Goal: Task Accomplishment & Management: Complete application form

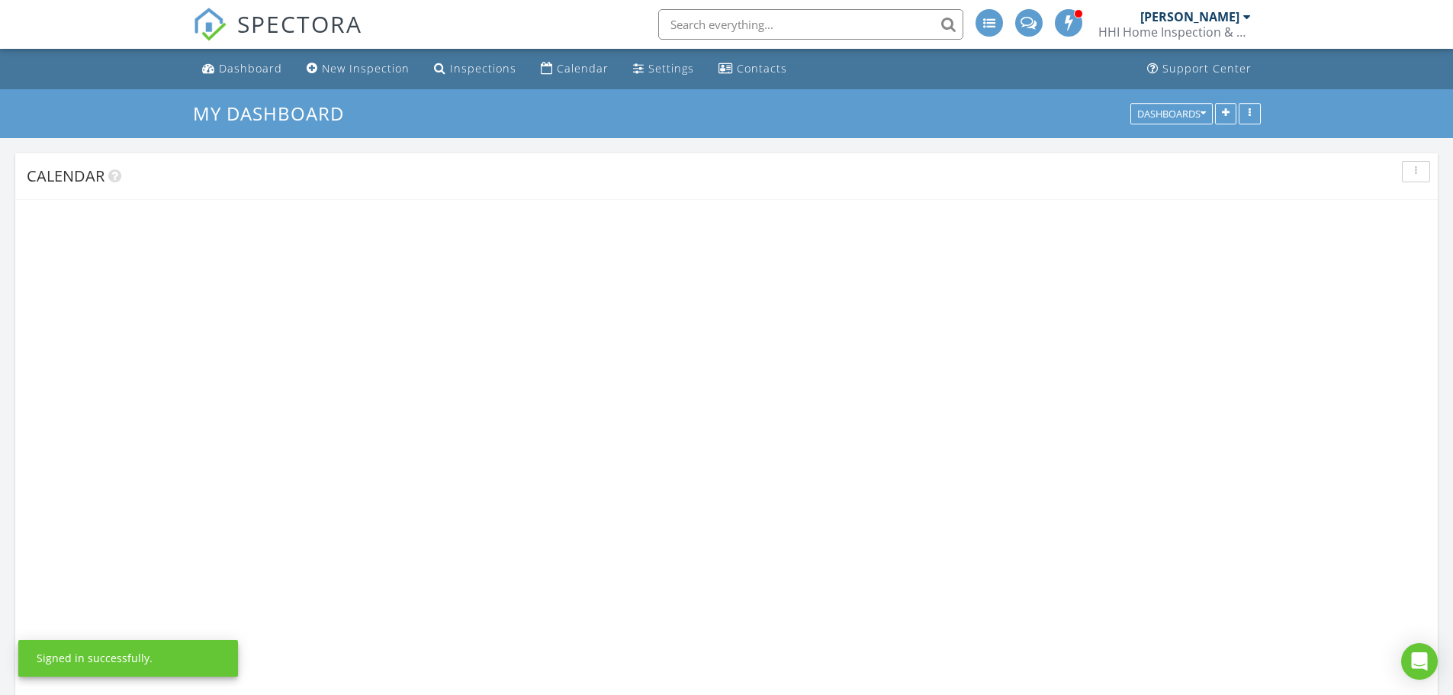
scroll to position [1259, 1477]
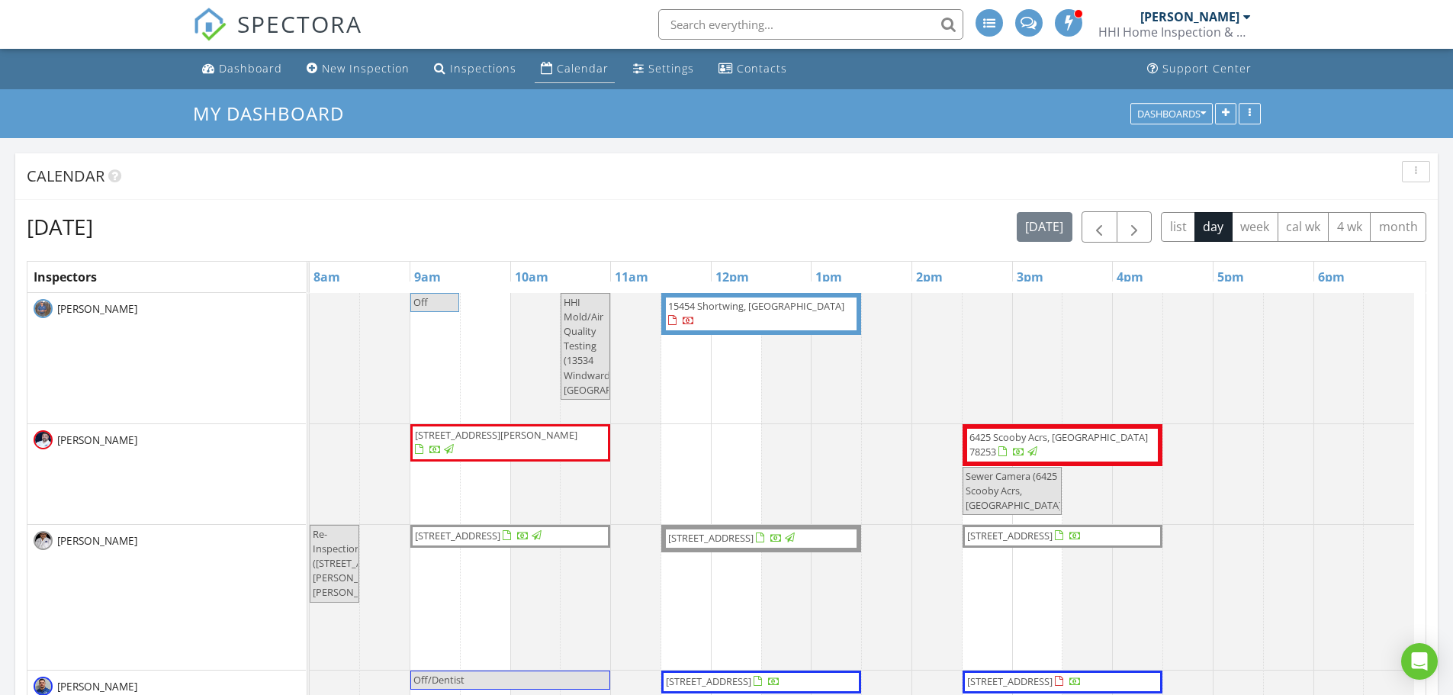
click at [587, 59] on link "Calendar" at bounding box center [575, 69] width 80 height 28
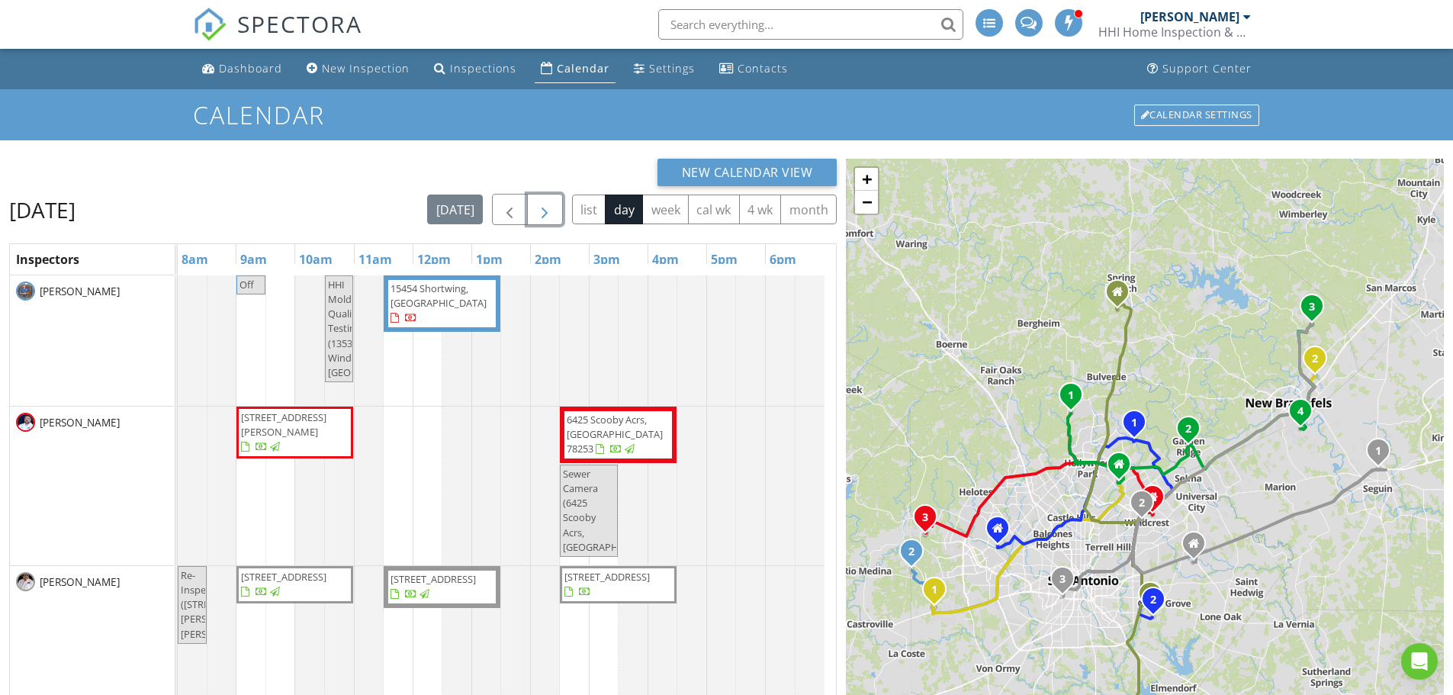
click at [547, 199] on button "button" at bounding box center [545, 209] width 36 height 31
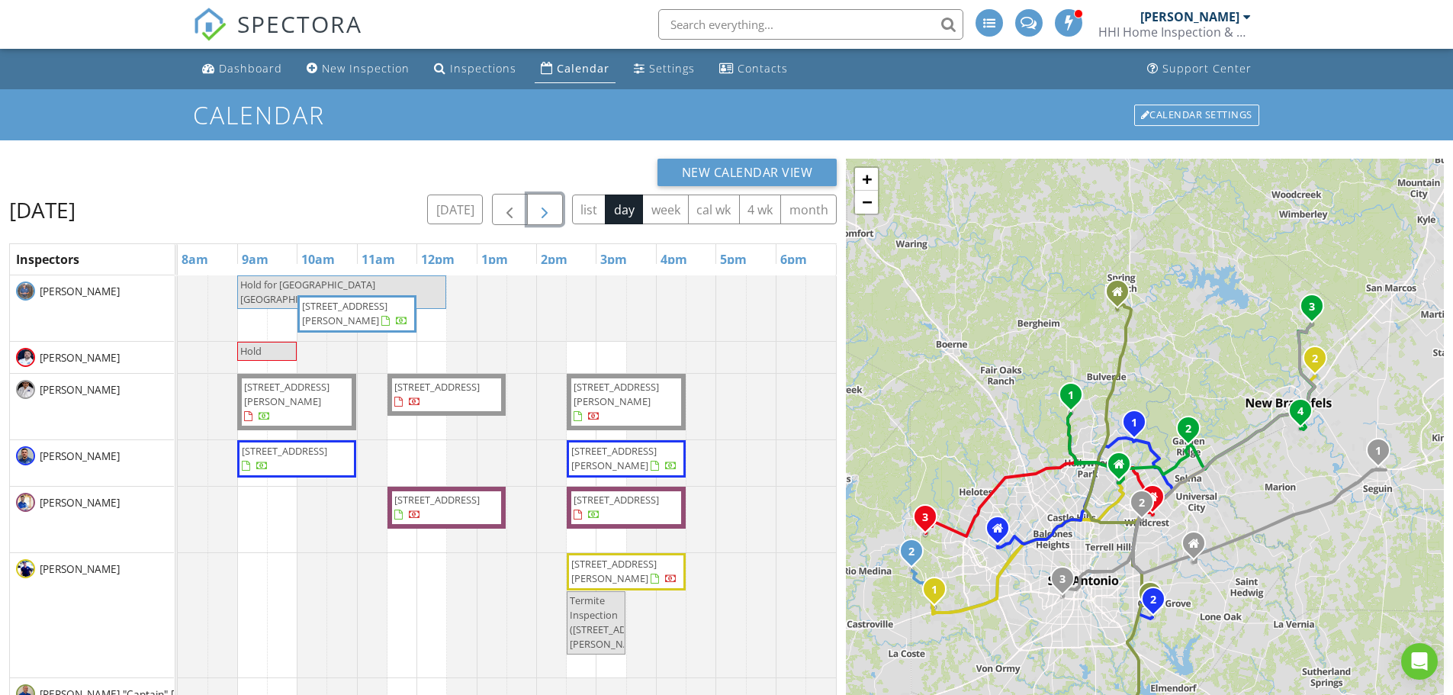
click at [546, 204] on span "button" at bounding box center [544, 210] width 18 height 18
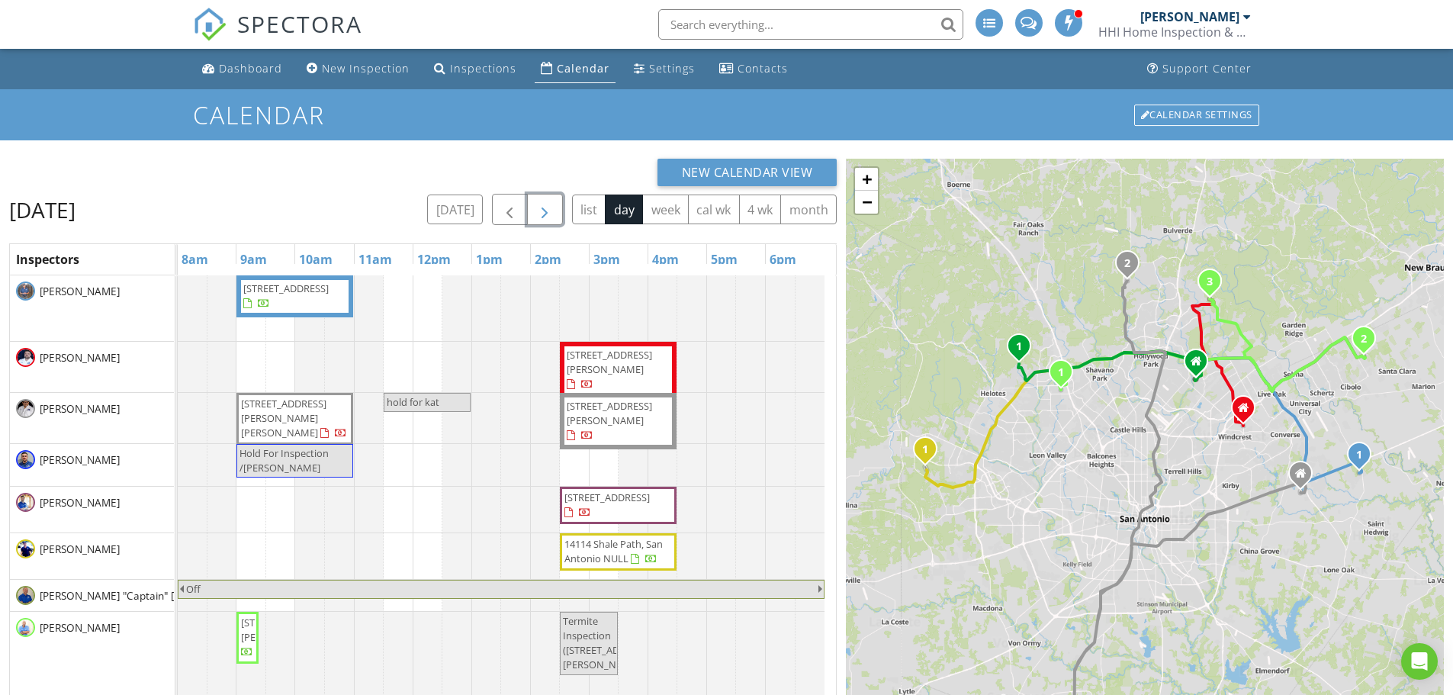
click at [265, 412] on span "135 Ashford Cir, Poteet 78065" at bounding box center [283, 418] width 85 height 43
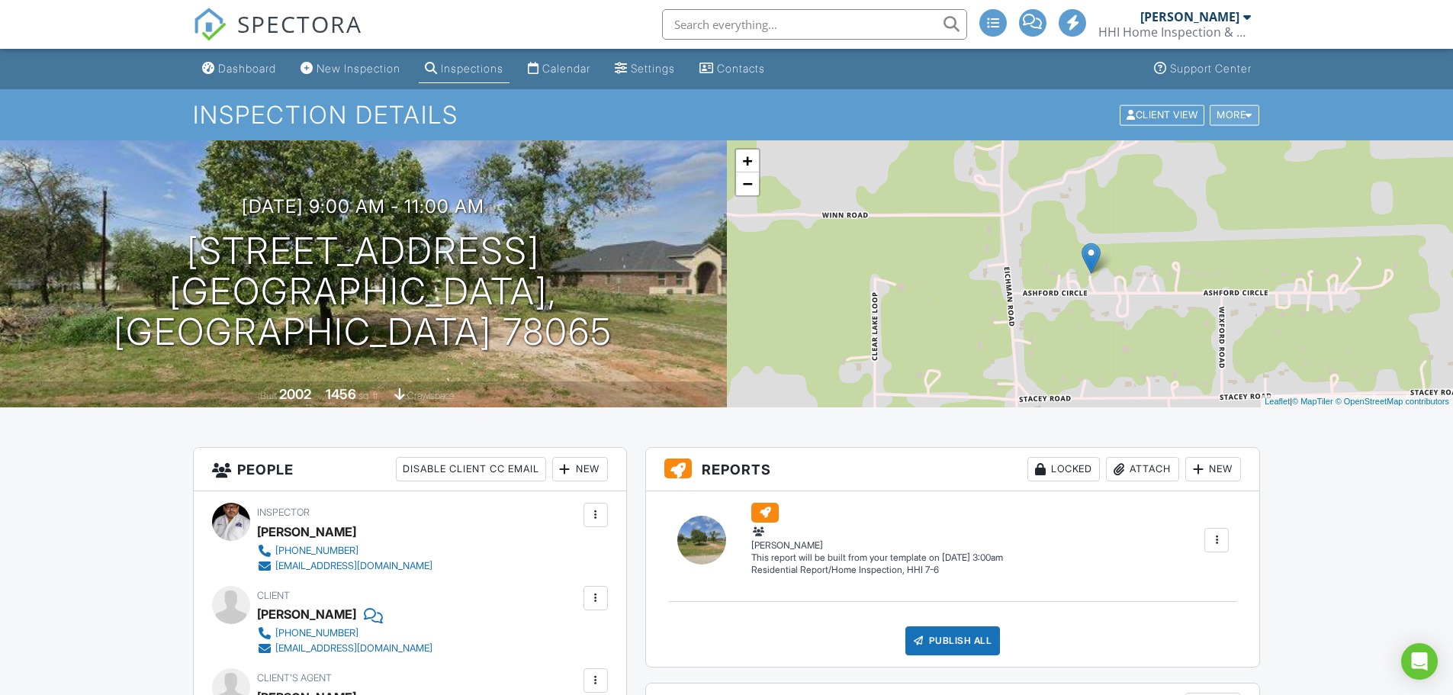
click at [1229, 117] on div "More" at bounding box center [1235, 114] width 50 height 21
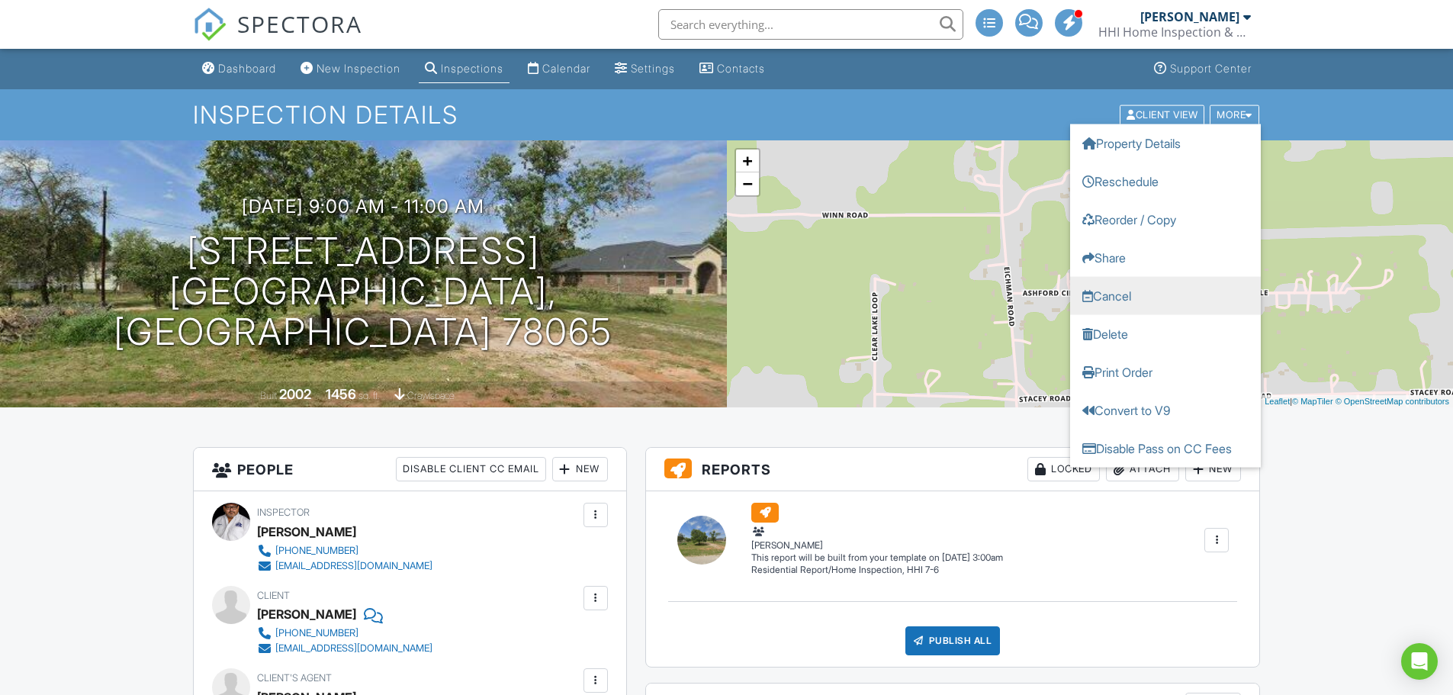
click at [1112, 293] on link "Cancel" at bounding box center [1165, 295] width 191 height 38
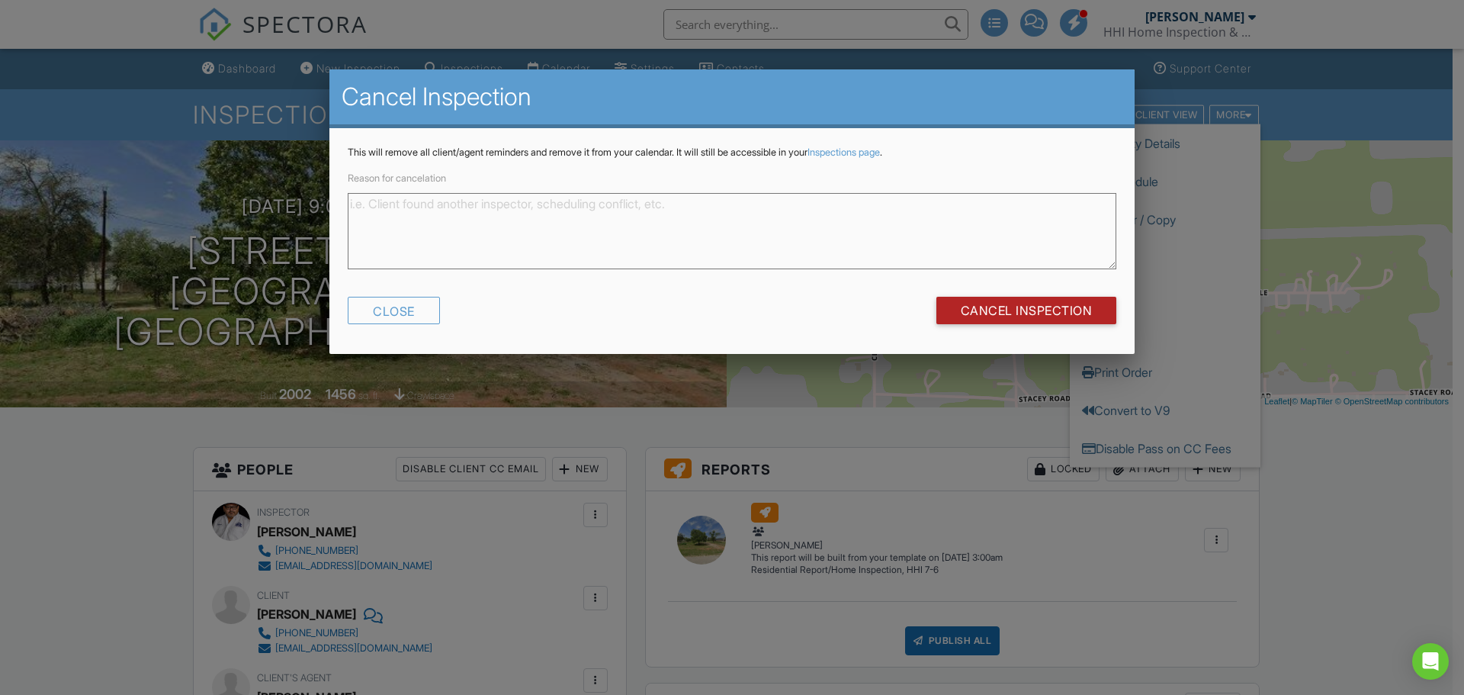
click at [1062, 309] on input "Cancel Inspection" at bounding box center [1027, 310] width 181 height 27
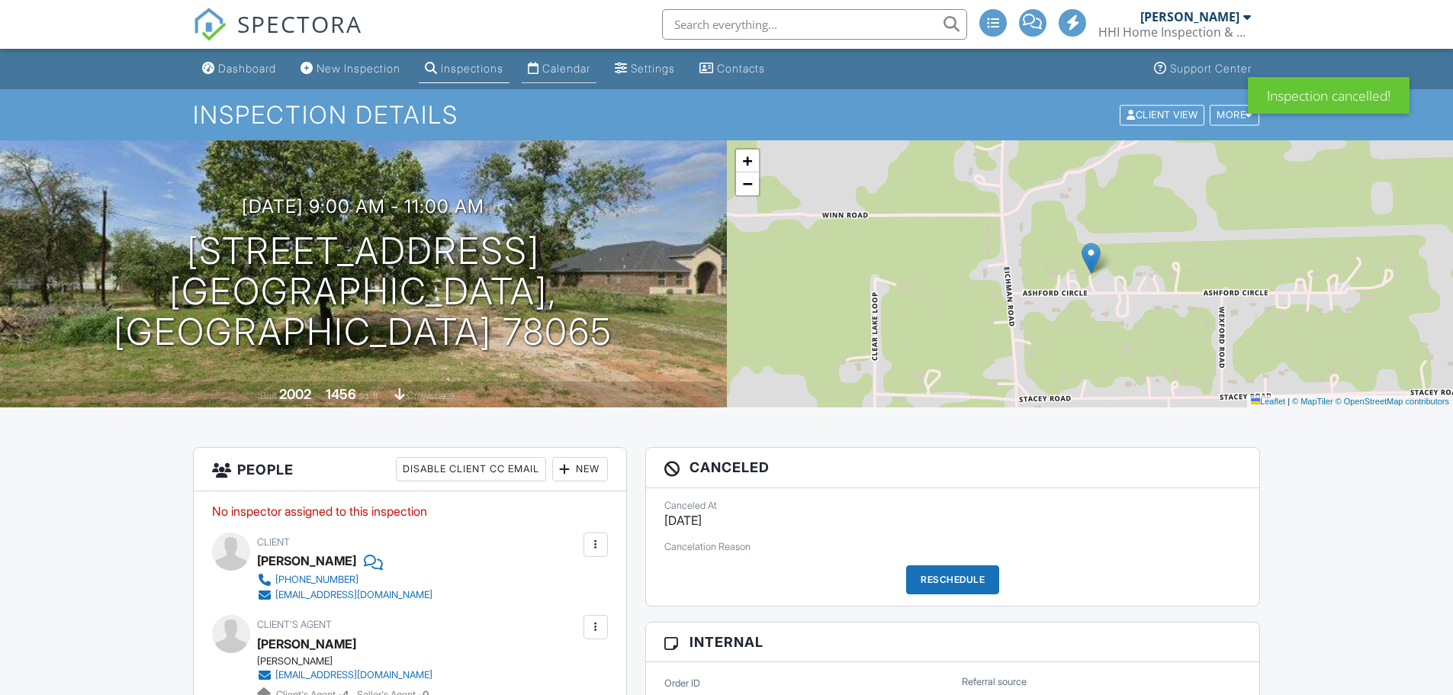
click at [571, 63] on div "Calendar" at bounding box center [566, 68] width 48 height 13
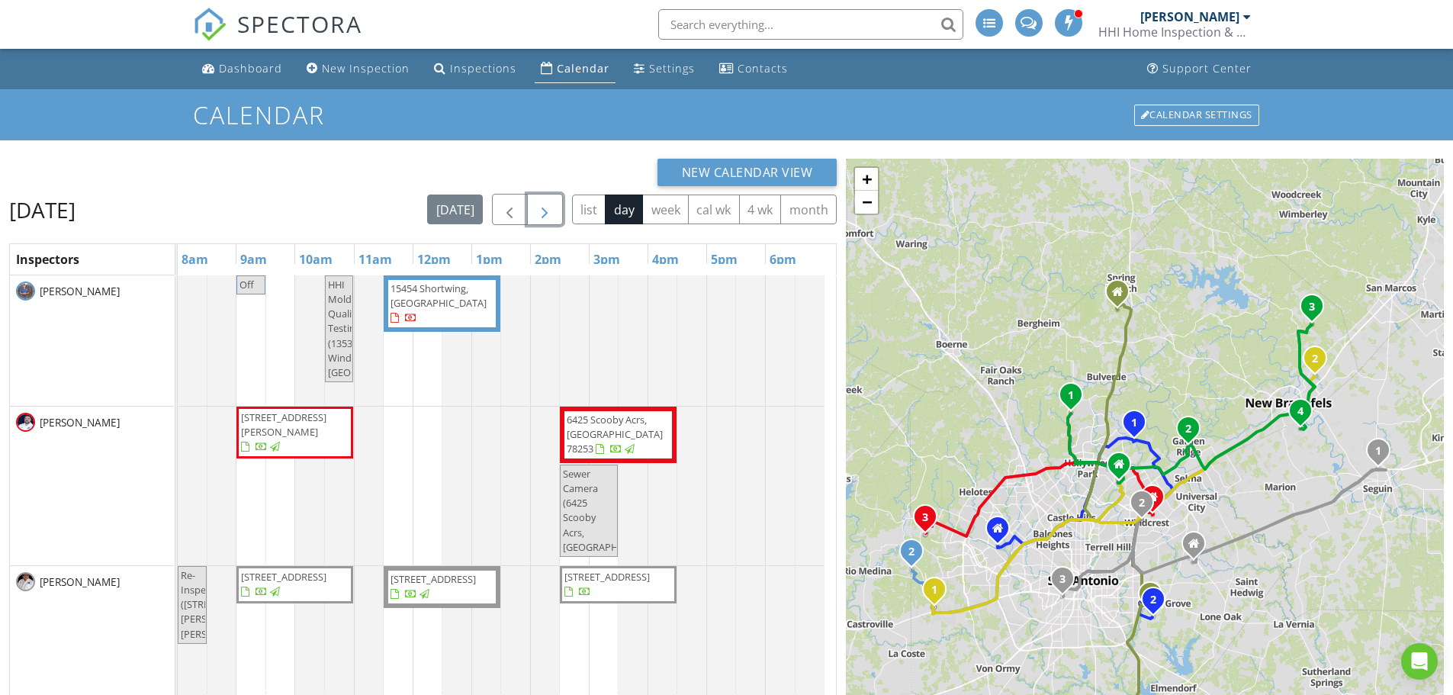
click at [545, 204] on span "button" at bounding box center [544, 210] width 18 height 18
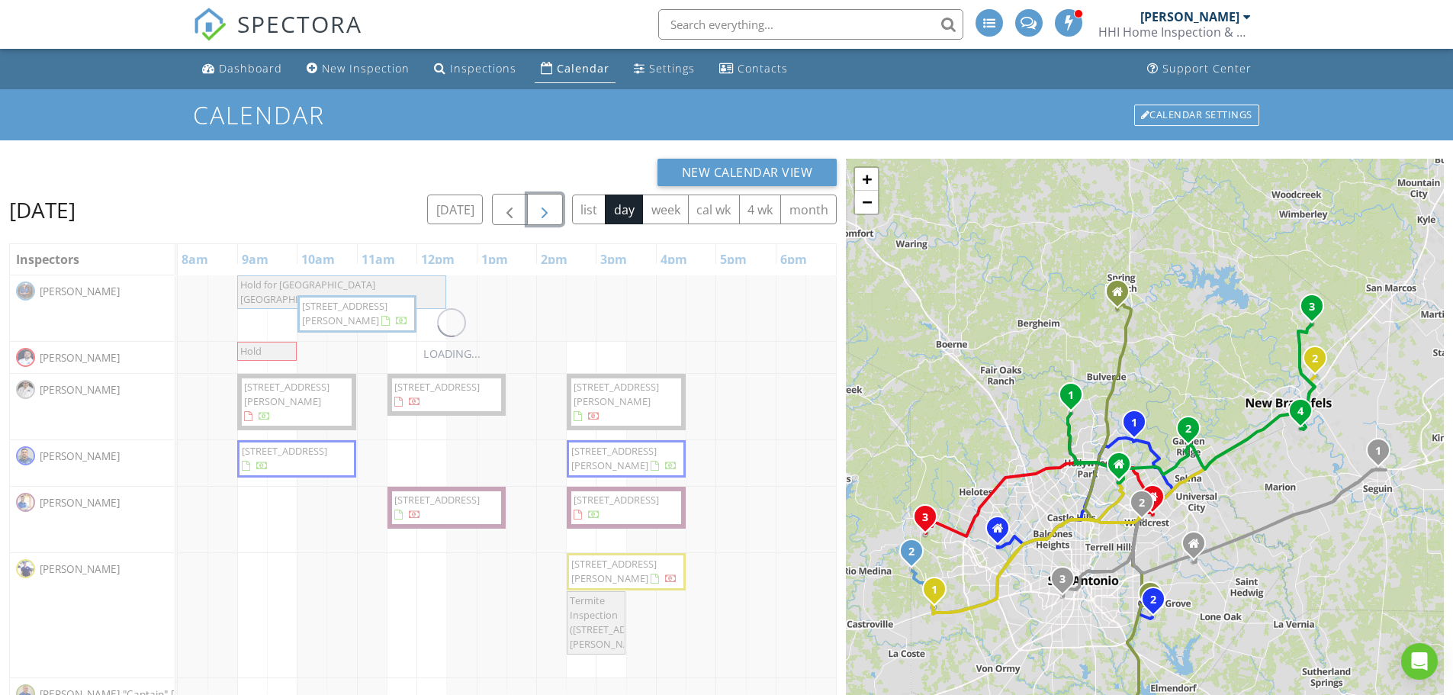
click at [541, 205] on span "button" at bounding box center [544, 210] width 18 height 18
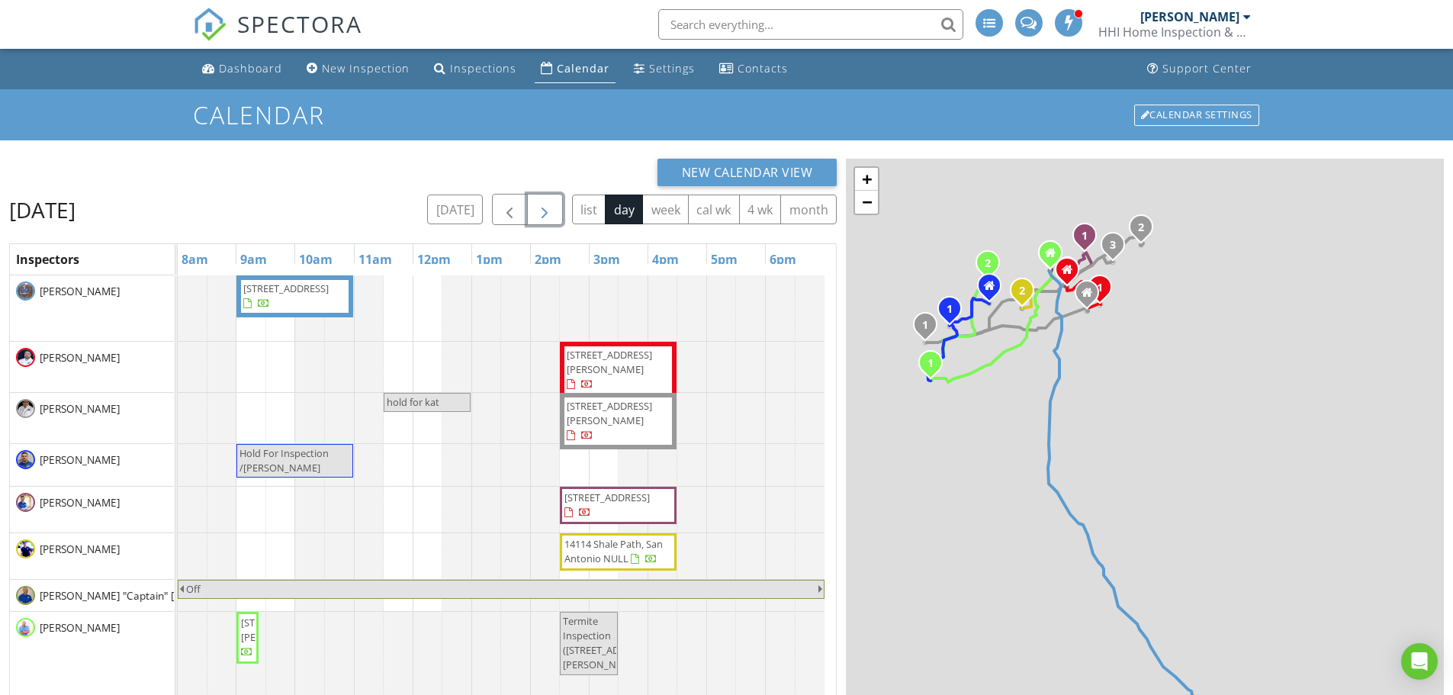
click at [541, 205] on span "button" at bounding box center [544, 210] width 18 height 18
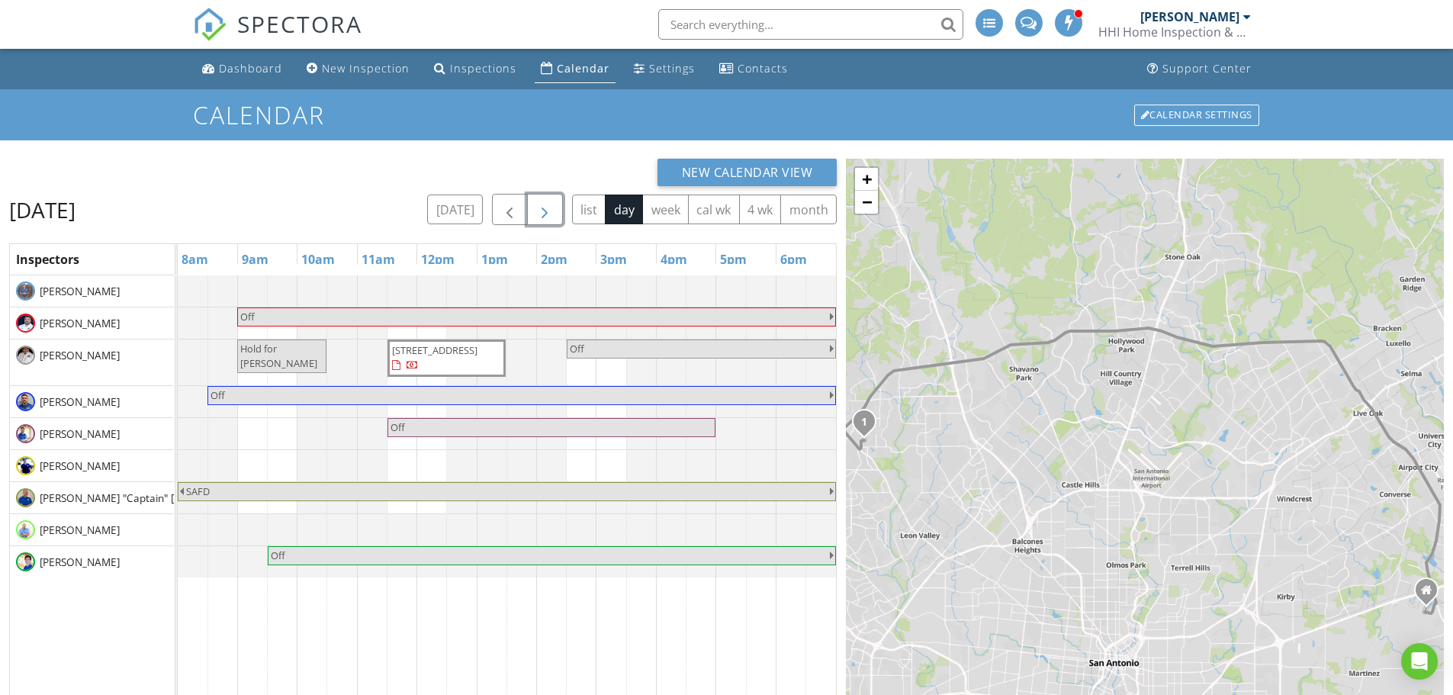
click at [279, 349] on span "Hold for jesse" at bounding box center [278, 356] width 77 height 28
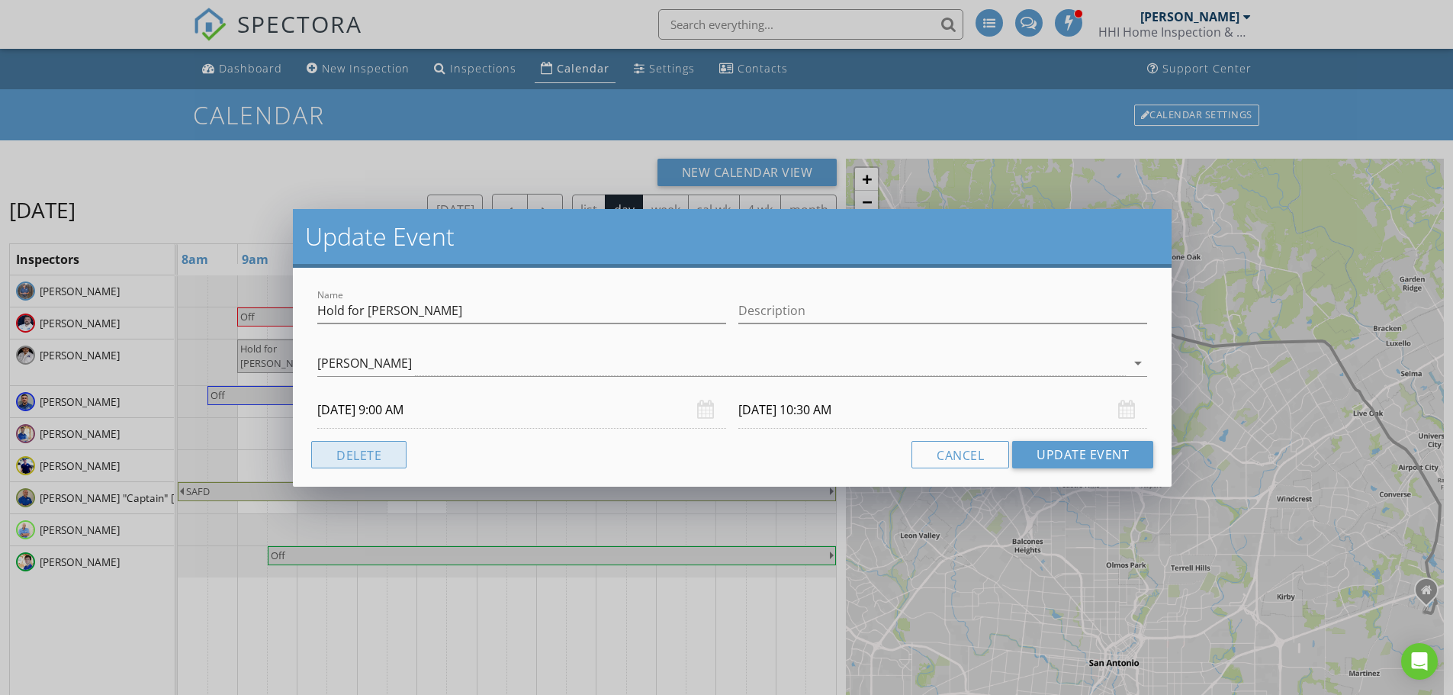
click at [349, 452] on button "Delete" at bounding box center [358, 454] width 95 height 27
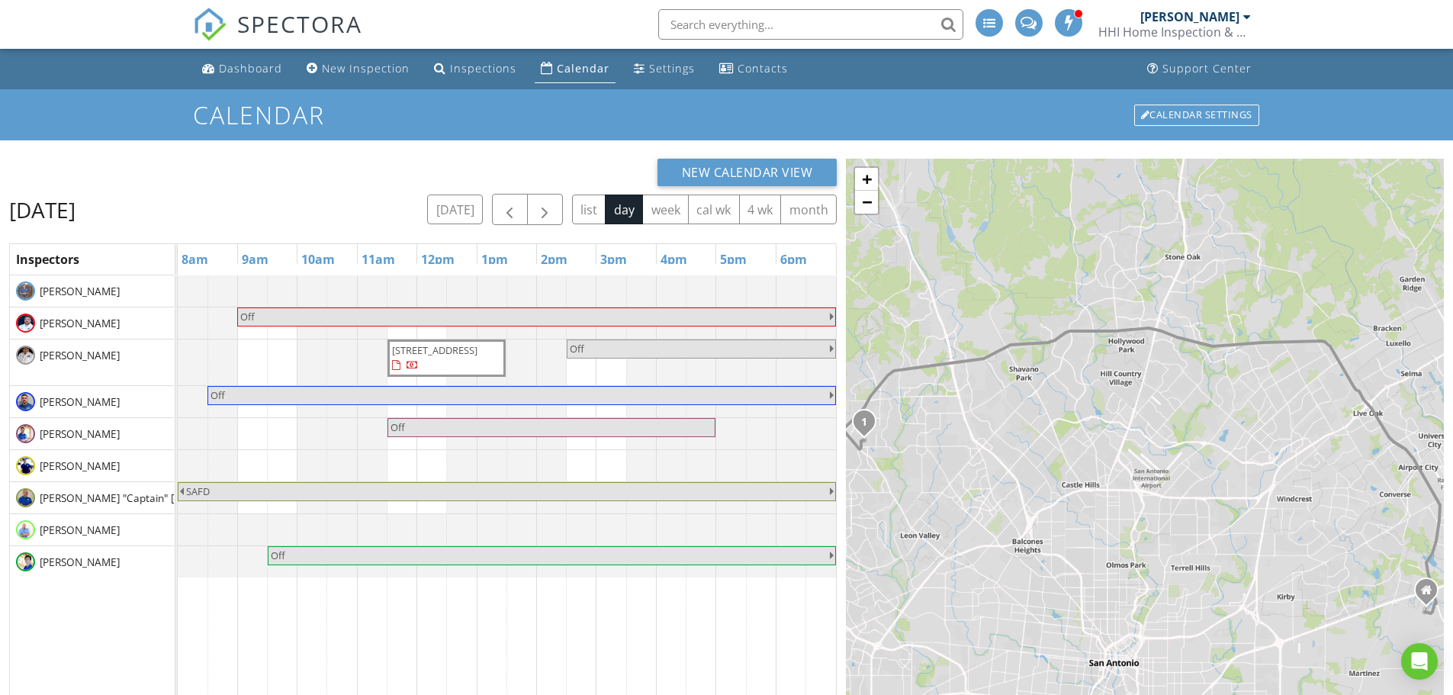
click at [249, 356] on div "Off 8619 Glass Gem Dr, San Antonio 78249 Off Off Off SAFD Off" at bounding box center [507, 581] width 658 height 613
click at [272, 297] on link "Inspection" at bounding box center [250, 293] width 79 height 24
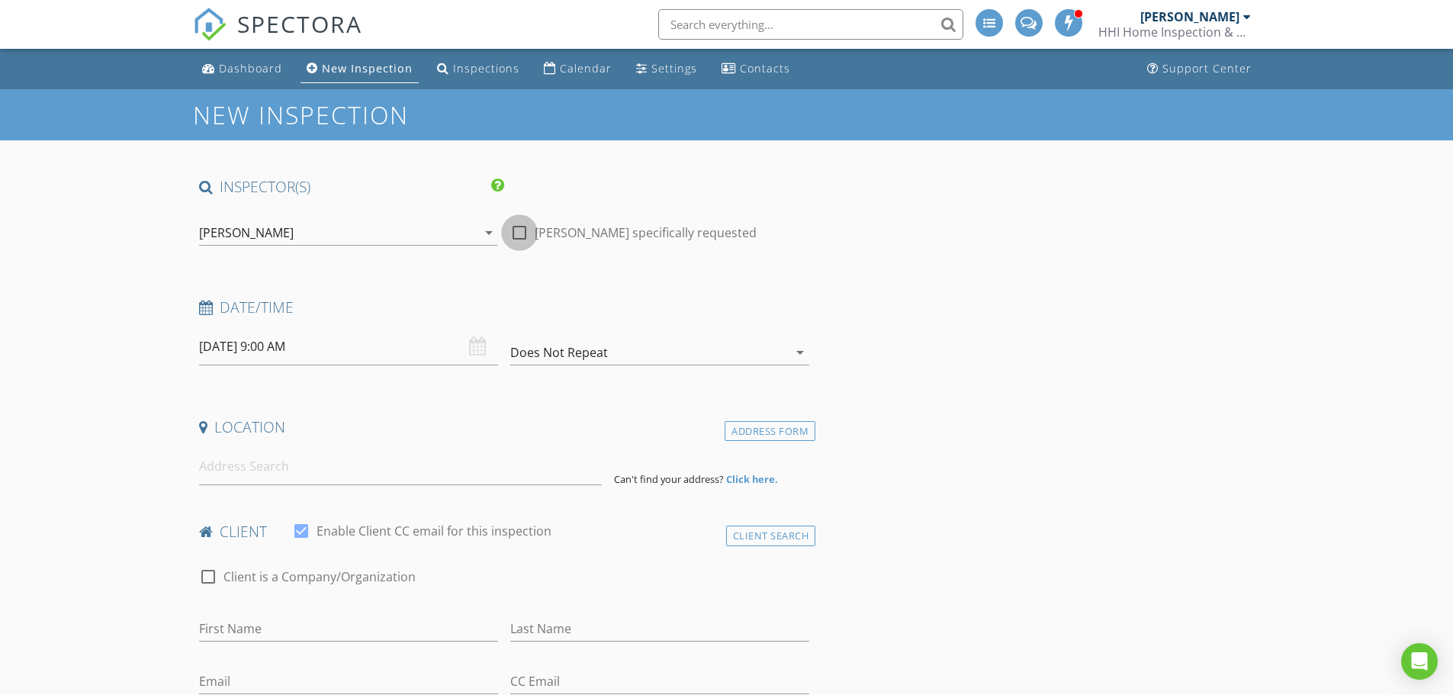
click at [516, 236] on div at bounding box center [519, 233] width 26 height 26
checkbox input "true"
click at [459, 460] on input at bounding box center [400, 466] width 403 height 37
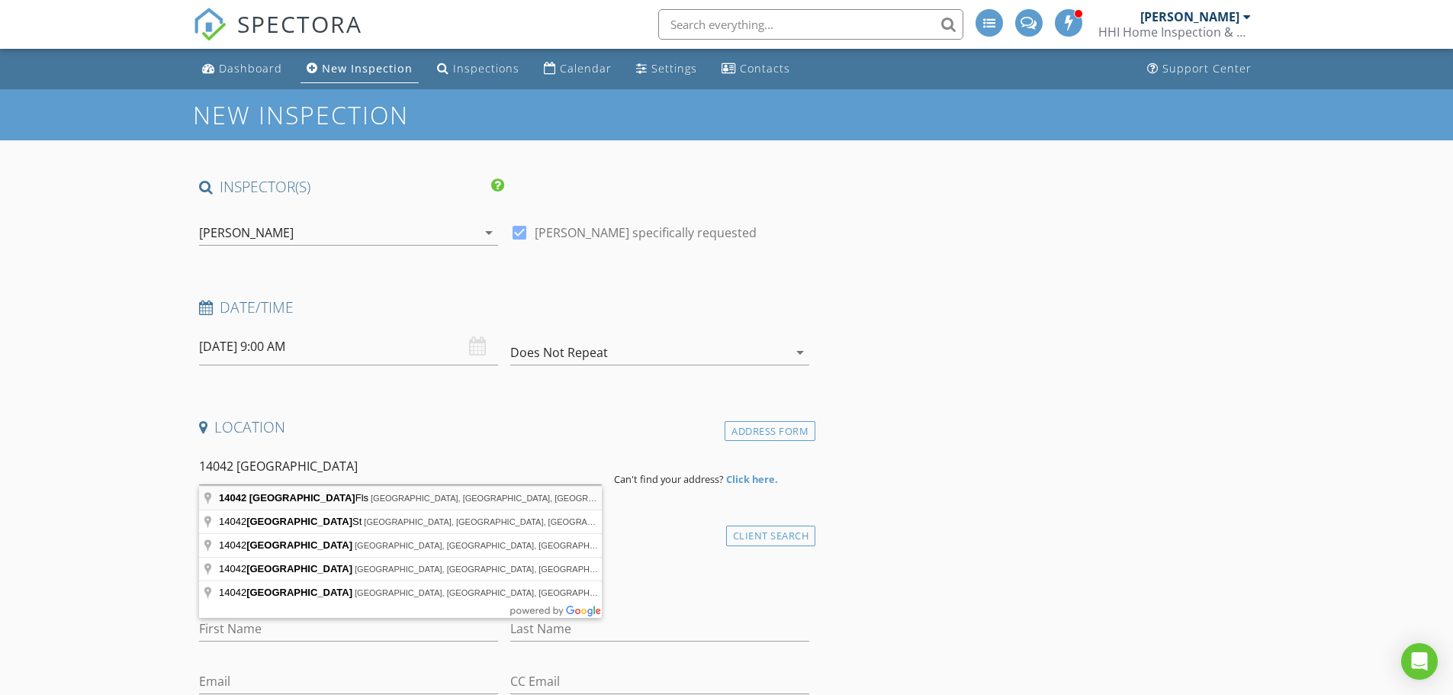
type input "14042 San Saba Fls, San Antonio, TX, USA"
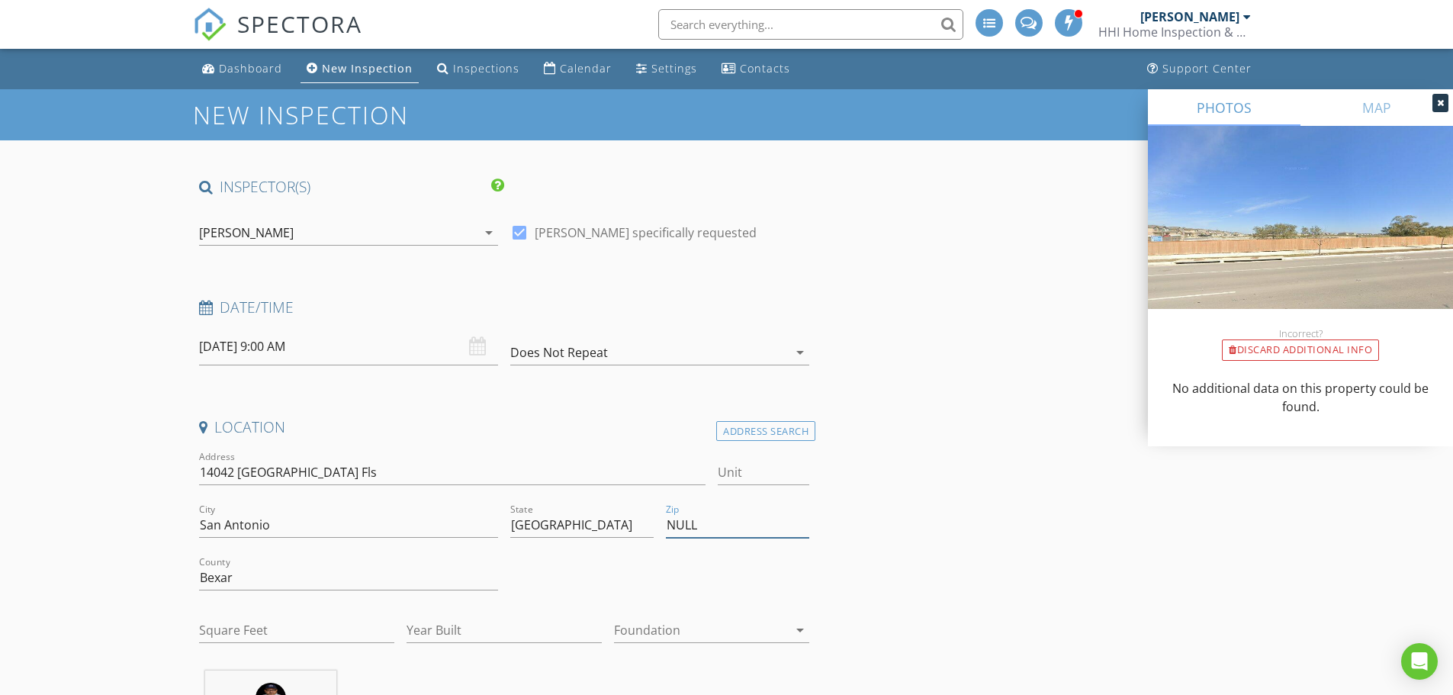
click at [745, 523] on input "NULL" at bounding box center [737, 525] width 143 height 25
type input "N"
type input "78253"
click at [487, 635] on input "Year Built" at bounding box center [504, 630] width 195 height 25
type input "2025"
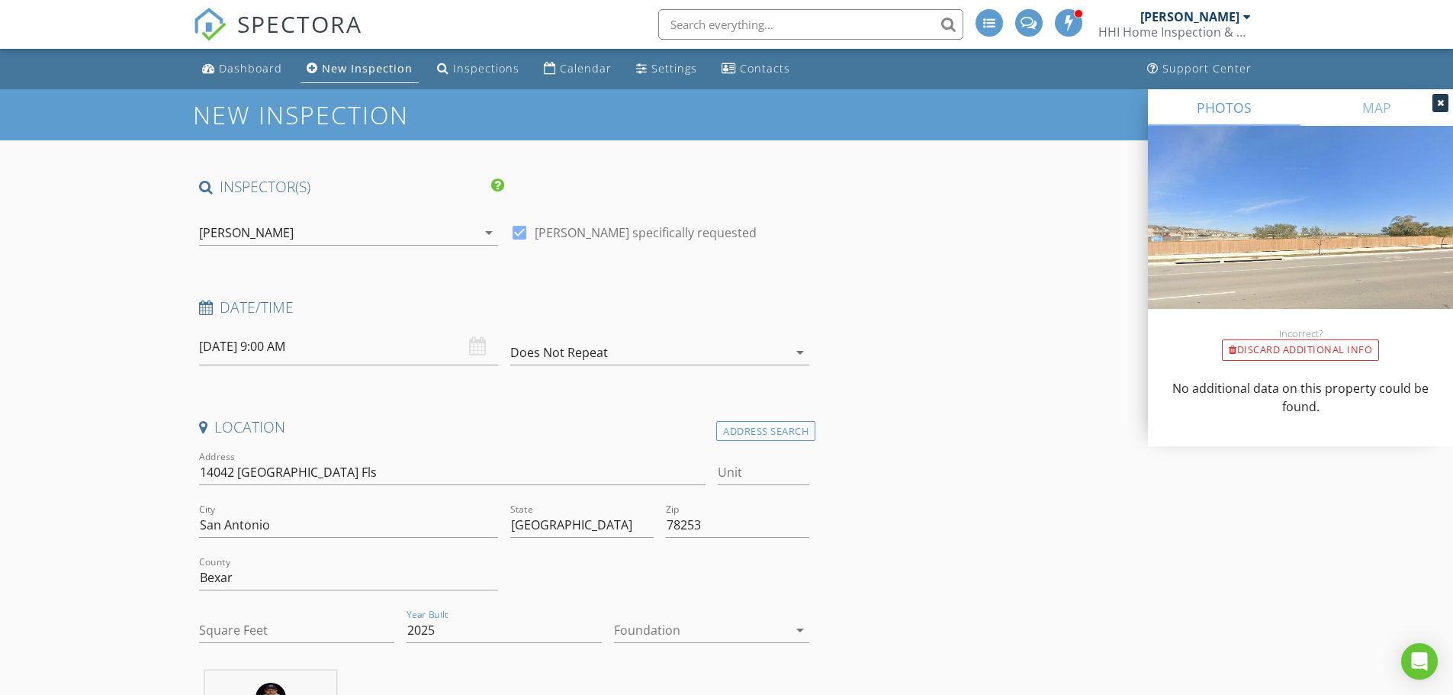
click at [644, 624] on div at bounding box center [701, 630] width 174 height 24
drag, startPoint x: 654, startPoint y: 632, endPoint x: 645, endPoint y: 626, distance: 10.4
click at [654, 632] on div "Slab" at bounding box center [711, 631] width 171 height 18
click at [329, 628] on input "Square Feet" at bounding box center [296, 630] width 195 height 25
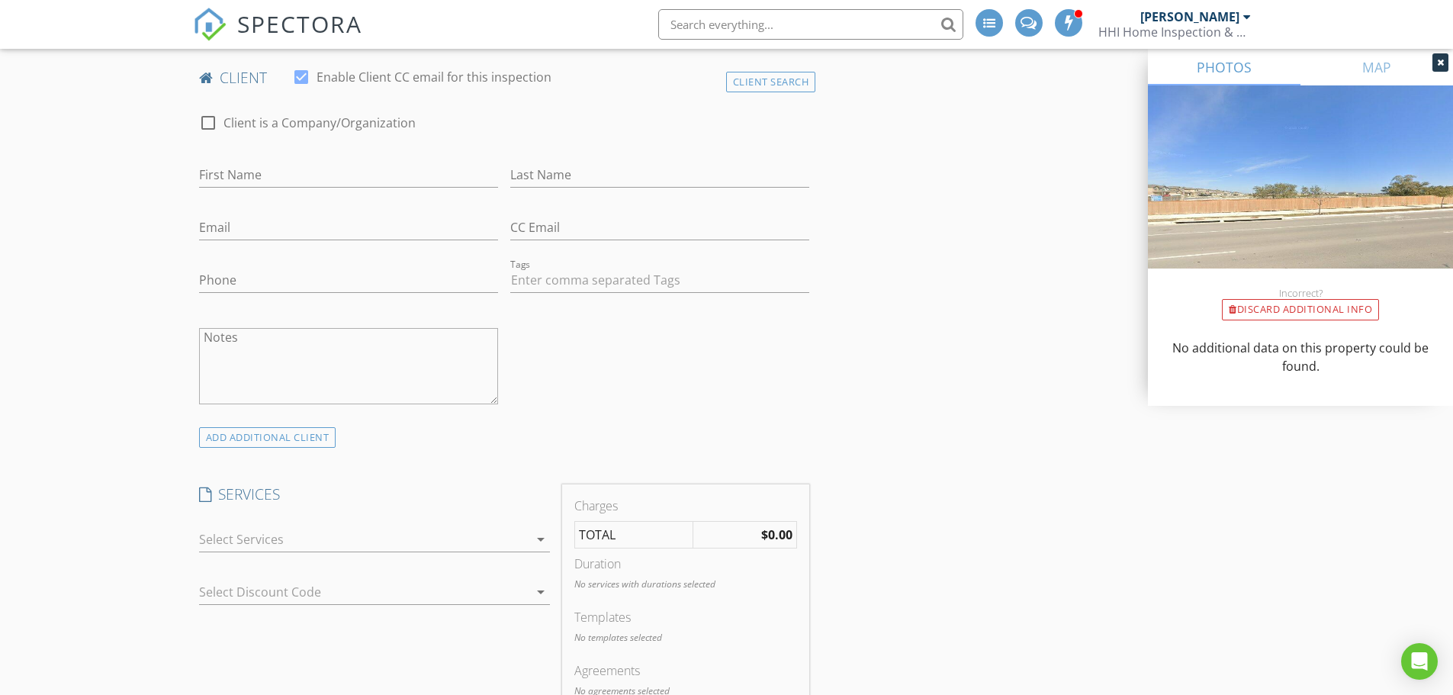
scroll to position [839, 0]
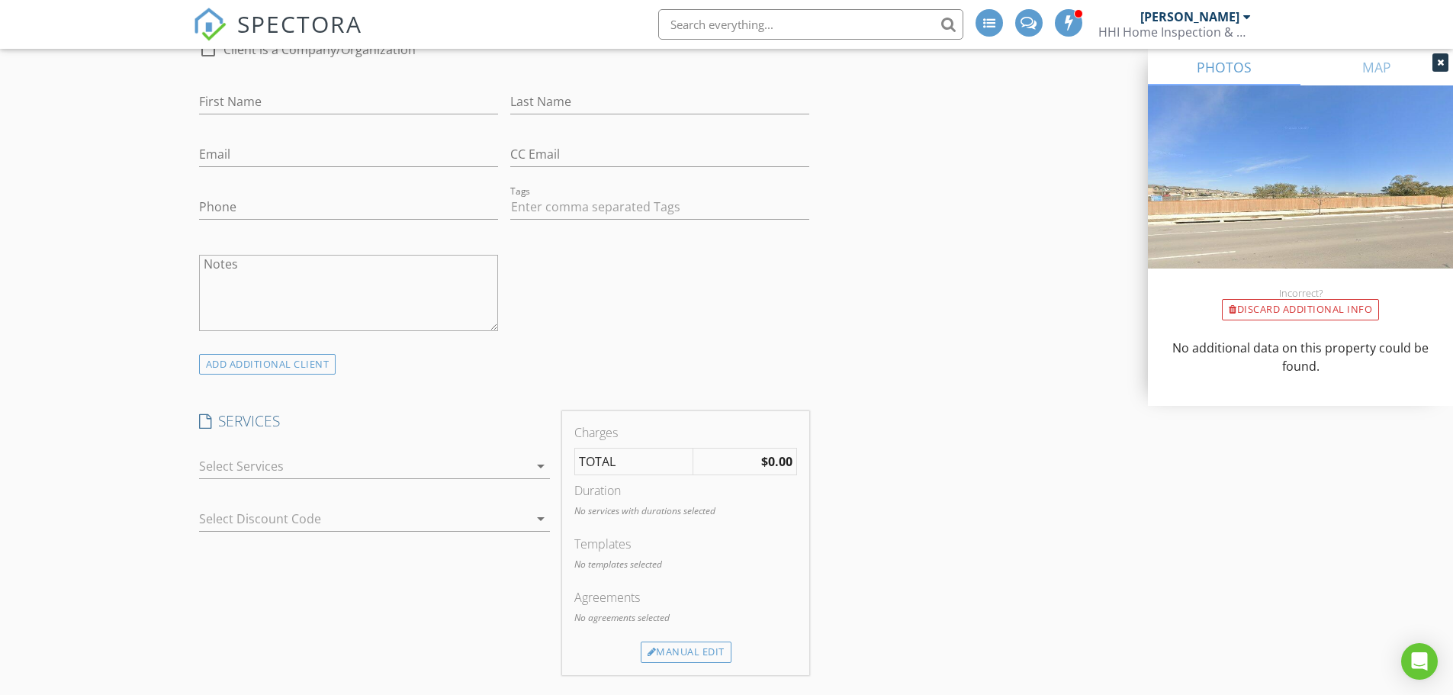
click at [500, 456] on div at bounding box center [363, 466] width 329 height 24
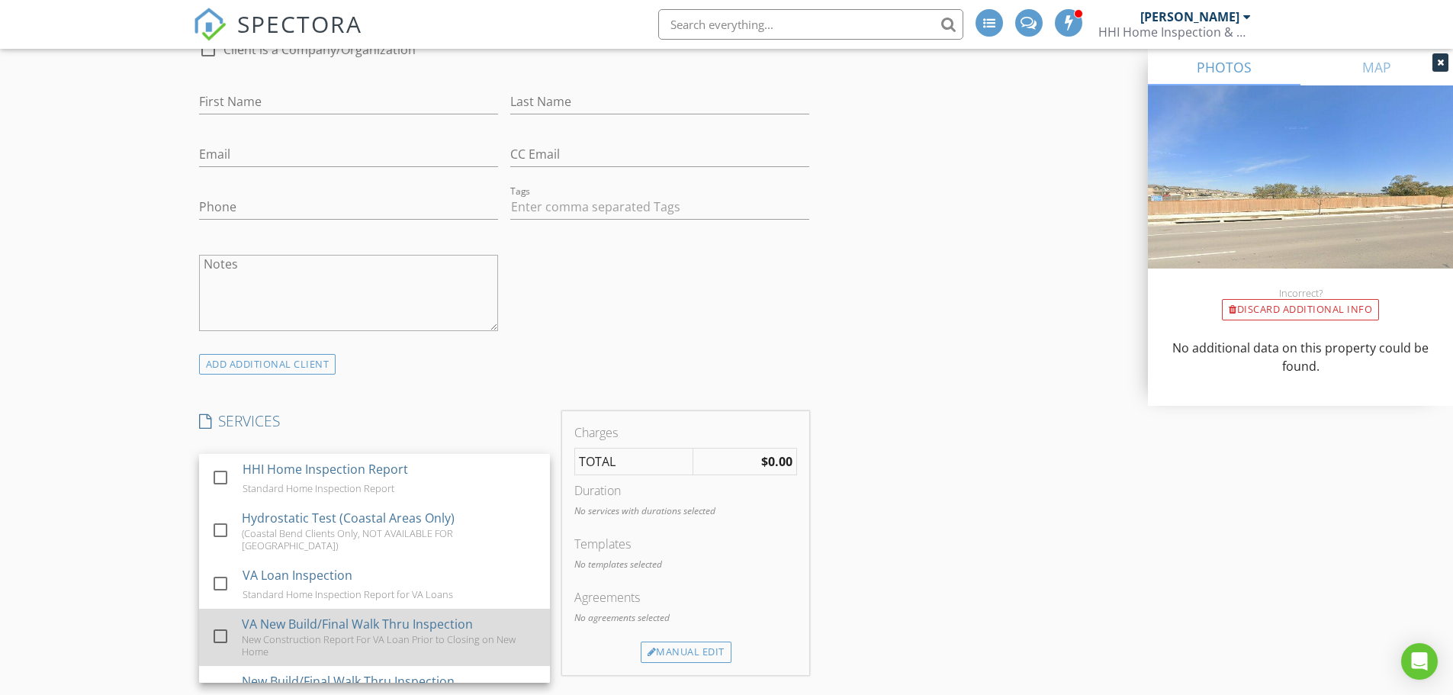
click at [217, 628] on div at bounding box center [220, 636] width 26 height 26
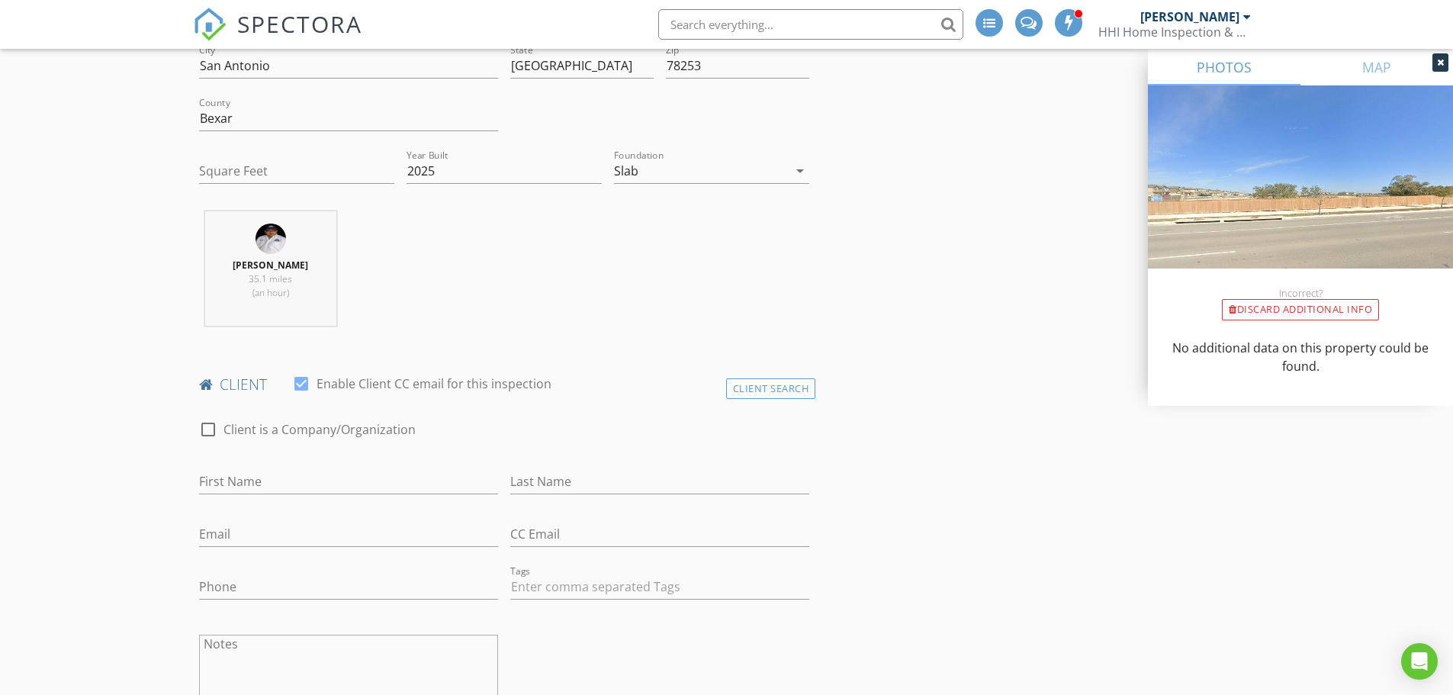
scroll to position [458, 0]
click at [243, 481] on input "First Name" at bounding box center [348, 483] width 299 height 25
type input "F"
type input "Gabriel"
type input "Bustamante"
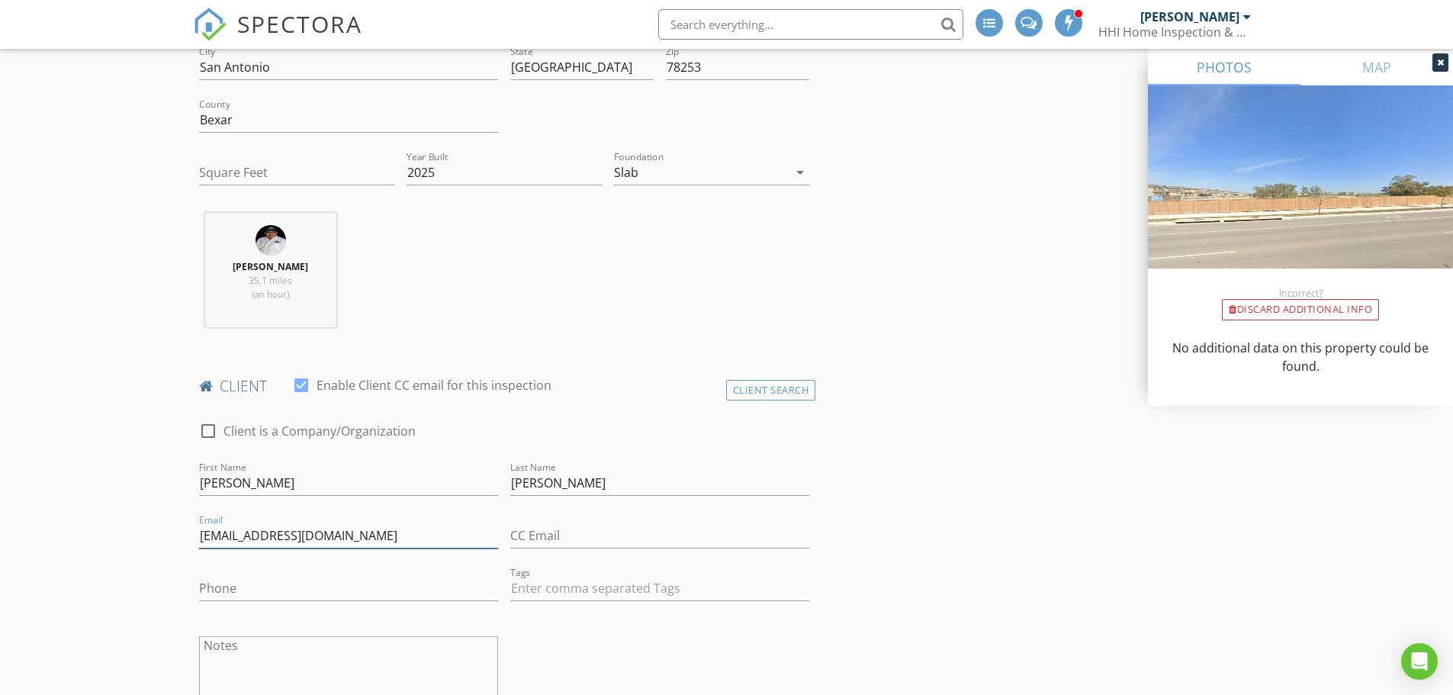
type input "gabebust05@yahoo.com"
click at [344, 581] on input "Phone" at bounding box center [348, 588] width 299 height 25
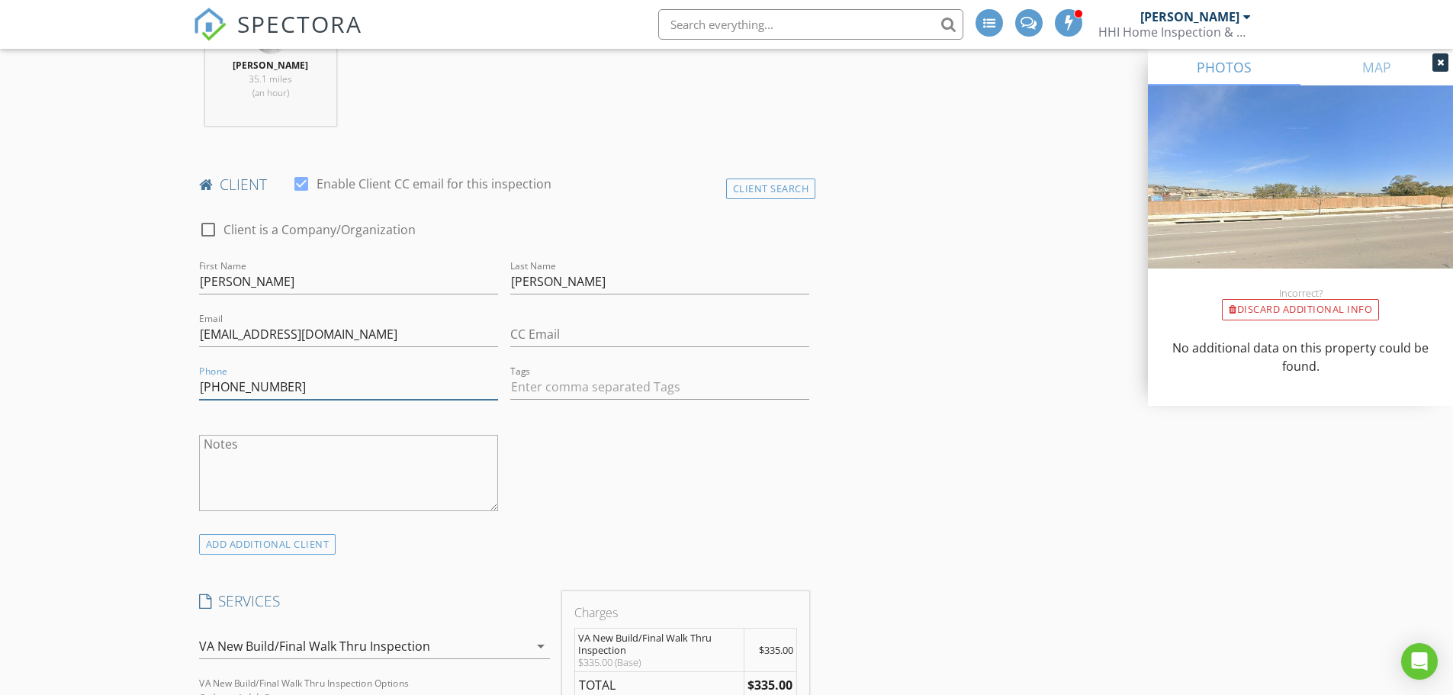
scroll to position [686, 0]
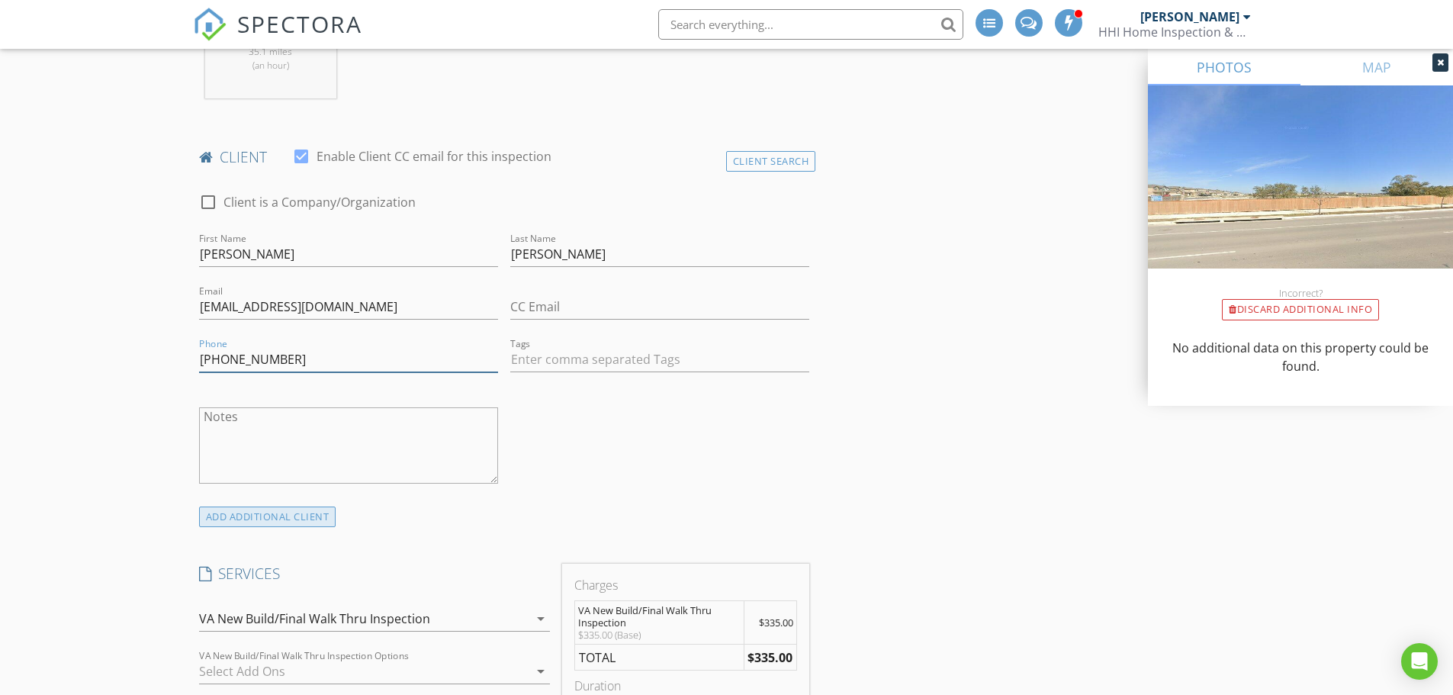
type input "805-444-1685"
click at [312, 519] on div "ADD ADDITIONAL client" at bounding box center [267, 516] width 137 height 21
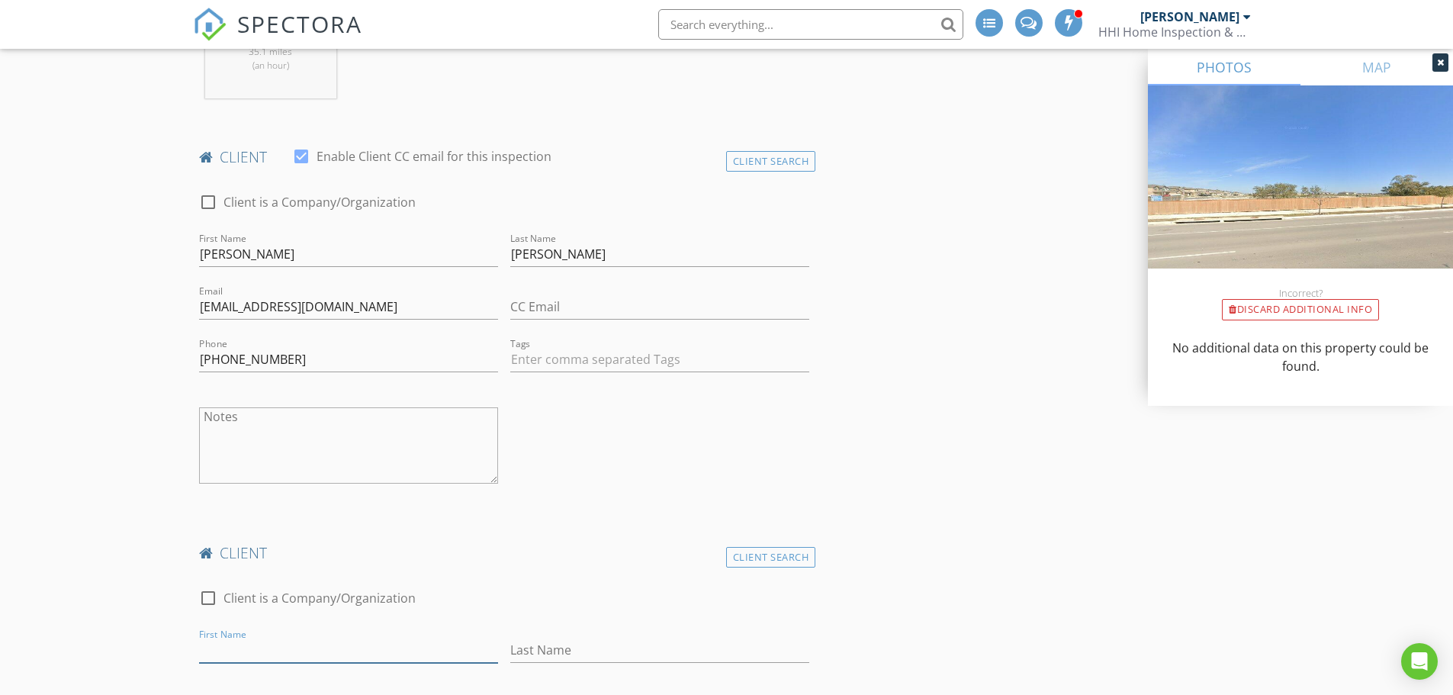
click at [329, 644] on input "First Name" at bounding box center [348, 650] width 299 height 25
type input "Maribel"
type input "M"
type input "Cahuantzi"
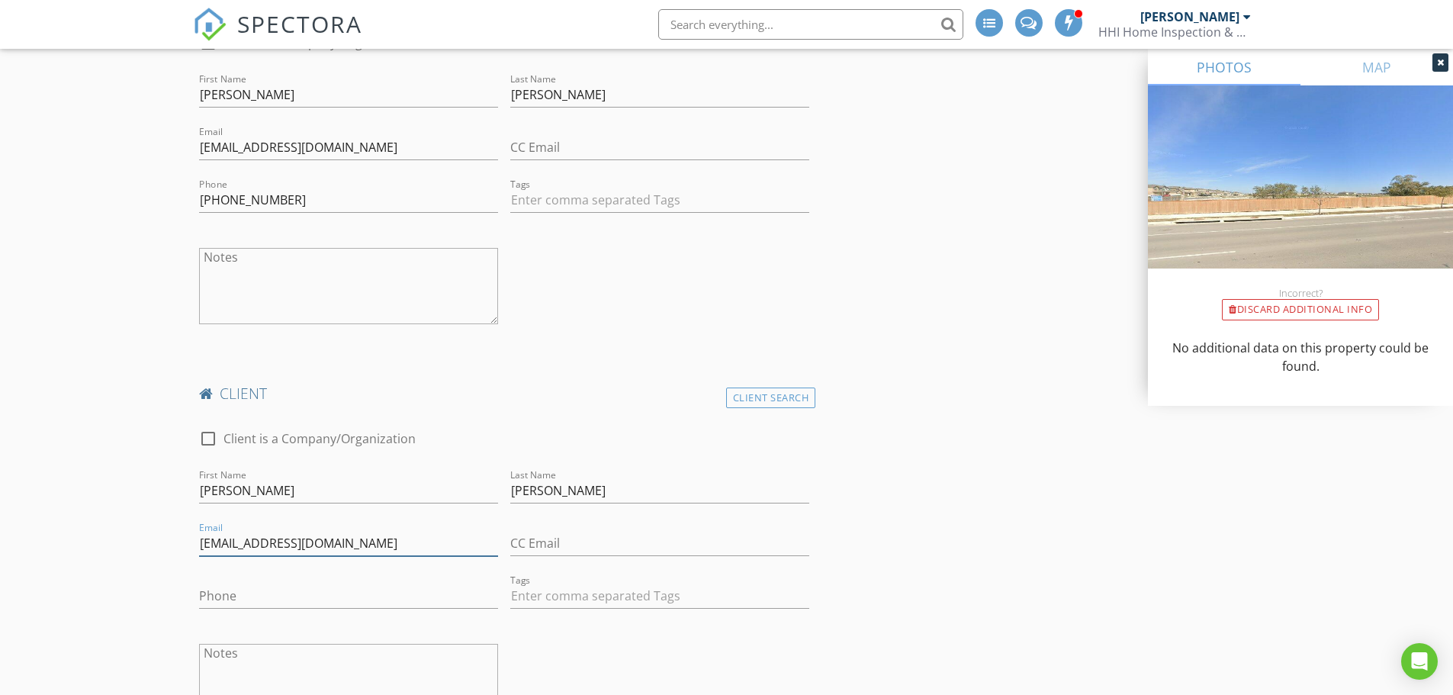
scroll to position [860, 0]
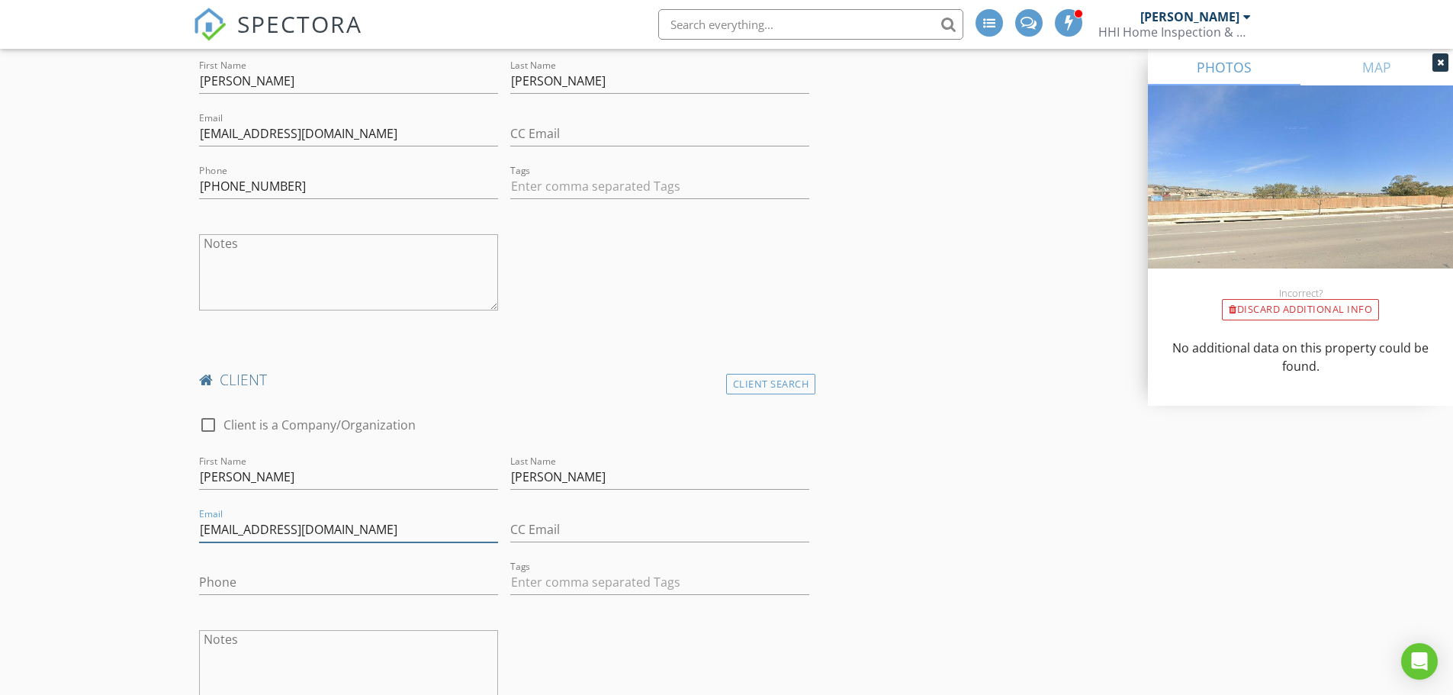
type input "cahuantzimaribel@gmail.com"
click at [334, 575] on input "Phone" at bounding box center [348, 582] width 299 height 25
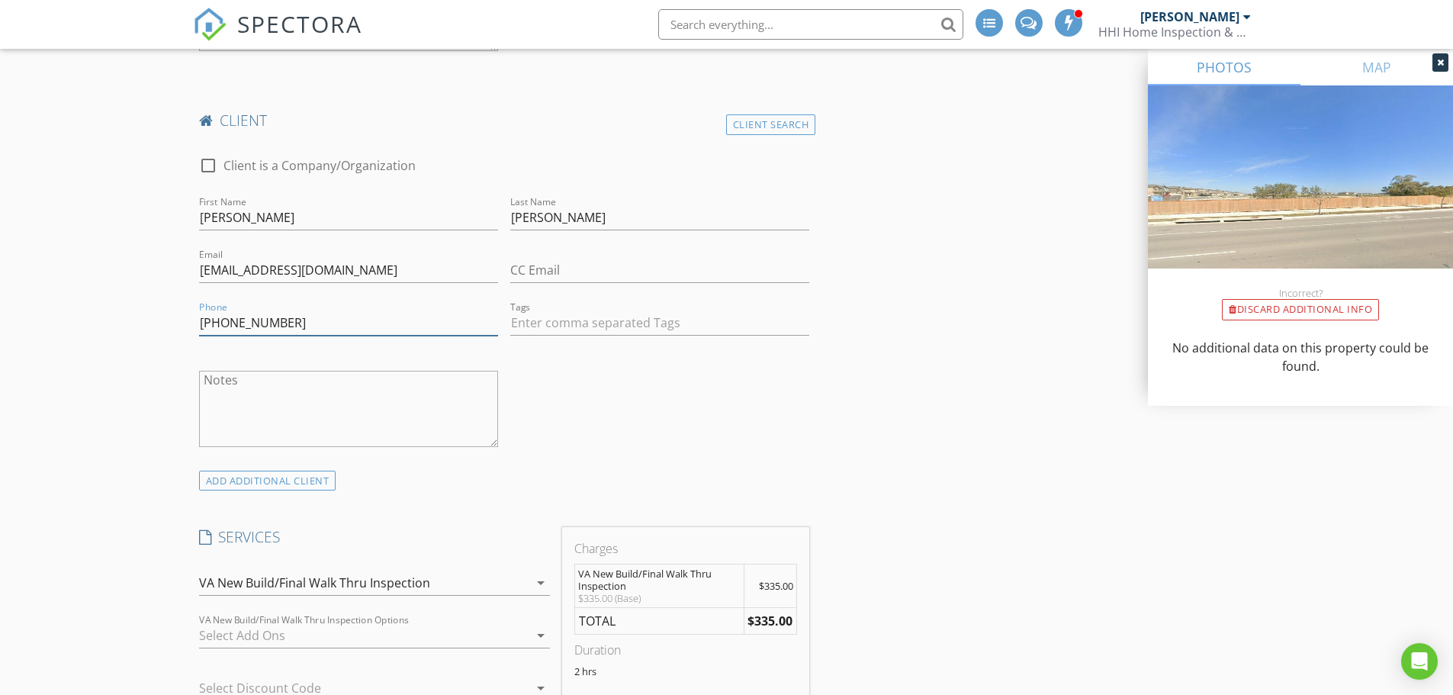
scroll to position [1165, 0]
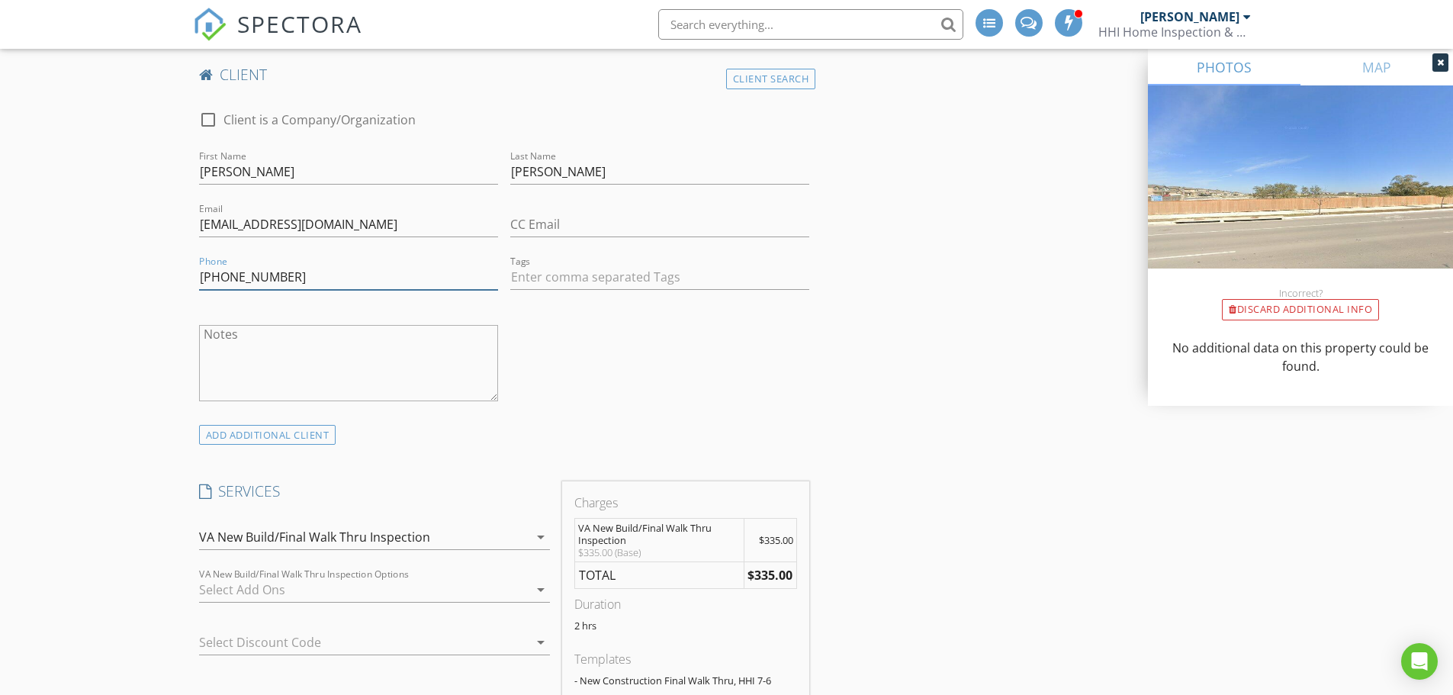
type input "805-844-9317"
click at [448, 529] on div "VA New Build/Final Walk Thru Inspection" at bounding box center [363, 537] width 329 height 24
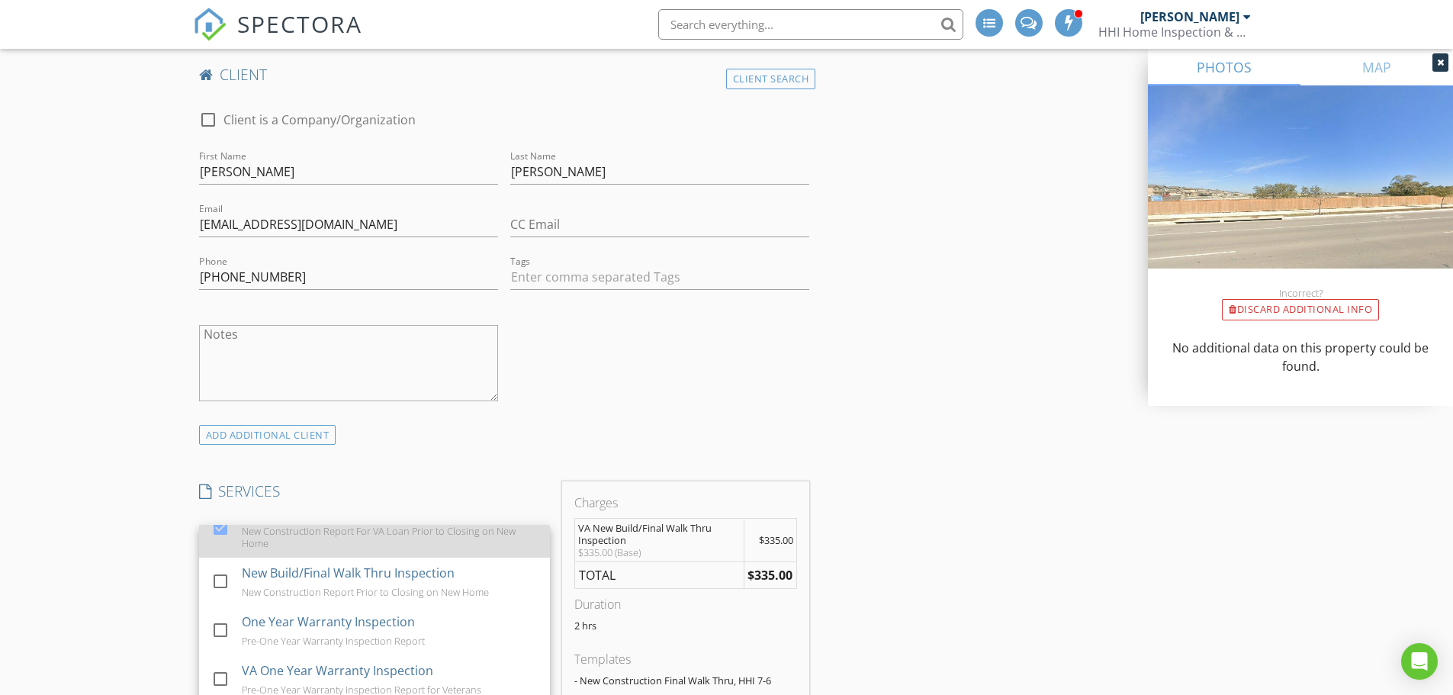
scroll to position [153, 0]
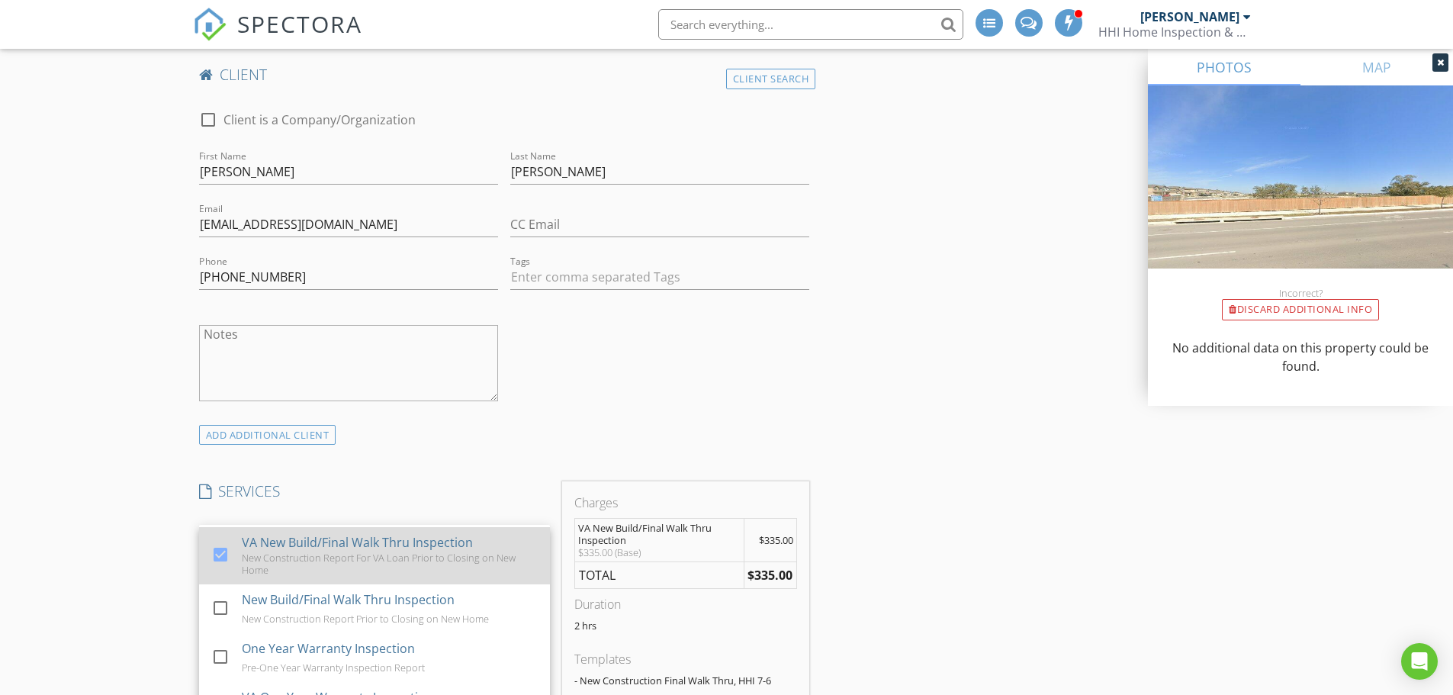
click at [243, 552] on div "New Construction Report For VA Loan Prior to Closing on New Home" at bounding box center [390, 563] width 296 height 24
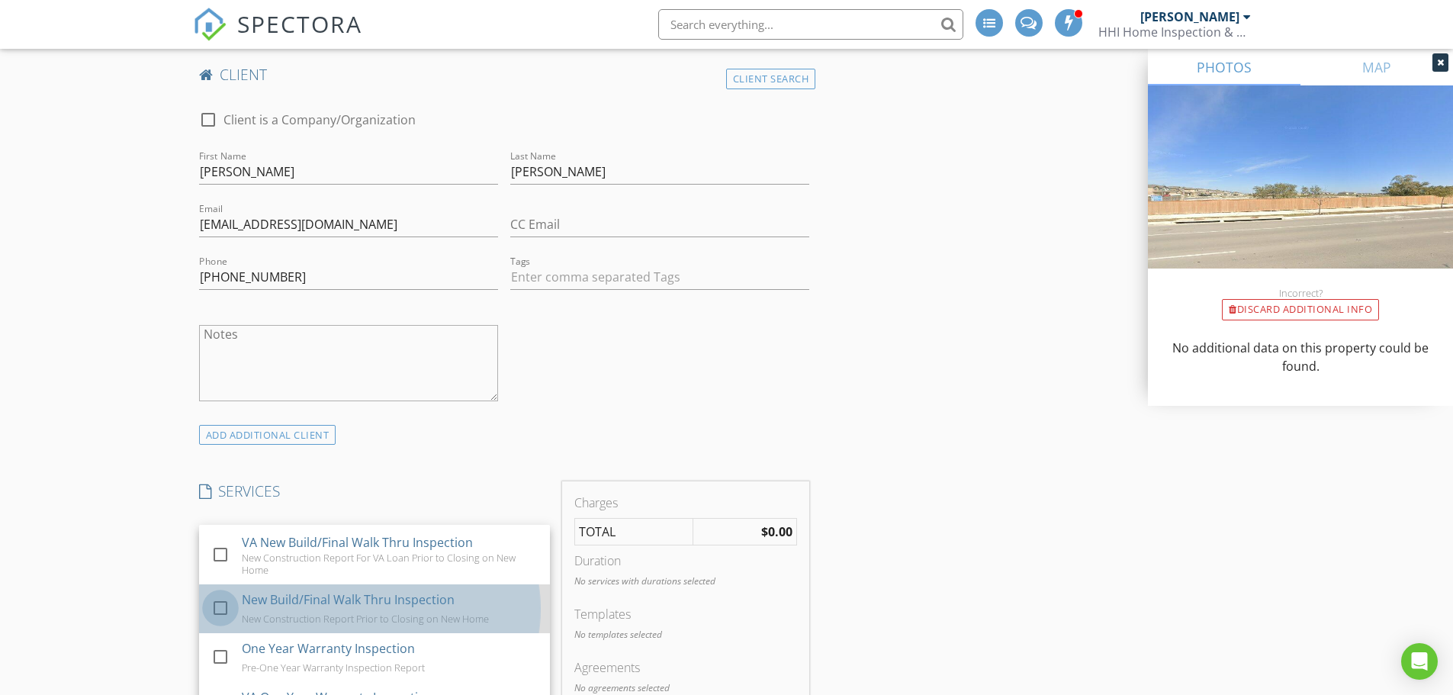
click at [225, 596] on div at bounding box center [220, 607] width 26 height 26
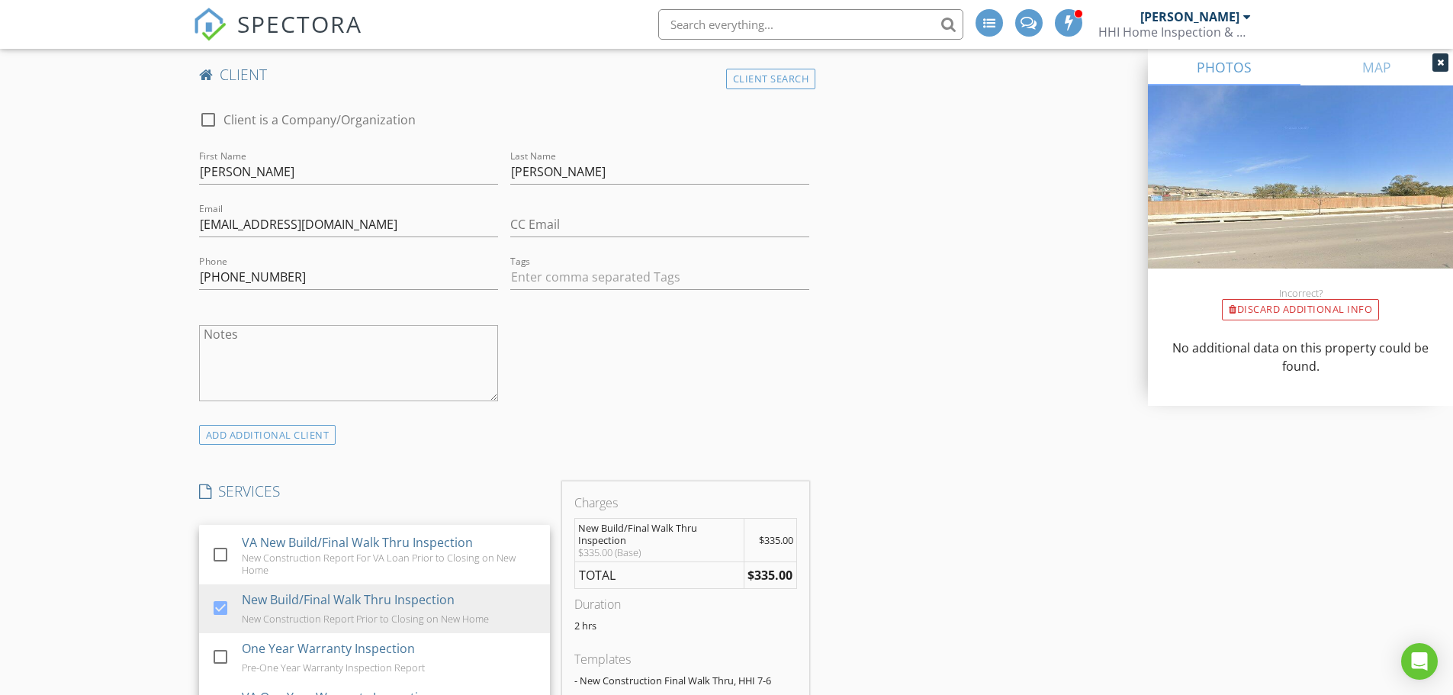
click at [156, 565] on div "New Inspection INSPECTOR(S) check_box_outline_blank JJ Henson check_box_outline…" at bounding box center [726, 592] width 1453 height 3335
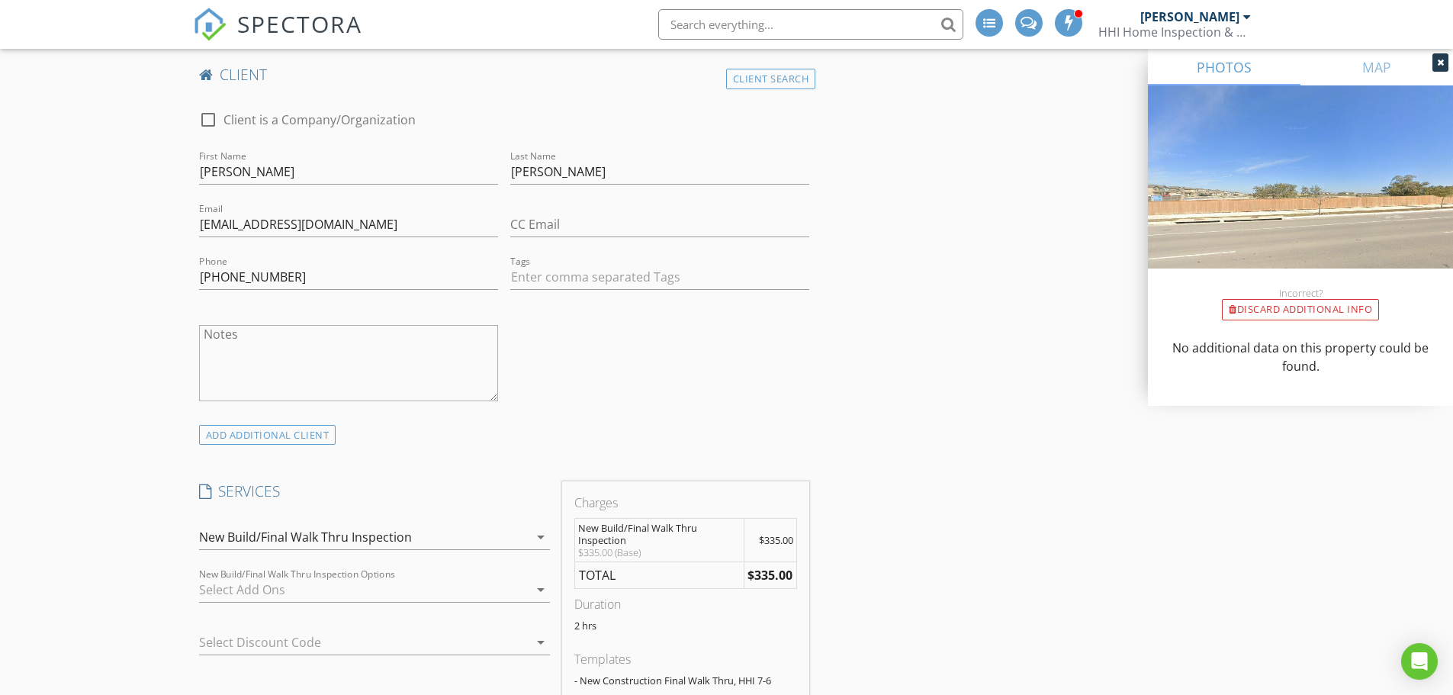
click at [234, 536] on div "New Build/Final Walk Thru Inspection" at bounding box center [305, 537] width 213 height 14
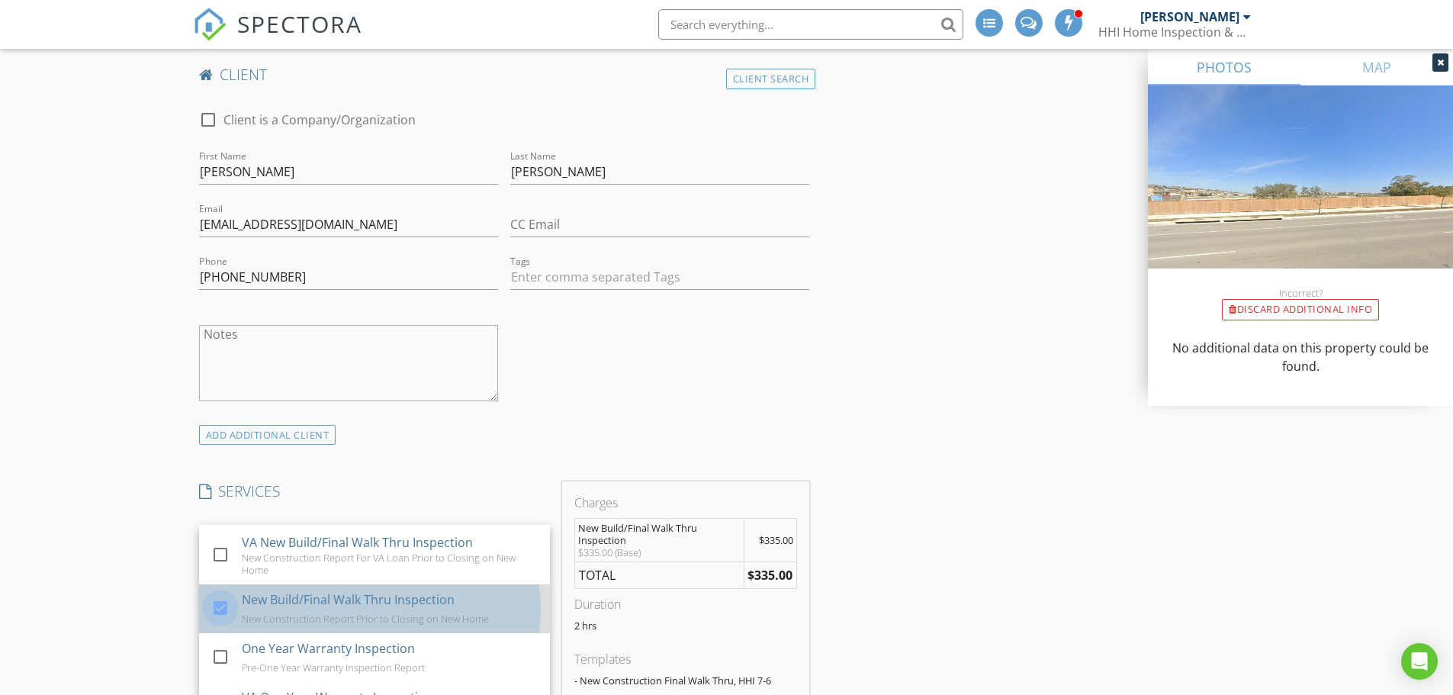
click at [221, 604] on div at bounding box center [220, 607] width 26 height 26
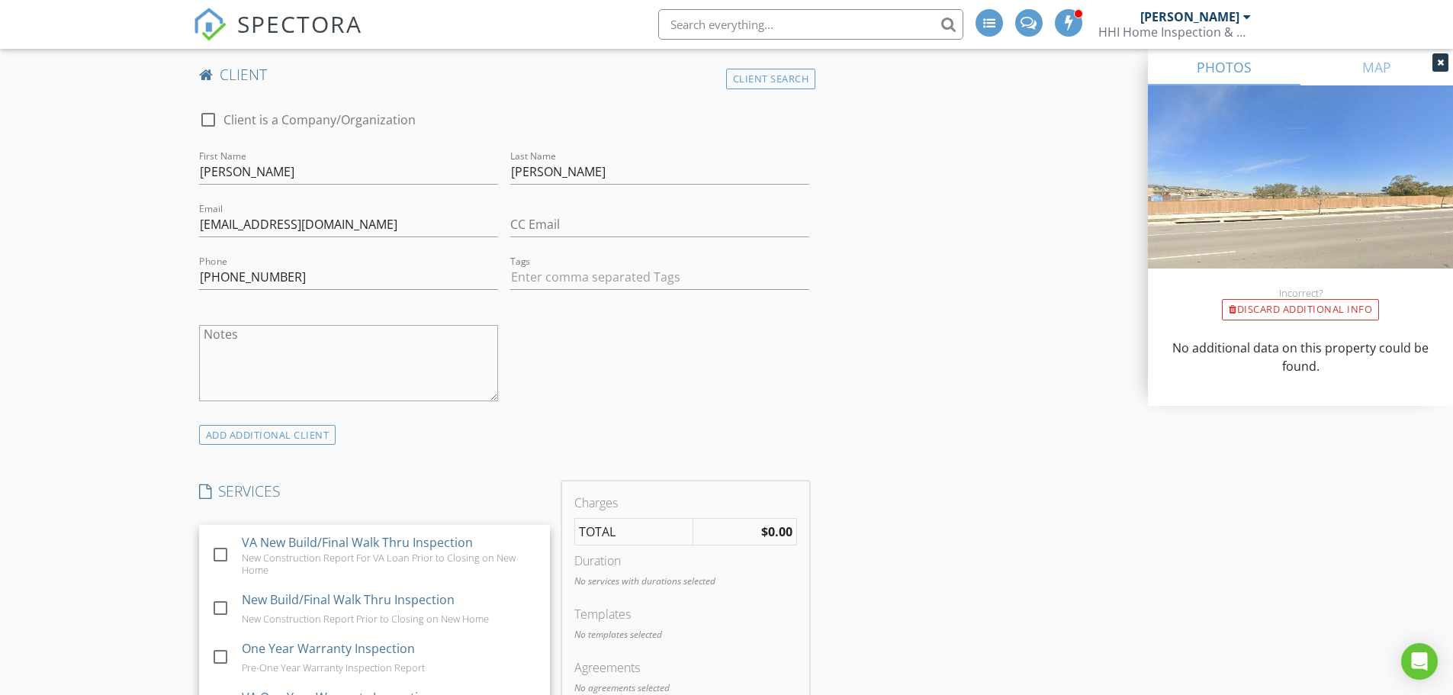
click at [90, 558] on div "New Inspection INSPECTOR(S) check_box_outline_blank JJ Henson check_box_outline…" at bounding box center [726, 574] width 1453 height 3299
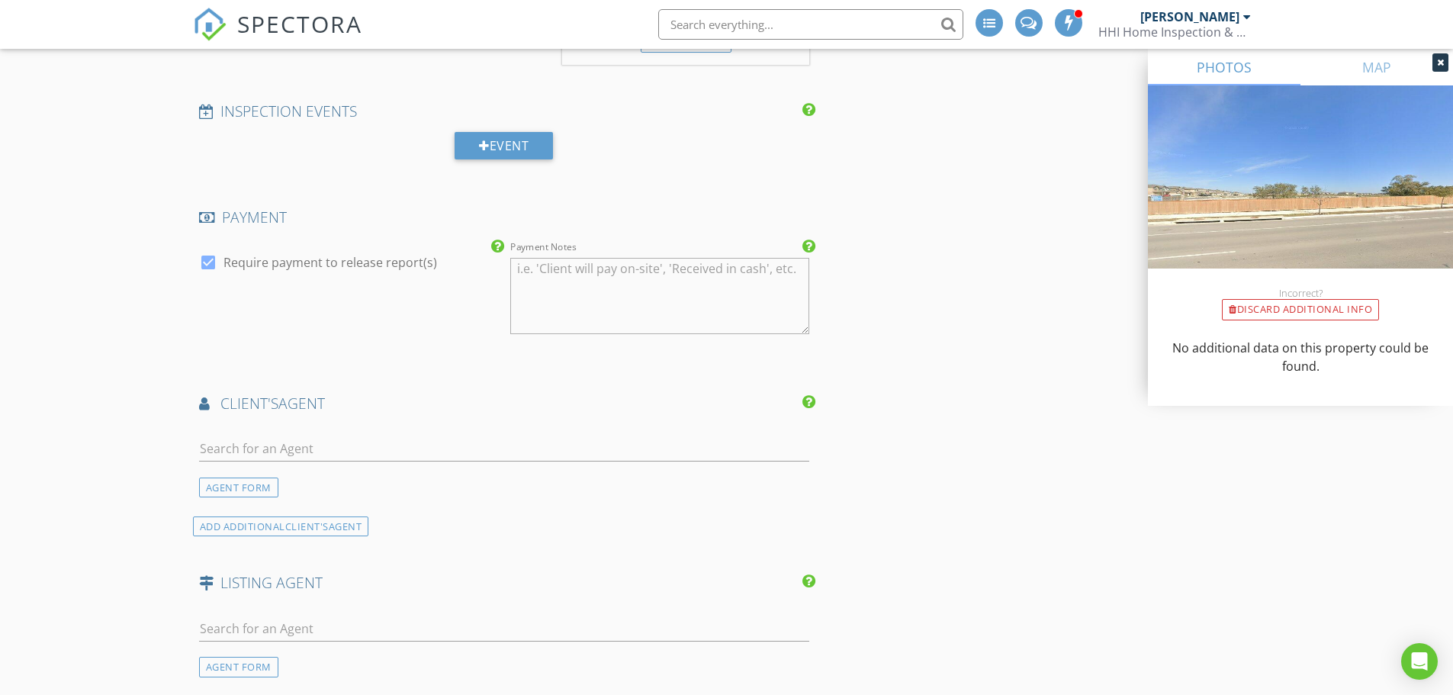
scroll to position [1851, 0]
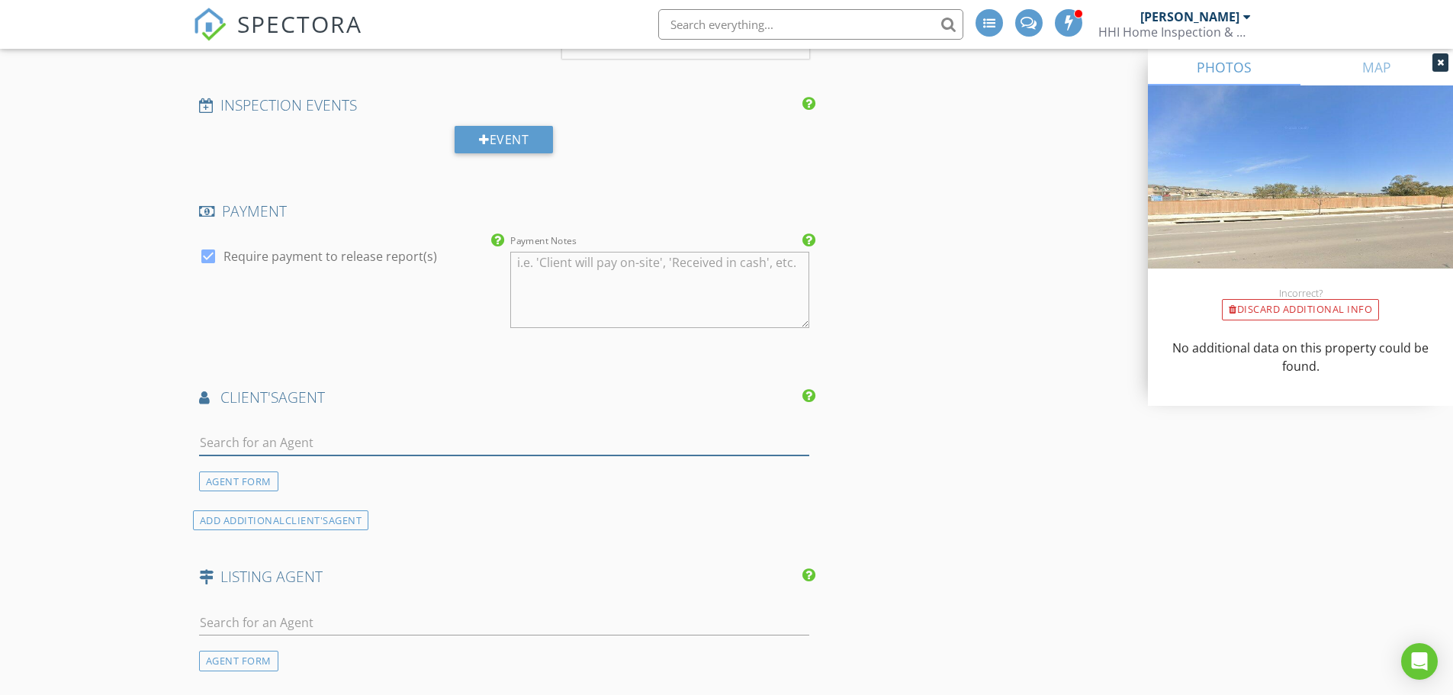
click at [270, 443] on input "text" at bounding box center [504, 442] width 611 height 25
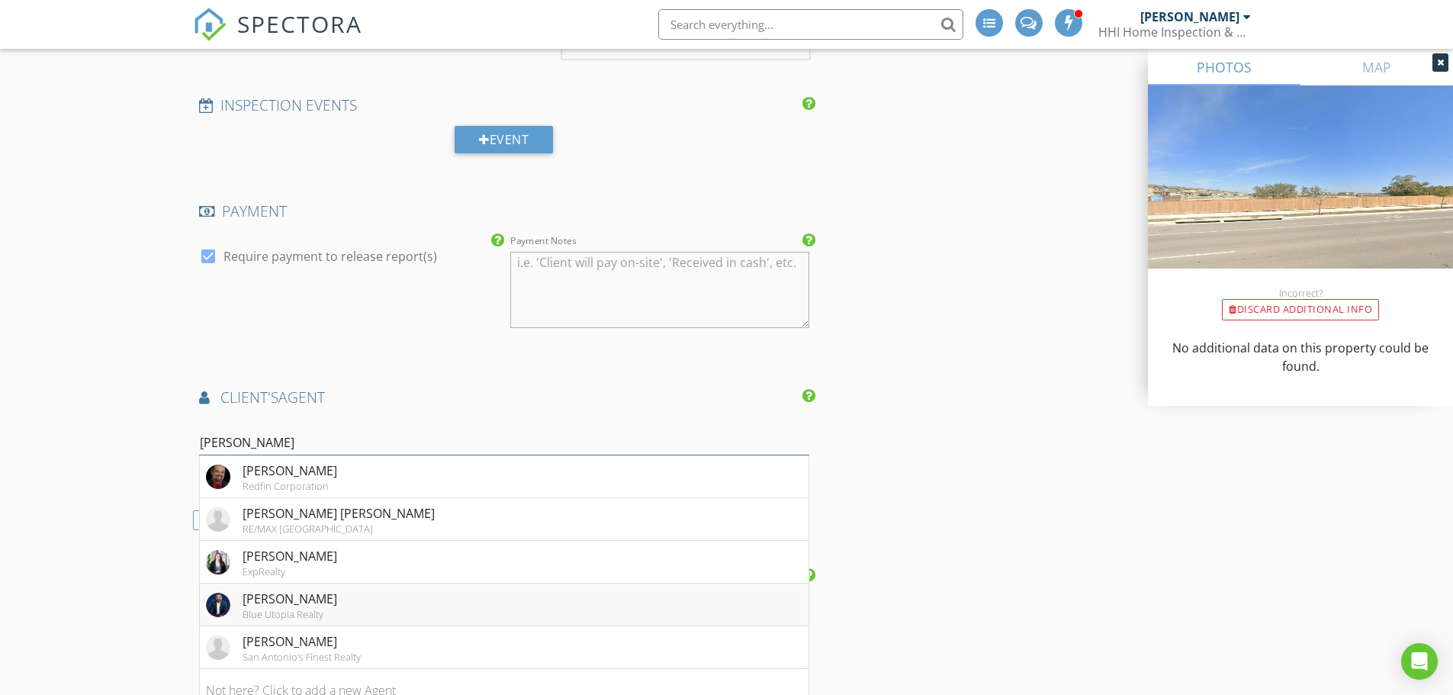
type input "jesse"
click at [289, 609] on div "Blue Utopia Realty" at bounding box center [290, 614] width 95 height 12
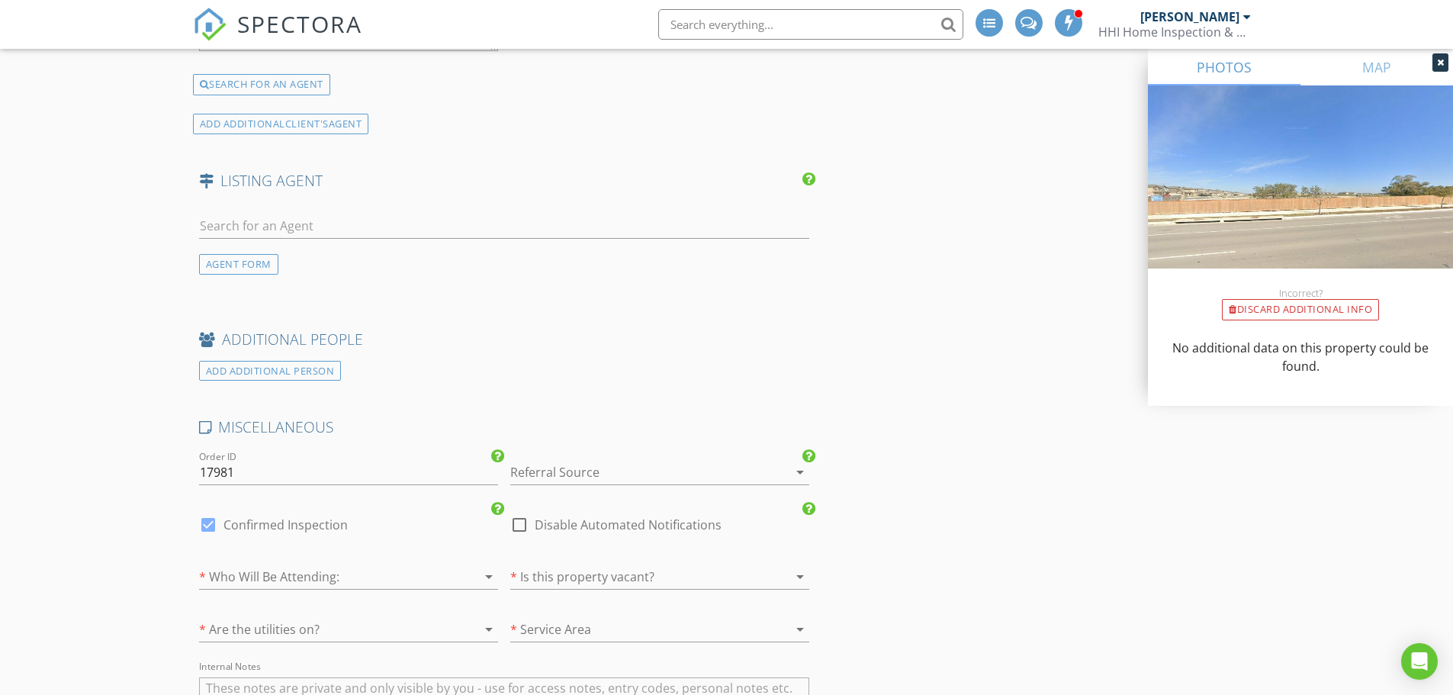
scroll to position [2614, 0]
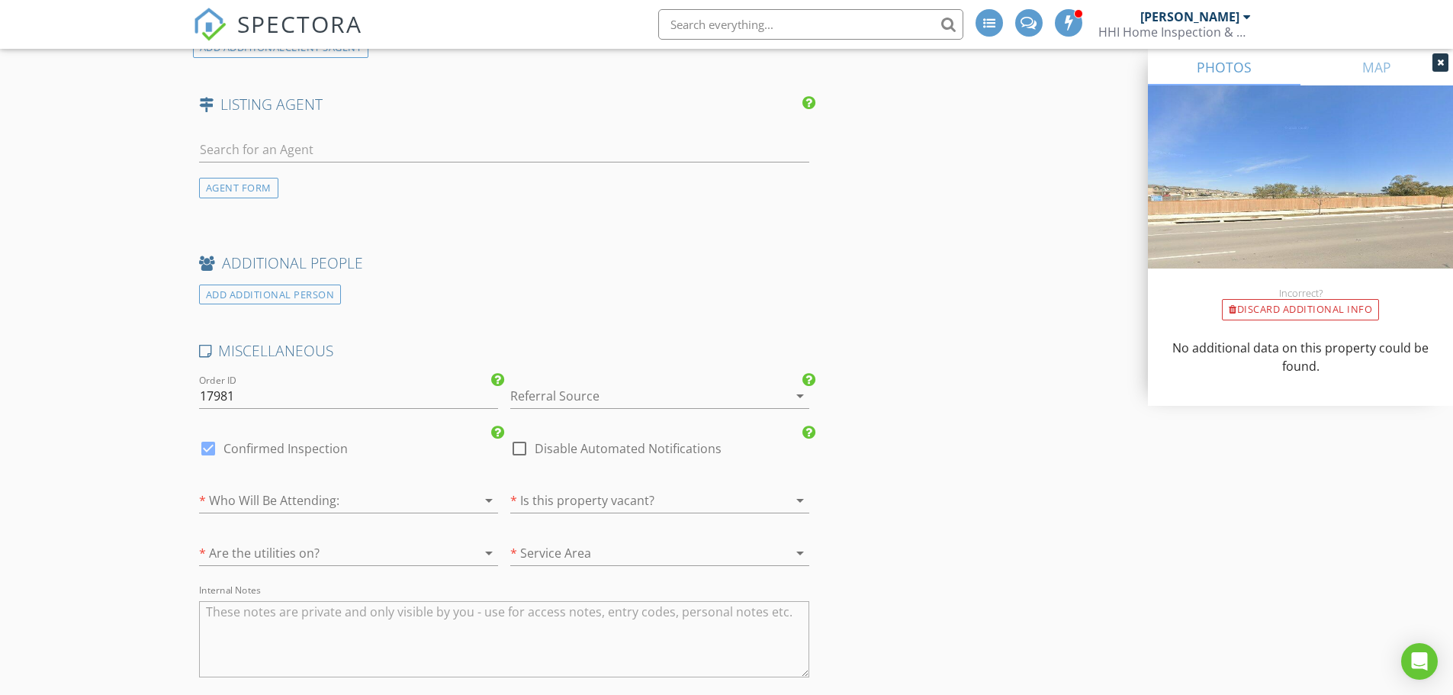
click at [688, 400] on div at bounding box center [638, 396] width 256 height 24
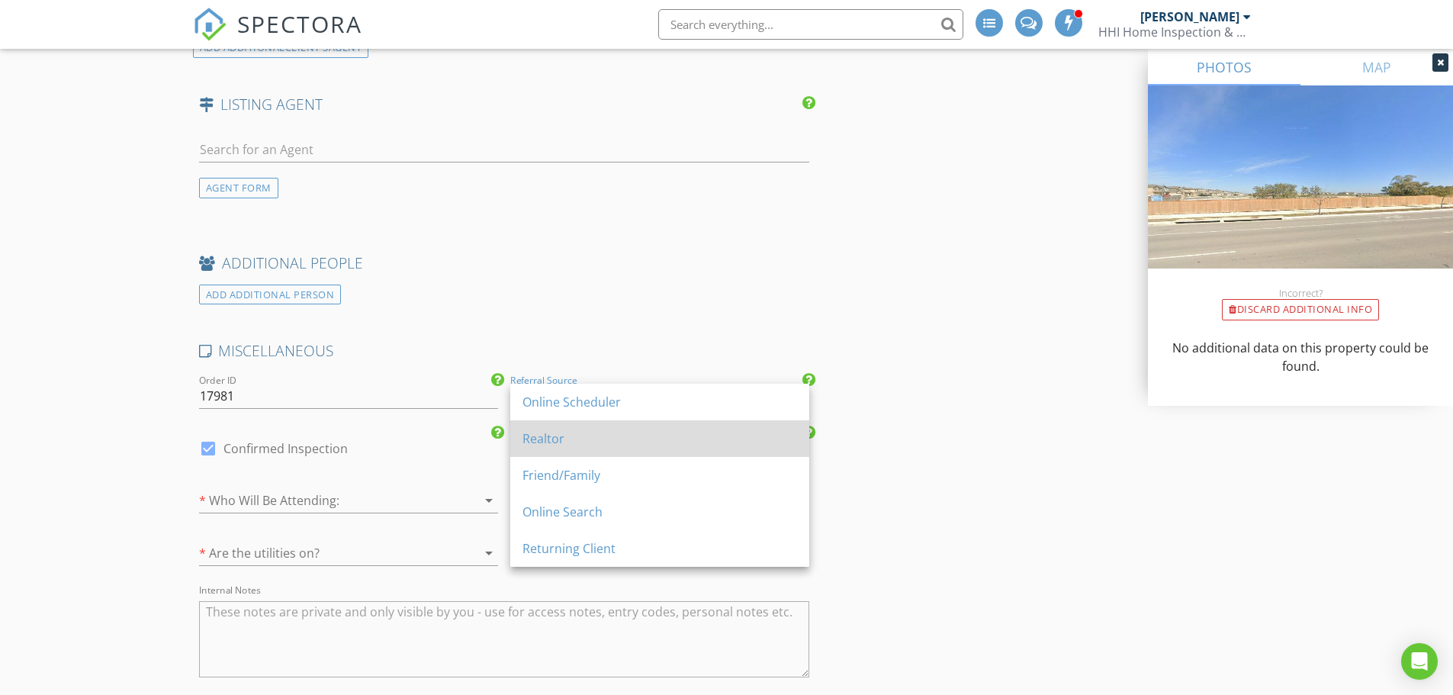
click at [649, 439] on div "Realtor" at bounding box center [659, 438] width 275 height 18
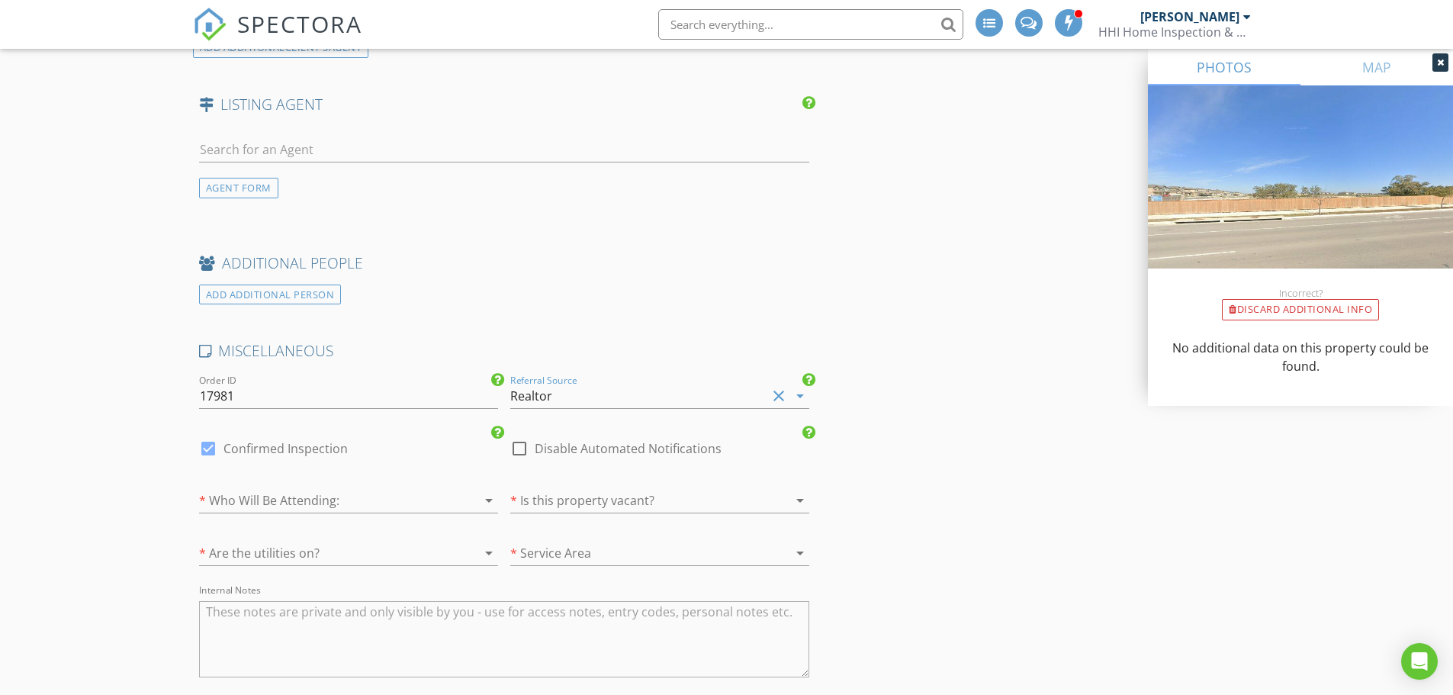
click at [425, 500] on div at bounding box center [327, 500] width 256 height 24
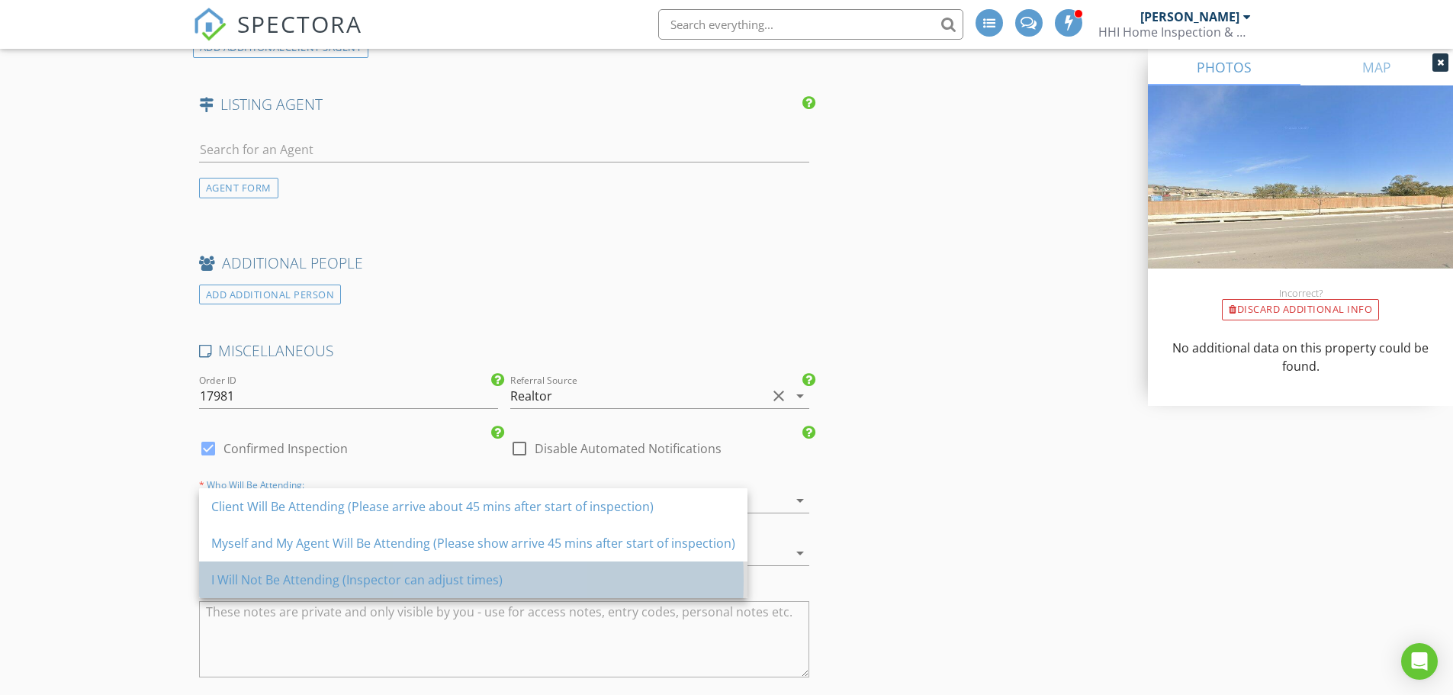
click at [426, 580] on div "I Will Not Be Attending (Inspector can adjust times)" at bounding box center [473, 580] width 524 height 18
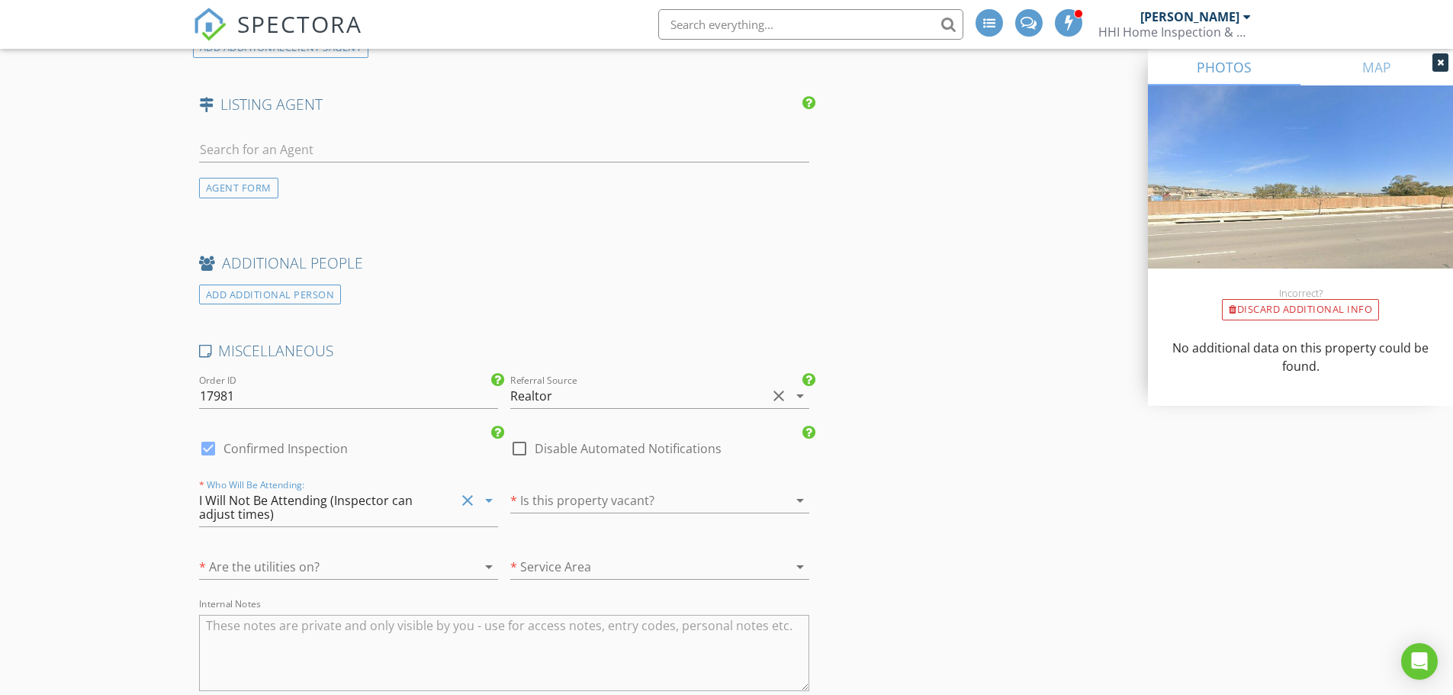
click at [569, 490] on div at bounding box center [638, 500] width 256 height 24
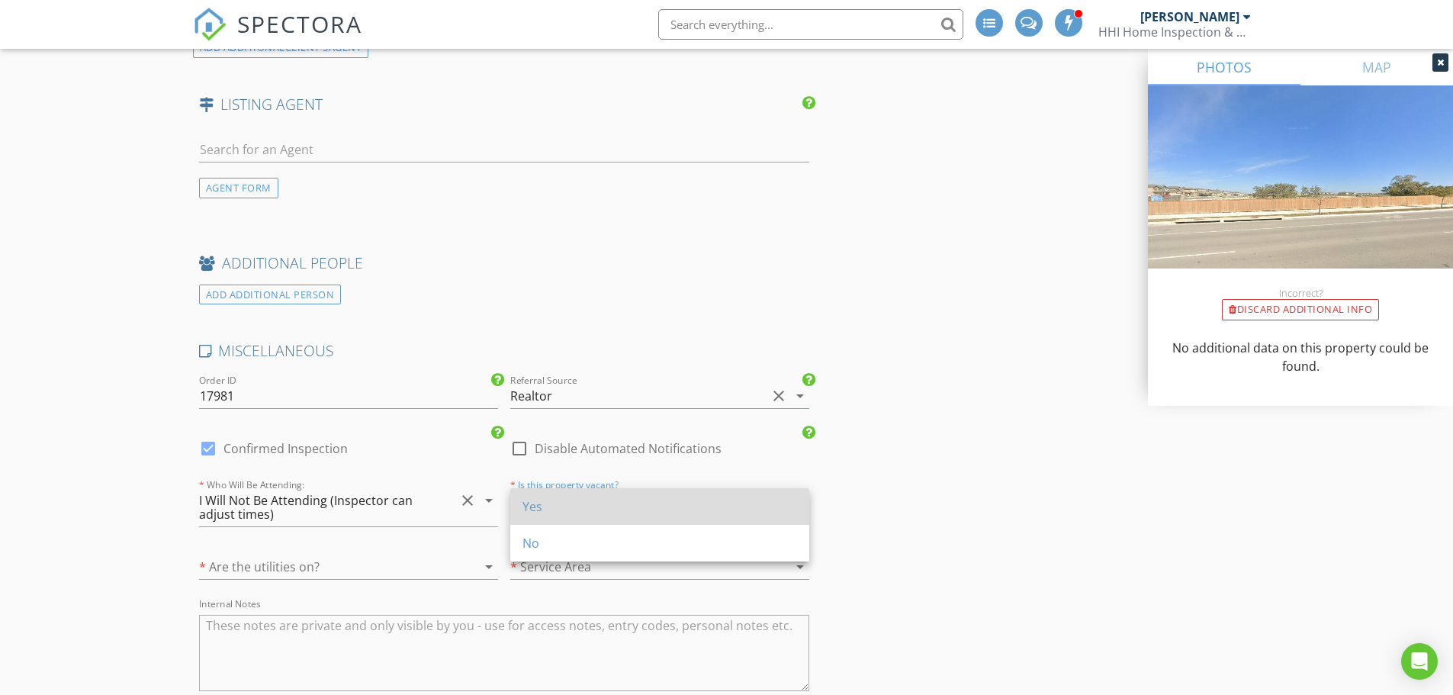
click at [570, 490] on div "Yes" at bounding box center [659, 506] width 275 height 37
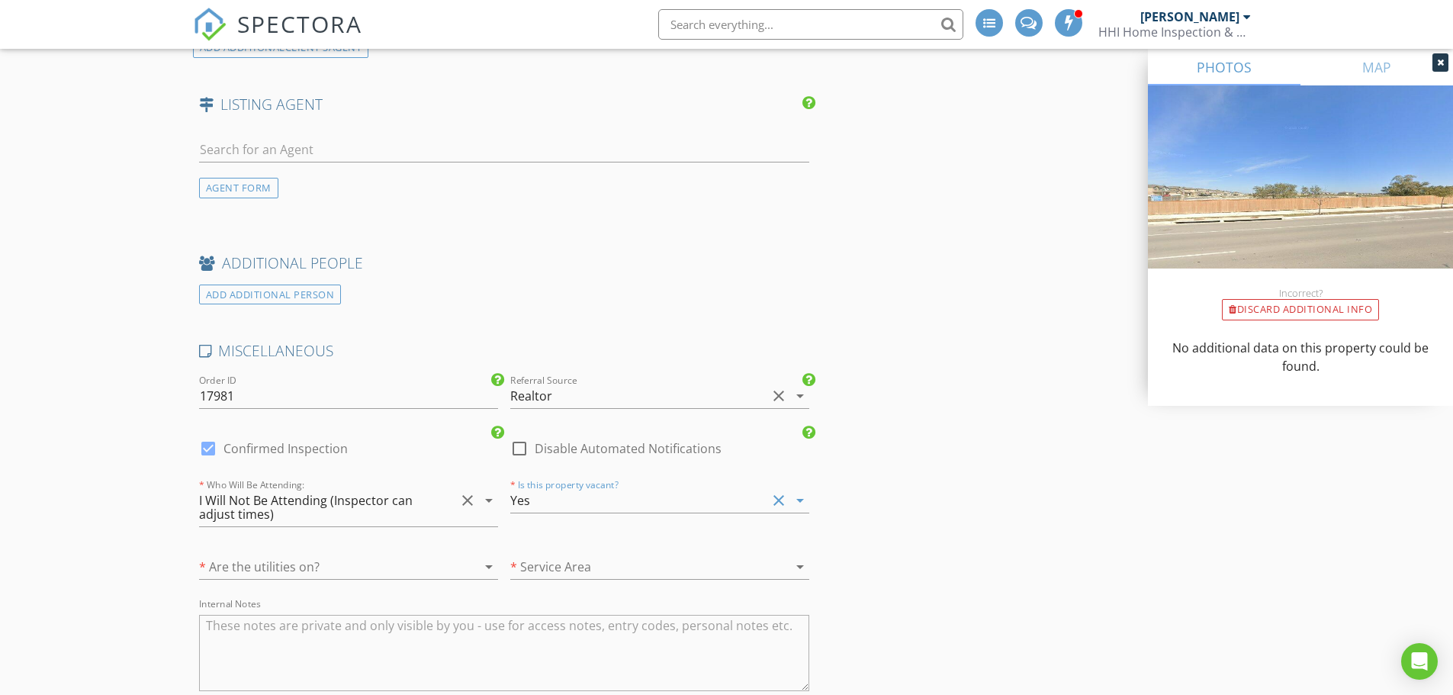
click at [454, 562] on div at bounding box center [327, 566] width 256 height 24
click at [454, 562] on div "Yes" at bounding box center [348, 572] width 275 height 37
click at [547, 562] on div at bounding box center [638, 566] width 256 height 24
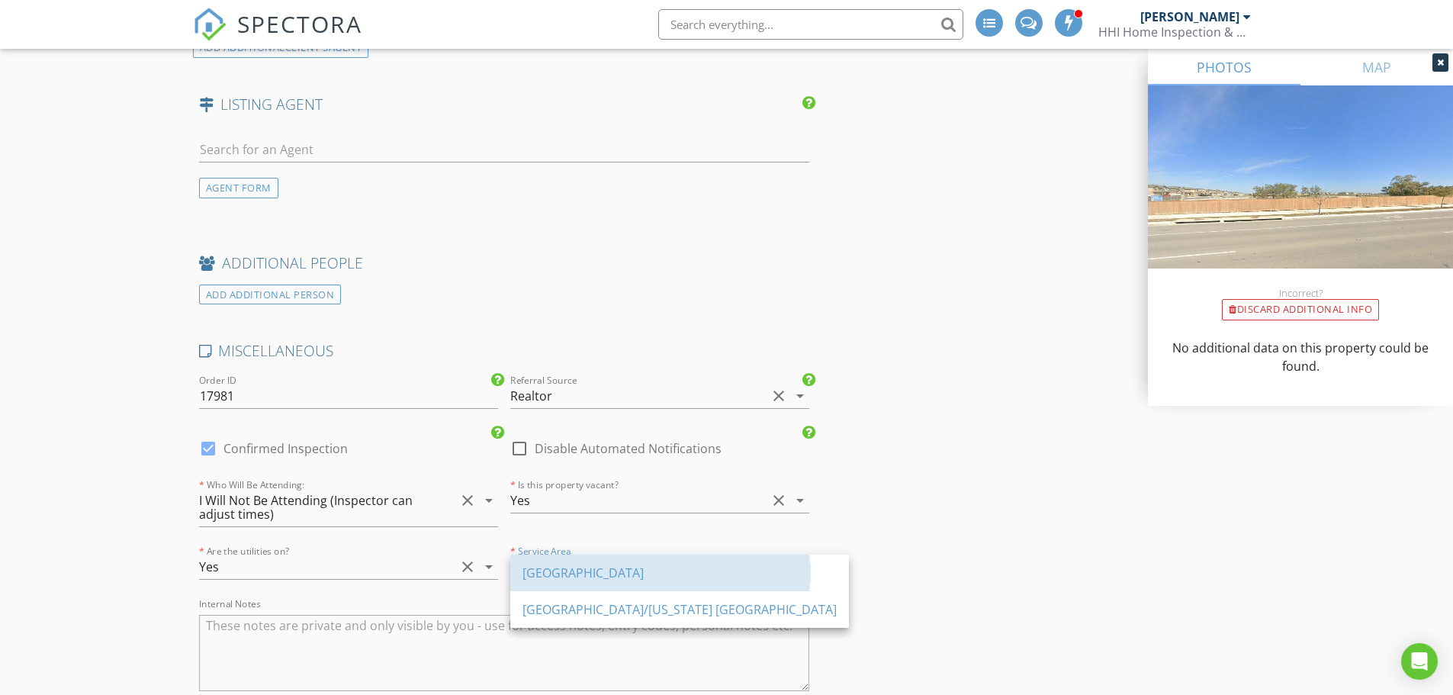
click at [547, 562] on div "San Antonio Region" at bounding box center [679, 572] width 314 height 37
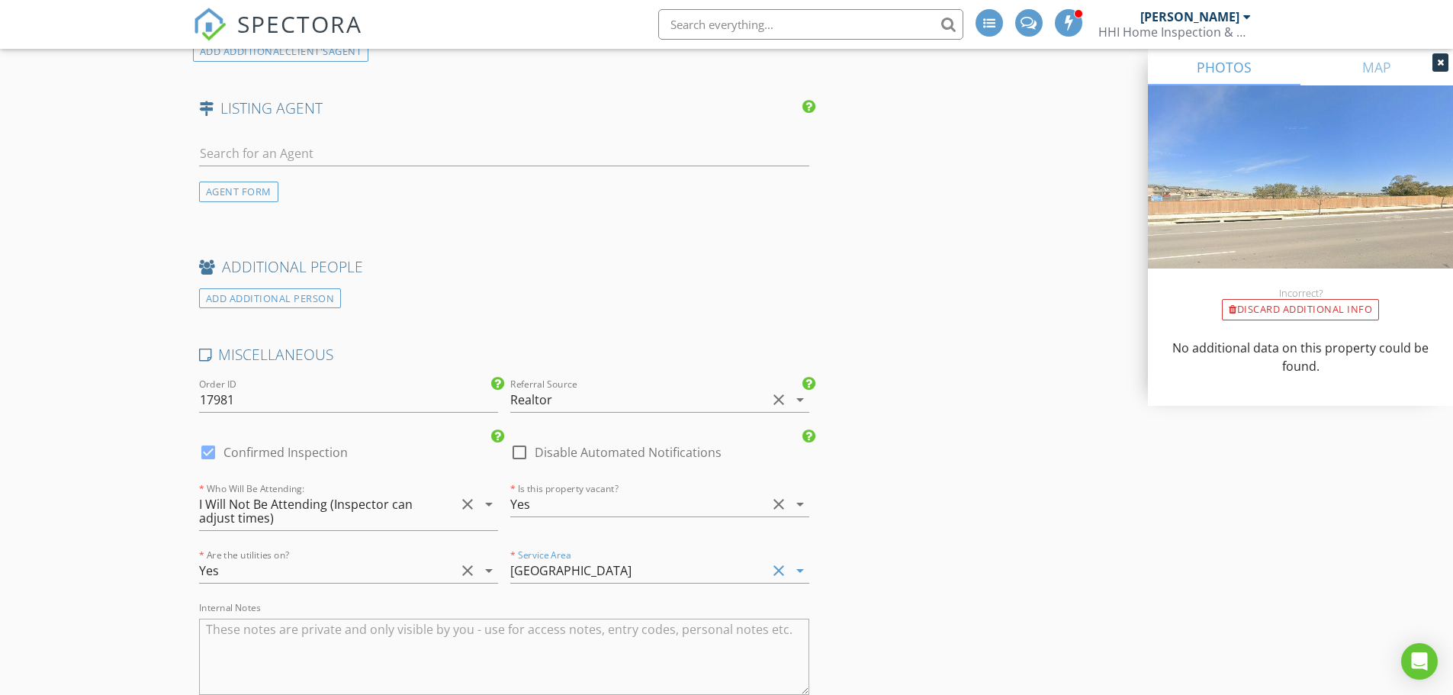
scroll to position [2766, 0]
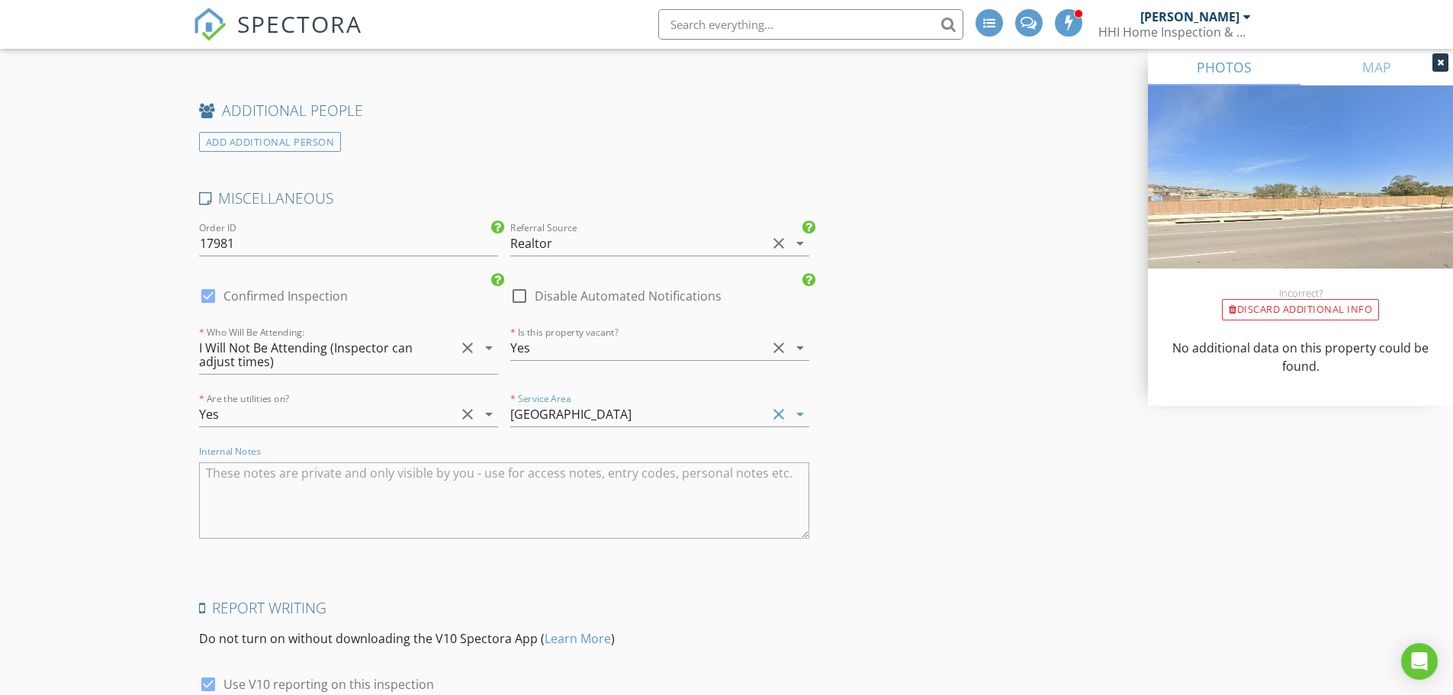
click at [265, 484] on textarea "Internal Notes" at bounding box center [504, 500] width 611 height 76
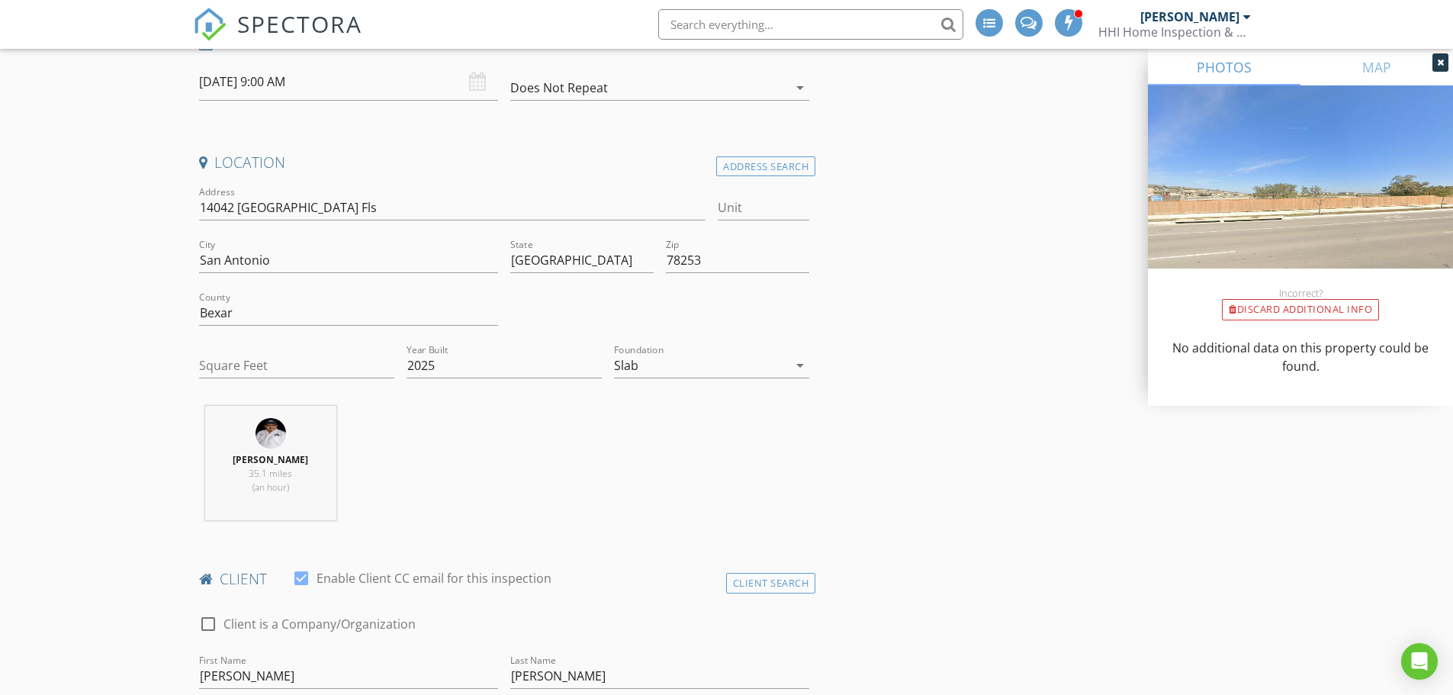
scroll to position [252, 0]
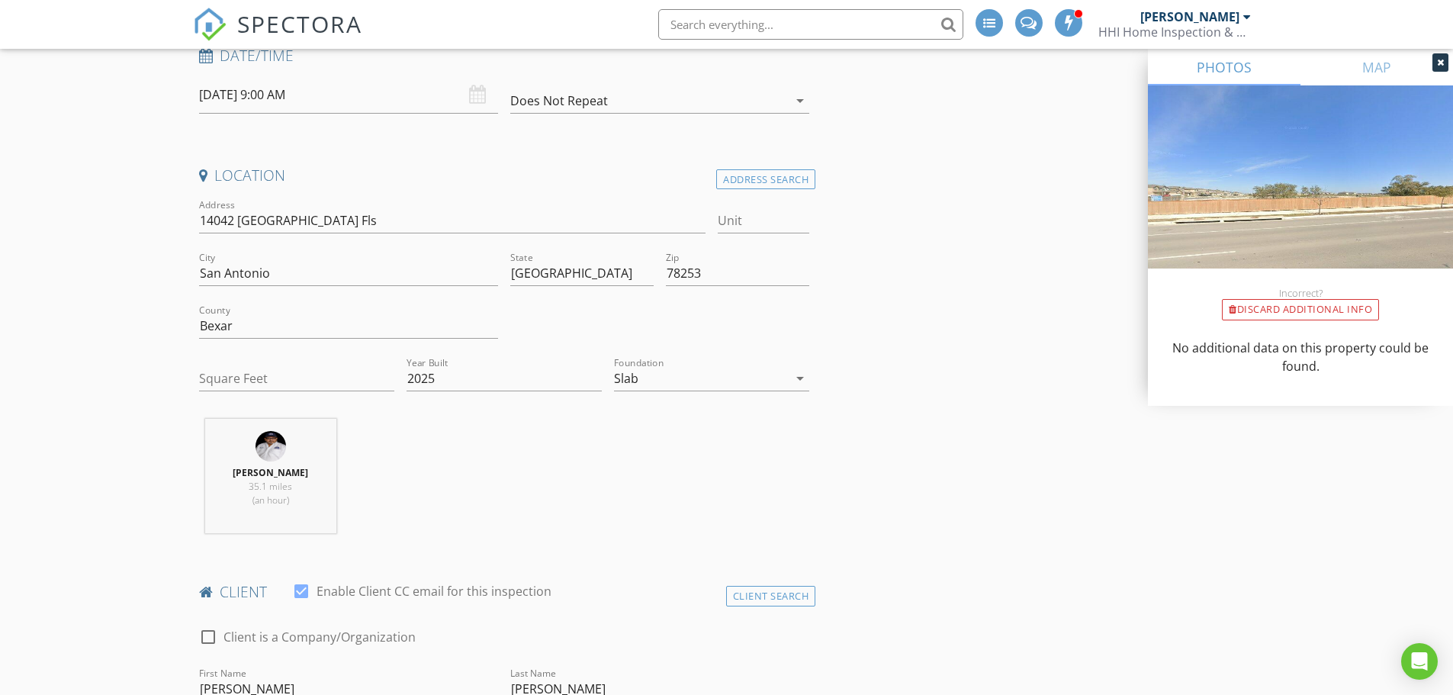
type textarea "Riverstone Subdivision"
click at [346, 378] on input "Square Feet" at bounding box center [296, 378] width 195 height 25
click at [323, 219] on input "14042 San Saba Fls" at bounding box center [452, 220] width 507 height 25
type input "14042 San Saba Fl"
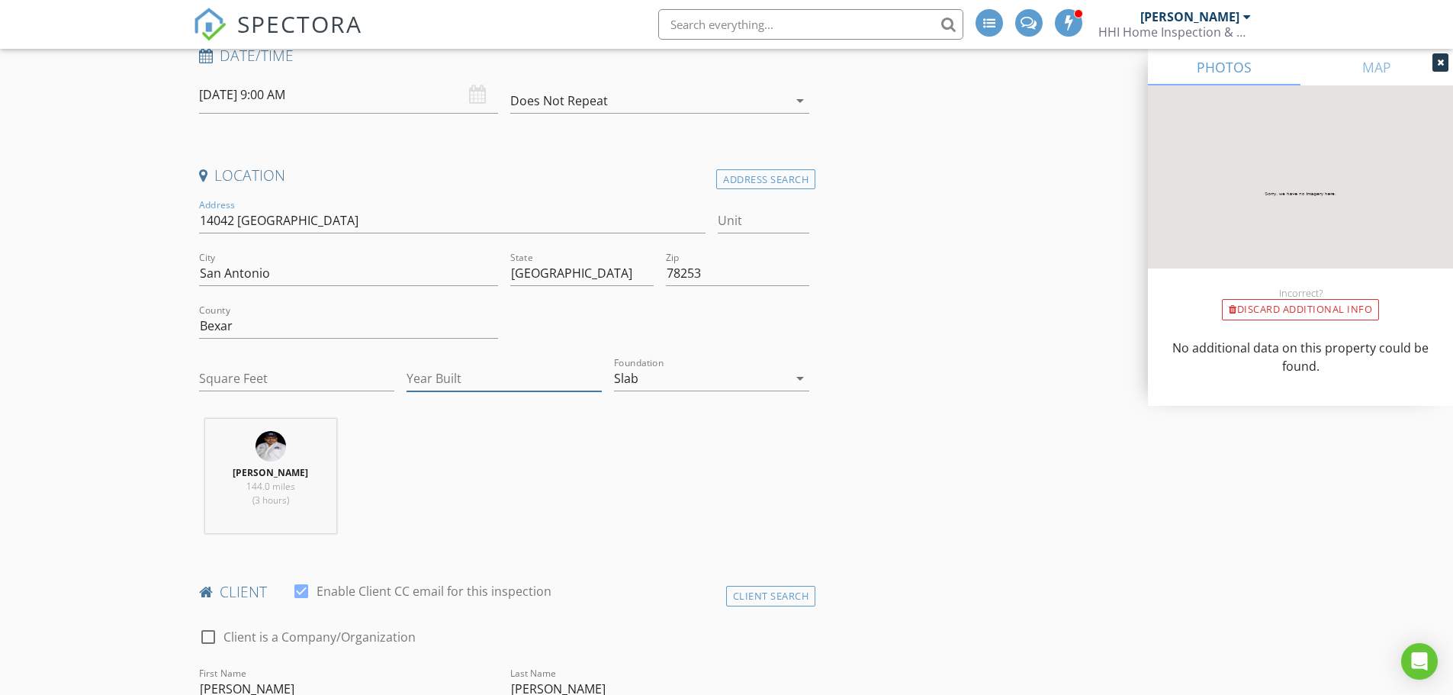
click at [507, 369] on input "Year Built" at bounding box center [504, 378] width 195 height 25
click at [316, 219] on input "14042 San Saba" at bounding box center [452, 220] width 507 height 25
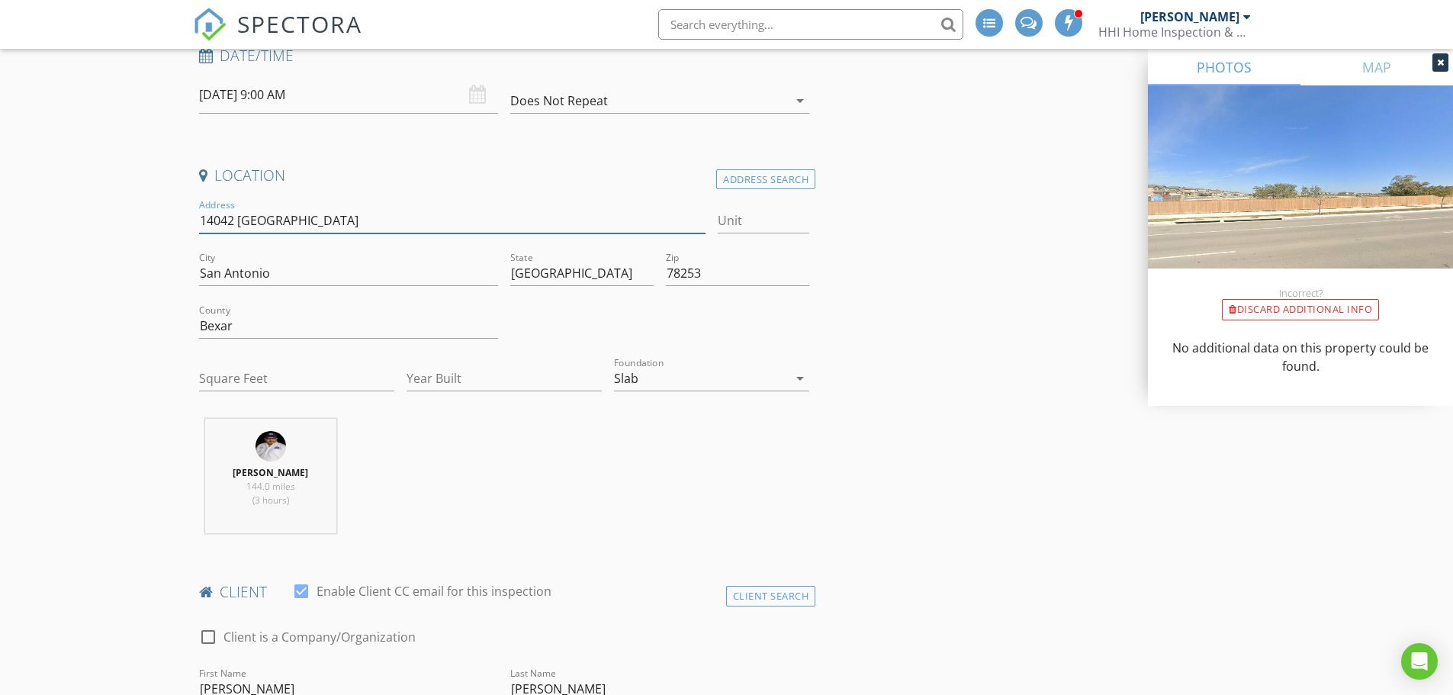
type input "14042 San Saba Falls"
click at [513, 381] on input "Year Built" at bounding box center [504, 378] width 195 height 25
type input "2025"
click at [275, 378] on input "Square Feet" at bounding box center [296, 378] width 195 height 25
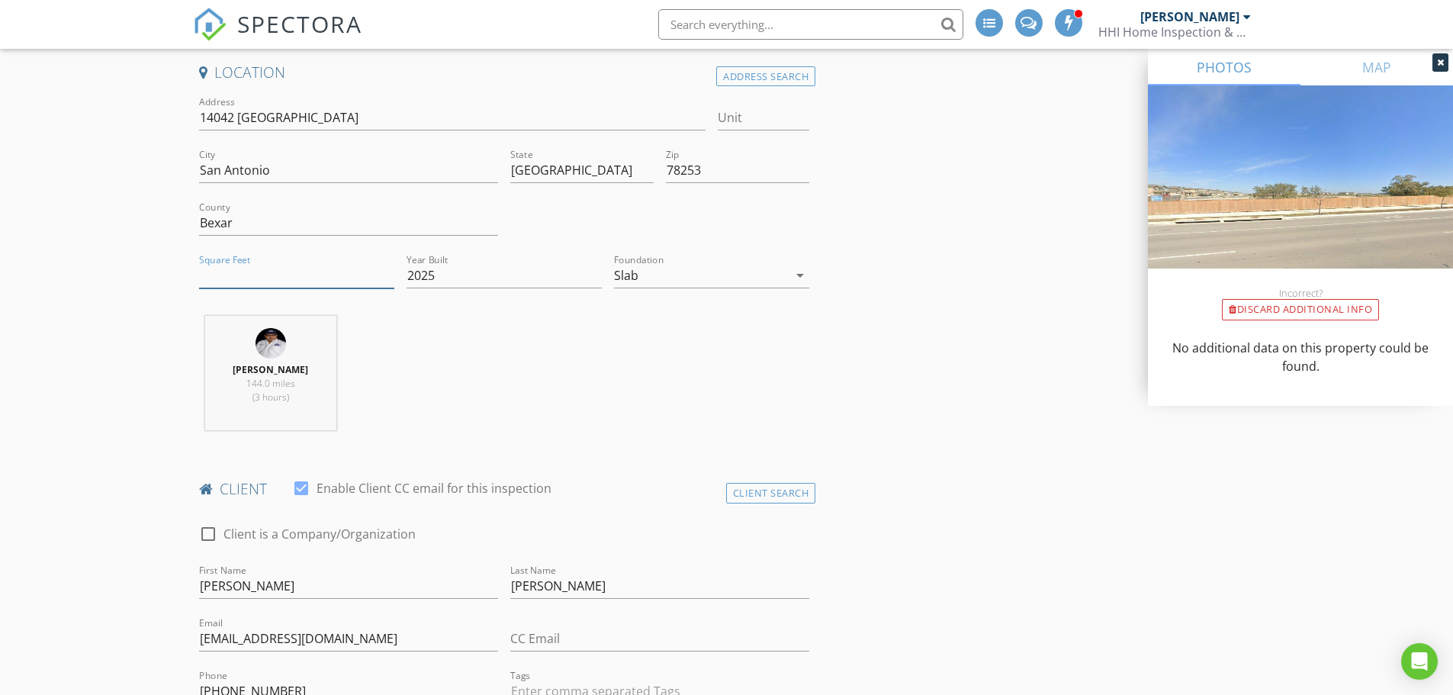
scroll to position [328, 0]
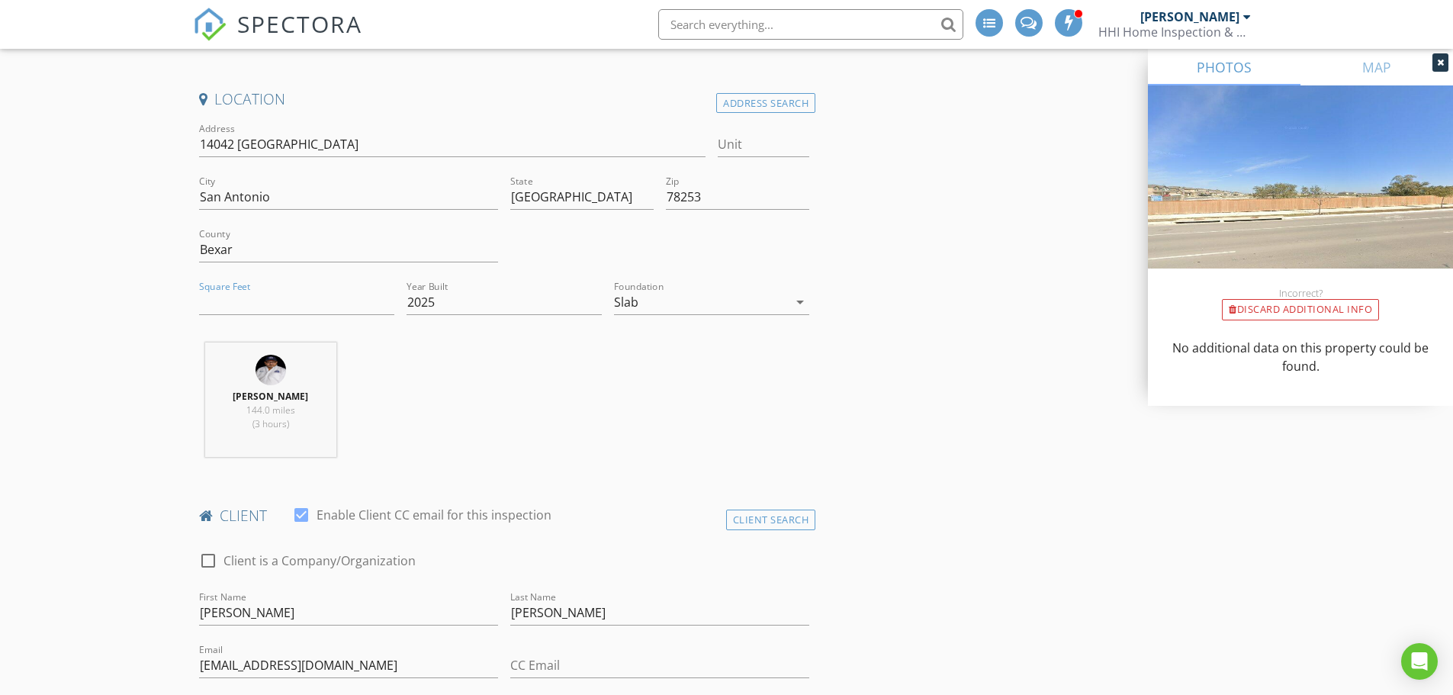
click at [260, 380] on img at bounding box center [271, 370] width 31 height 31
drag, startPoint x: 564, startPoint y: 564, endPoint x: 553, endPoint y: 571, distance: 12.7
click at [563, 566] on div "check_box_outline_blank Client is a Company/Organization" at bounding box center [504, 568] width 611 height 40
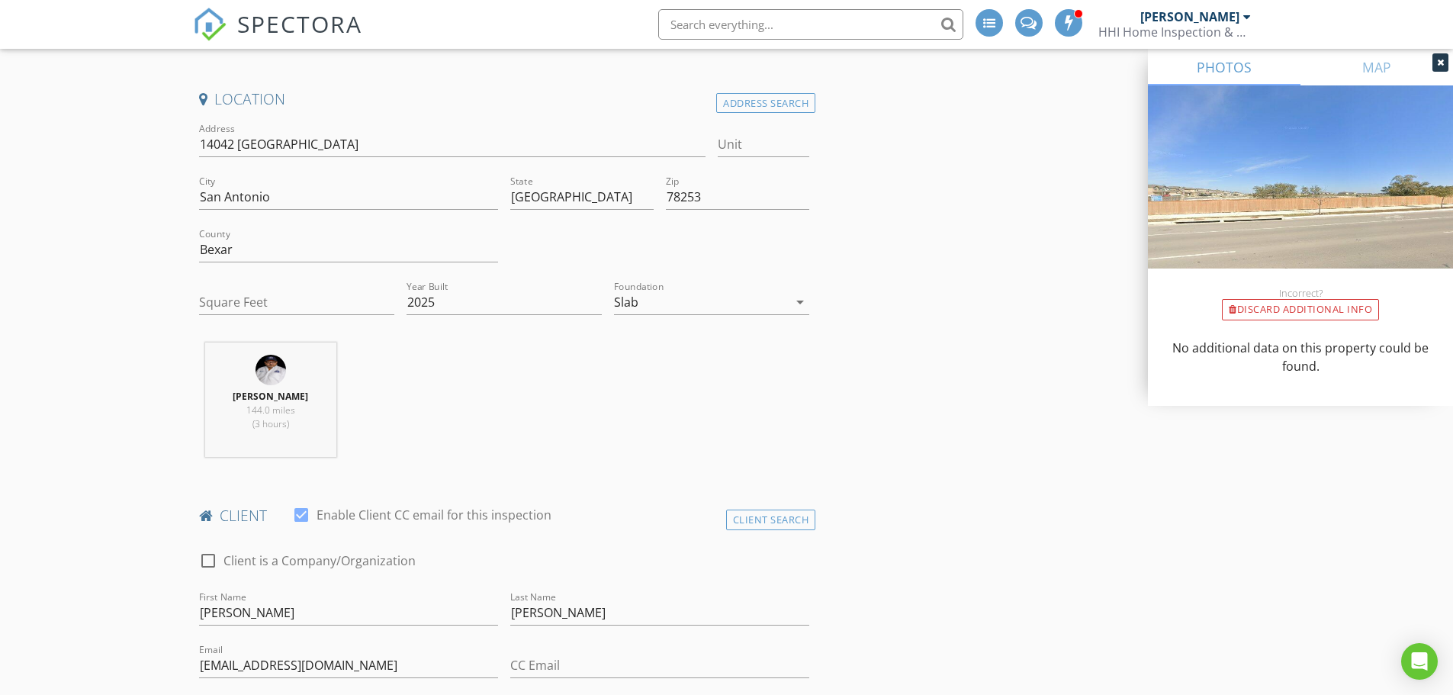
click at [553, 571] on div "check_box_outline_blank Client is a Company/Organization" at bounding box center [504, 568] width 611 height 40
click at [547, 572] on div "check_box_outline_blank Client is a Company/Organization" at bounding box center [504, 568] width 611 height 40
click at [298, 294] on input "Square Feet" at bounding box center [296, 302] width 195 height 25
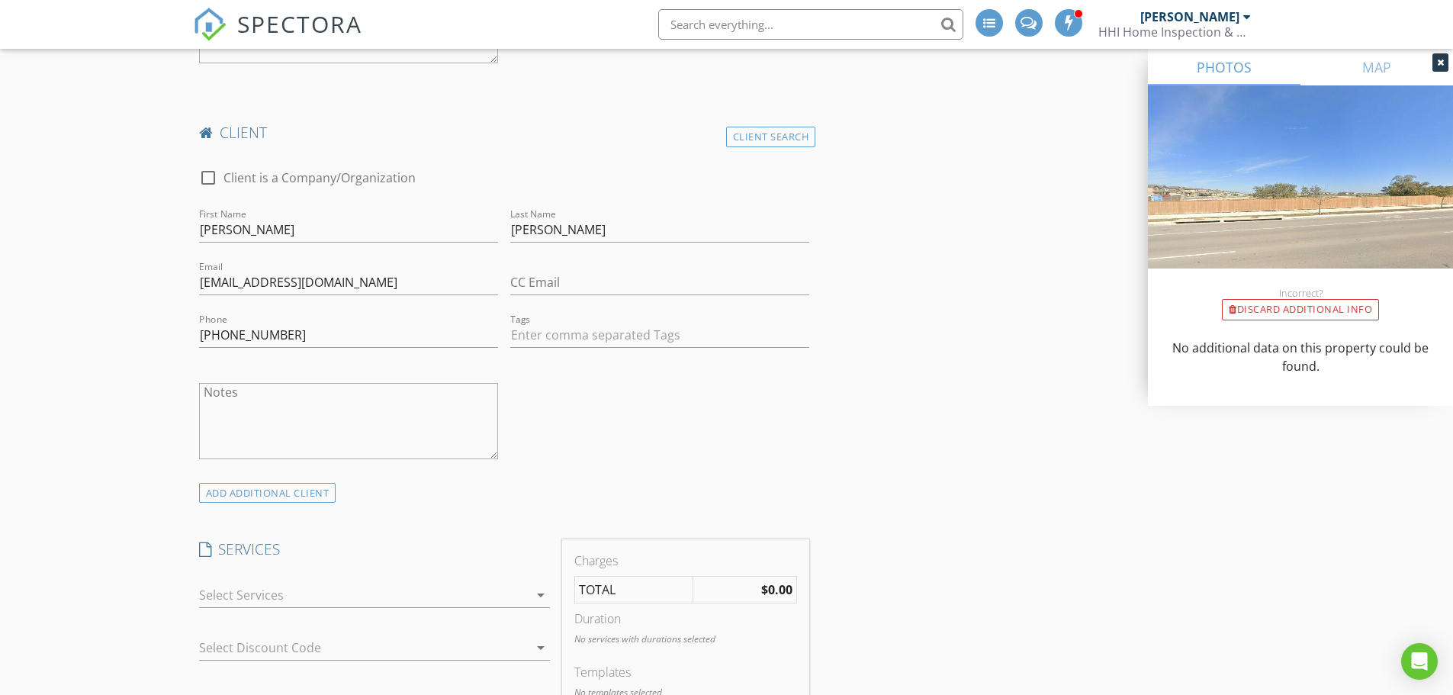
scroll to position [1243, 0]
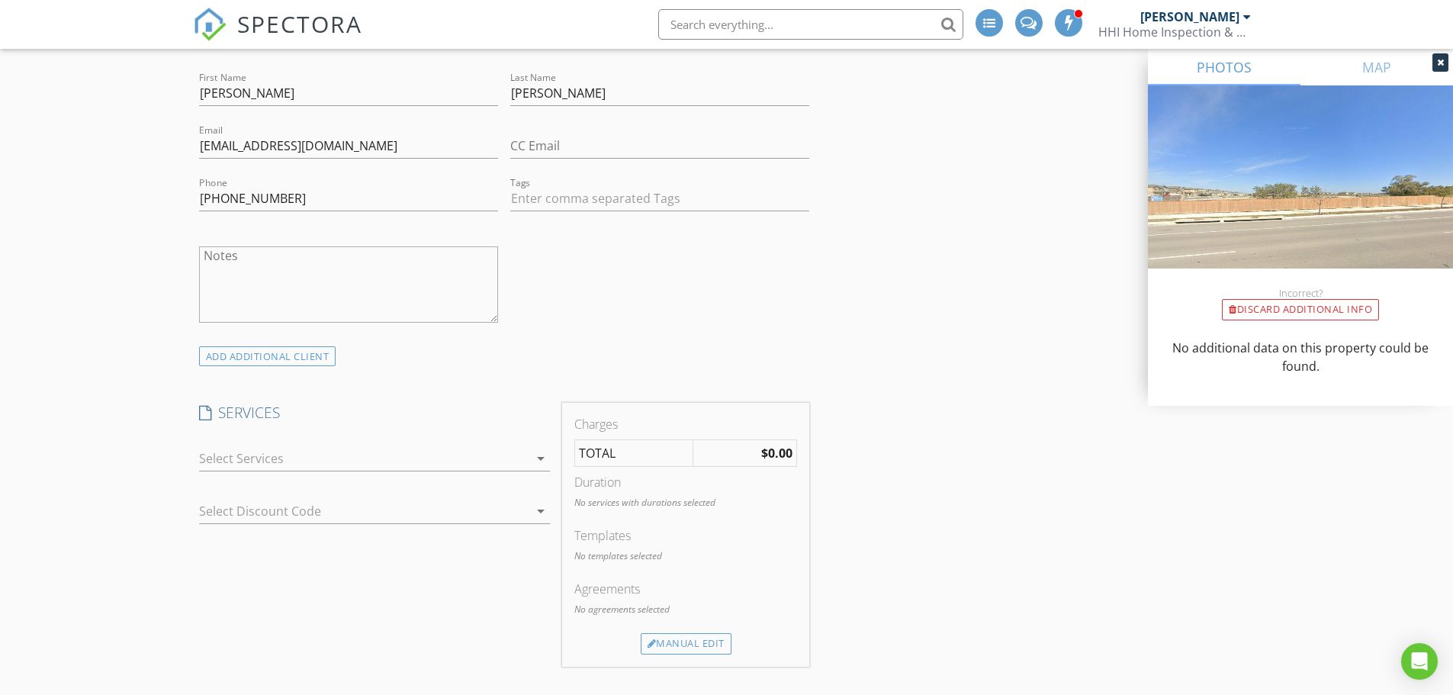
type input "2571"
click at [333, 459] on div at bounding box center [363, 458] width 329 height 24
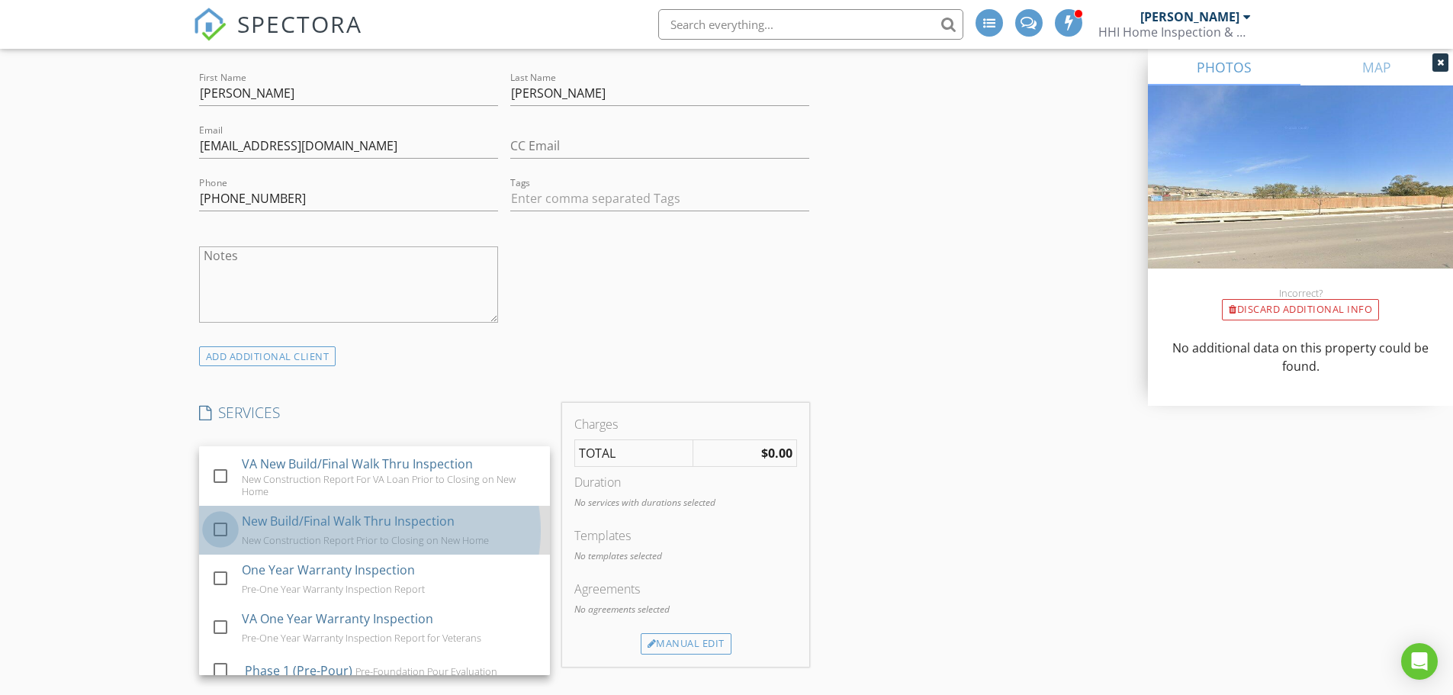
click at [223, 526] on div at bounding box center [220, 529] width 26 height 26
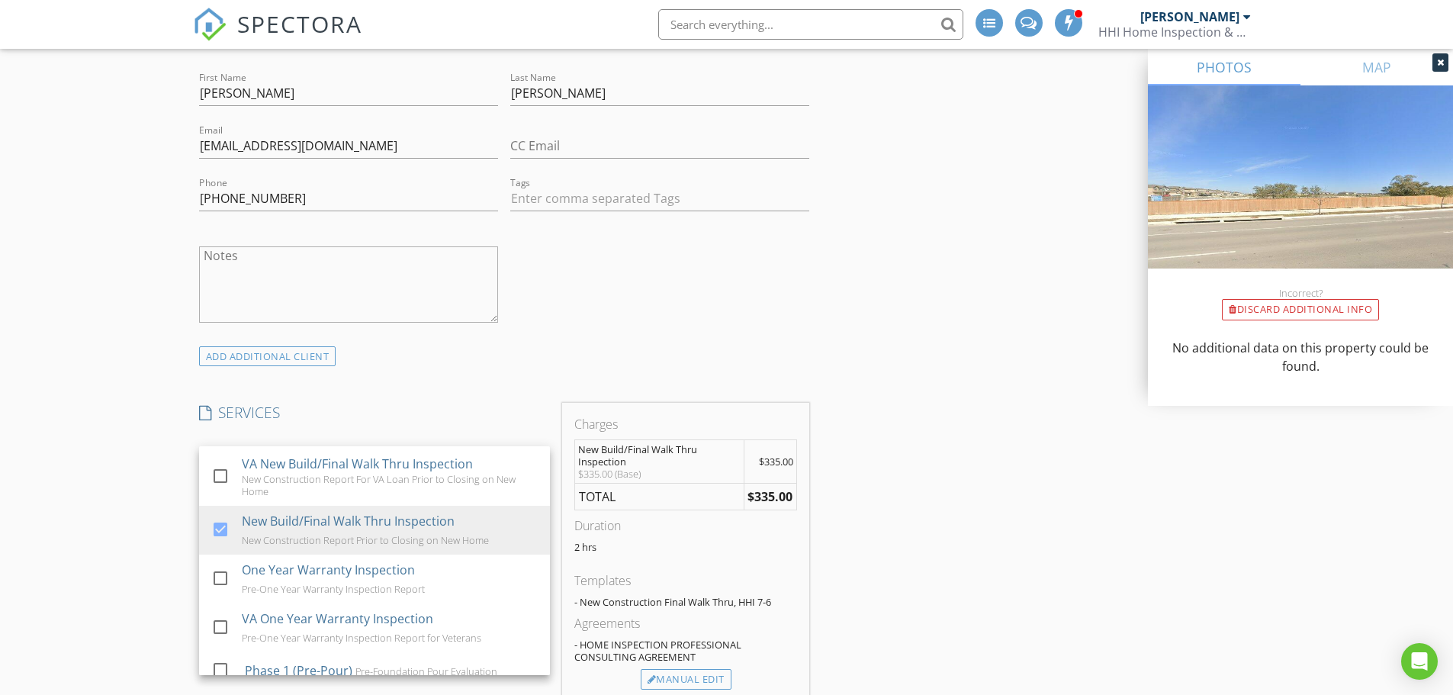
click at [185, 515] on div "New Inspection INSPECTOR(S) check_box_outline_blank JJ Henson check_box_outline…" at bounding box center [726, 665] width 1453 height 3638
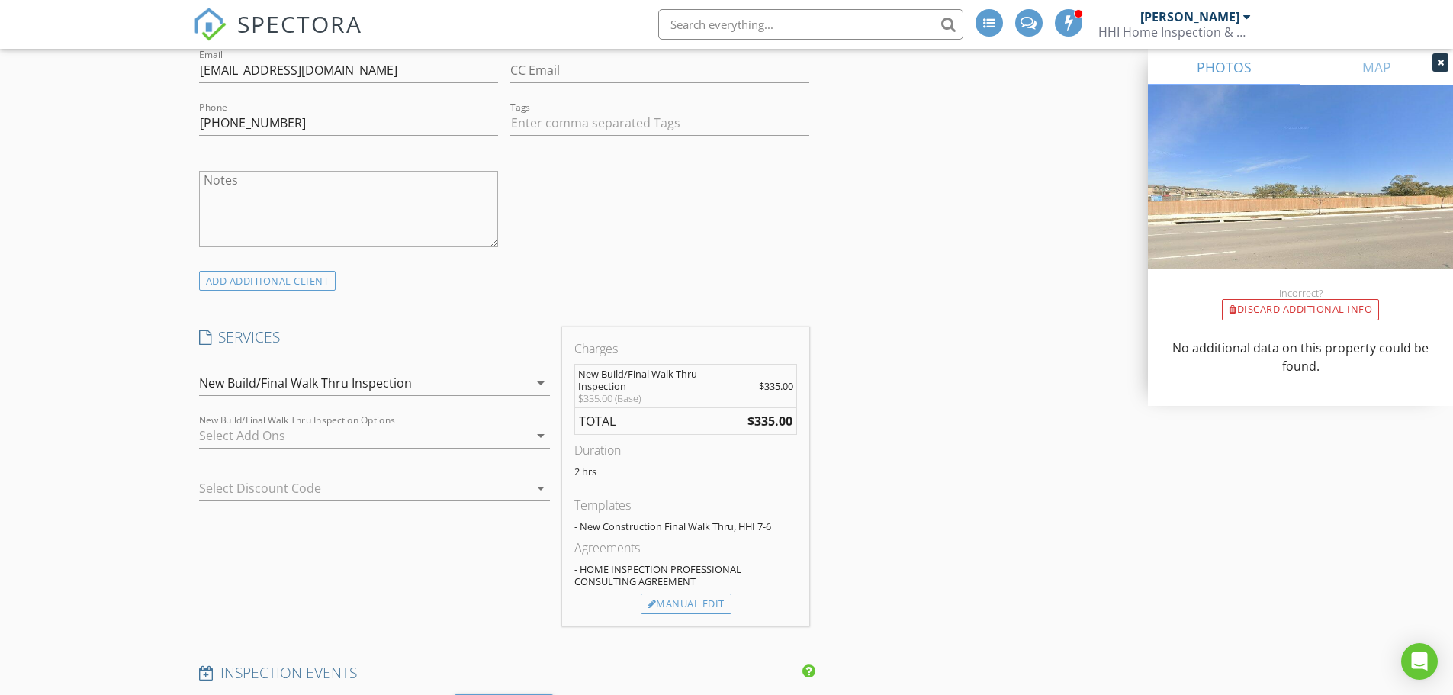
scroll to position [1319, 0]
click at [421, 381] on div "New Build/Final Walk Thru Inspection" at bounding box center [363, 382] width 329 height 24
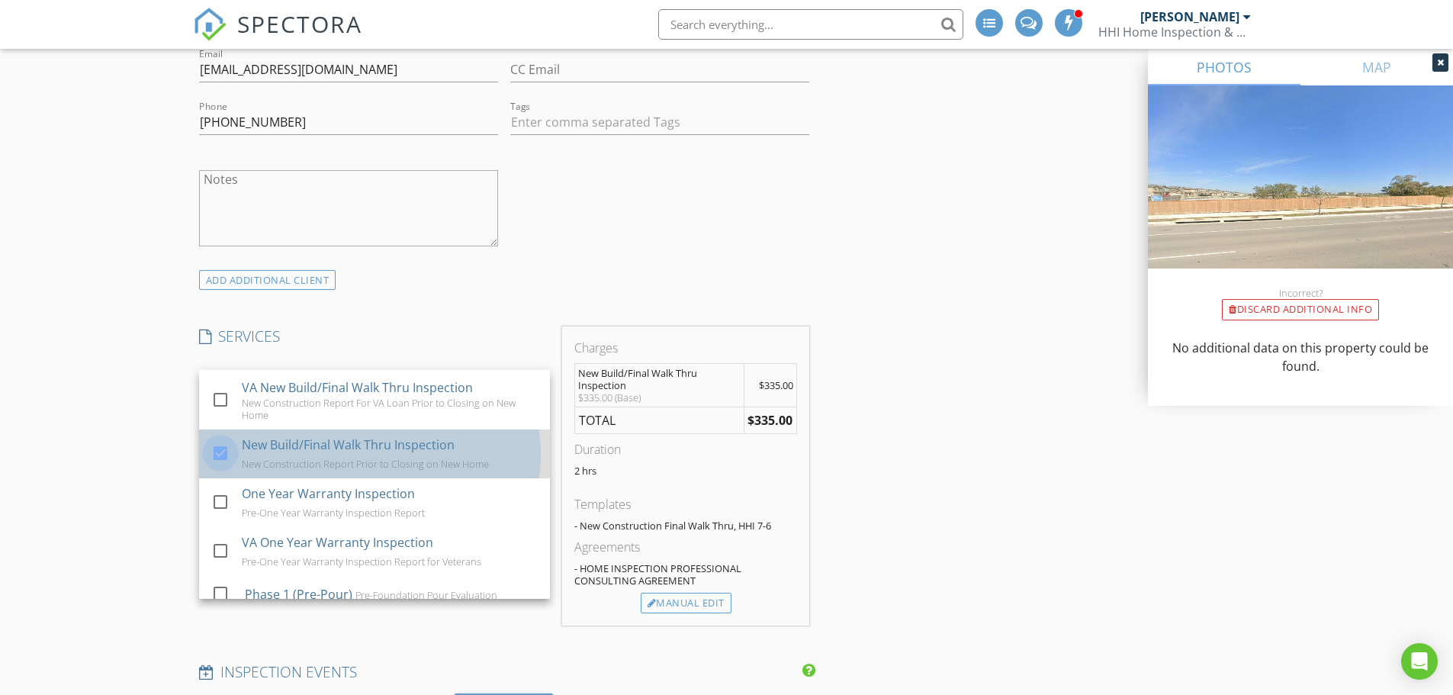
click at [214, 444] on div at bounding box center [220, 452] width 26 height 26
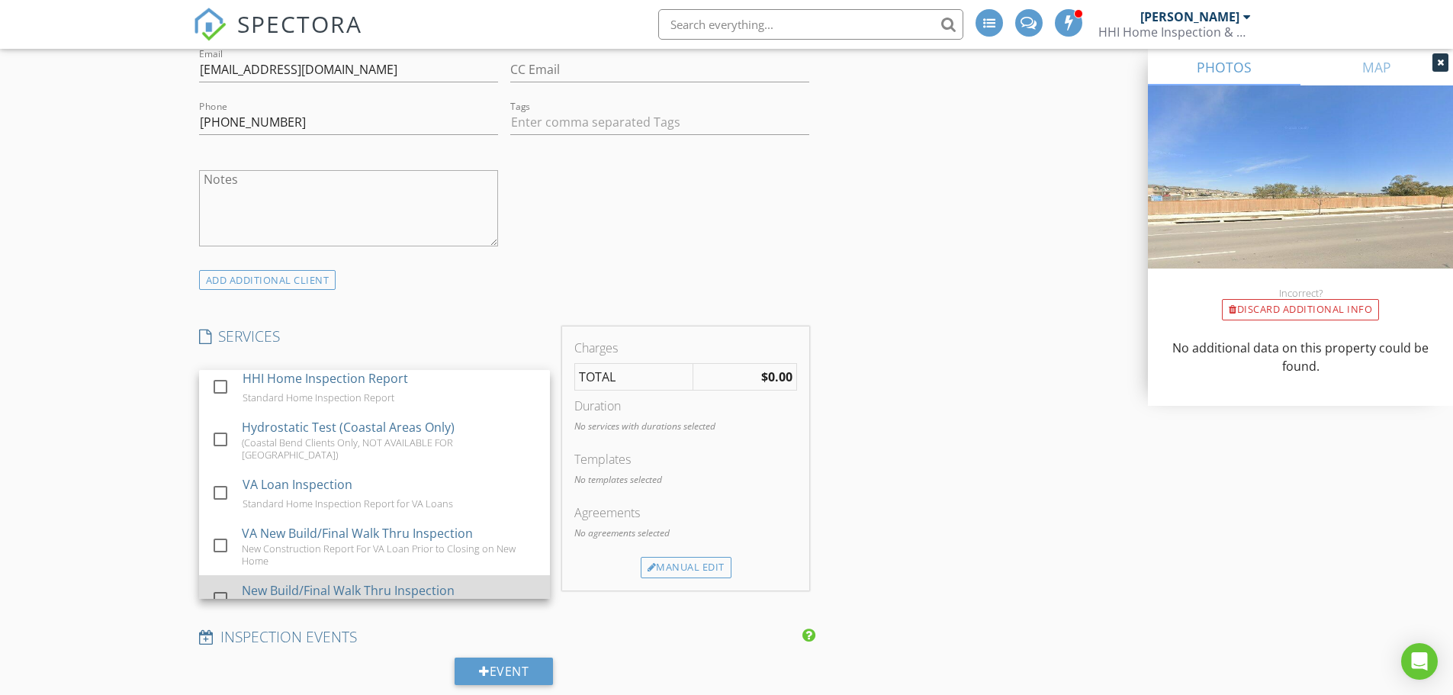
scroll to position [0, 0]
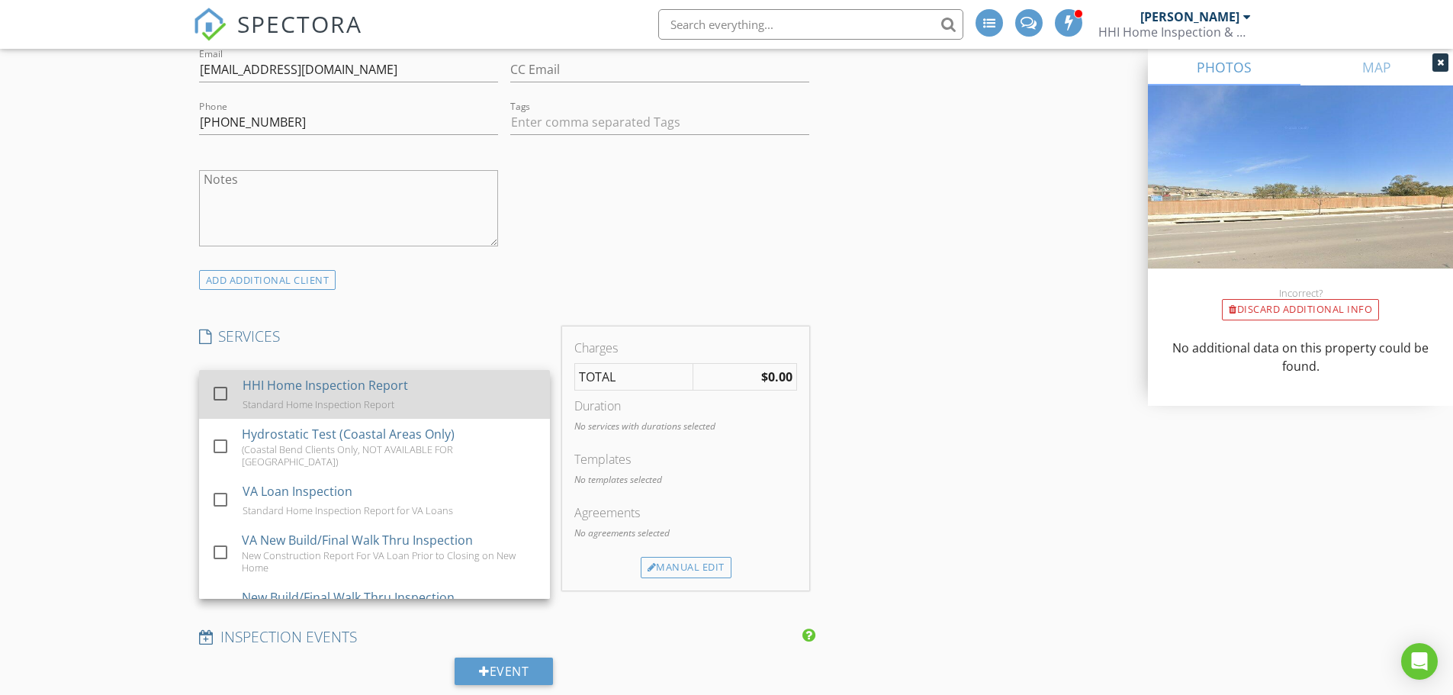
click at [223, 391] on div at bounding box center [220, 393] width 26 height 26
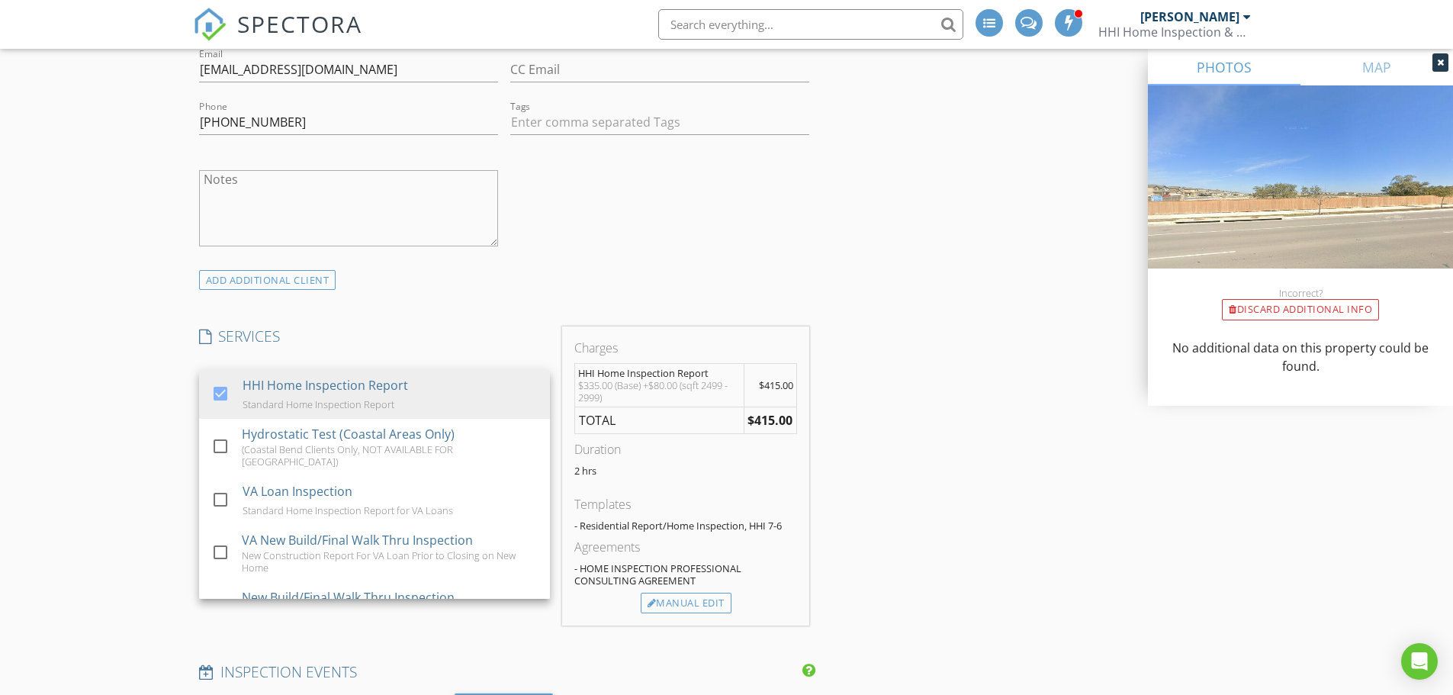
click at [159, 397] on div "New Inspection INSPECTOR(S) check_box_outline_blank JJ Henson check_box_outline…" at bounding box center [726, 589] width 1453 height 3638
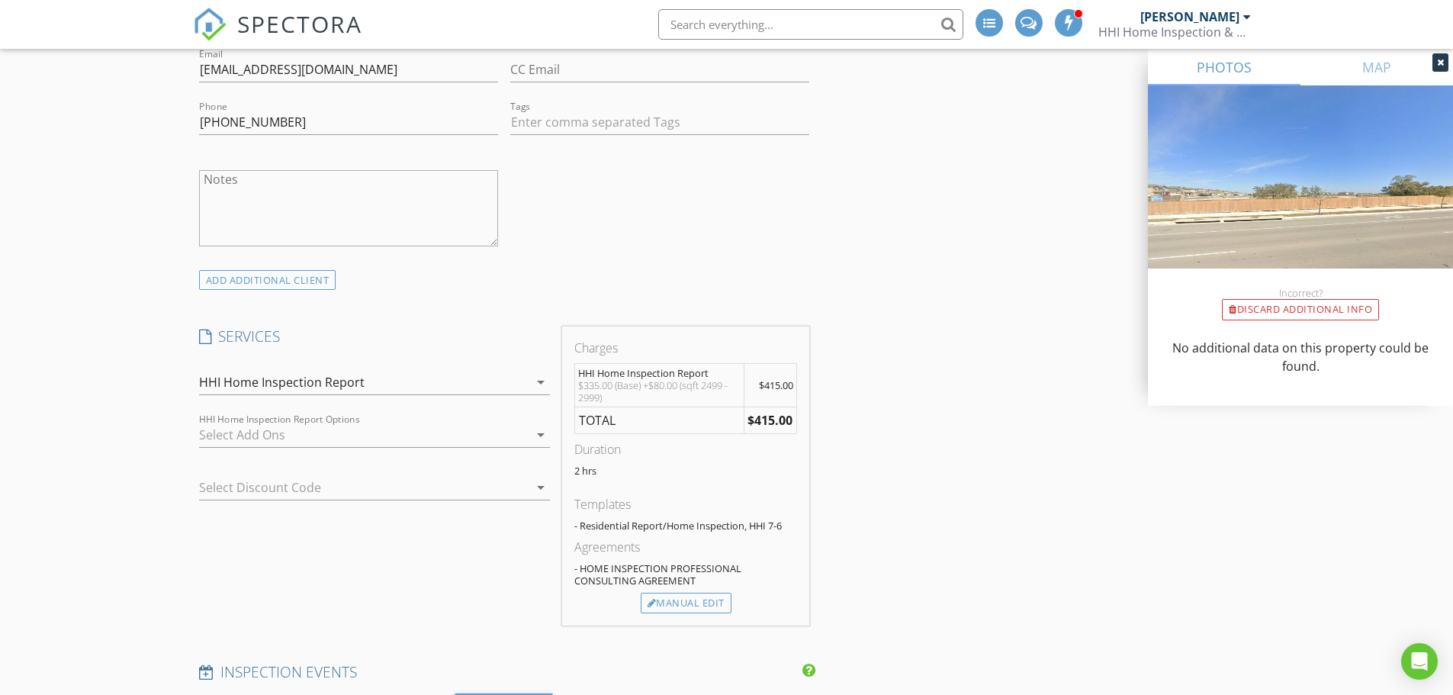
click at [257, 384] on div "HHI Home Inspection Report" at bounding box center [282, 382] width 166 height 14
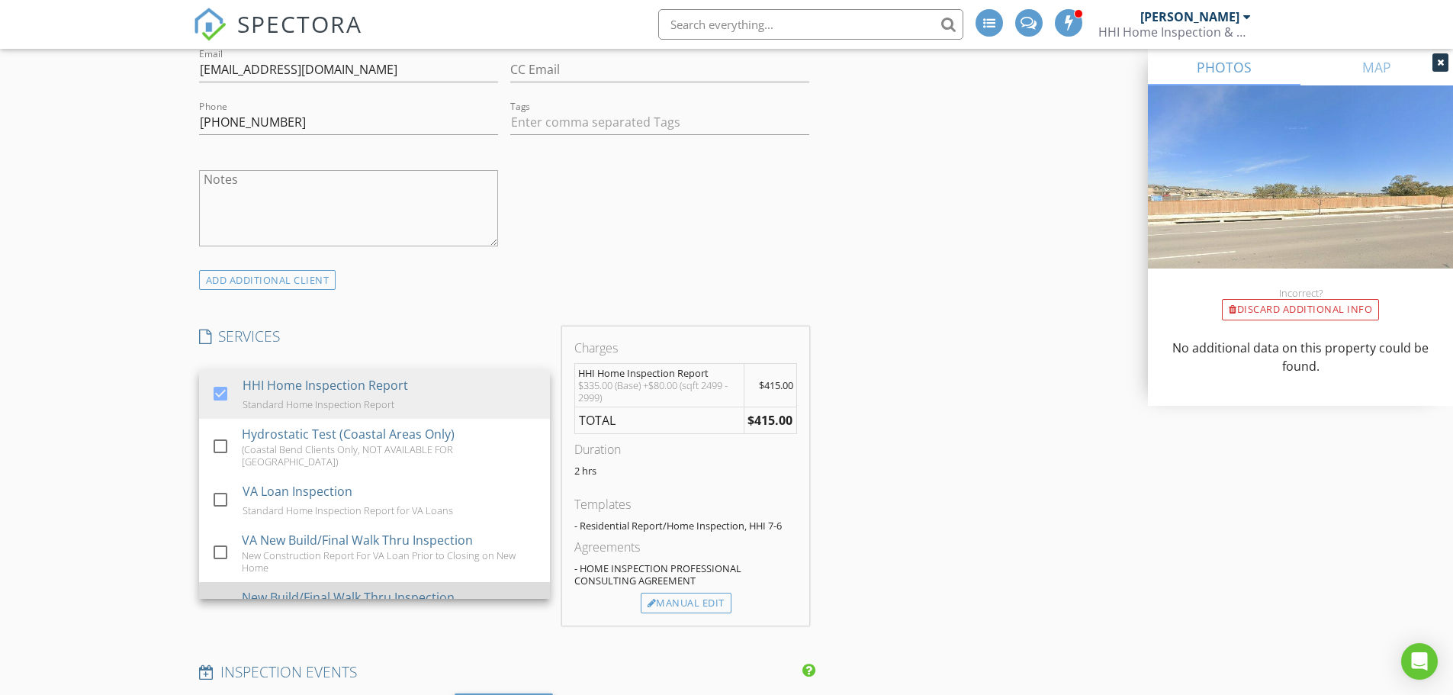
click at [226, 592] on div at bounding box center [220, 605] width 26 height 26
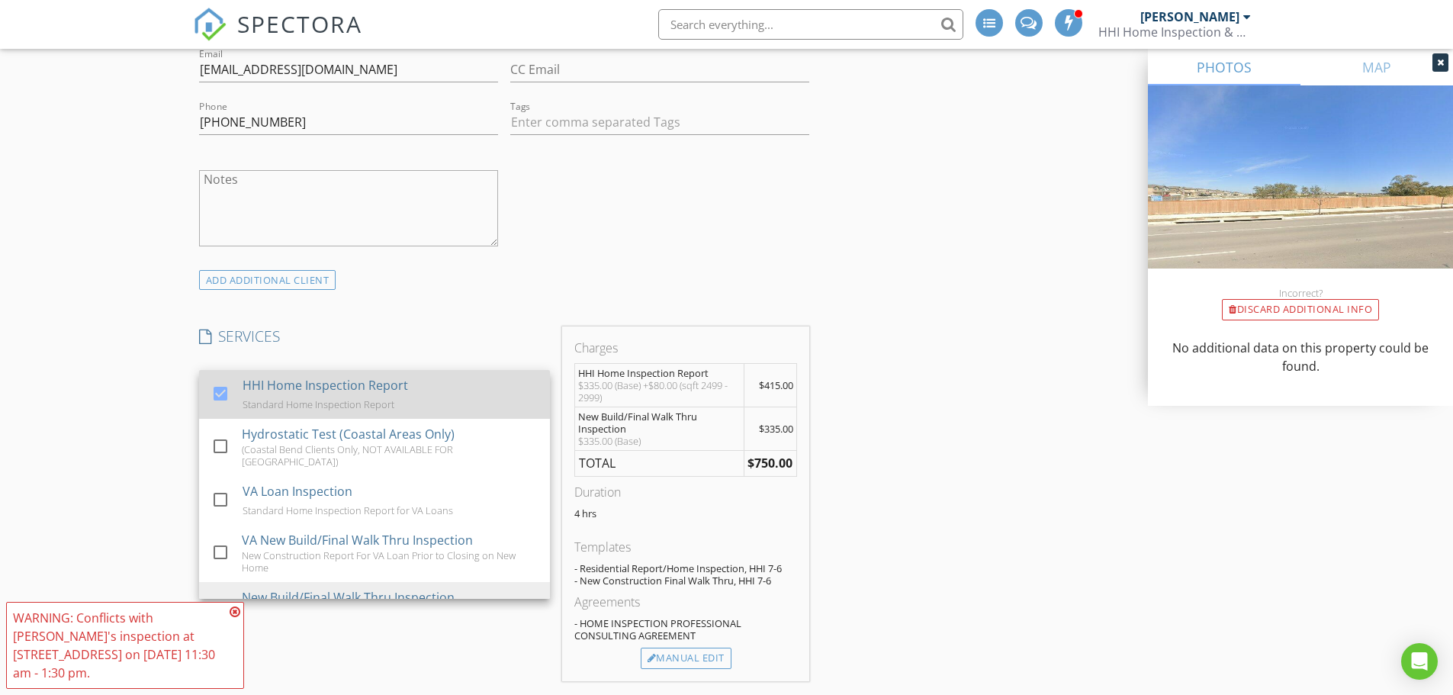
click at [229, 394] on div at bounding box center [220, 393] width 26 height 26
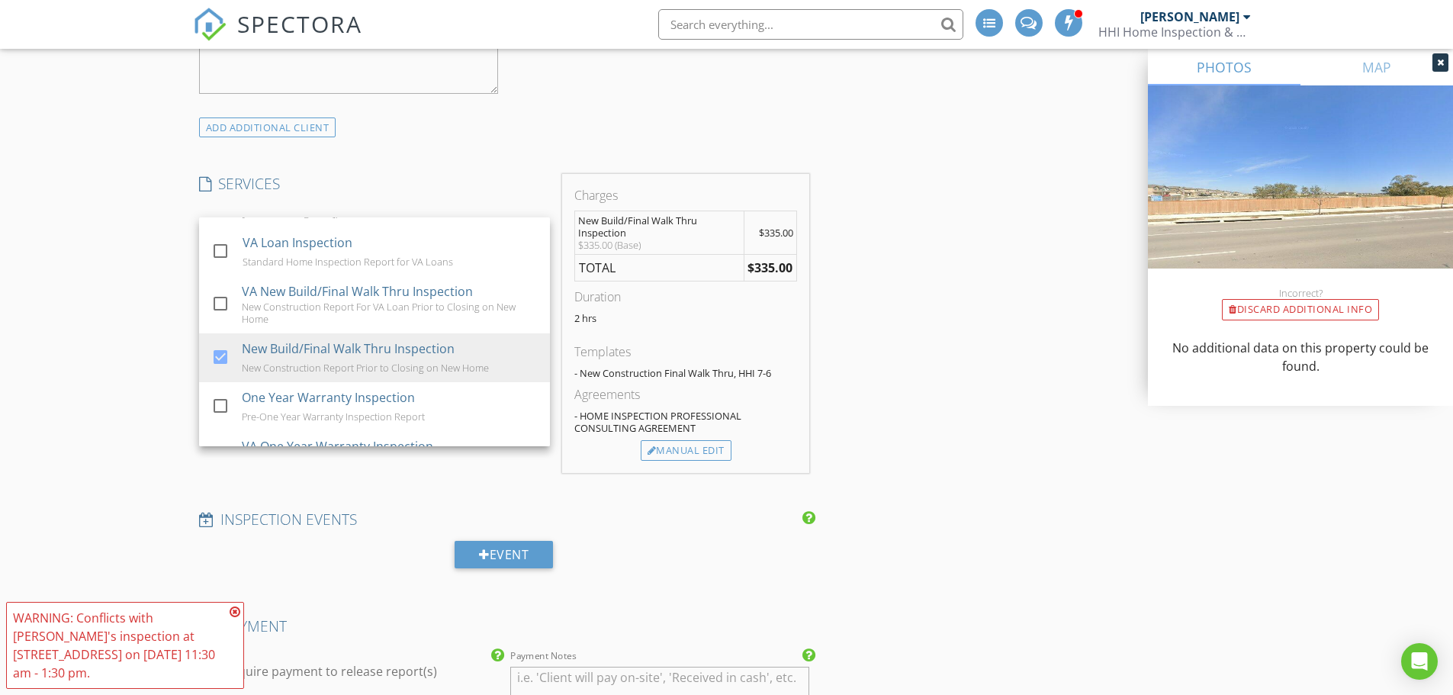
scroll to position [103, 0]
click at [234, 608] on icon at bounding box center [235, 612] width 11 height 12
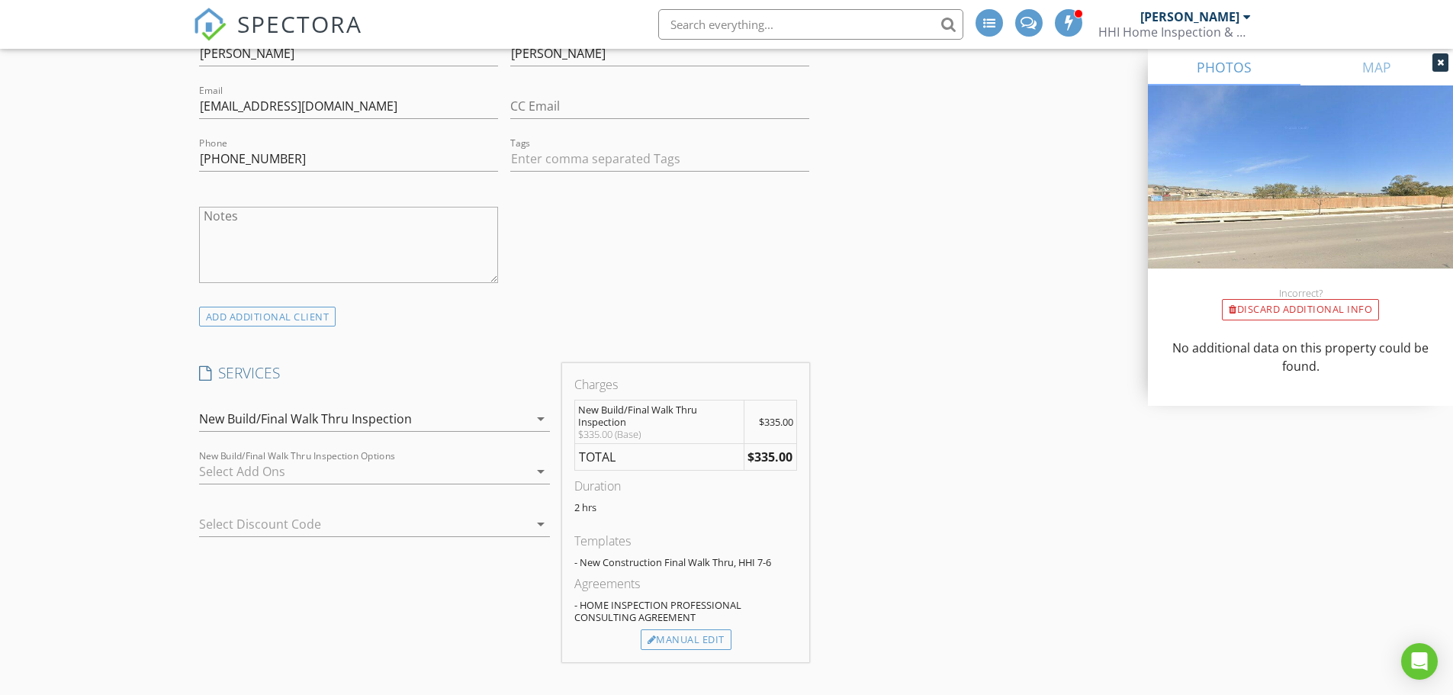
scroll to position [1297, 0]
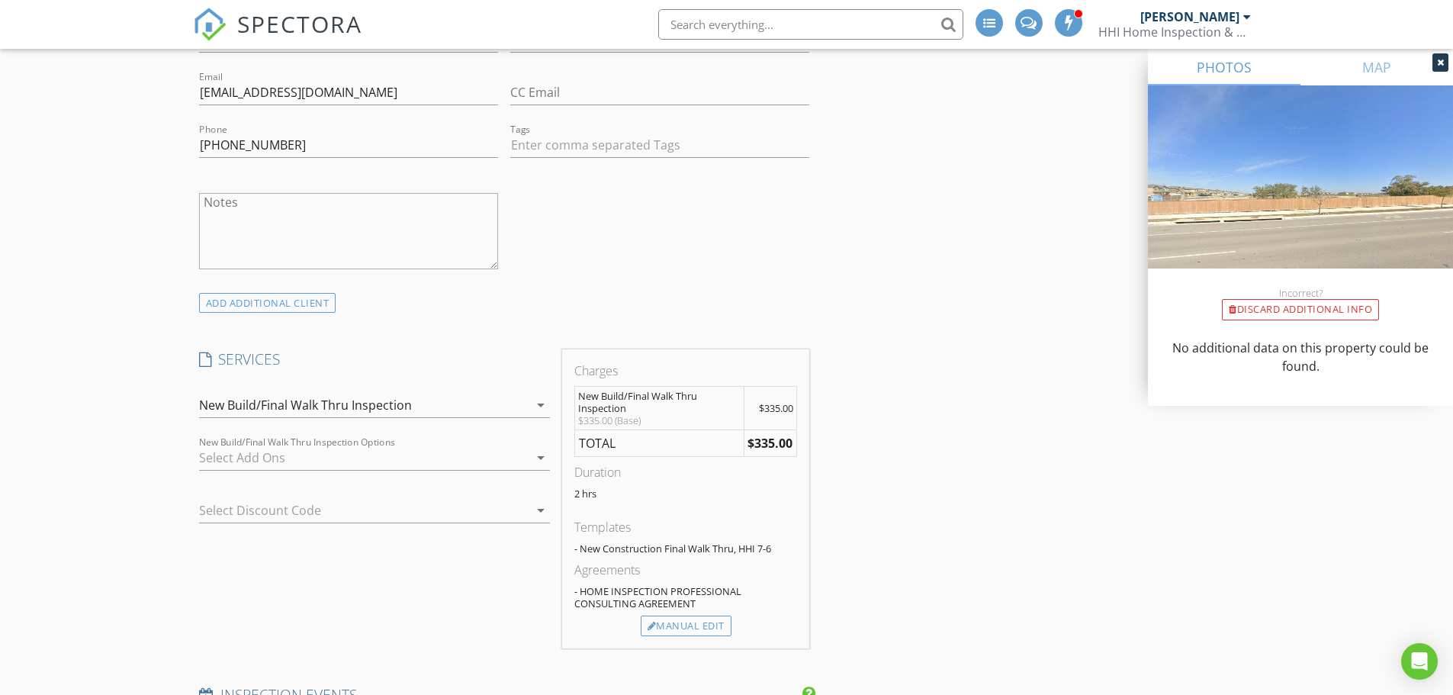
click at [433, 400] on div "New Build/Final Walk Thru Inspection" at bounding box center [363, 405] width 329 height 24
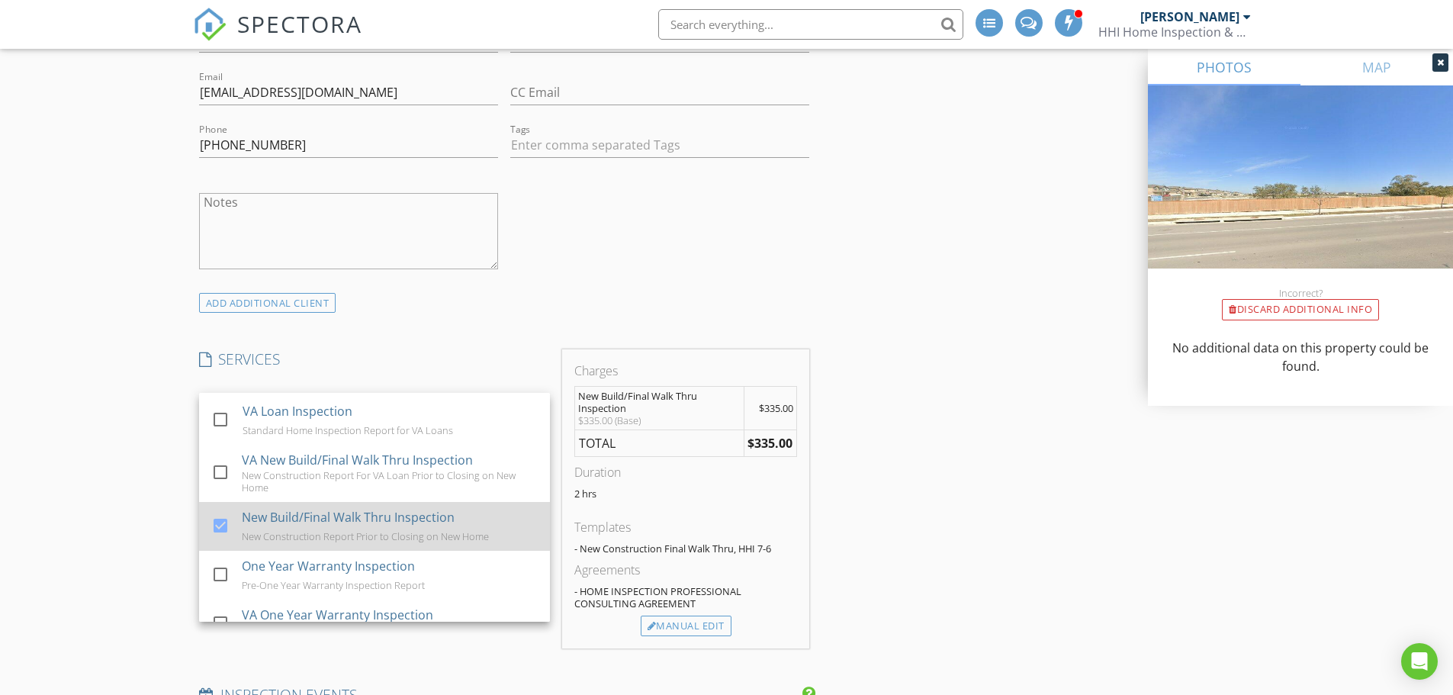
click at [220, 519] on div at bounding box center [220, 525] width 26 height 26
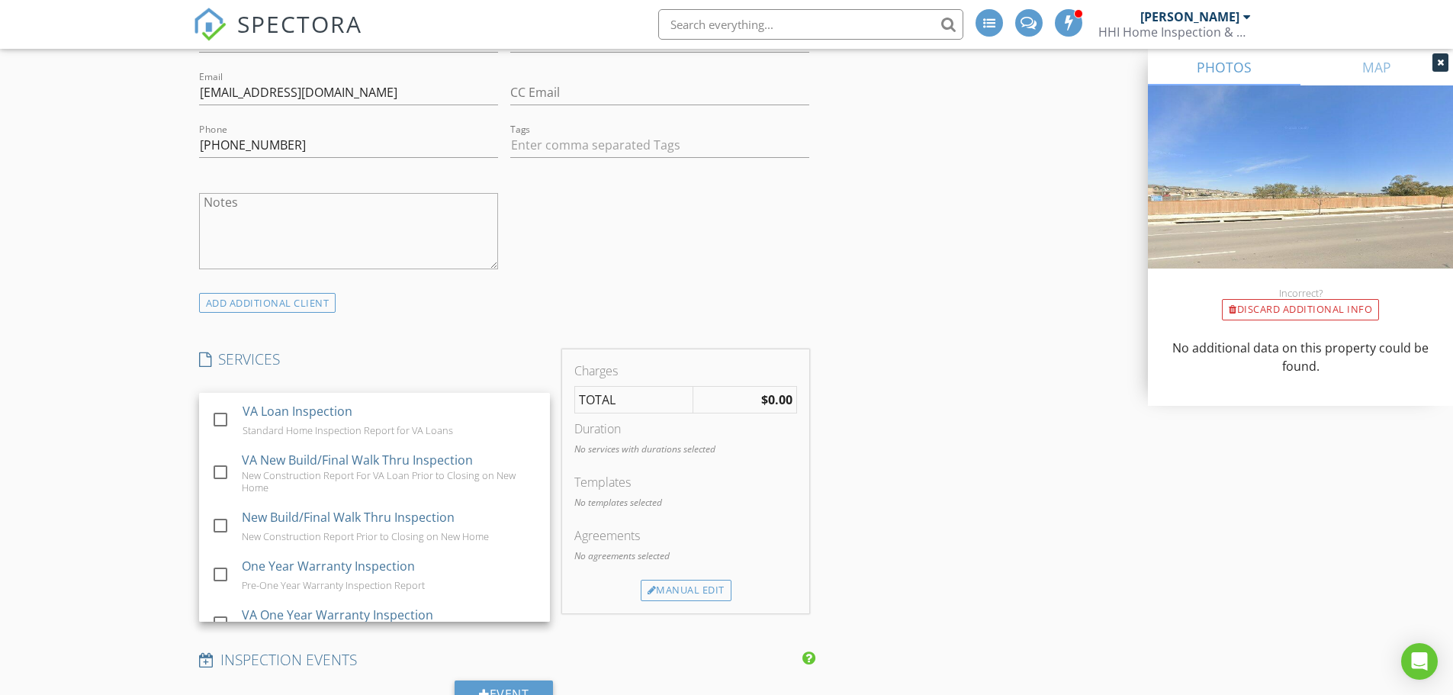
click at [140, 516] on div "New Inspection INSPECTOR(S) check_box_outline_blank JJ Henson check_box_outline…" at bounding box center [726, 594] width 1453 height 3602
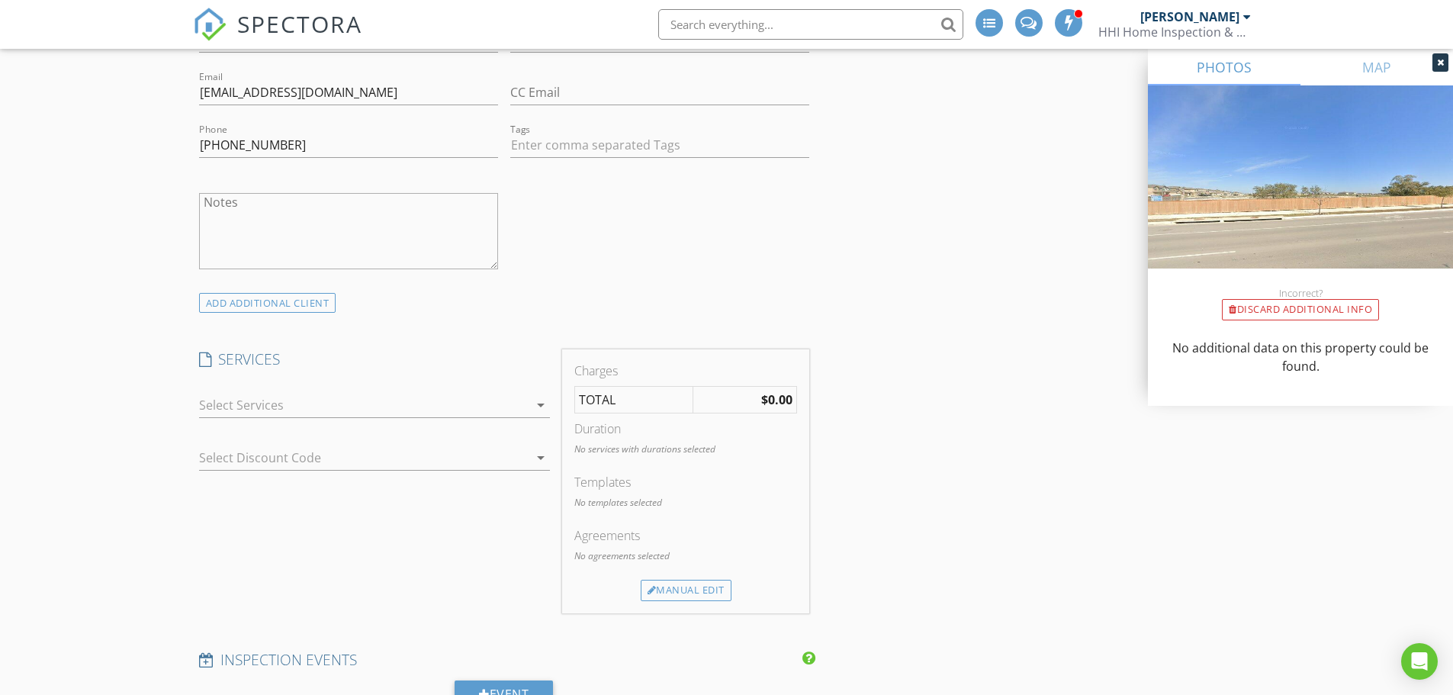
click at [260, 413] on div at bounding box center [363, 405] width 329 height 24
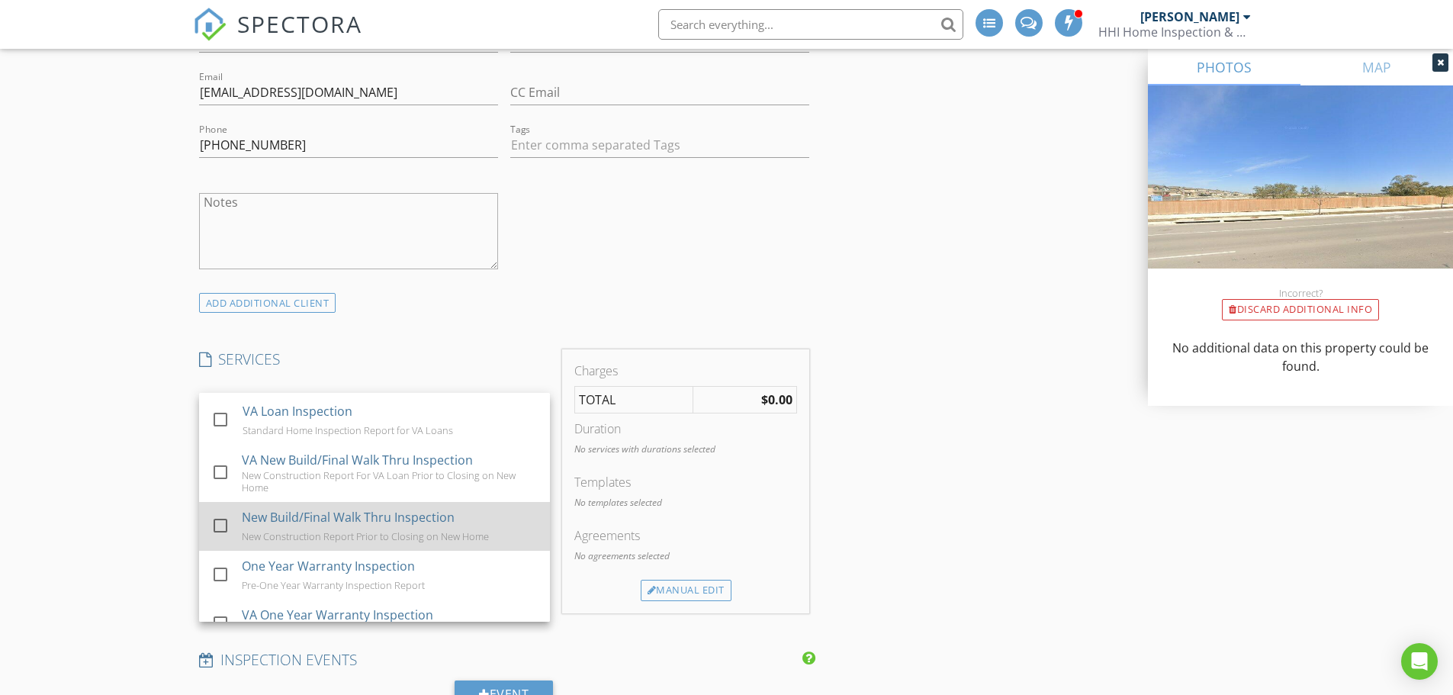
click at [216, 516] on div at bounding box center [220, 525] width 26 height 26
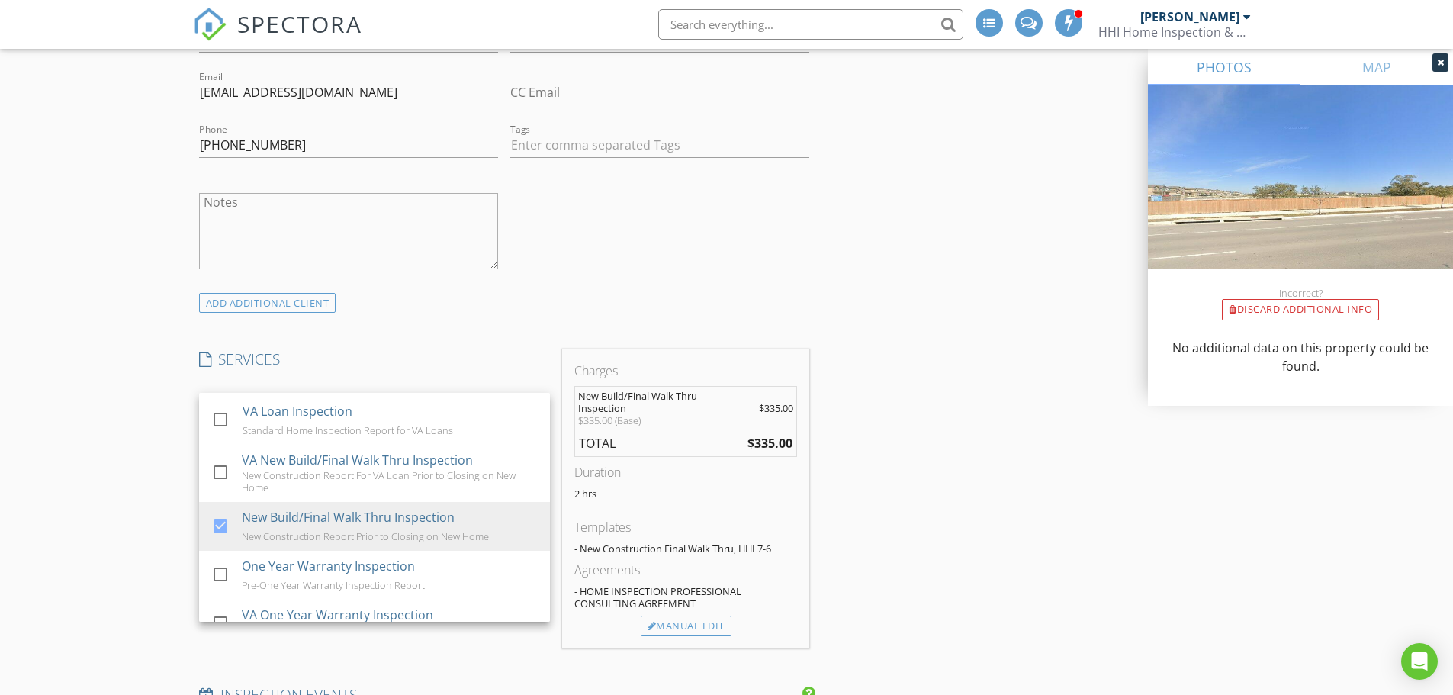
click at [160, 507] on div "New Inspection INSPECTOR(S) check_box_outline_blank JJ Henson check_box_outline…" at bounding box center [726, 612] width 1453 height 3638
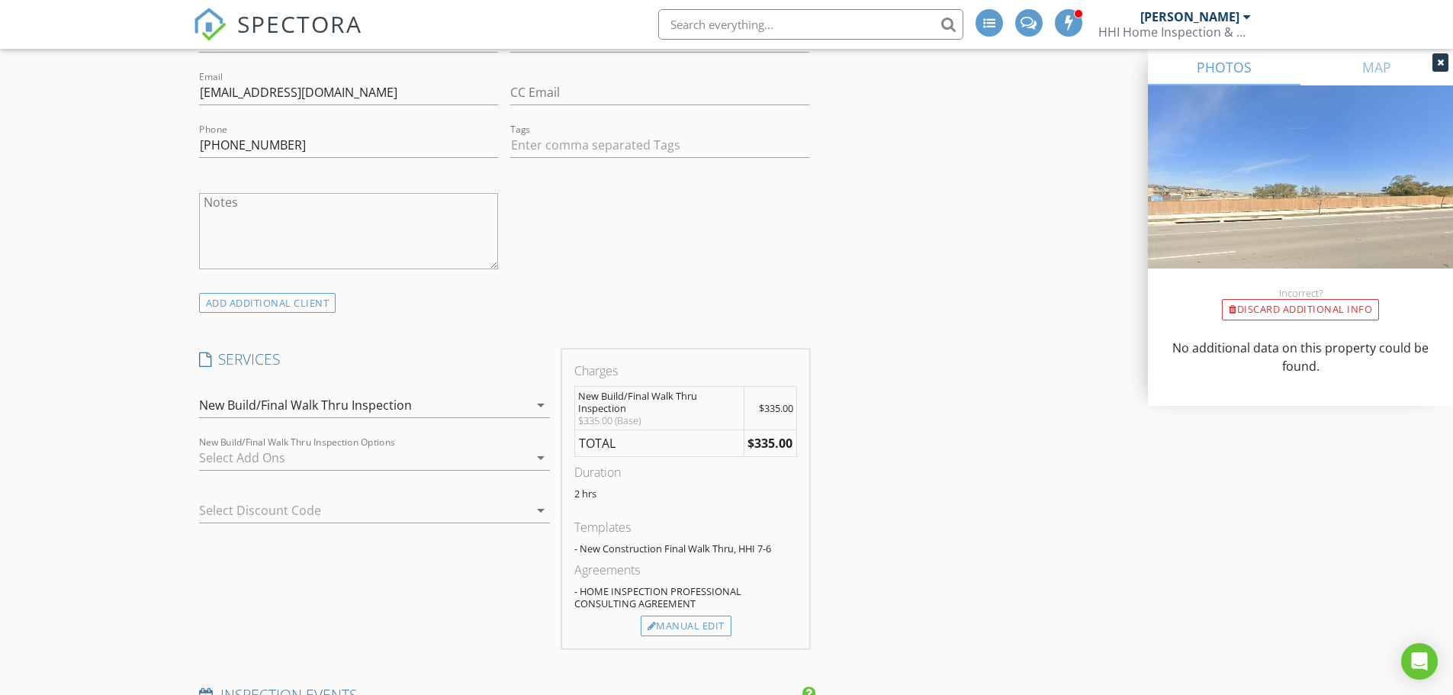
click at [327, 400] on div "New Build/Final Walk Thru Inspection" at bounding box center [305, 405] width 213 height 14
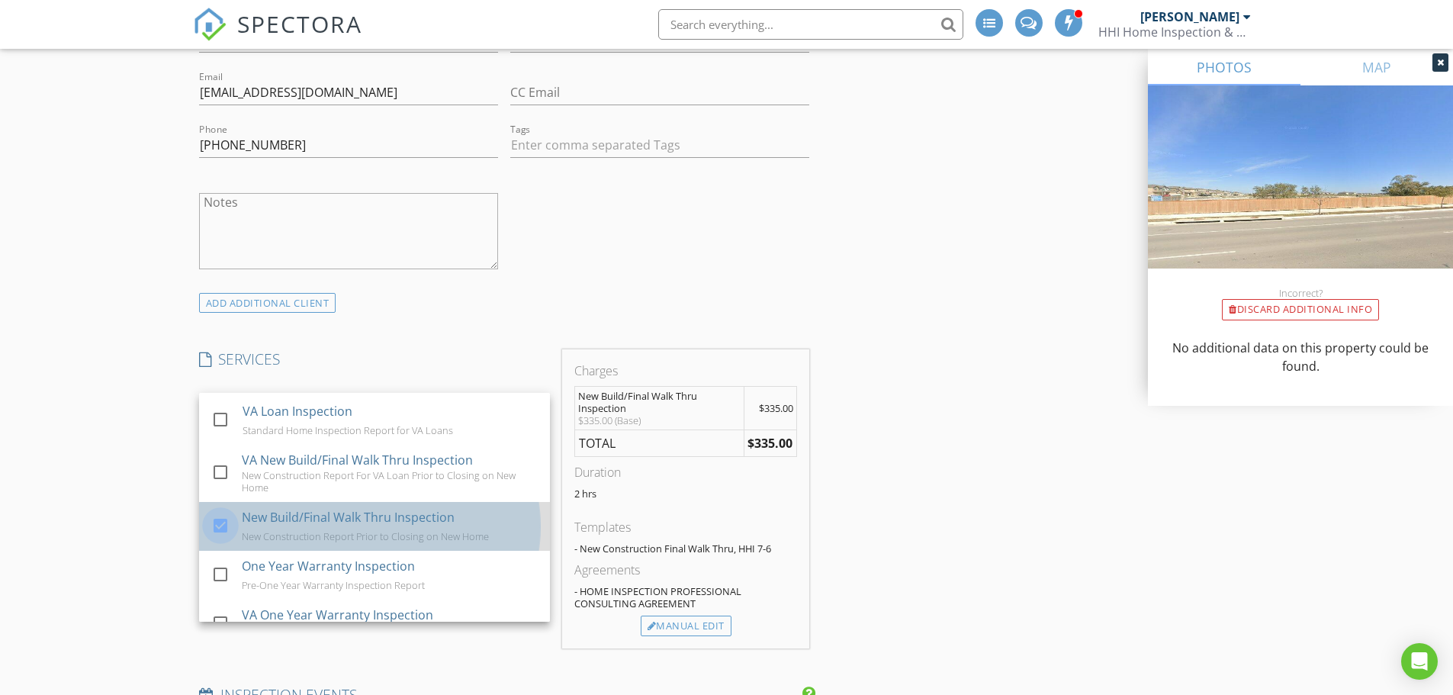
click at [220, 515] on div at bounding box center [220, 525] width 26 height 26
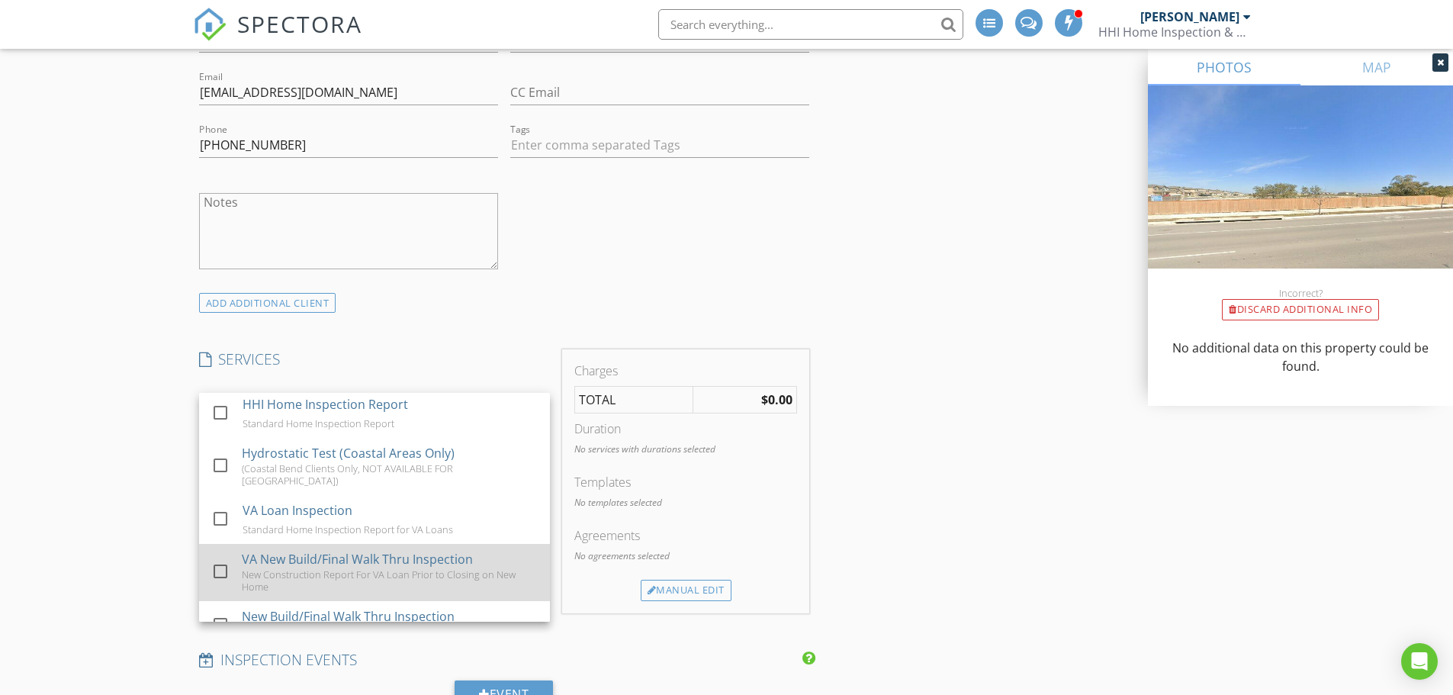
scroll to position [0, 0]
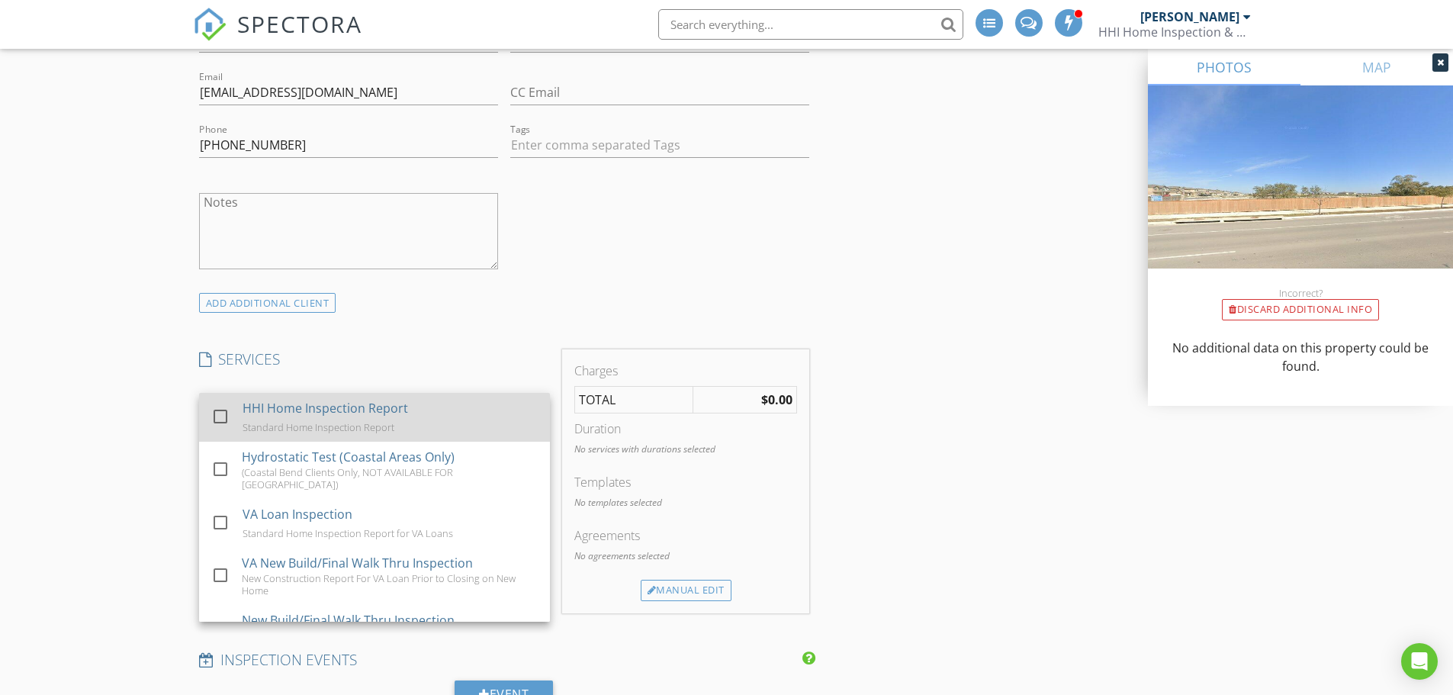
click at [220, 420] on div at bounding box center [220, 416] width 26 height 26
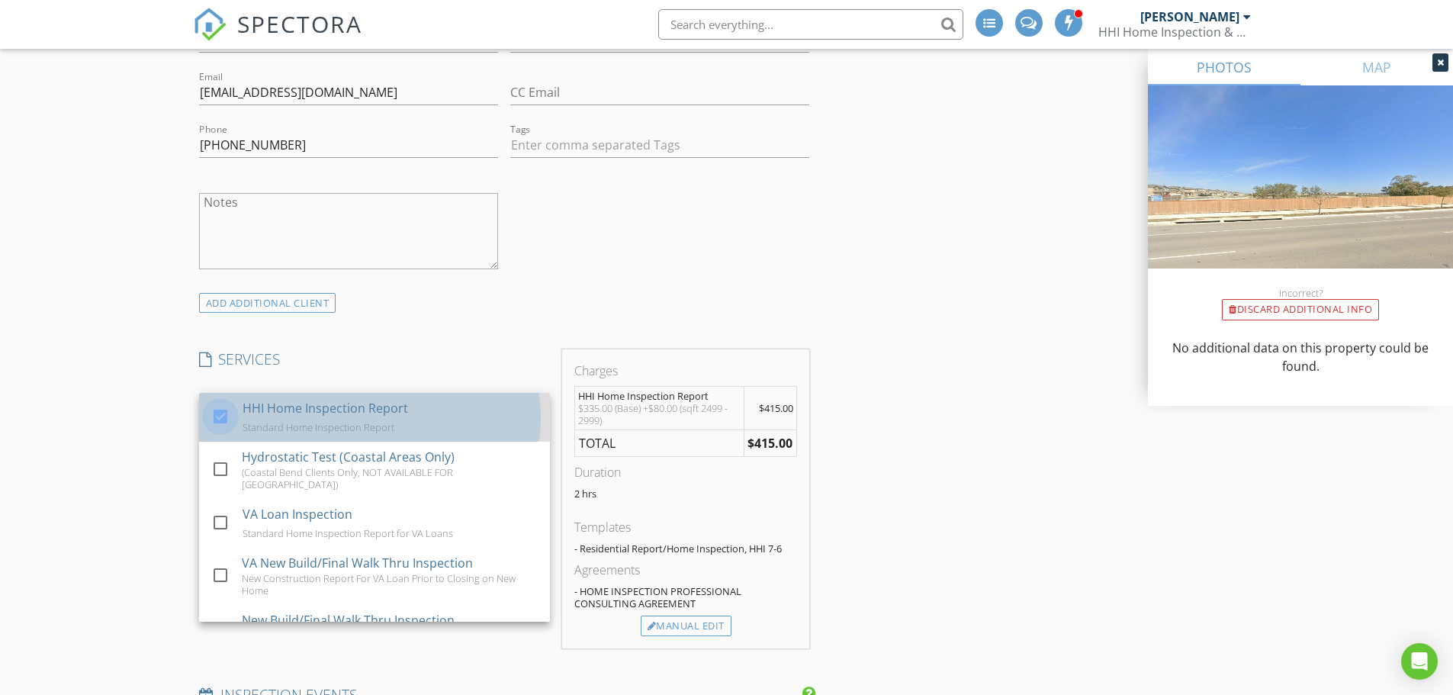
click at [224, 421] on div at bounding box center [220, 416] width 26 height 26
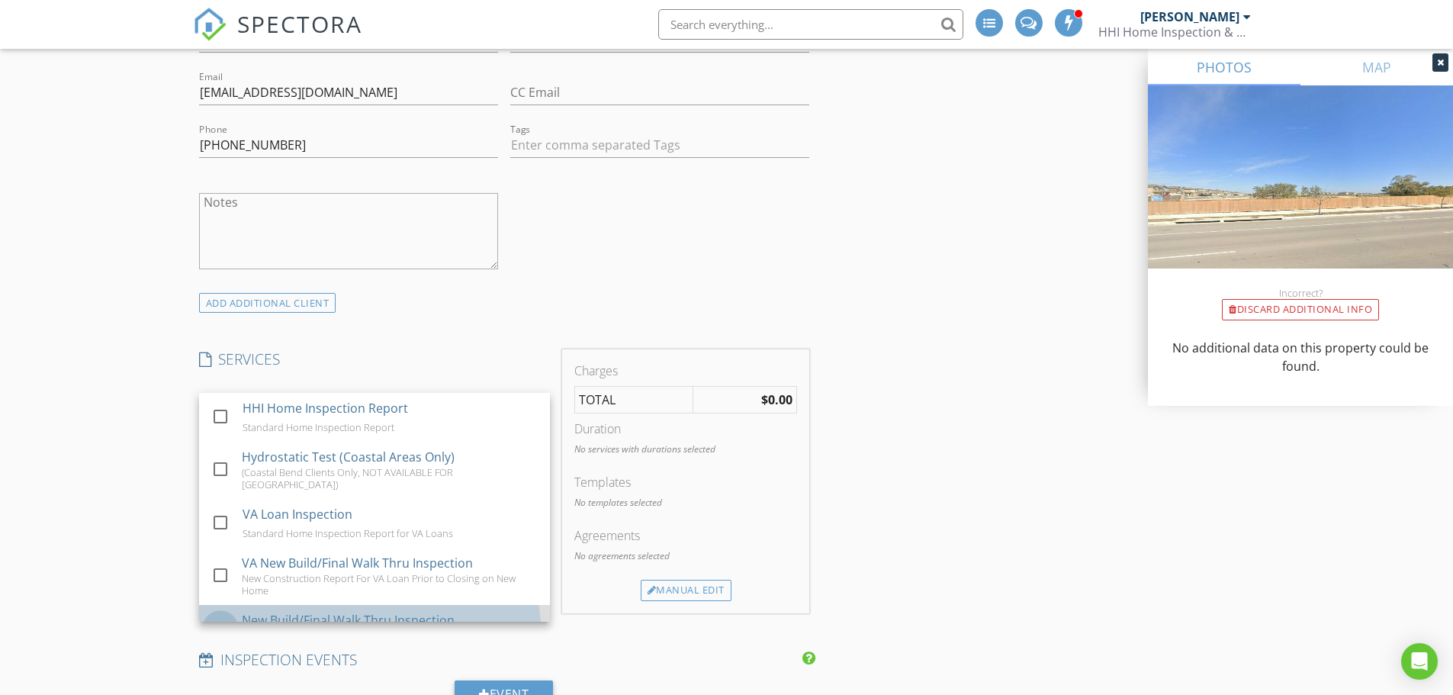
click at [230, 615] on div at bounding box center [220, 628] width 26 height 26
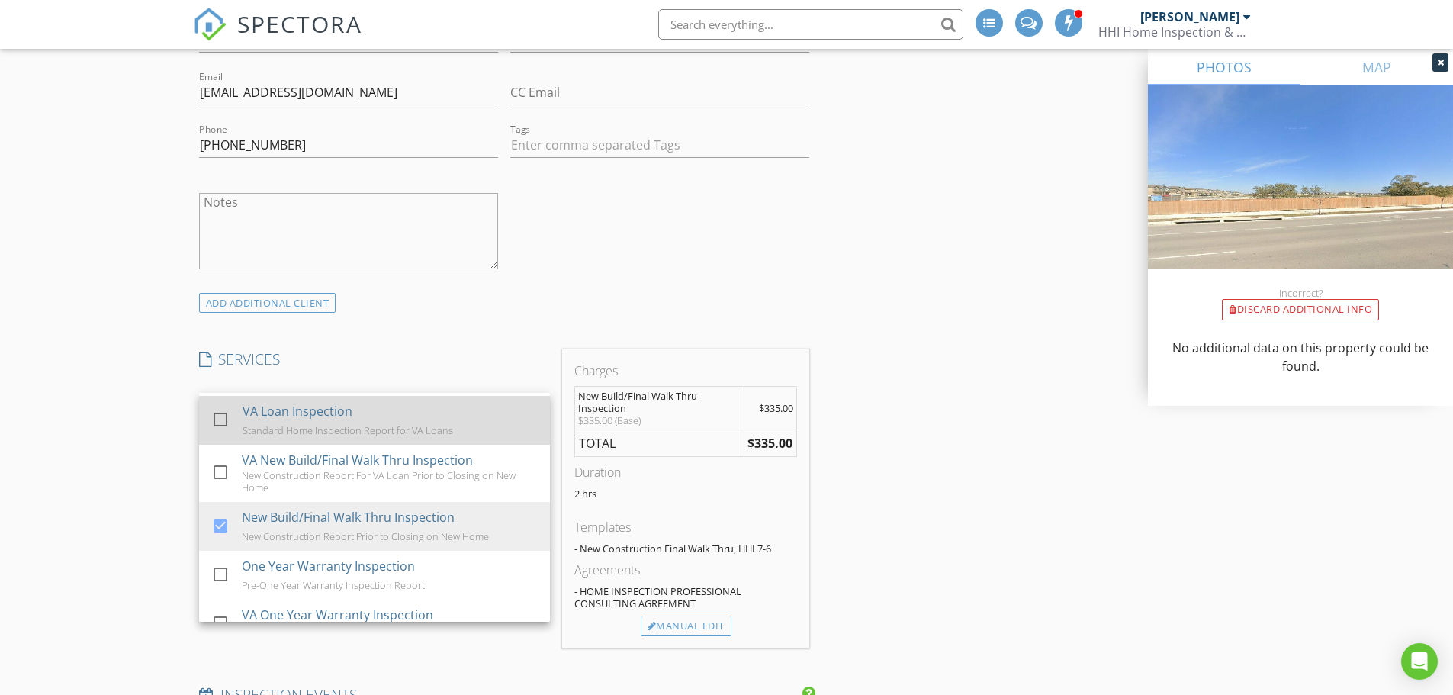
scroll to position [76, 0]
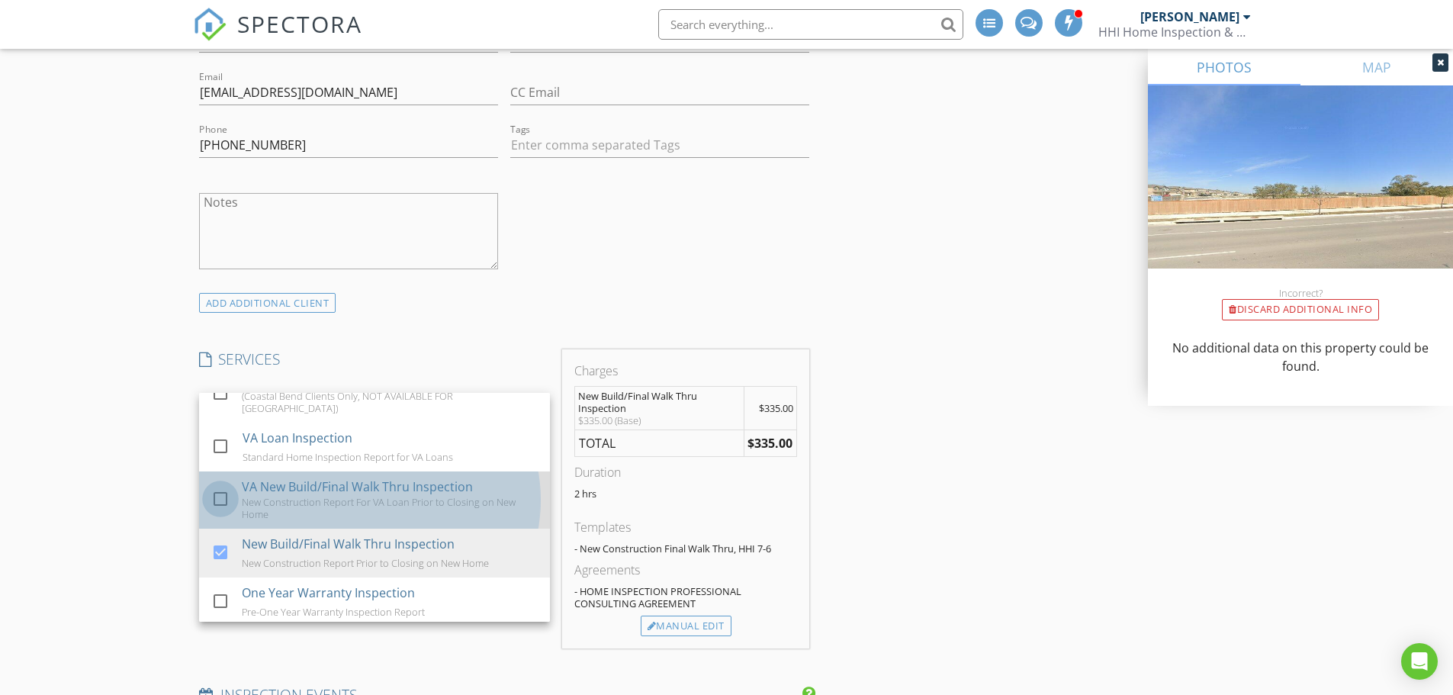
click at [220, 491] on div at bounding box center [220, 499] width 26 height 26
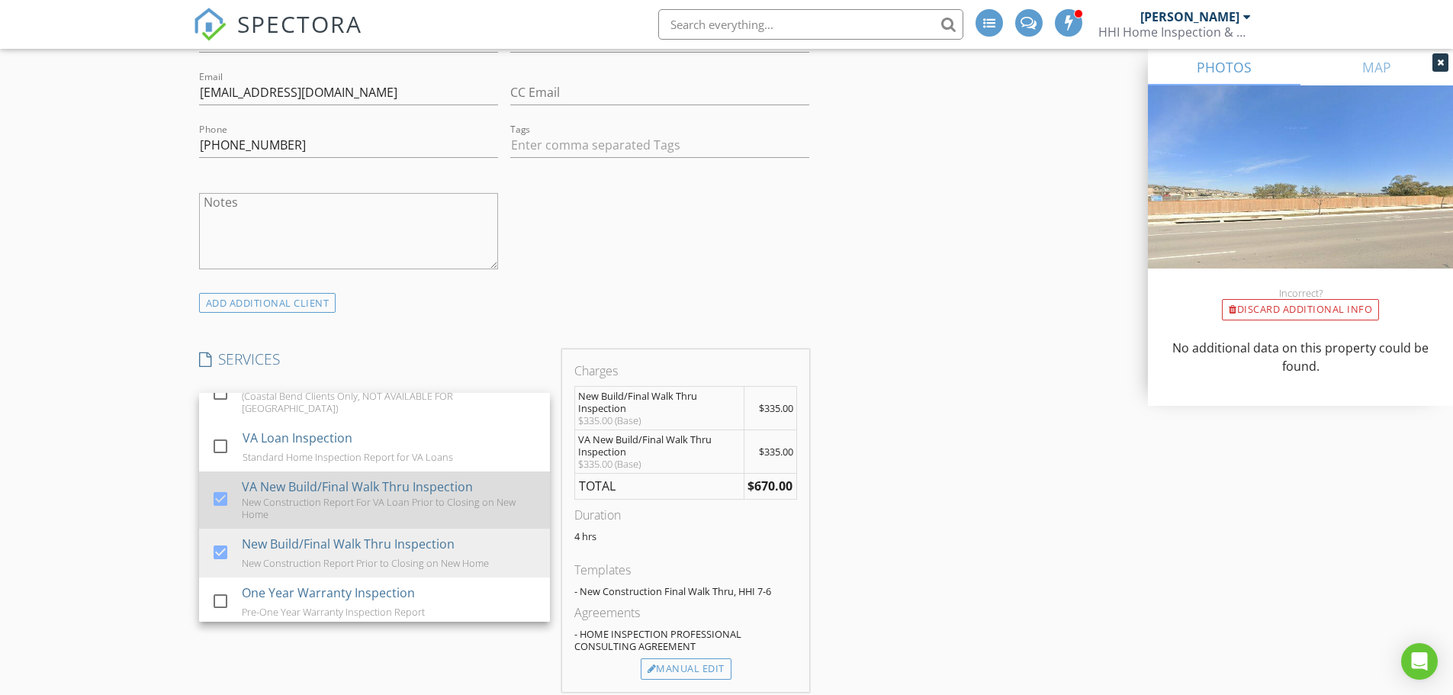
click at [220, 491] on div at bounding box center [220, 499] width 26 height 26
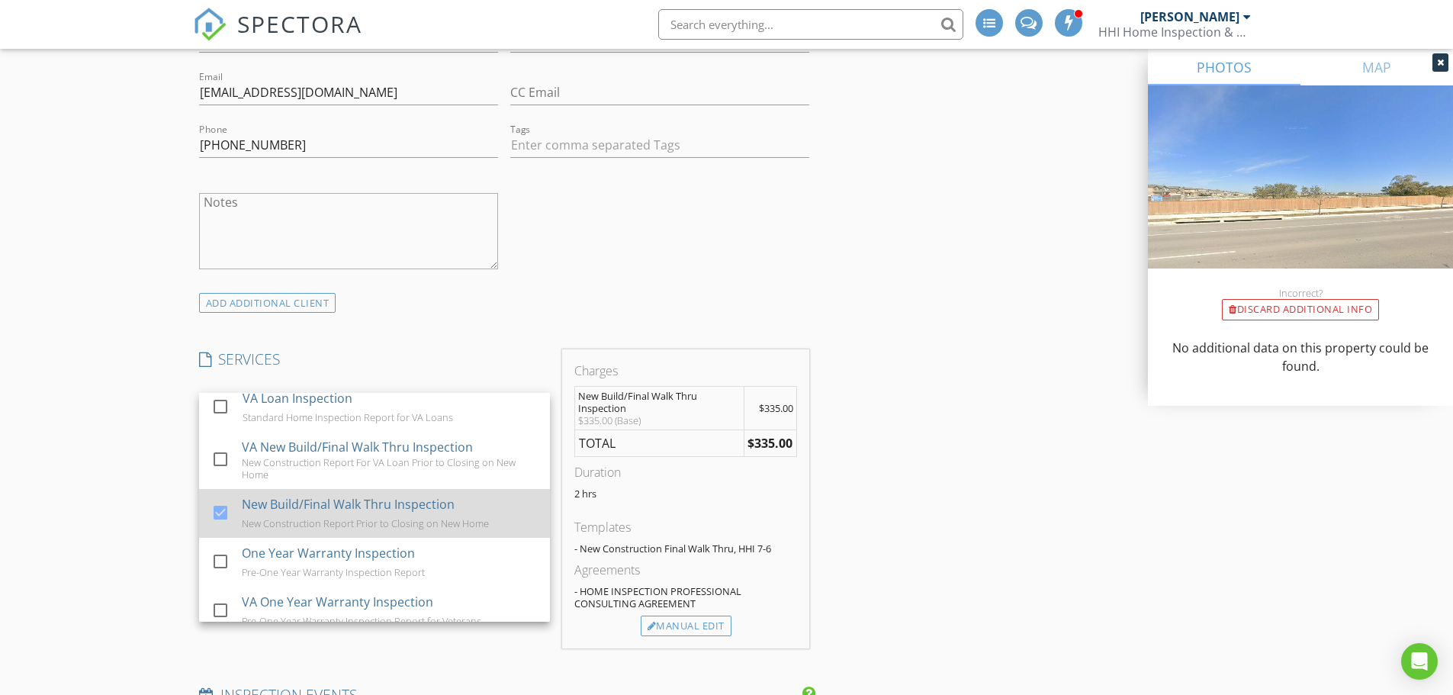
scroll to position [153, 0]
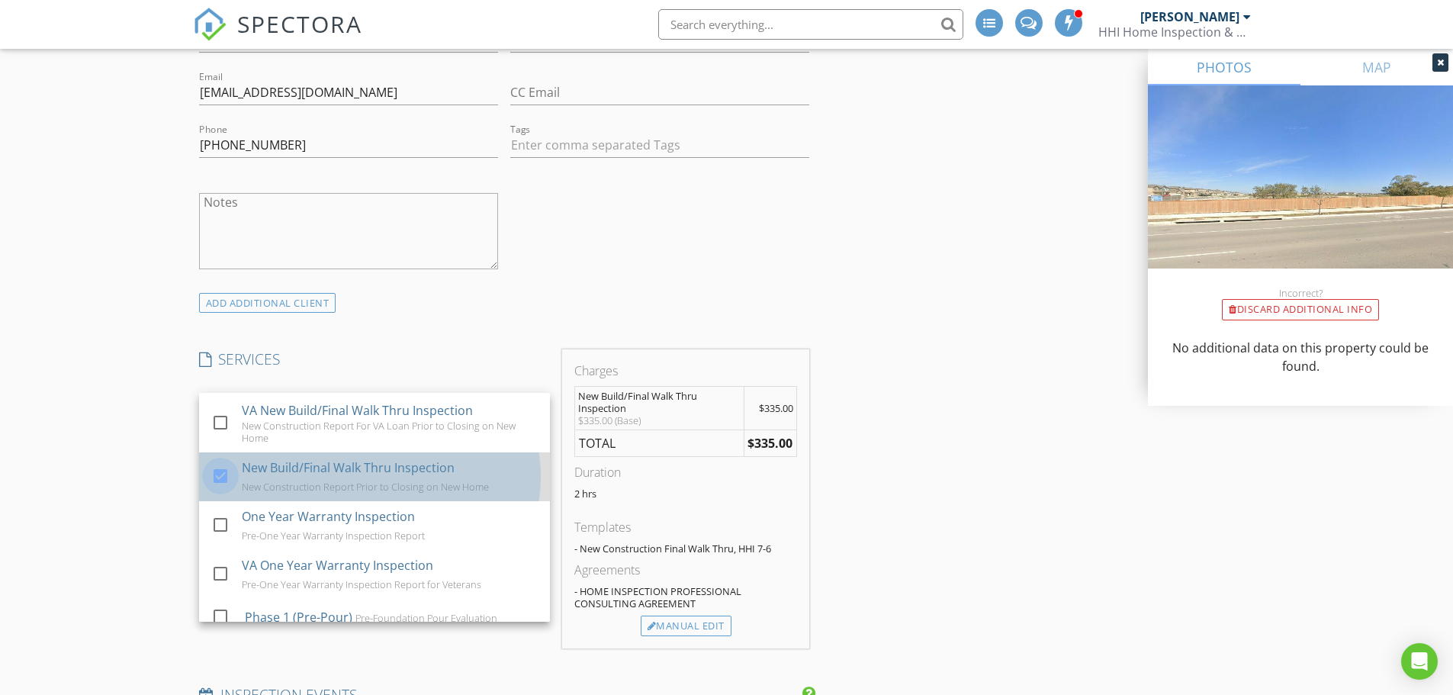
click at [222, 468] on div at bounding box center [220, 475] width 26 height 26
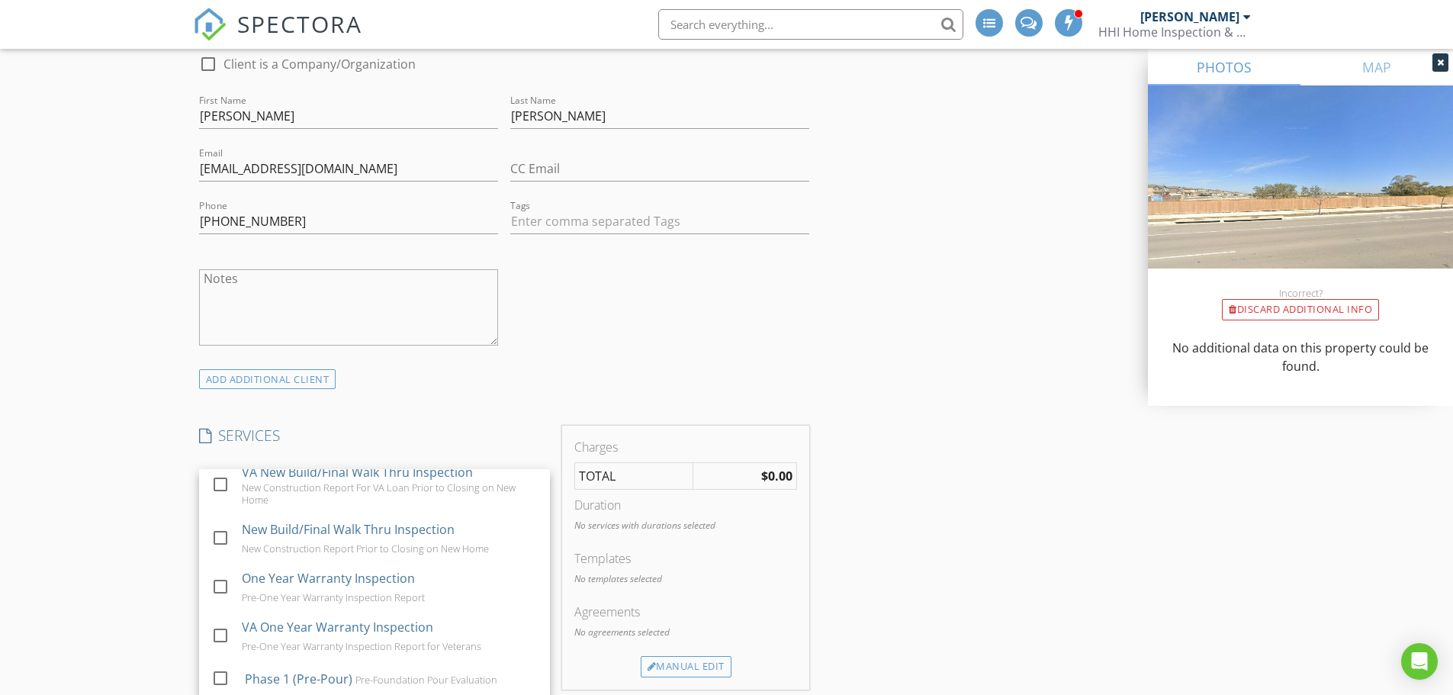
scroll to position [182, 0]
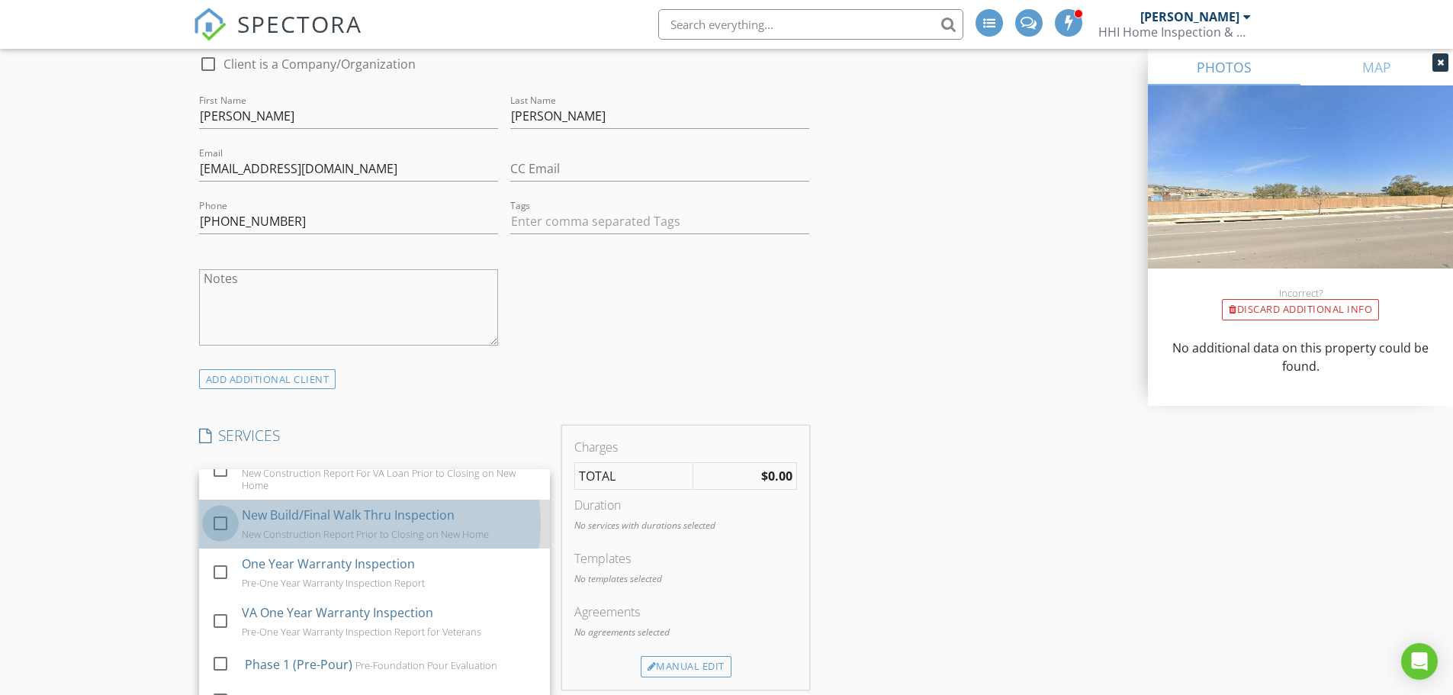
click at [217, 517] on div at bounding box center [220, 522] width 26 height 26
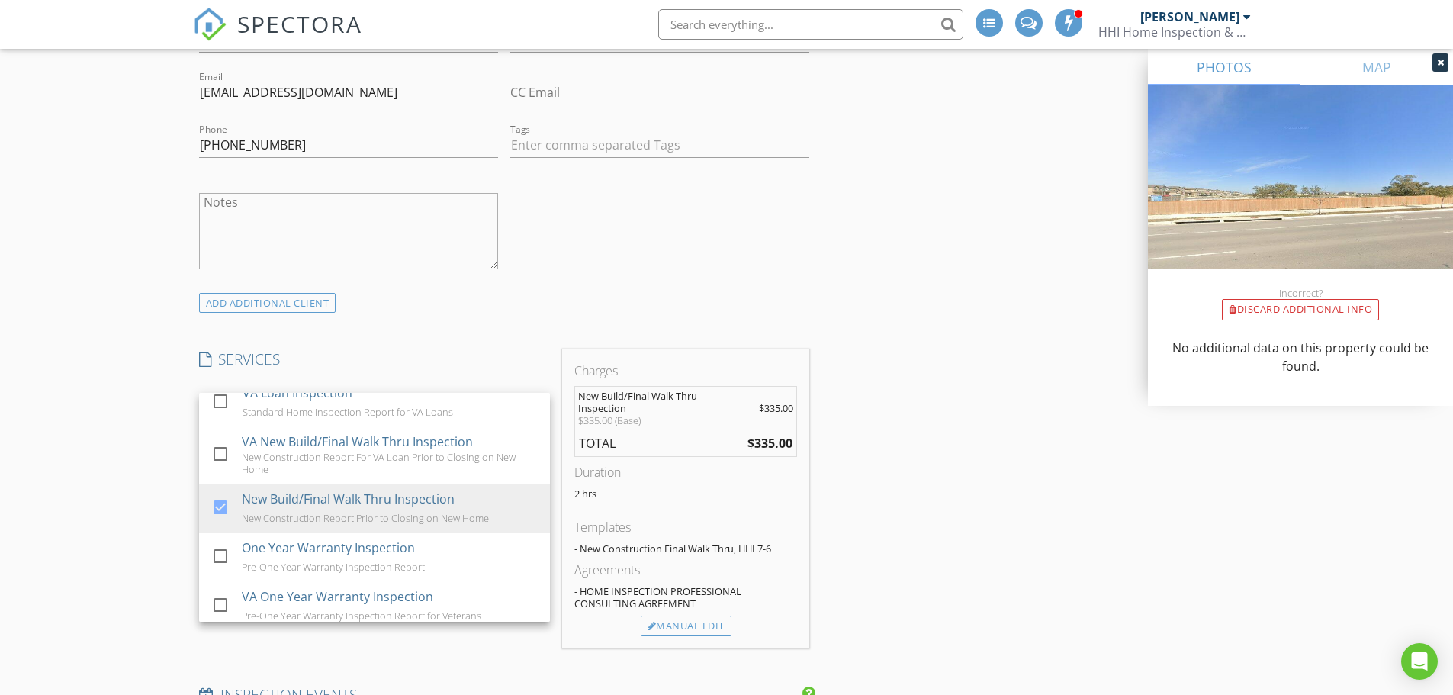
scroll to position [146, 0]
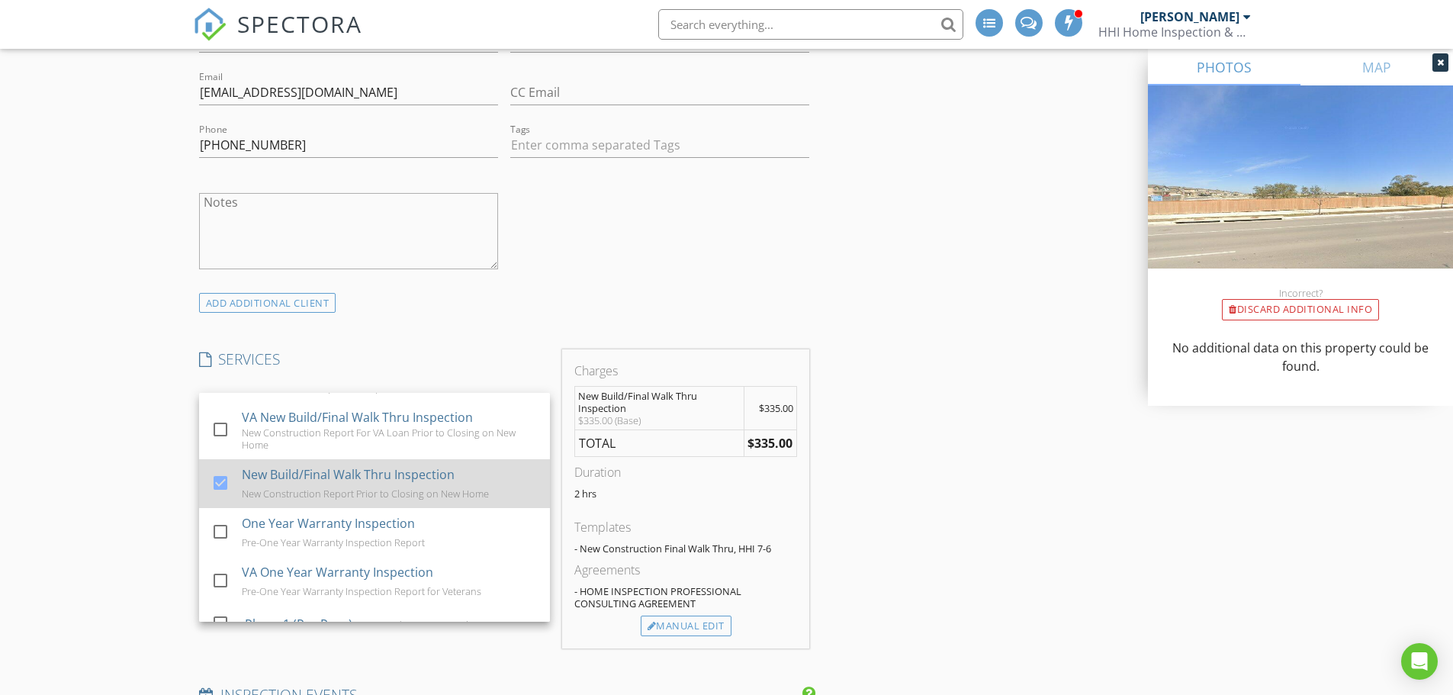
click at [219, 472] on div at bounding box center [220, 482] width 26 height 26
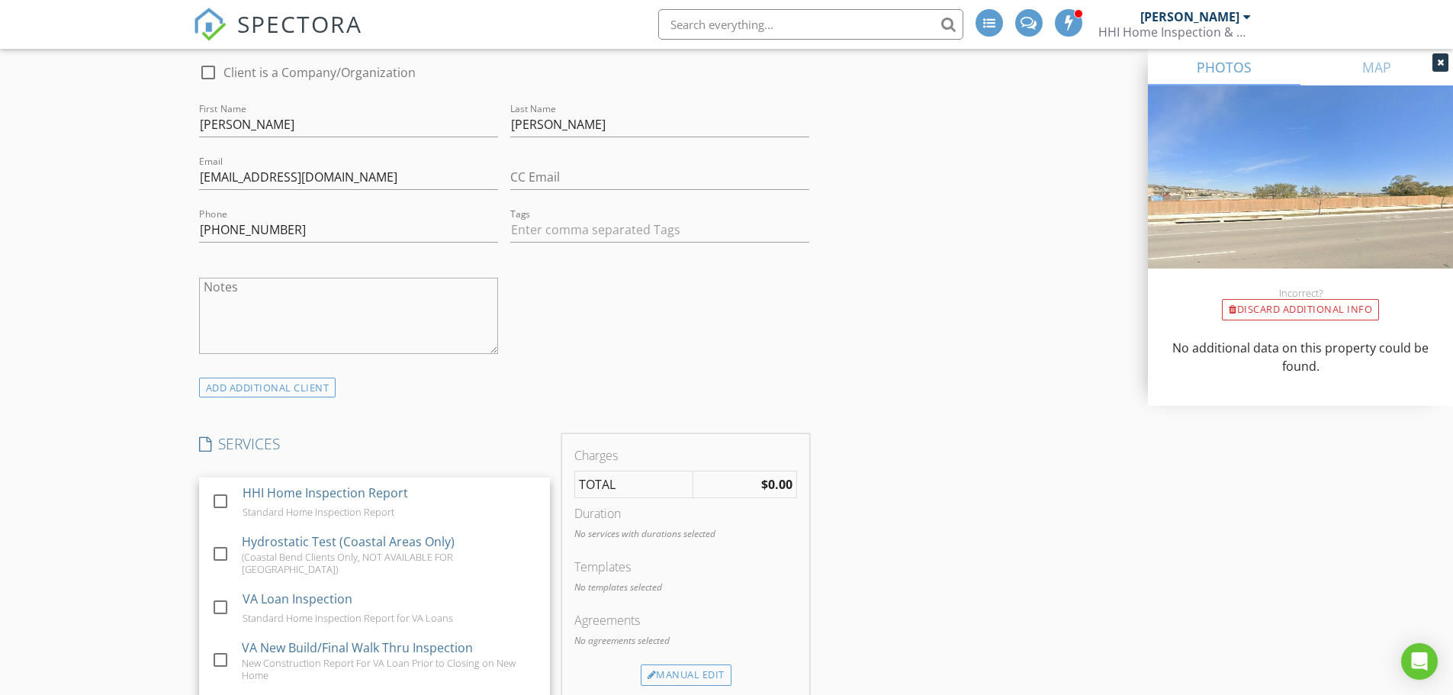
scroll to position [1220, 0]
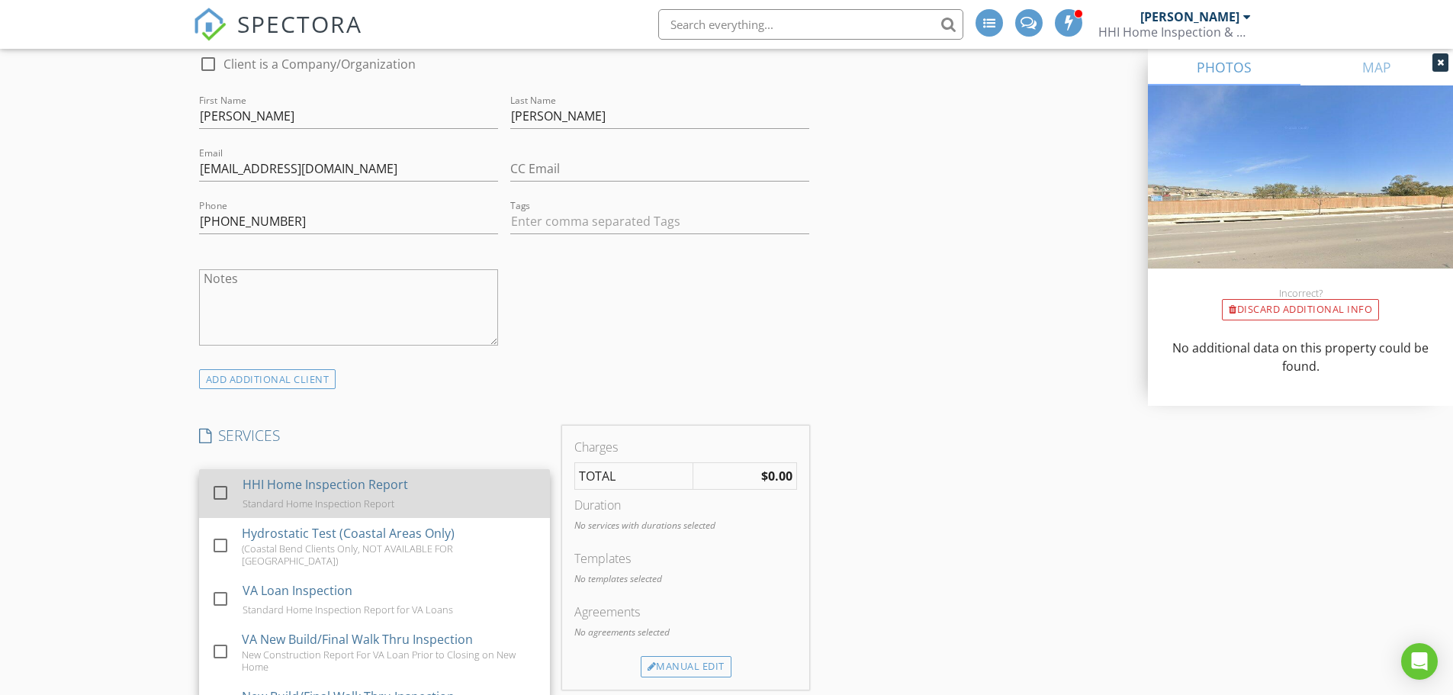
click at [223, 484] on div at bounding box center [220, 492] width 26 height 26
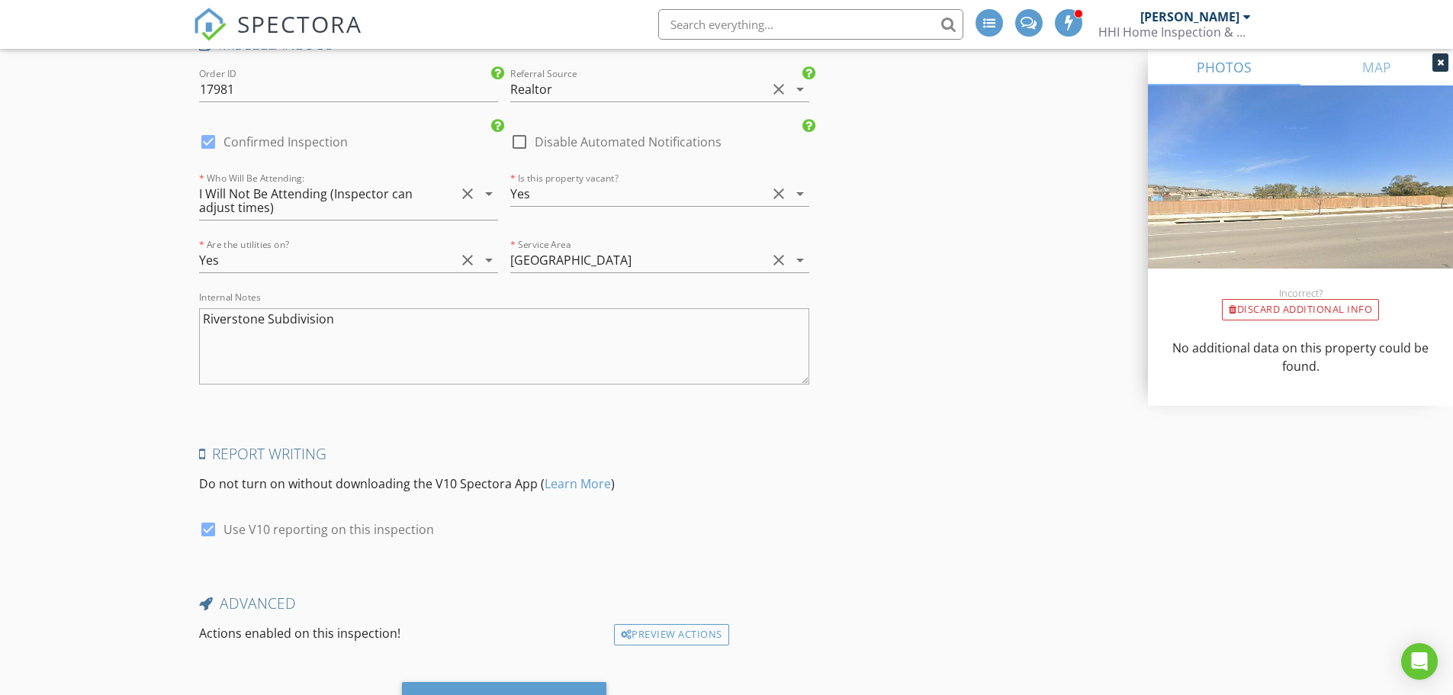
scroll to position [3033, 0]
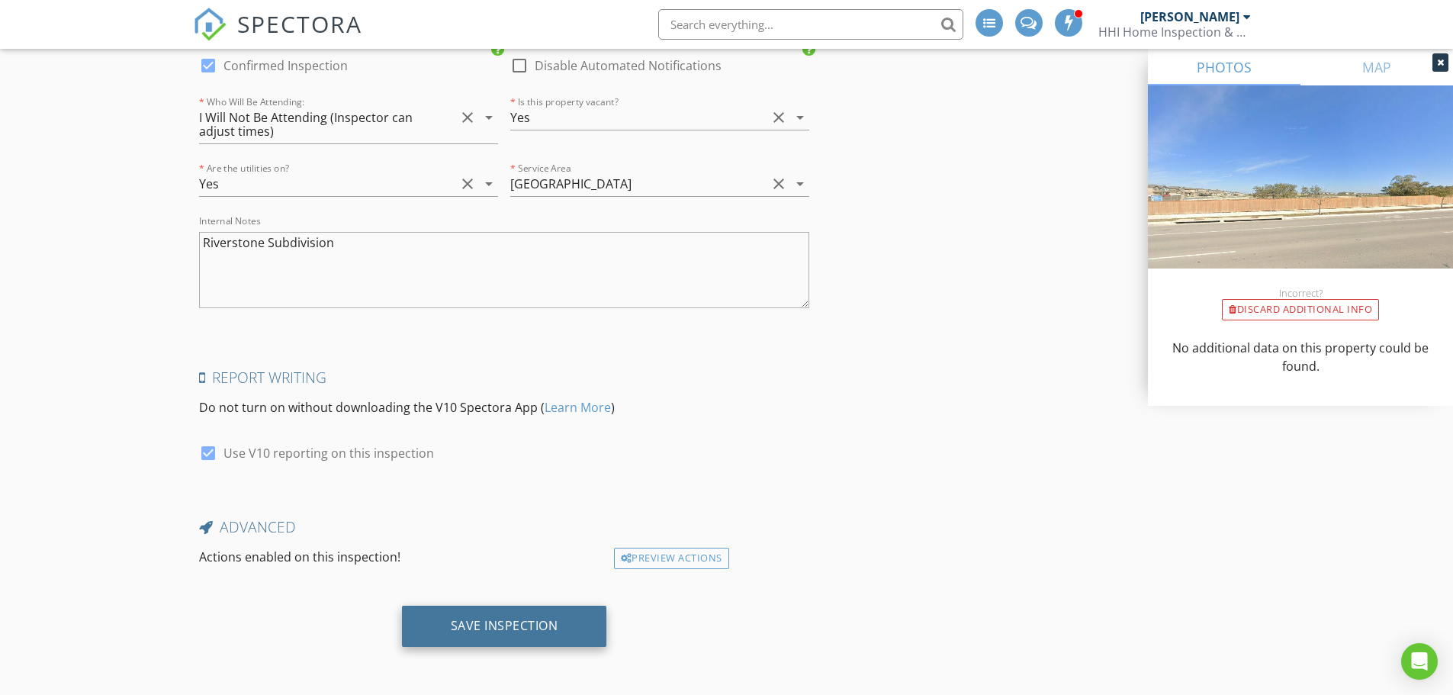
click at [528, 632] on div "Save Inspection" at bounding box center [505, 625] width 108 height 15
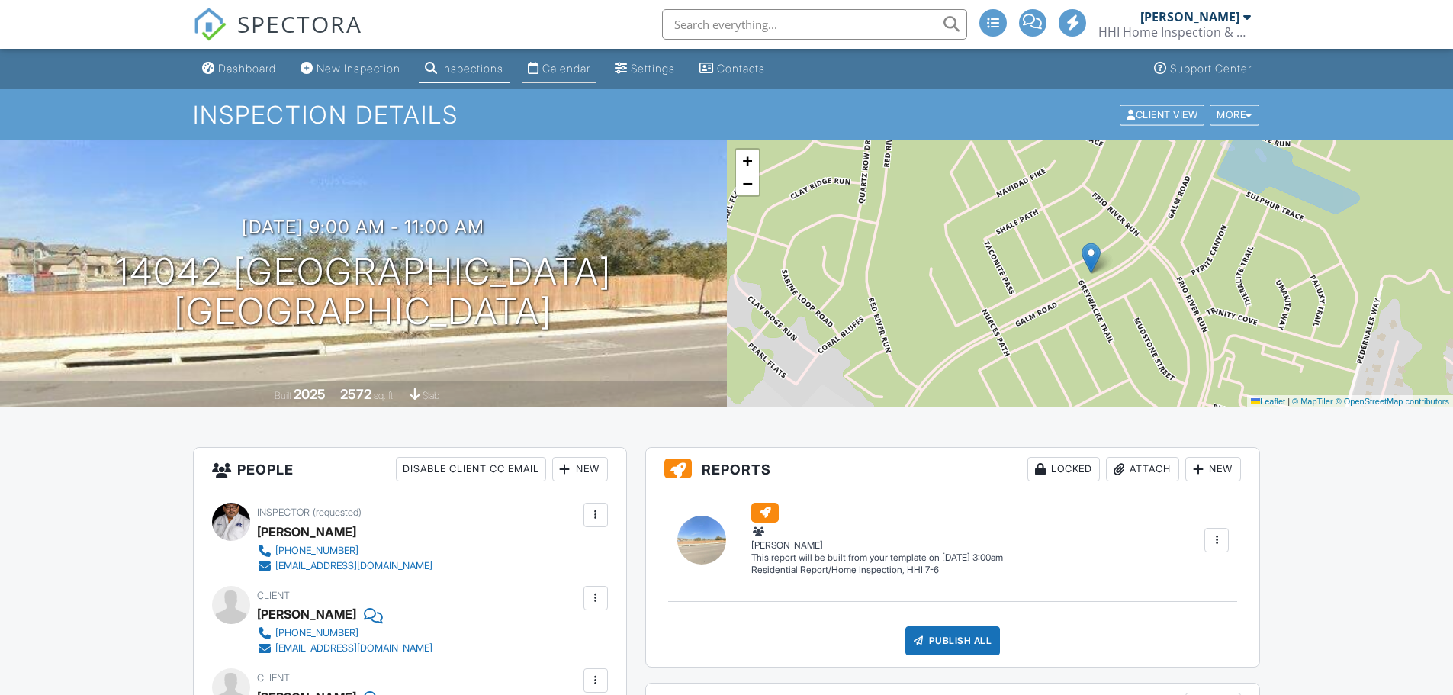
click at [590, 66] on div "Calendar" at bounding box center [566, 68] width 48 height 13
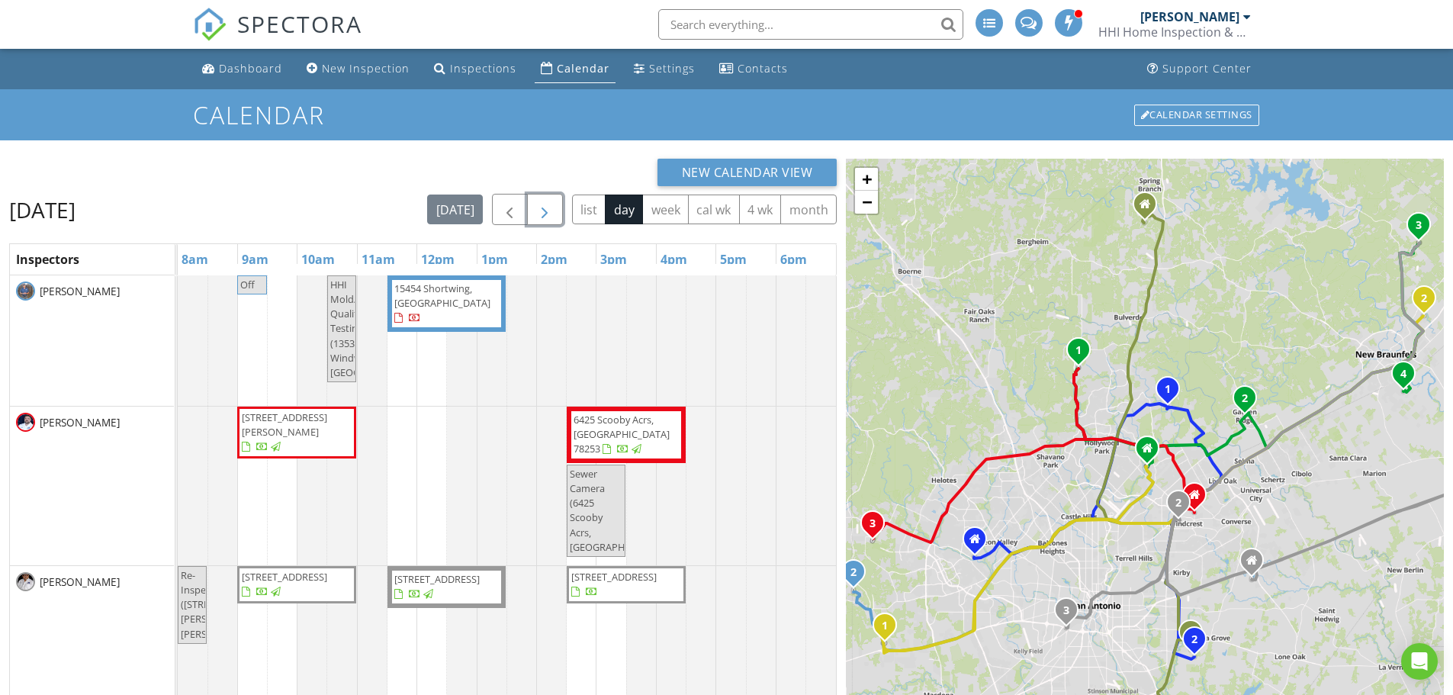
click at [545, 210] on span "button" at bounding box center [544, 210] width 18 height 18
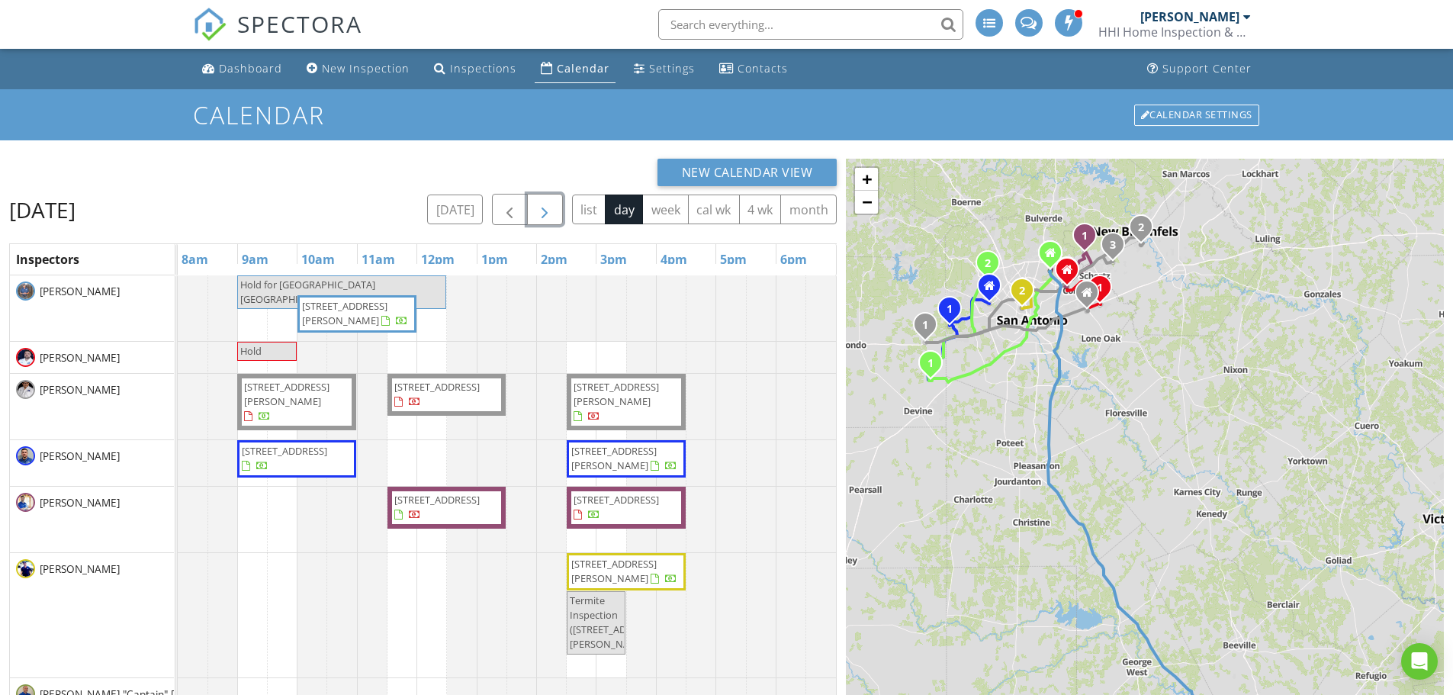
click at [545, 210] on span "button" at bounding box center [544, 210] width 18 height 18
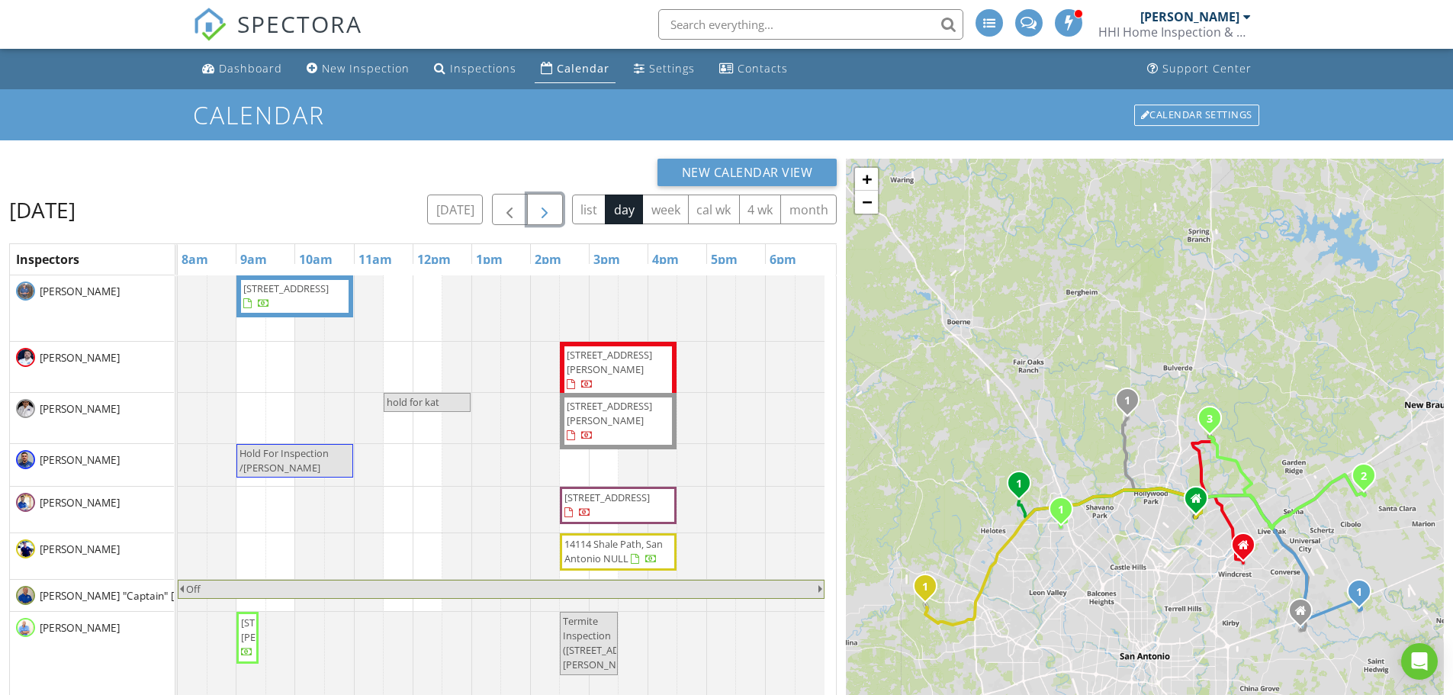
click at [249, 419] on div "13202 Hagerd Lp, Saint Hedwig 78152 24342 Mateo Rdg, San Antonio 78261 hold for…" at bounding box center [507, 607] width 658 height 664
click at [256, 362] on link "Inspection" at bounding box center [250, 356] width 79 height 24
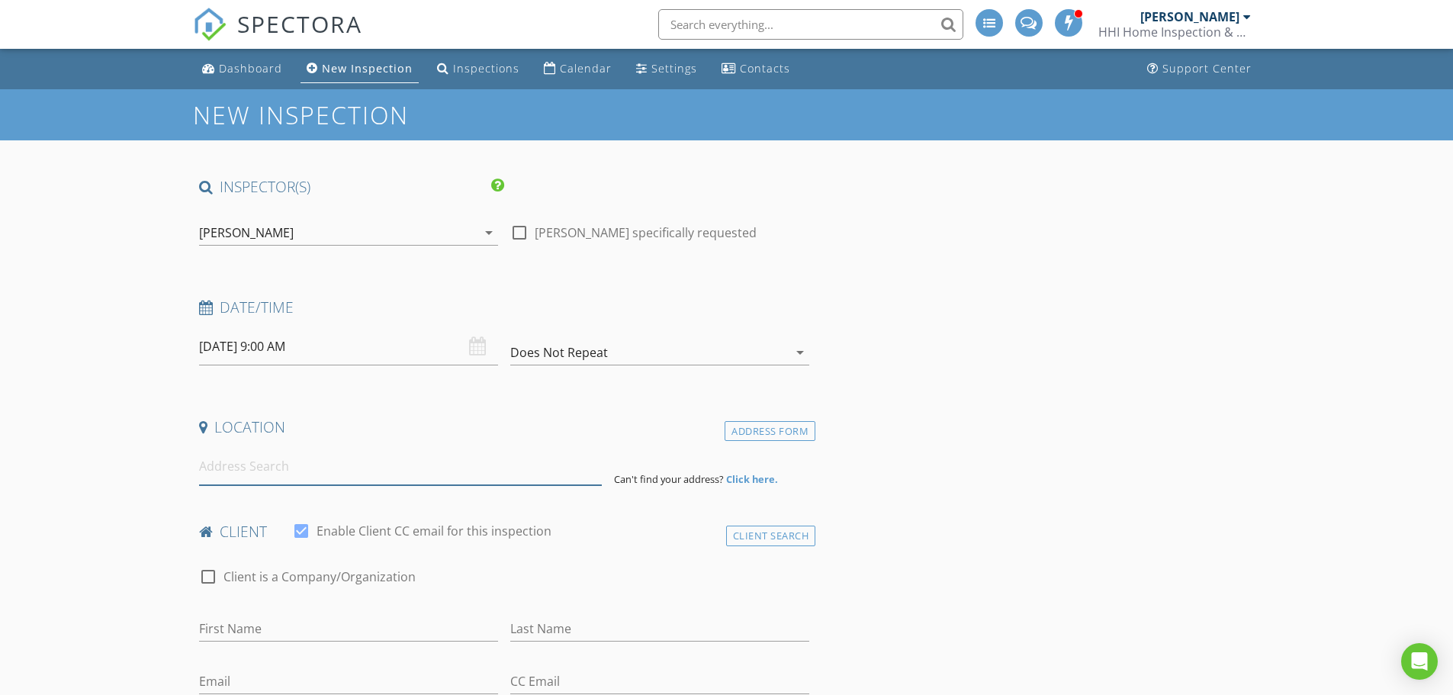
click at [273, 471] on input at bounding box center [400, 466] width 403 height 37
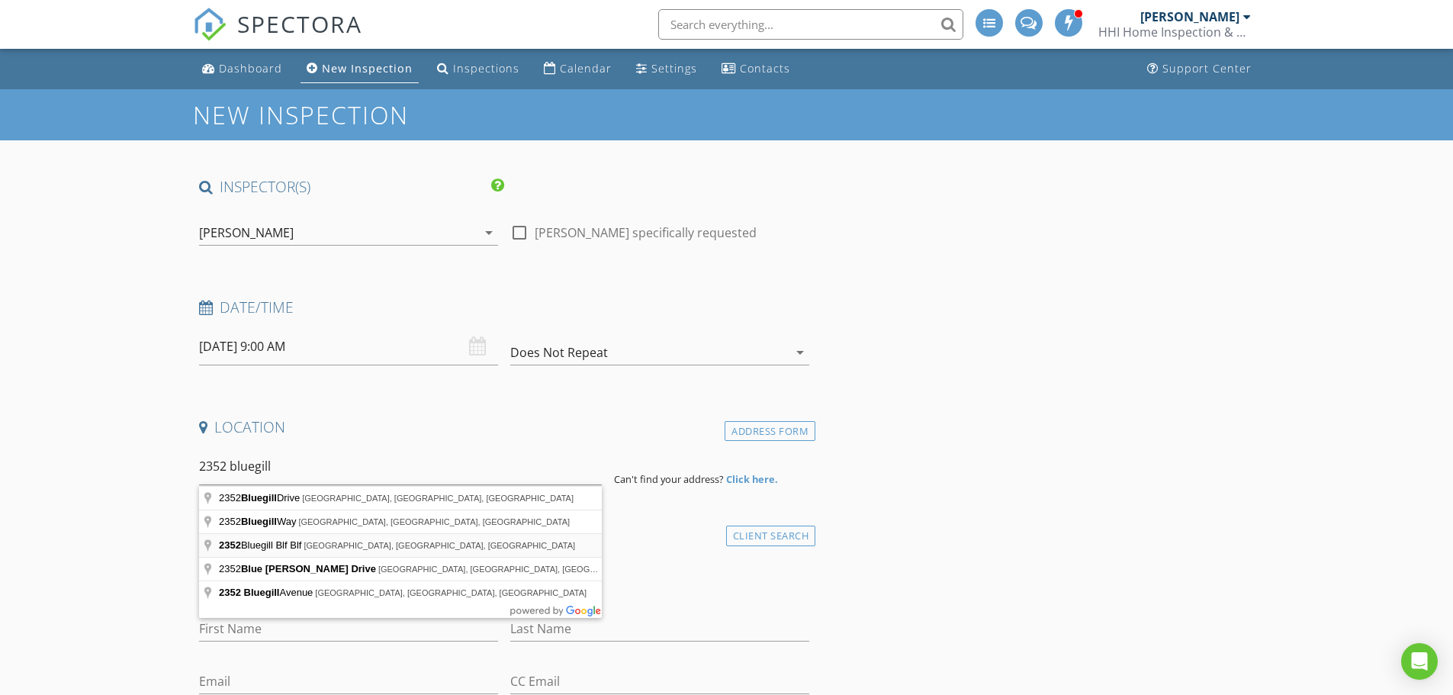
type input "[STREET_ADDRESS]"
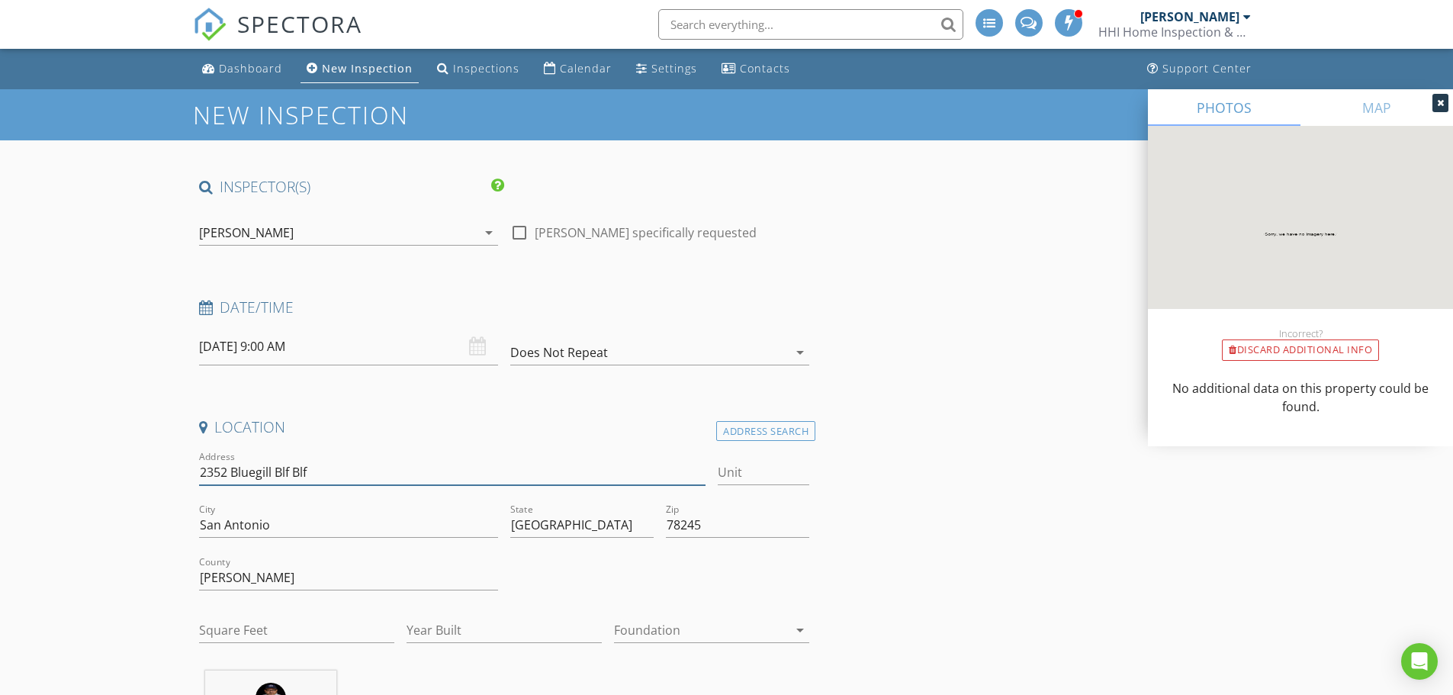
click at [335, 468] on input "2352 Bluegill Blf Blf" at bounding box center [452, 472] width 507 height 25
type input "2"
click at [789, 429] on div "Address Search" at bounding box center [765, 431] width 99 height 21
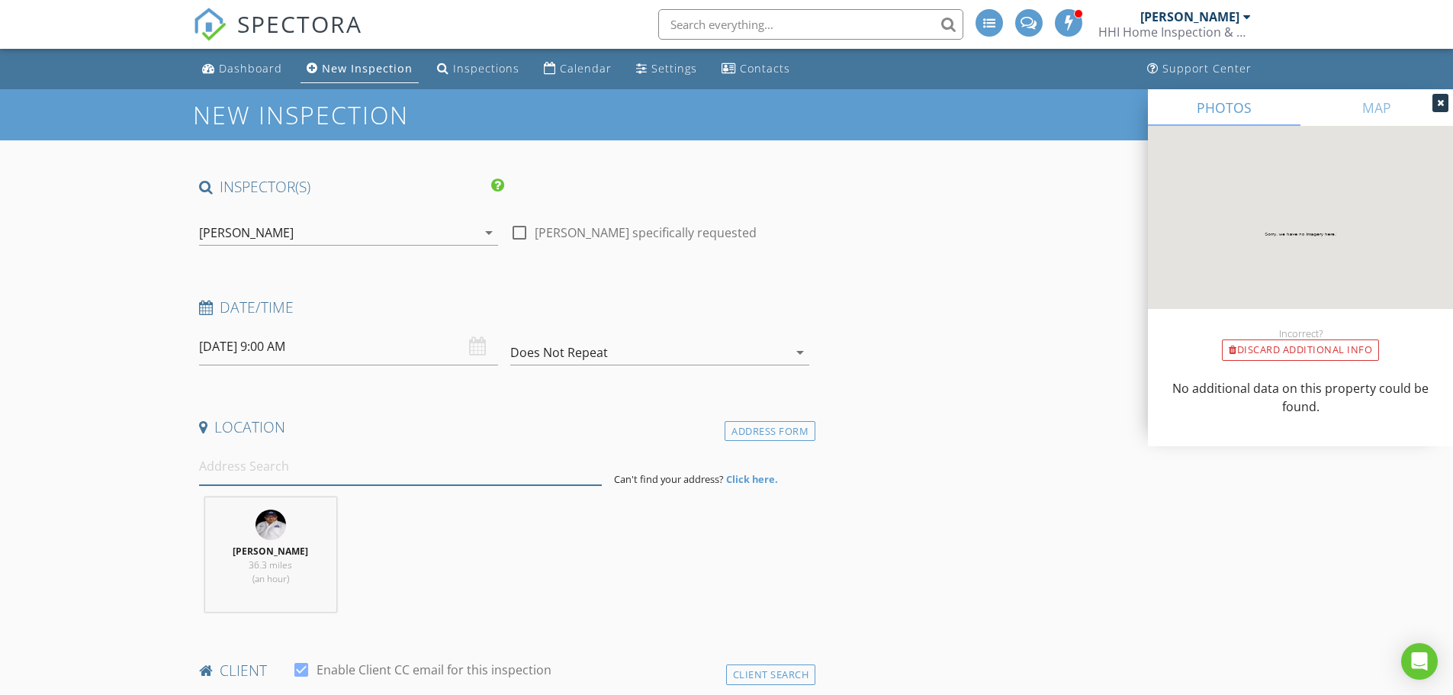
click at [262, 473] on input at bounding box center [400, 466] width 403 height 37
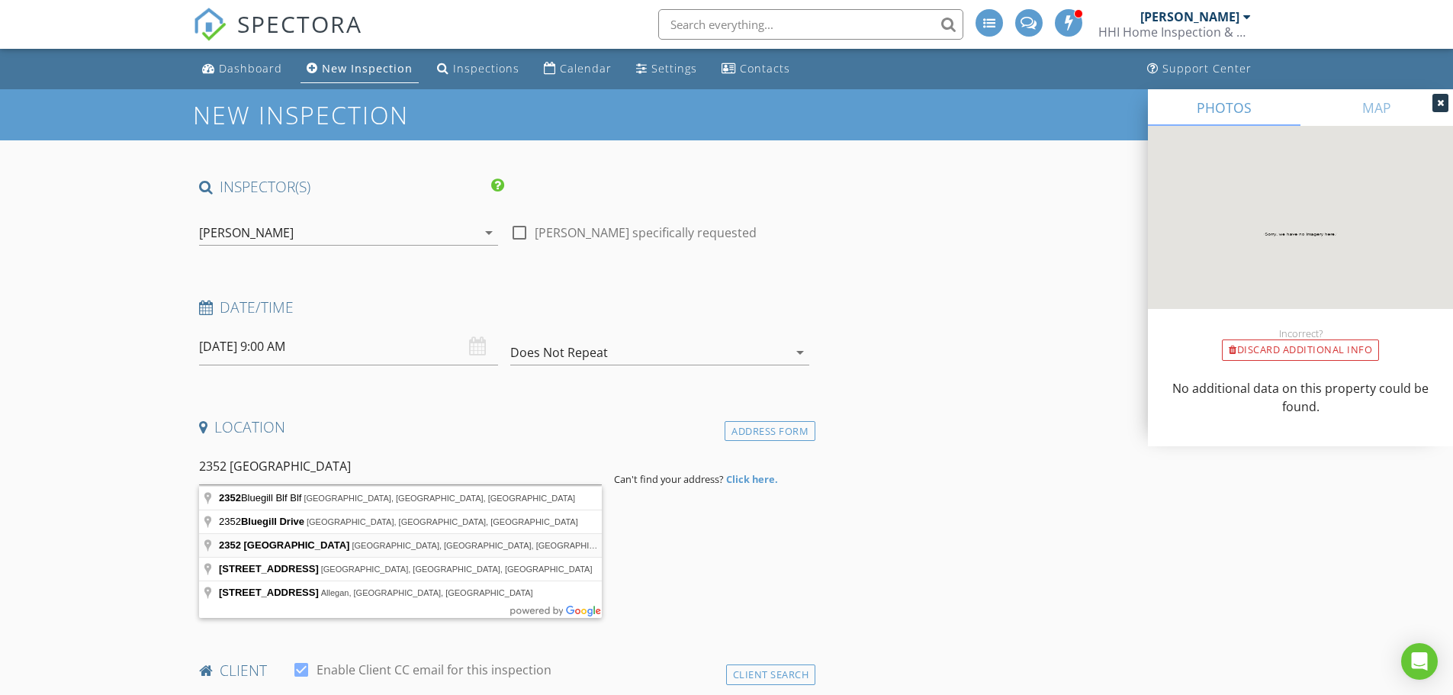
type input "[STREET_ADDRESS]"
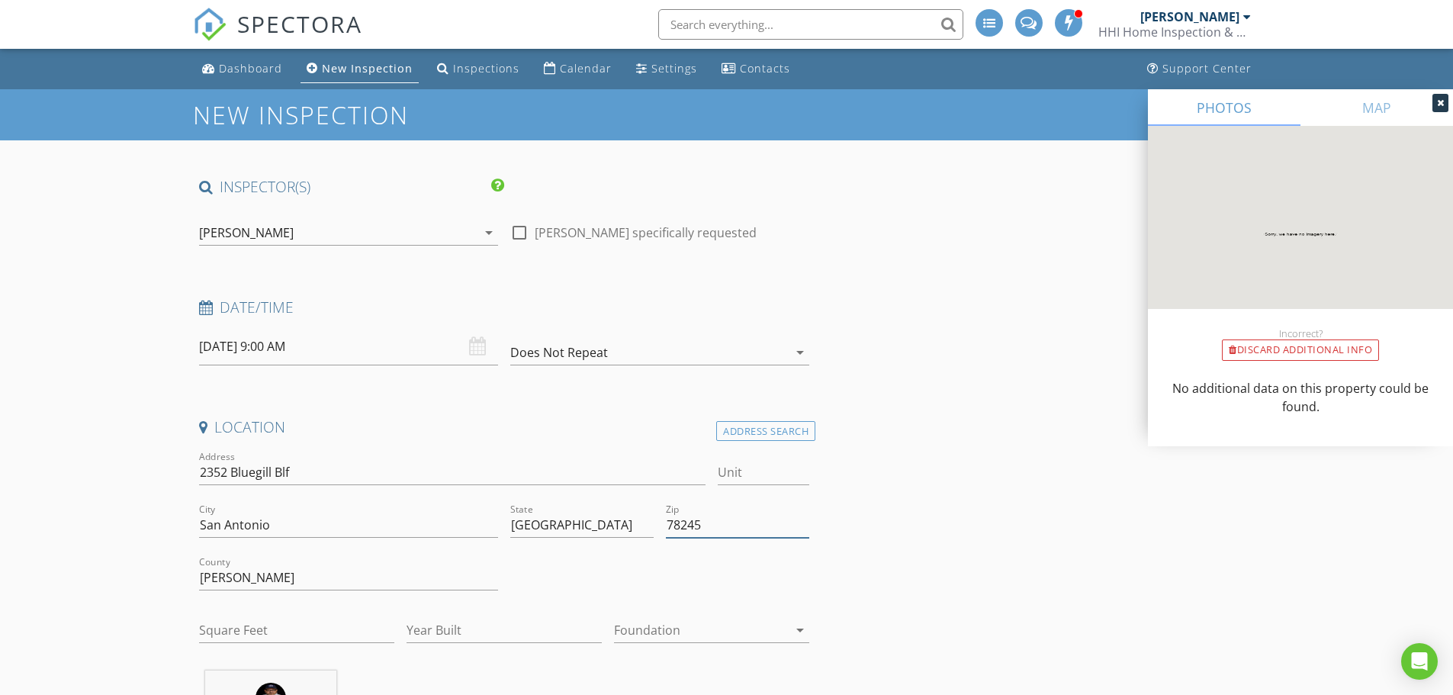
click at [730, 528] on input "78245" at bounding box center [737, 525] width 143 height 25
type input "78253"
click at [541, 636] on input "Year Built" at bounding box center [504, 630] width 195 height 25
type input "2025"
click at [651, 625] on div at bounding box center [701, 630] width 174 height 24
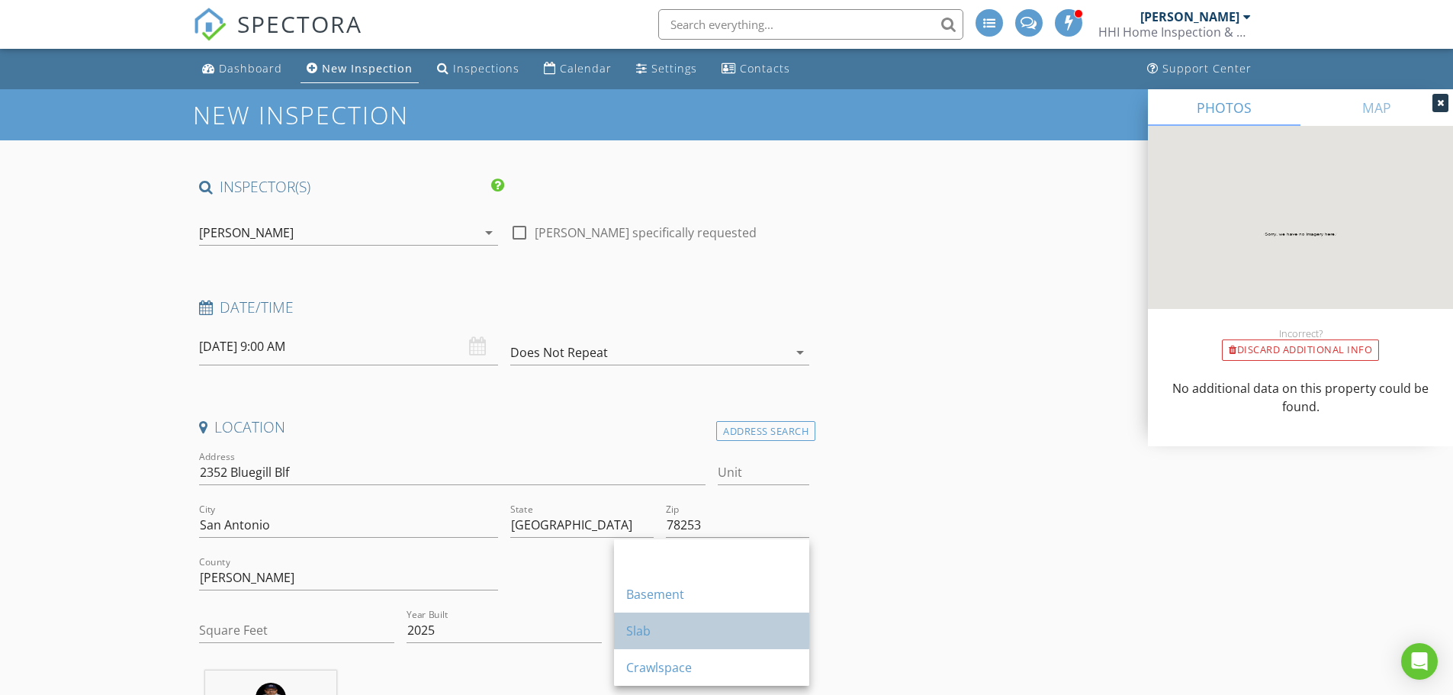
click at [650, 634] on div "Slab" at bounding box center [711, 631] width 171 height 18
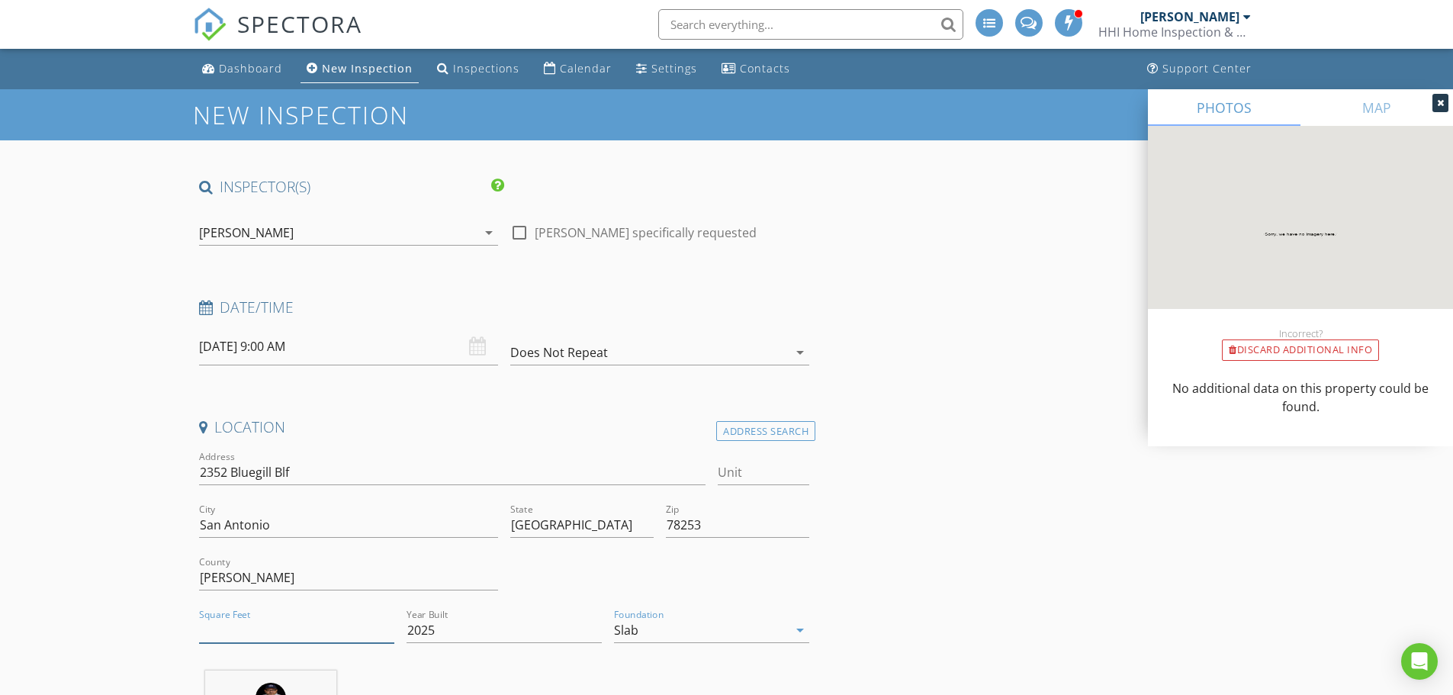
click at [221, 622] on input "Square Feet" at bounding box center [296, 630] width 195 height 25
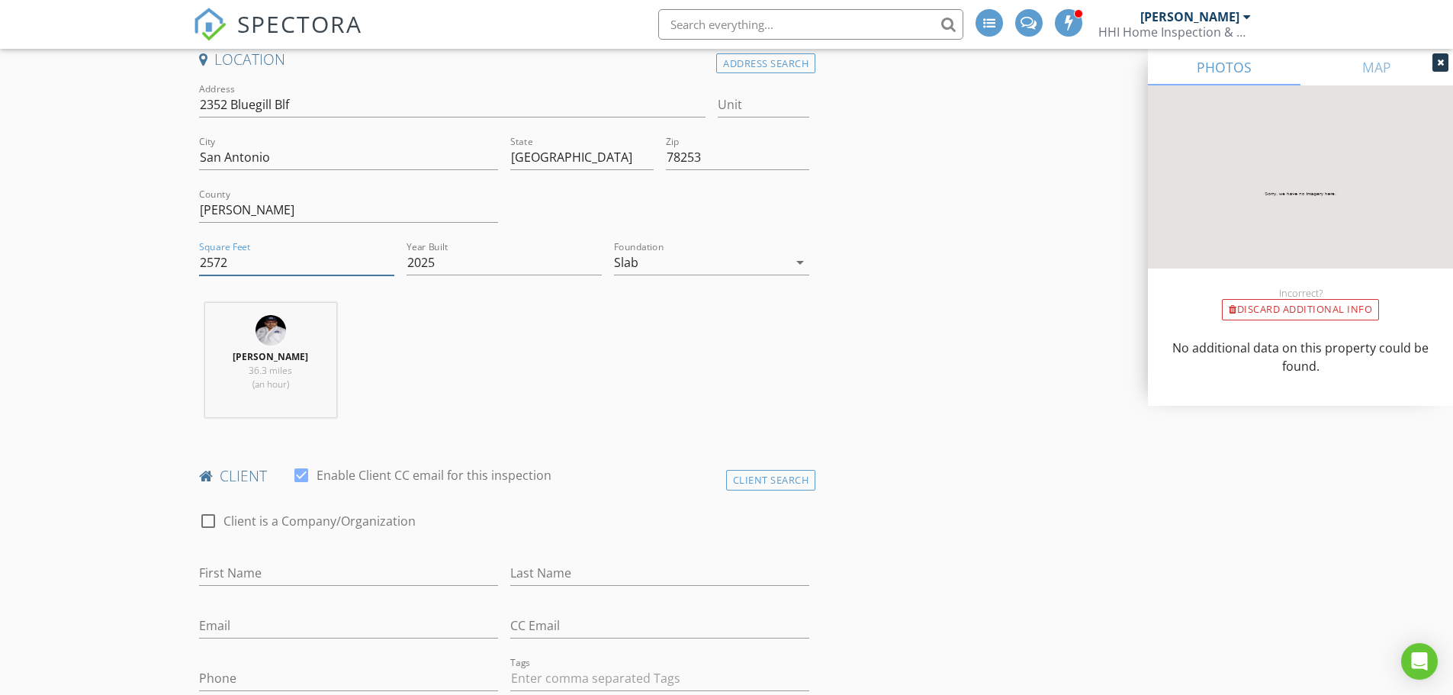
scroll to position [381, 0]
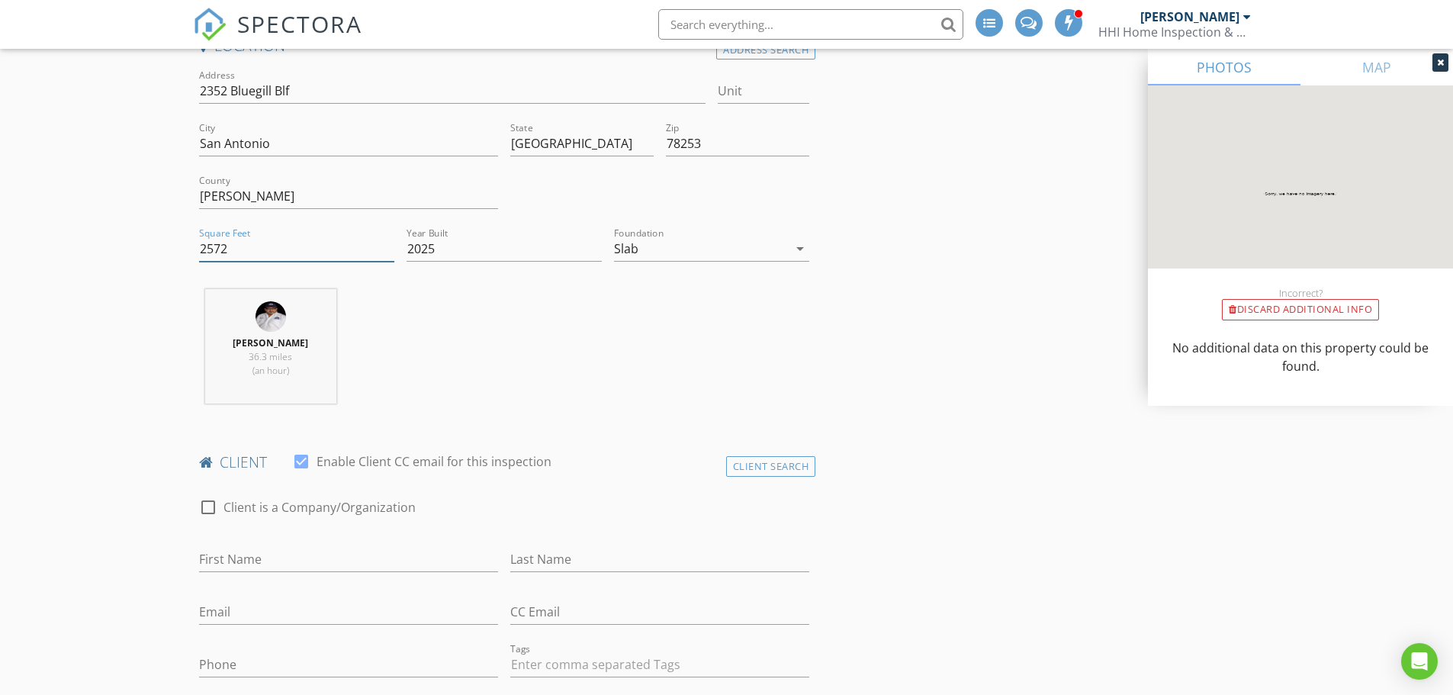
type input "2572"
click at [227, 564] on input "First Name" at bounding box center [348, 559] width 299 height 25
type input "Ahmad"
type input "Butler"
click at [280, 559] on input "Ahmad" at bounding box center [348, 559] width 299 height 25
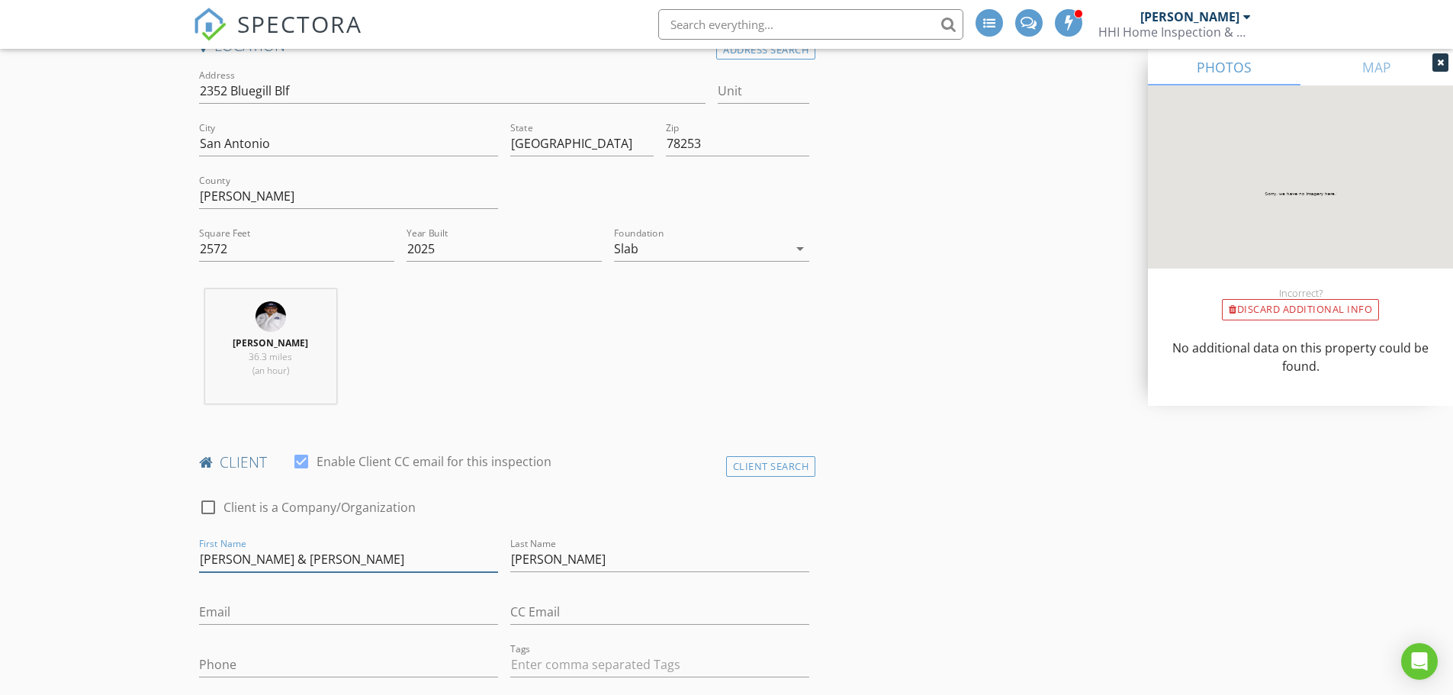
type input "Ahmad & Jessyca"
click at [294, 607] on input "Email" at bounding box center [348, 611] width 299 height 25
type input "rashad1524@yahoo.com"
type input "jessycawesley@yahoo.com"
drag, startPoint x: 256, startPoint y: 667, endPoint x: 257, endPoint y: 658, distance: 8.4
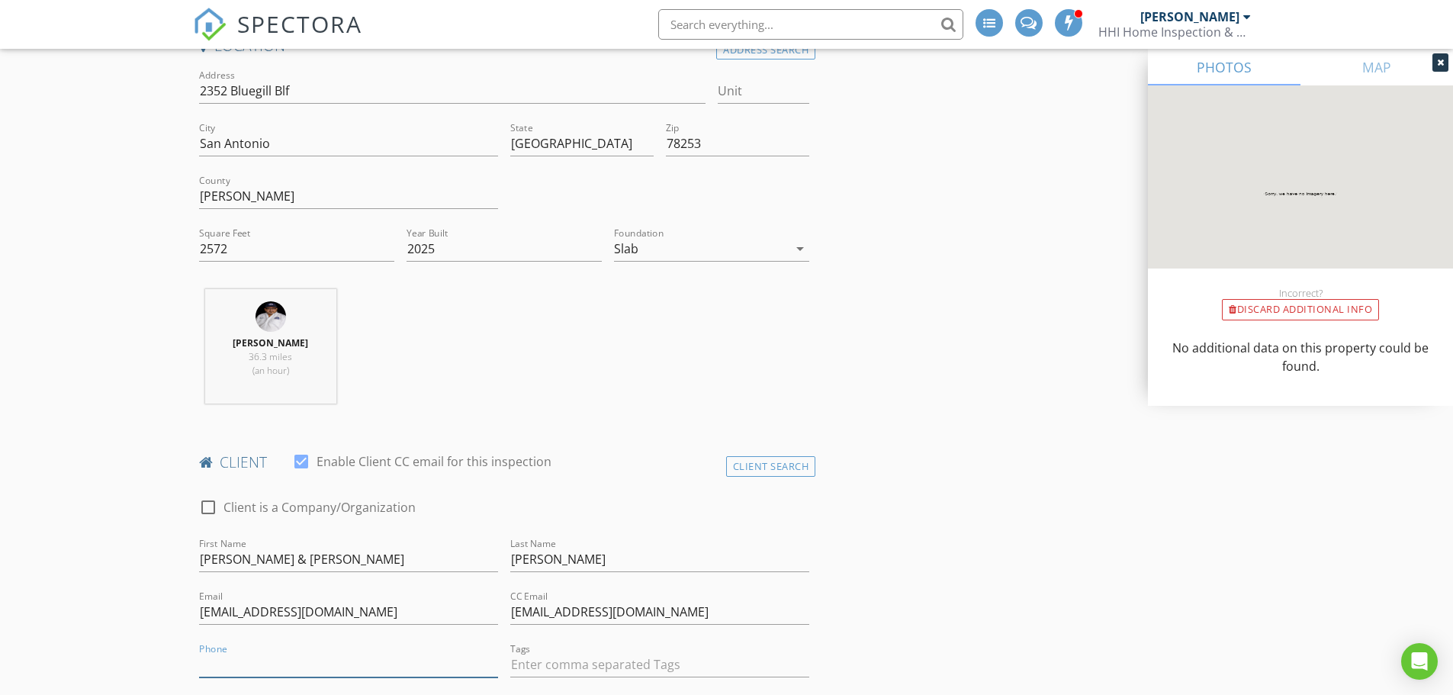
click at [257, 660] on input "Phone" at bounding box center [348, 664] width 299 height 25
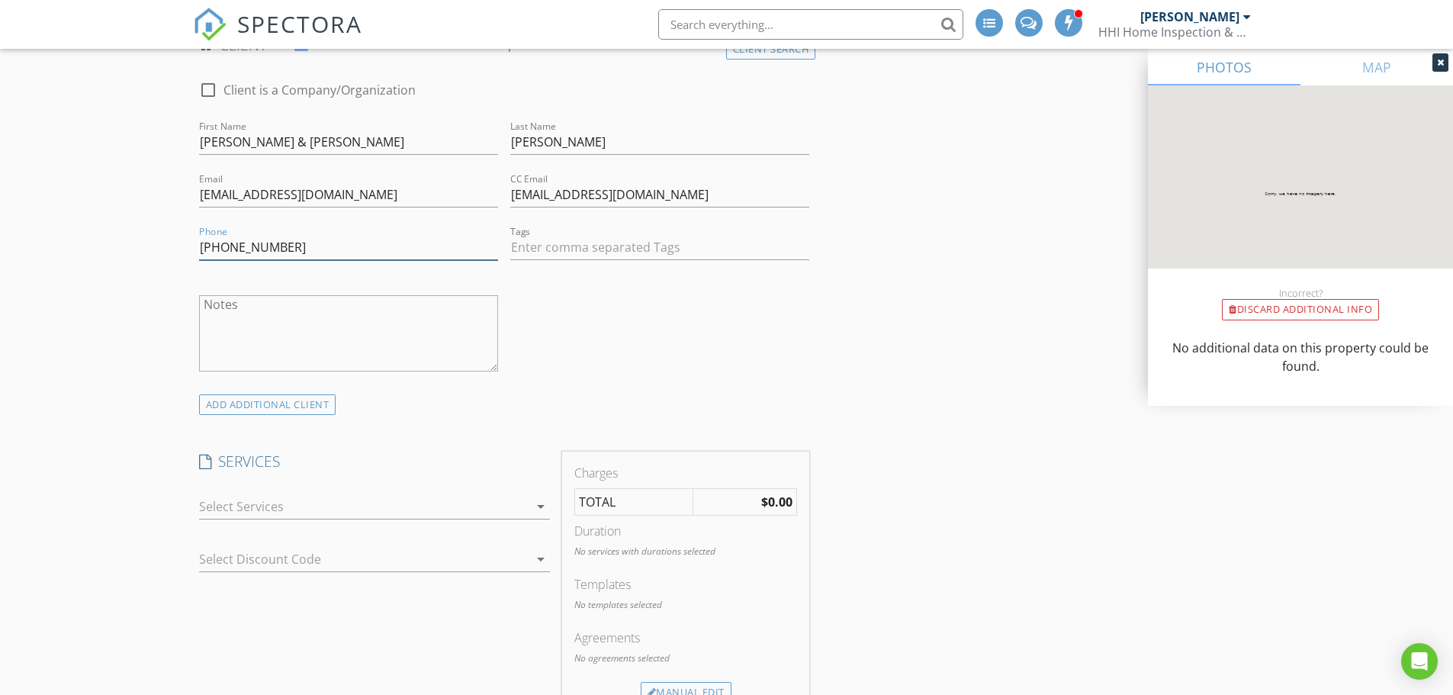
scroll to position [839, 0]
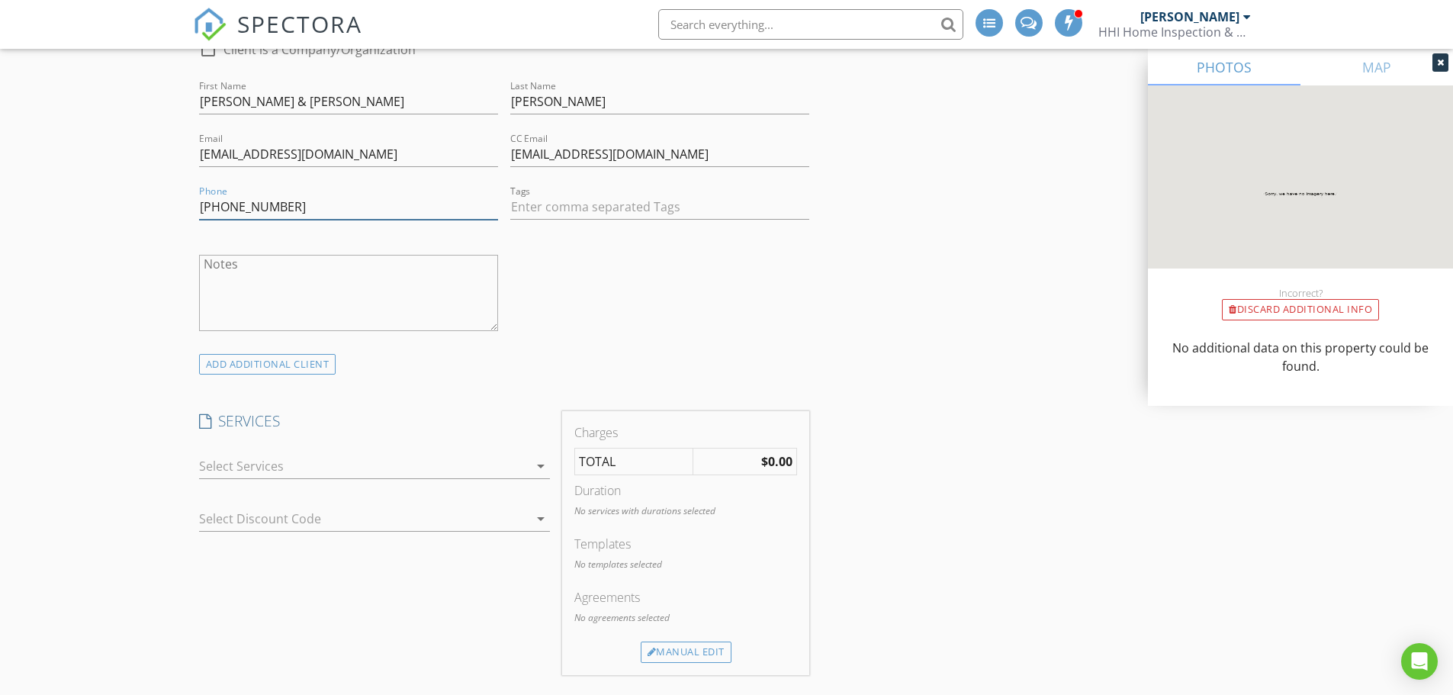
type input "904-228-1147"
click at [320, 463] on div at bounding box center [363, 466] width 329 height 24
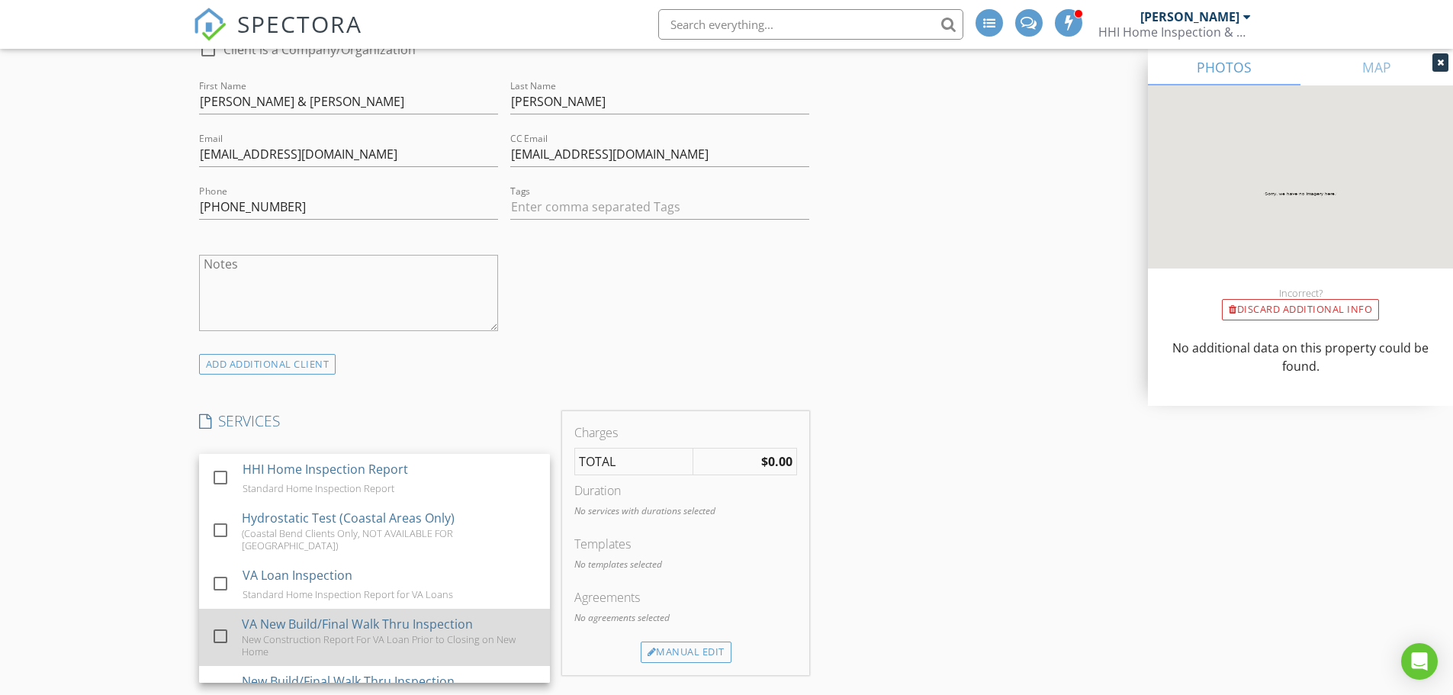
click at [217, 628] on div at bounding box center [220, 636] width 26 height 26
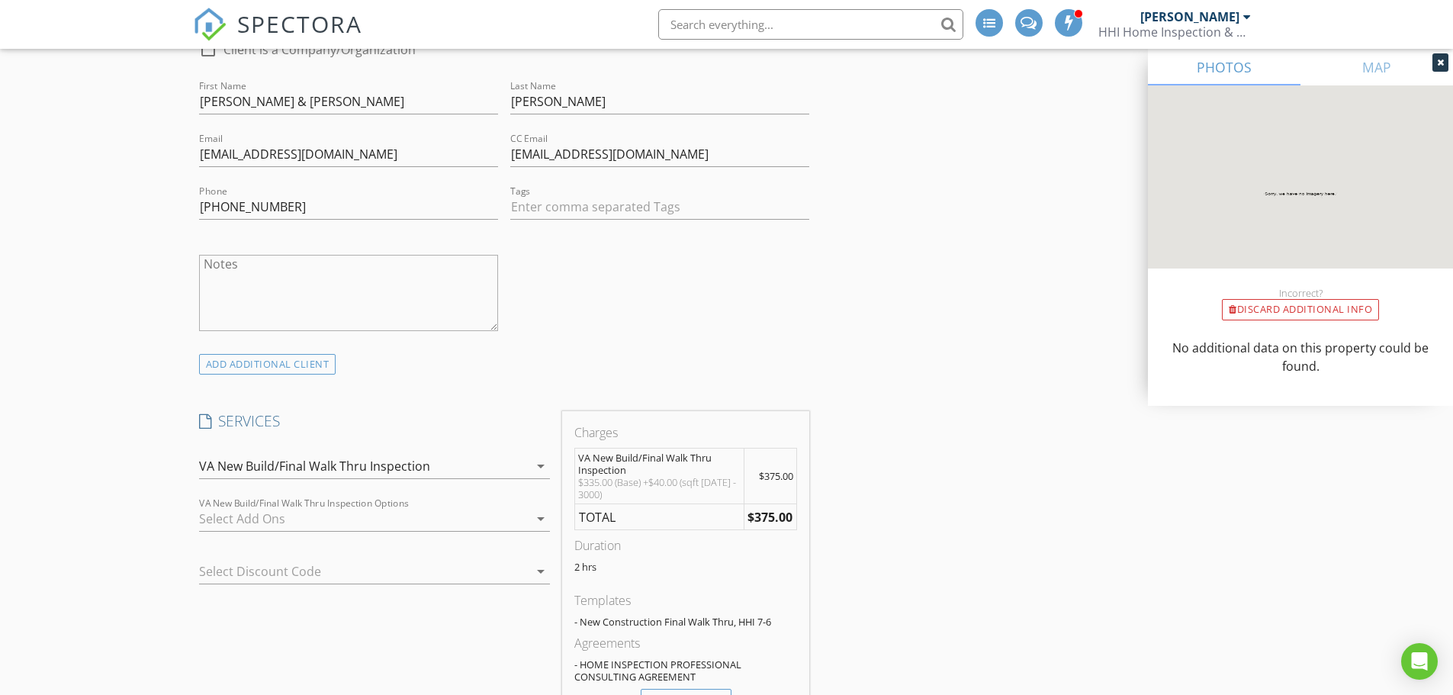
click at [223, 516] on div at bounding box center [363, 518] width 329 height 24
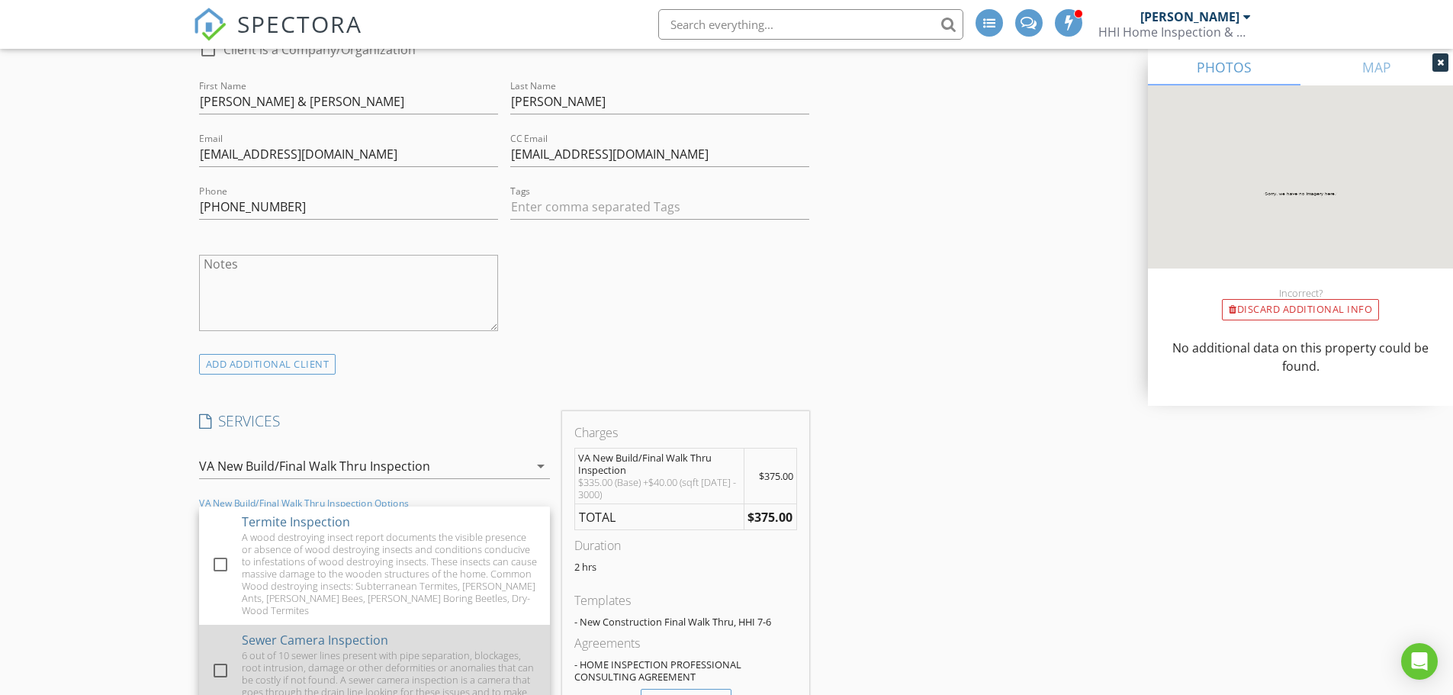
click at [219, 664] on div at bounding box center [220, 670] width 26 height 26
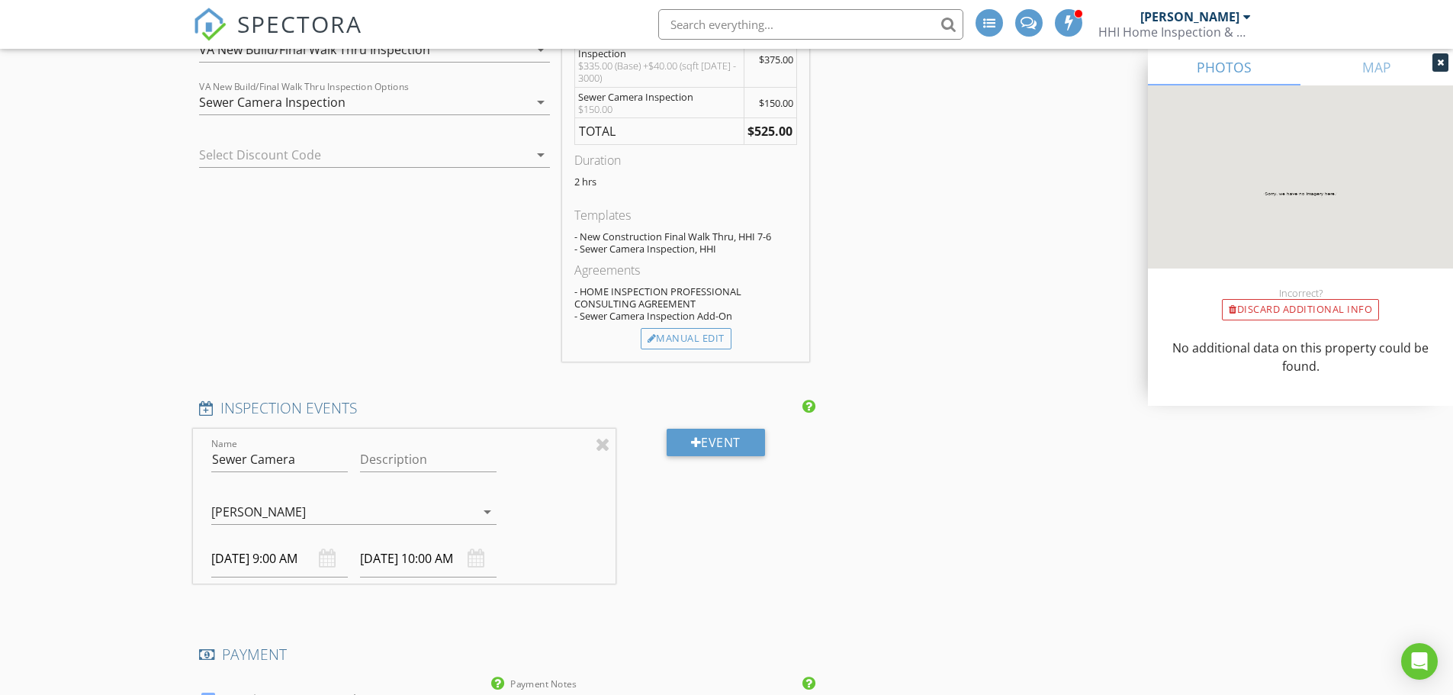
scroll to position [1297, 0]
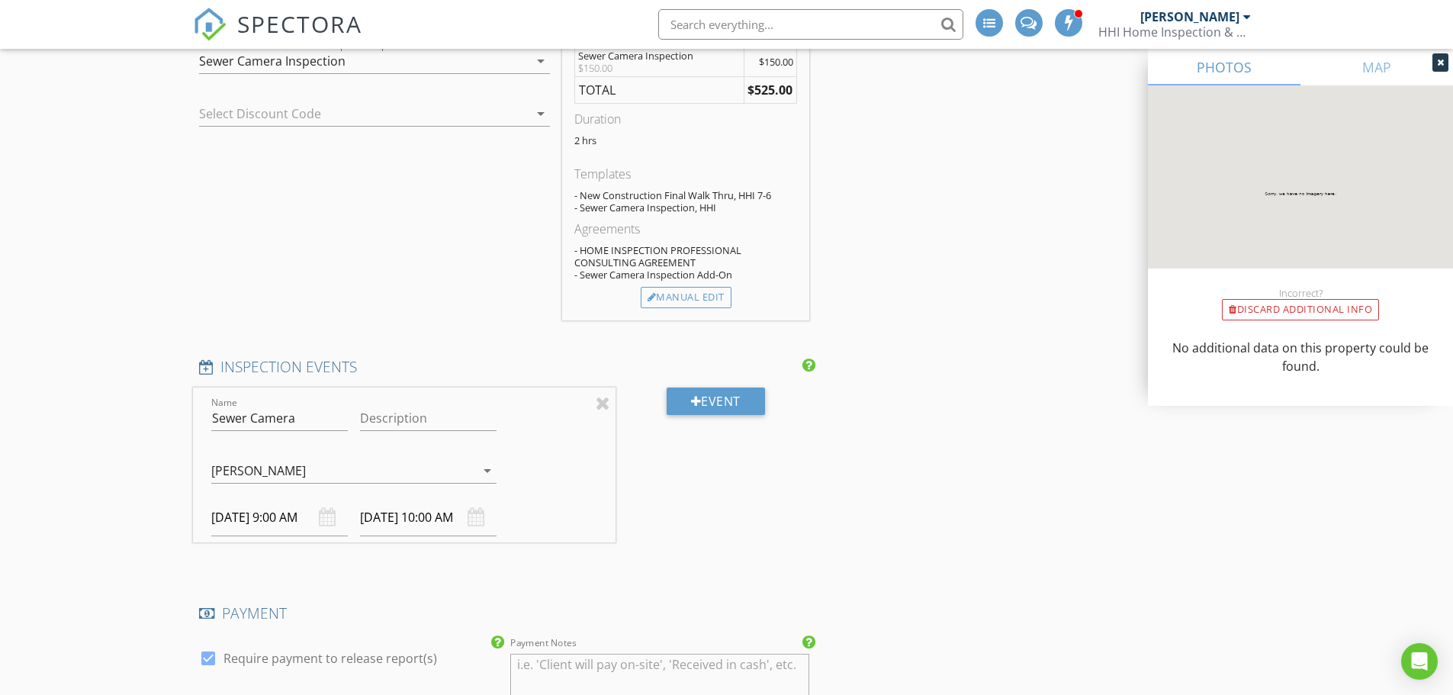
click at [262, 468] on div "[PERSON_NAME]" at bounding box center [258, 471] width 95 height 14
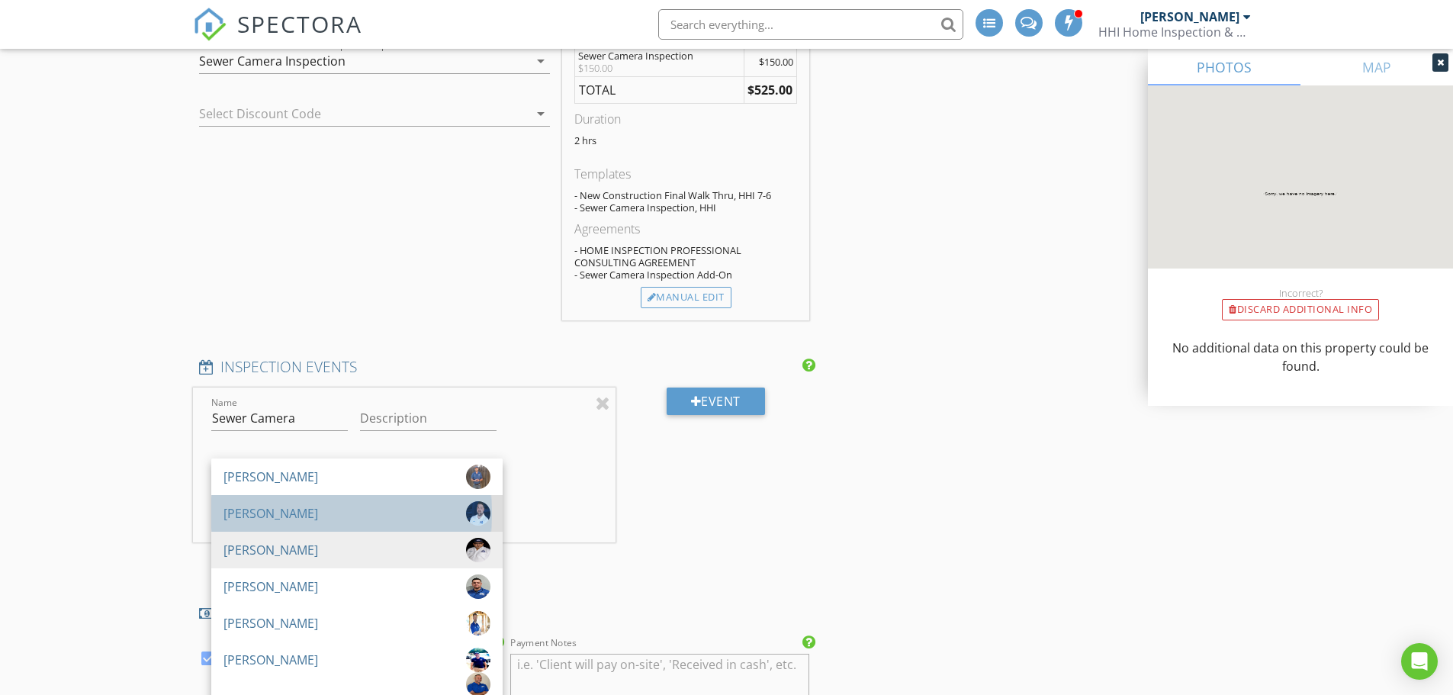
click at [299, 514] on div "[PERSON_NAME]" at bounding box center [270, 513] width 95 height 24
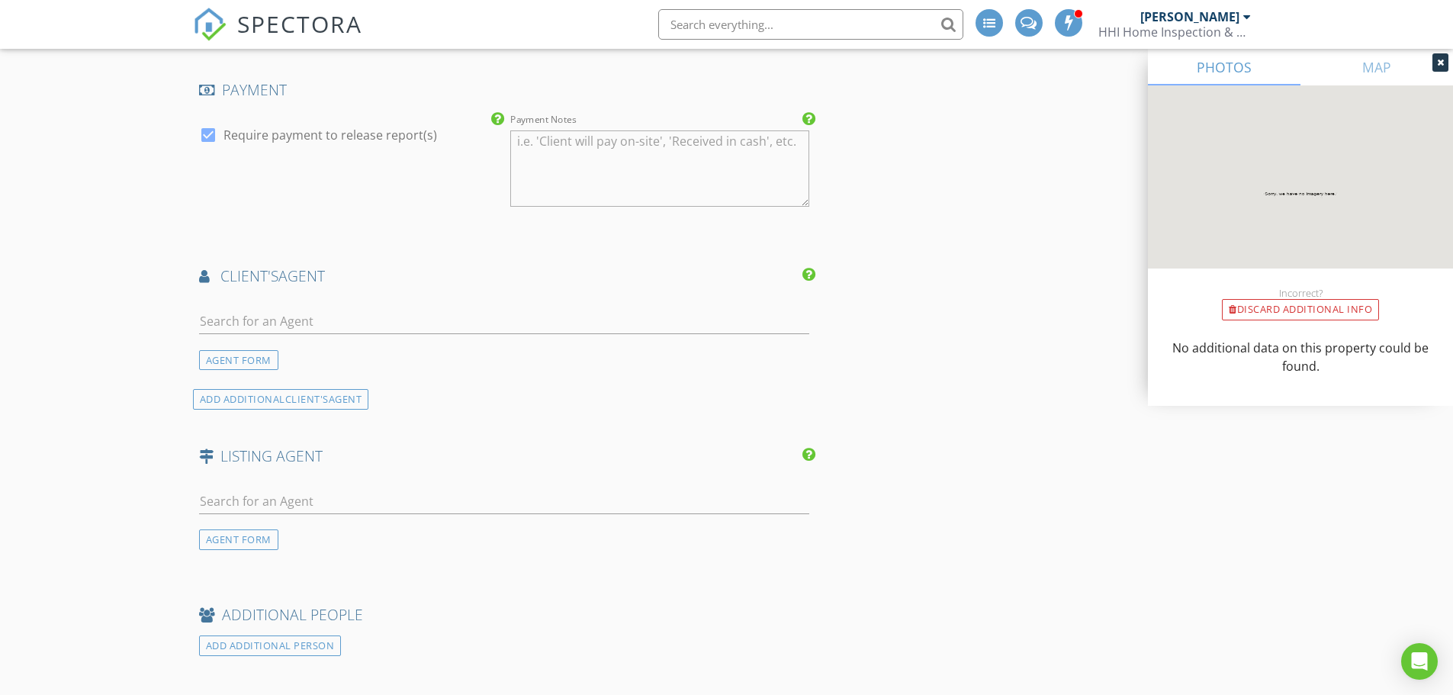
scroll to position [1831, 0]
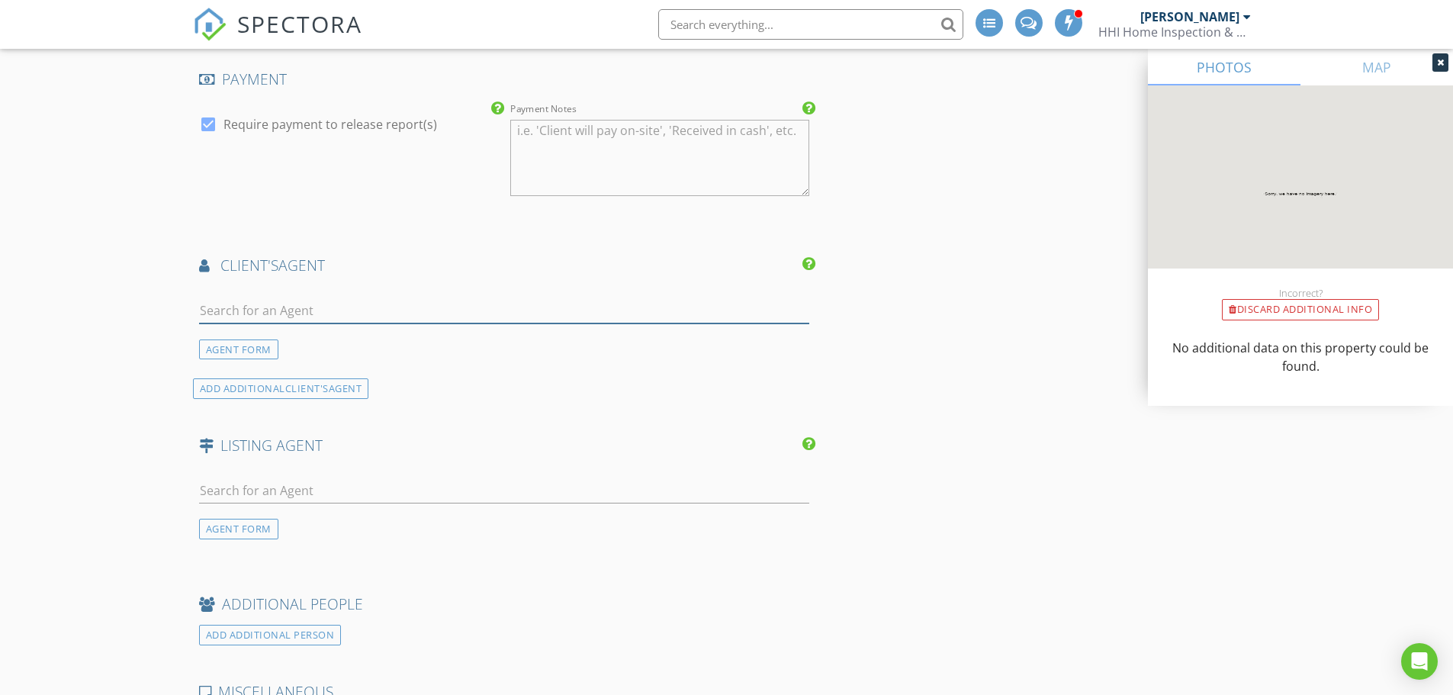
click at [302, 313] on input "text" at bounding box center [504, 310] width 611 height 25
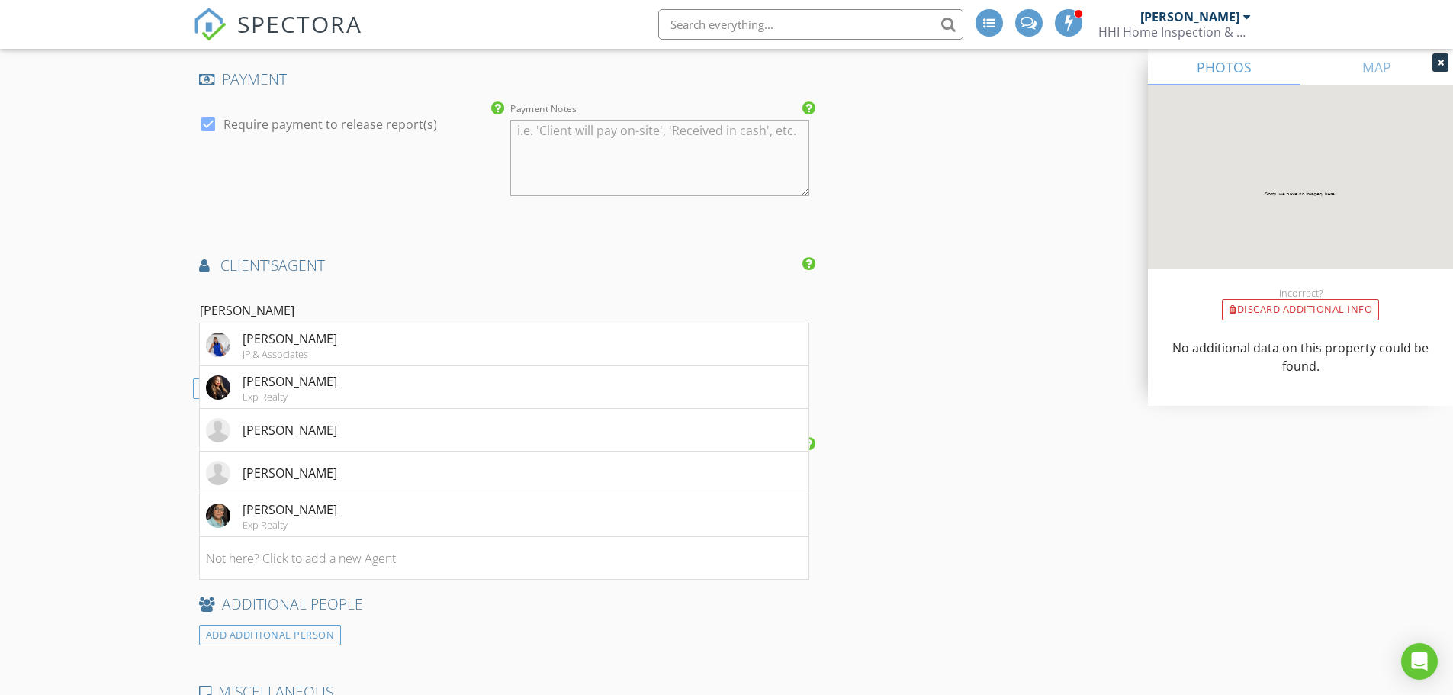
click at [287, 302] on input "veronica" at bounding box center [504, 310] width 611 height 25
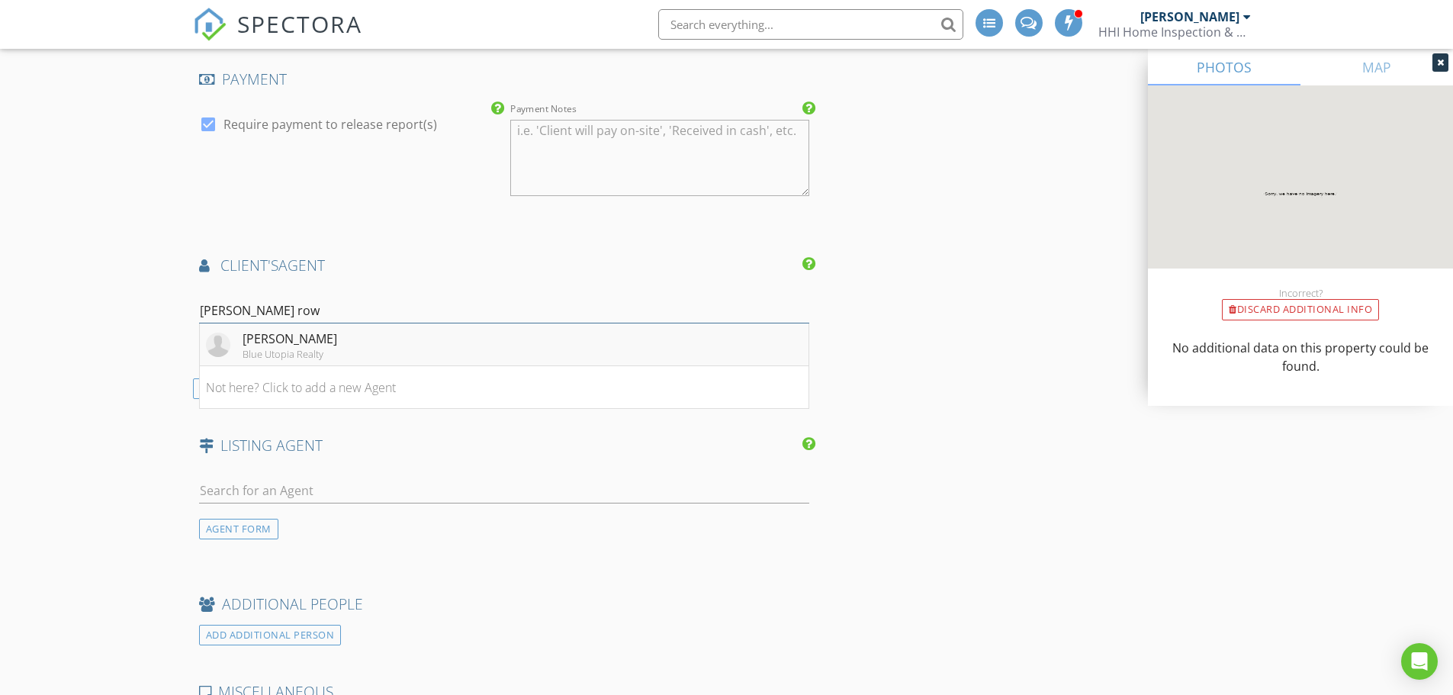
type input "veronica row"
click at [333, 345] on div "Veronica Rowan" at bounding box center [290, 338] width 95 height 18
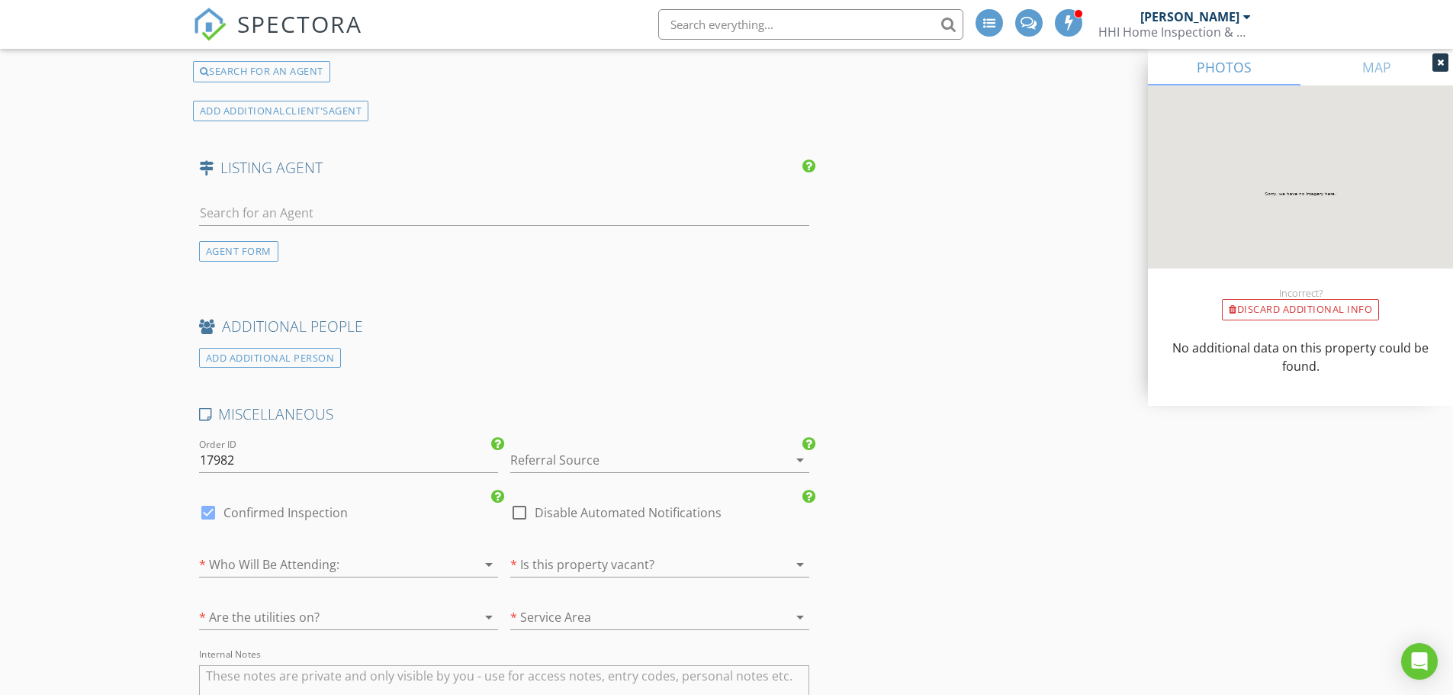
scroll to position [2441, 0]
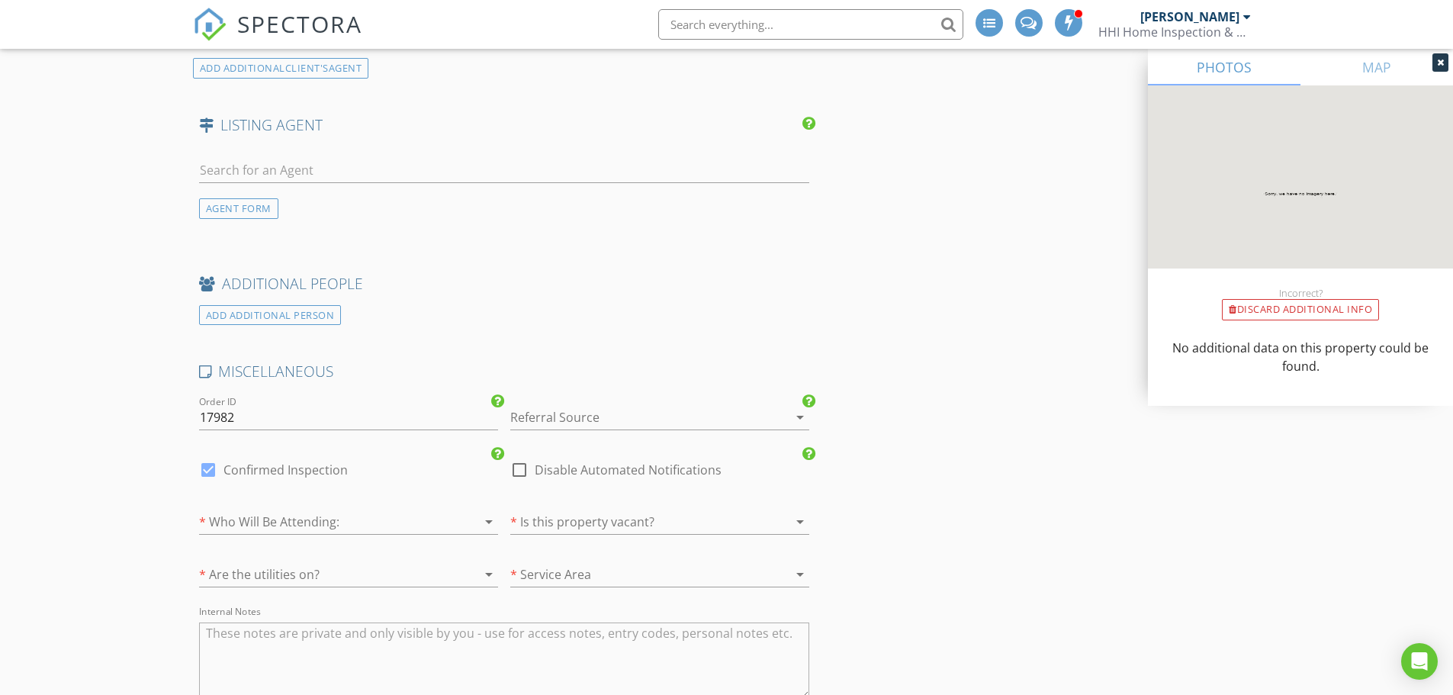
click at [576, 412] on div at bounding box center [638, 417] width 256 height 24
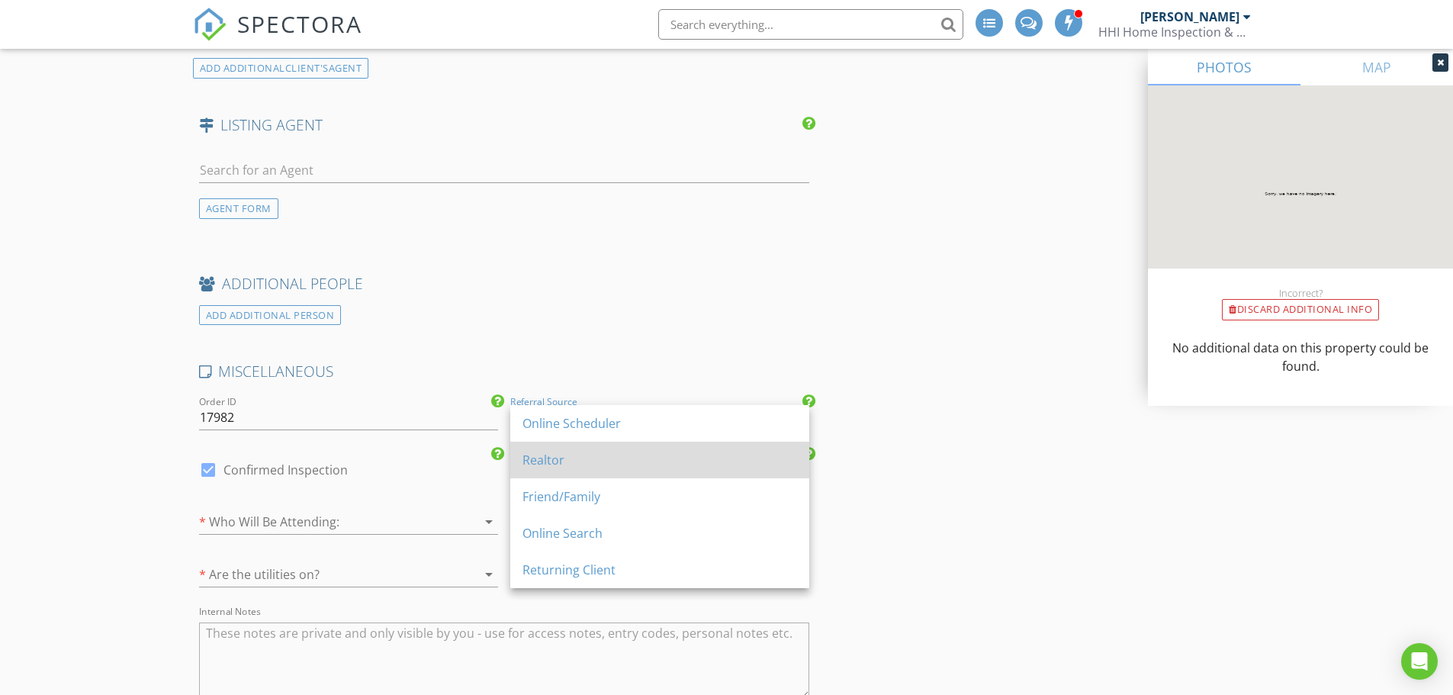
click at [572, 455] on div "Realtor" at bounding box center [659, 460] width 275 height 18
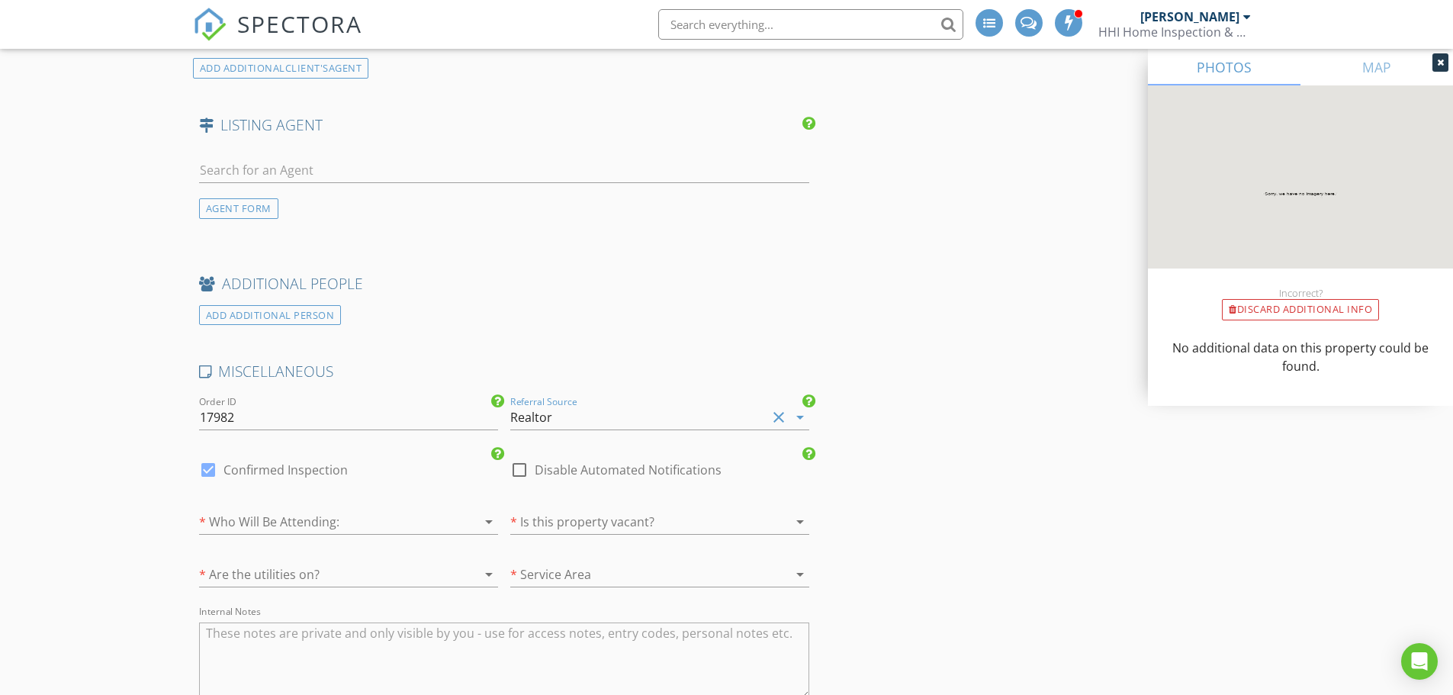
click at [471, 522] on div at bounding box center [467, 522] width 18 height 18
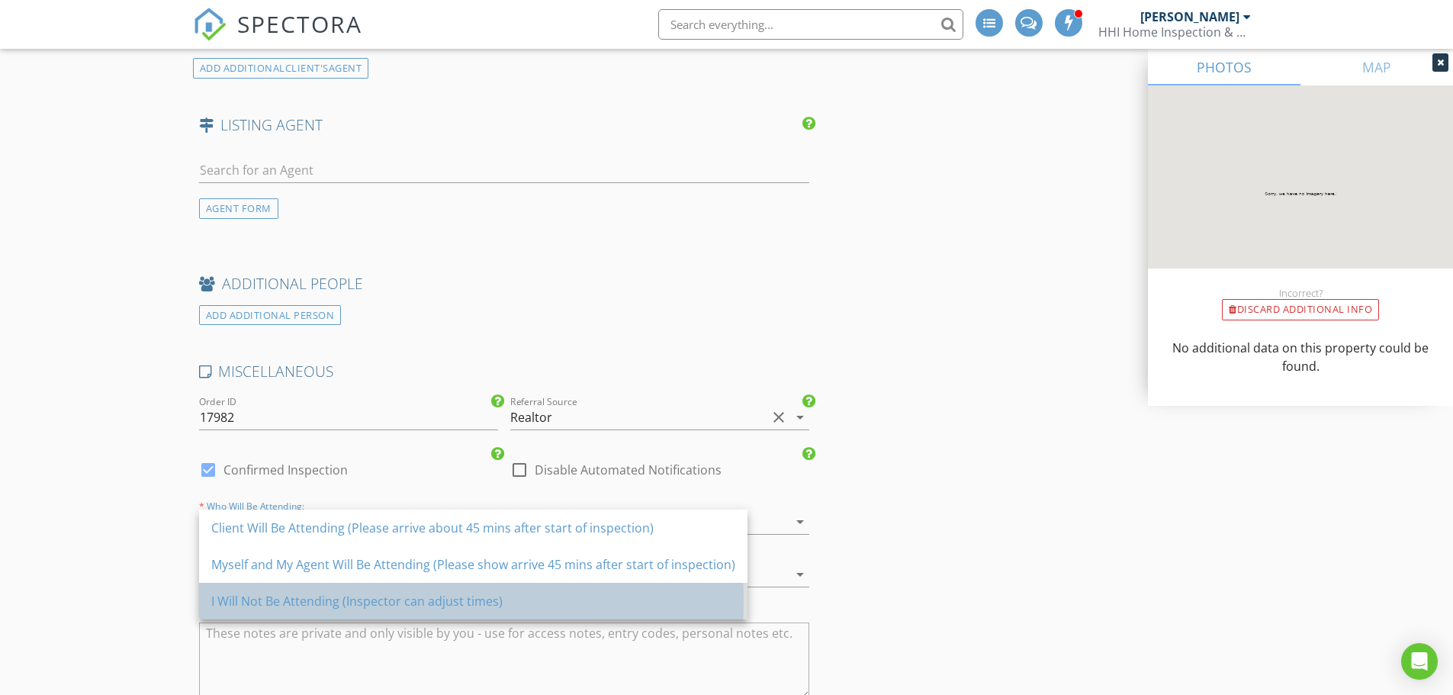
click at [468, 593] on div "I Will Not Be Attending (Inspector can adjust times)" at bounding box center [473, 601] width 524 height 18
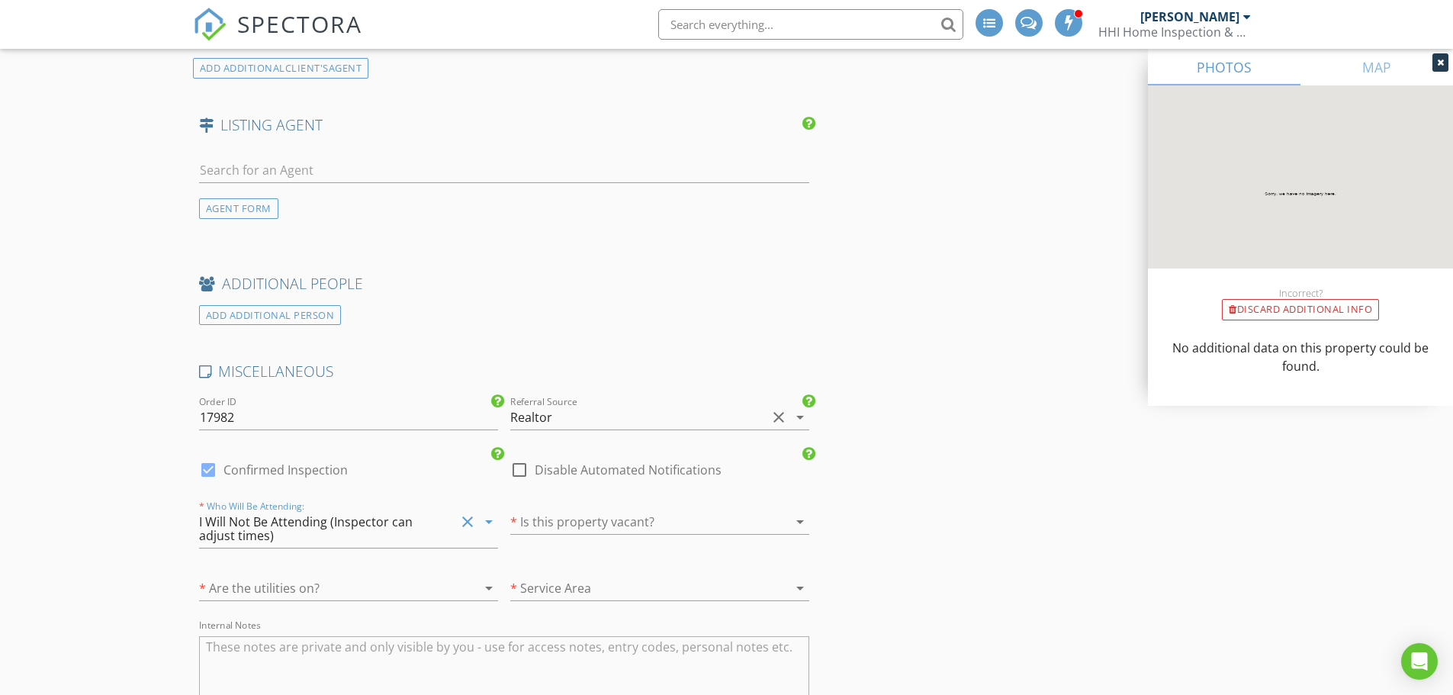
click at [545, 523] on div at bounding box center [638, 521] width 256 height 24
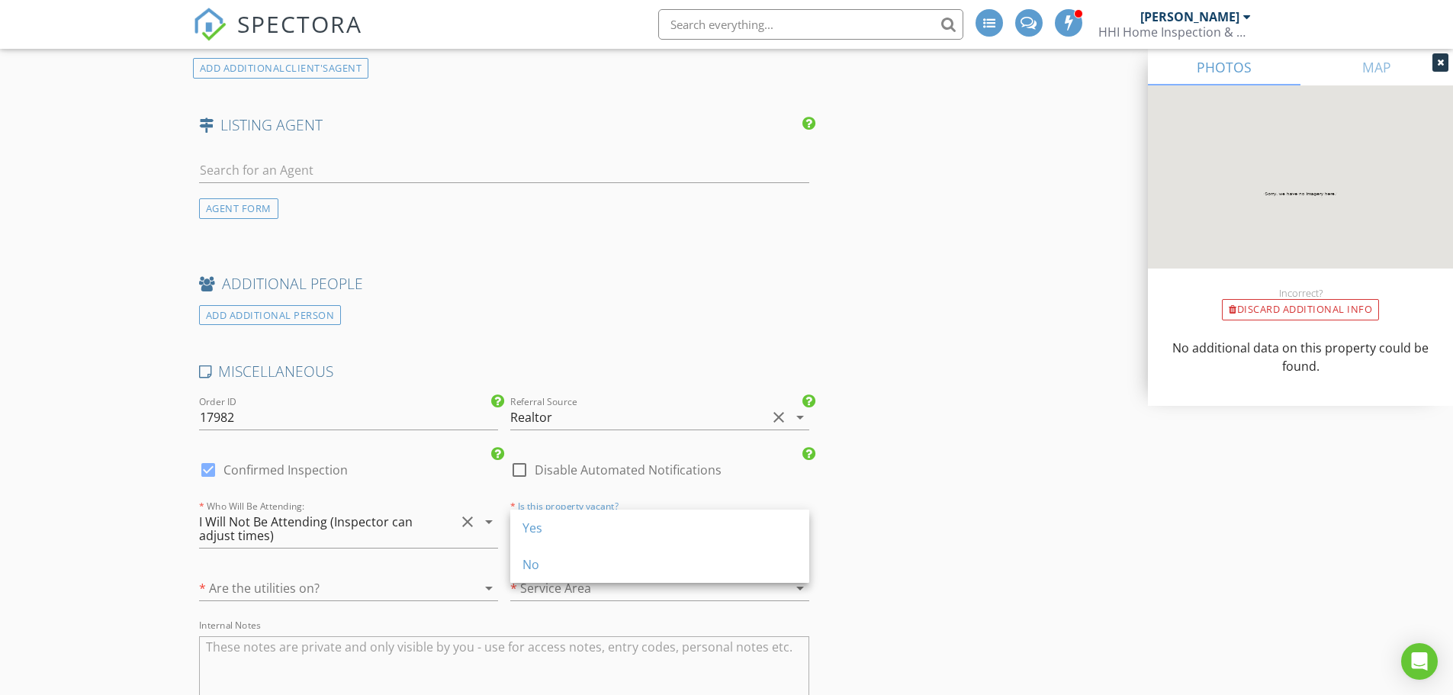
click at [545, 523] on div "Yes" at bounding box center [659, 528] width 275 height 18
click at [437, 579] on div at bounding box center [327, 588] width 256 height 24
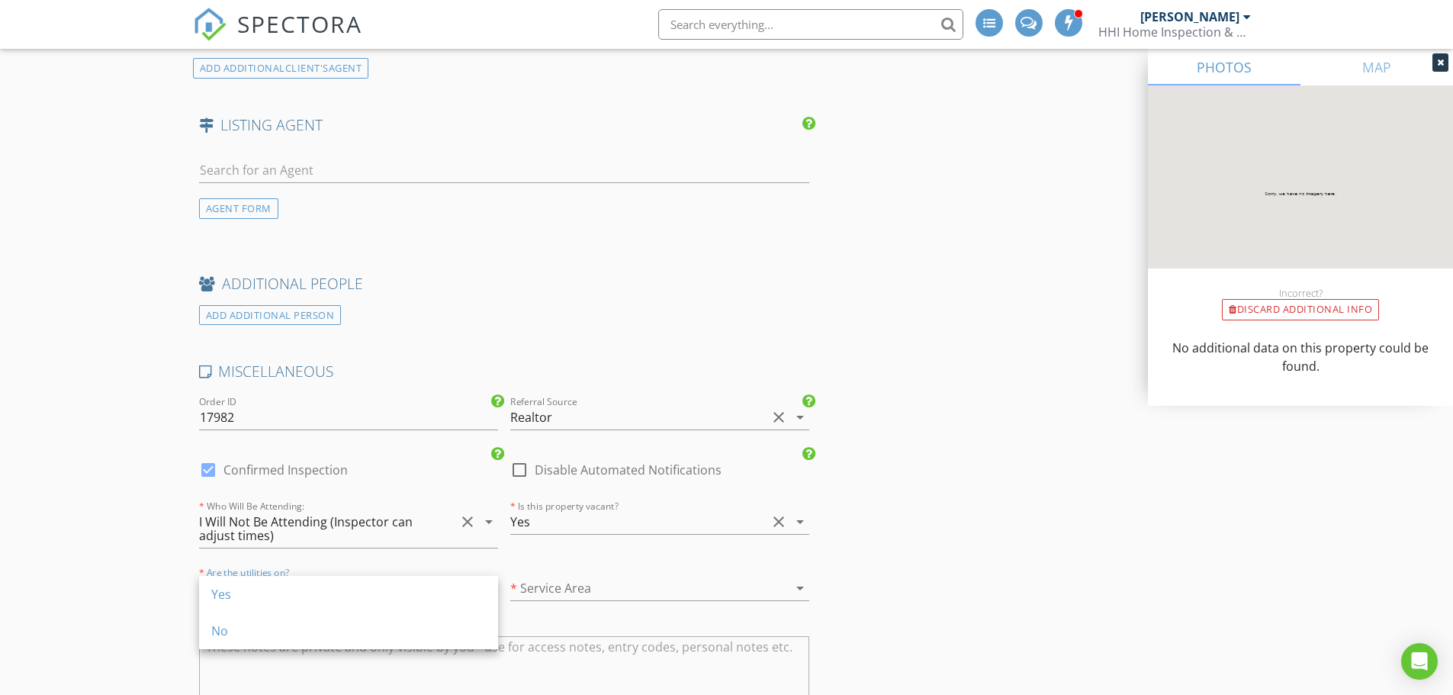
click at [437, 579] on div "Yes" at bounding box center [348, 594] width 275 height 37
click at [568, 586] on div at bounding box center [638, 588] width 256 height 24
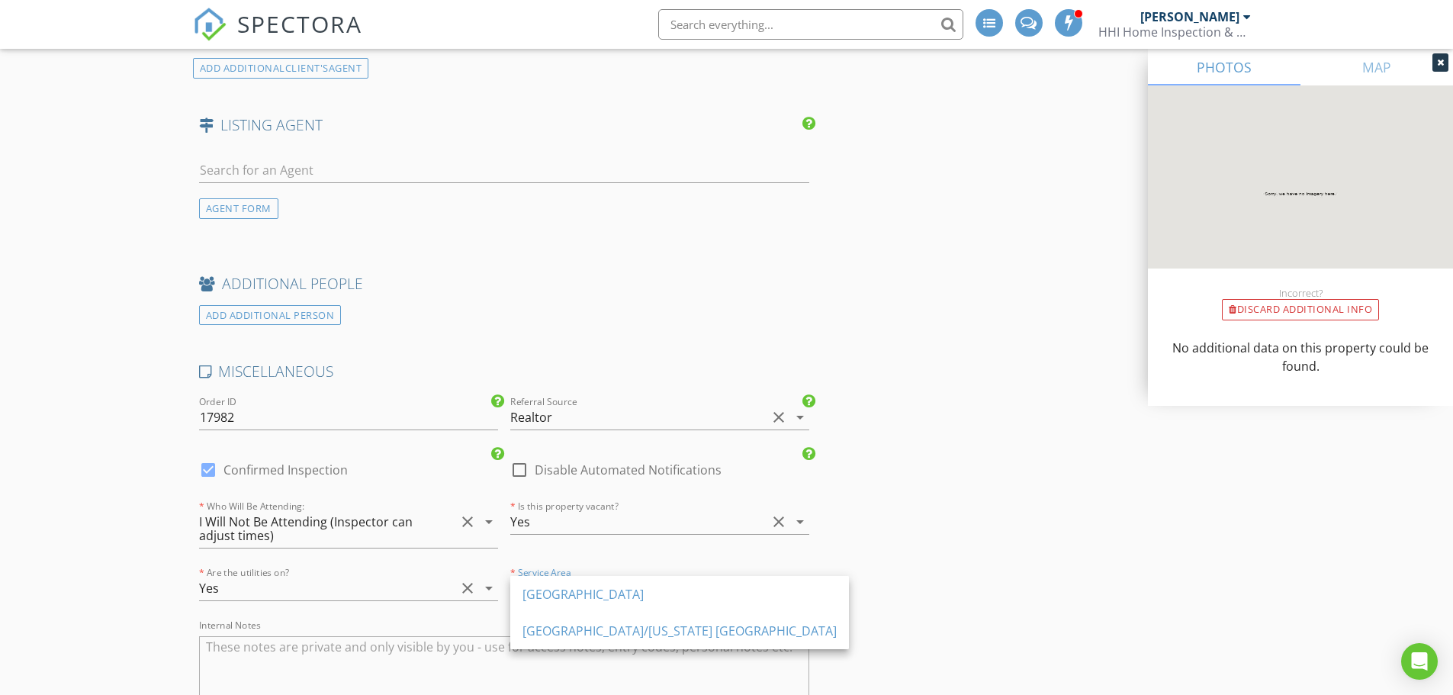
click at [568, 586] on div "San Antonio Region" at bounding box center [679, 594] width 314 height 18
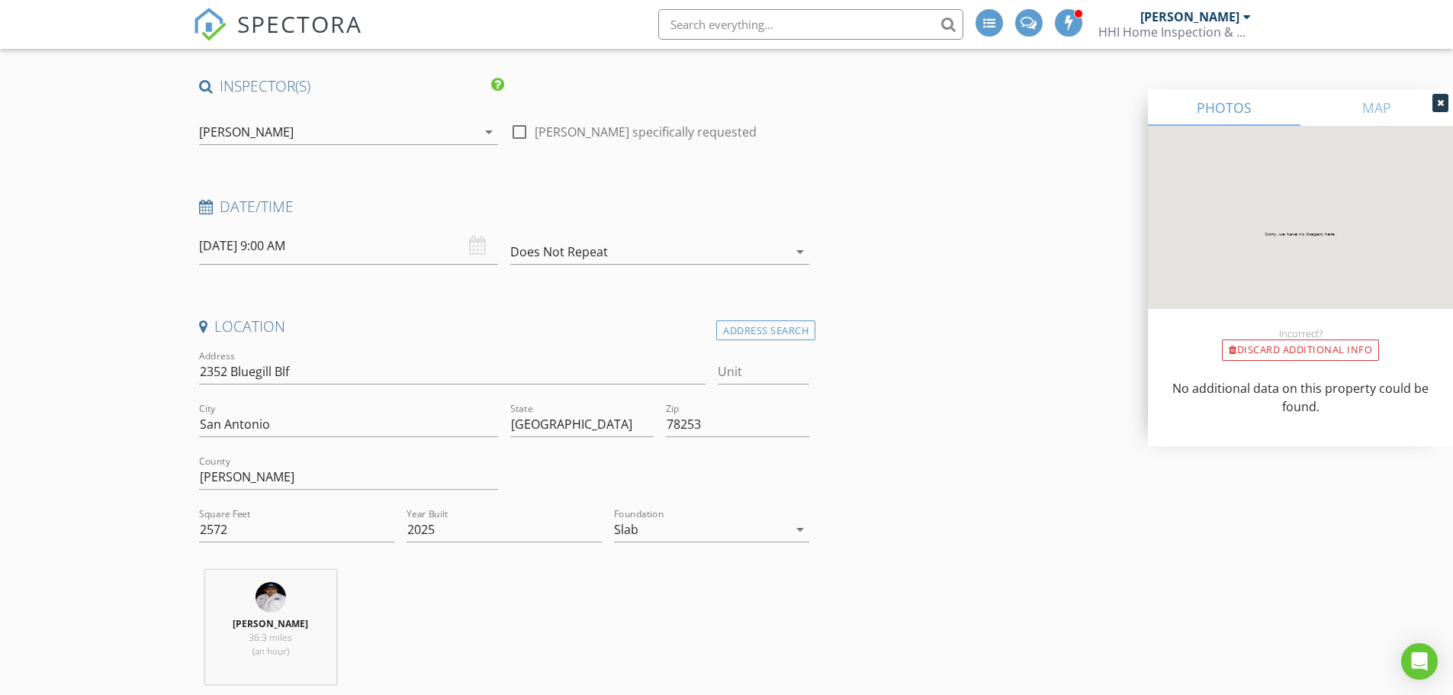
scroll to position [0, 0]
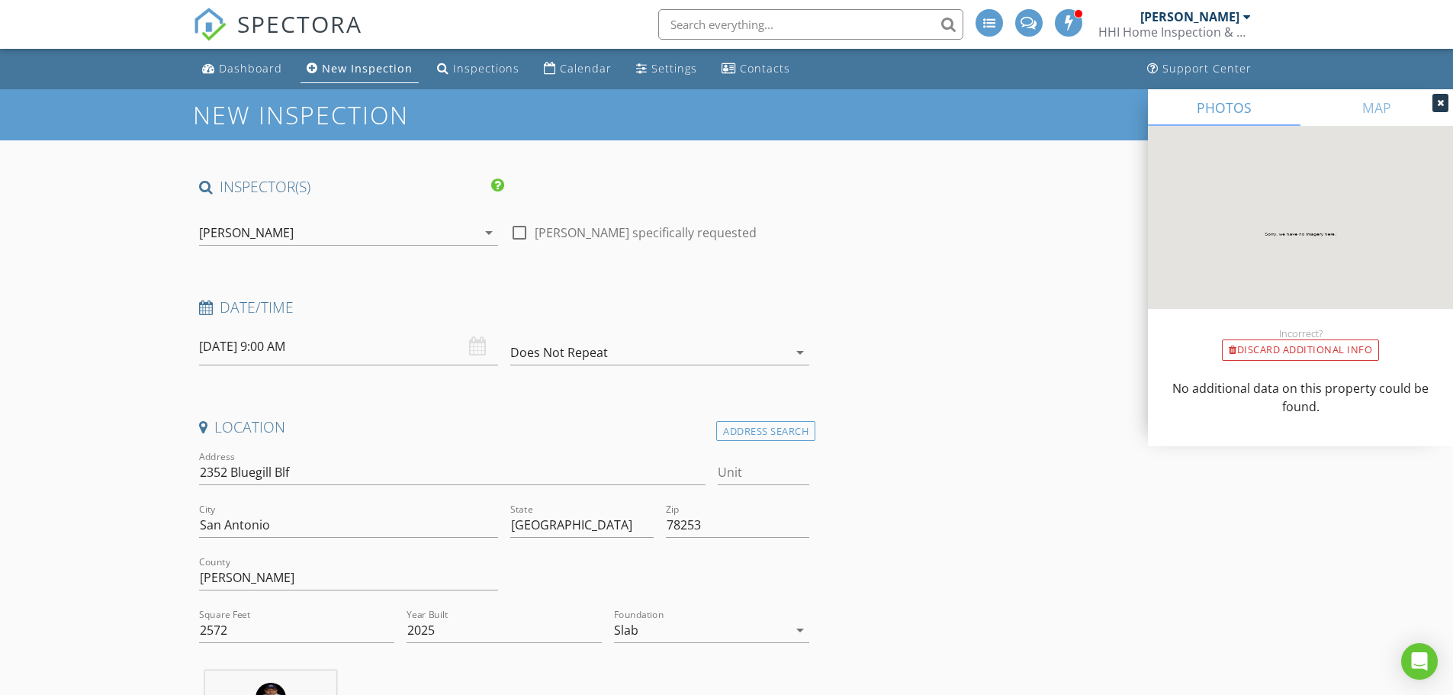
click at [521, 232] on div at bounding box center [519, 233] width 26 height 26
checkbox input "true"
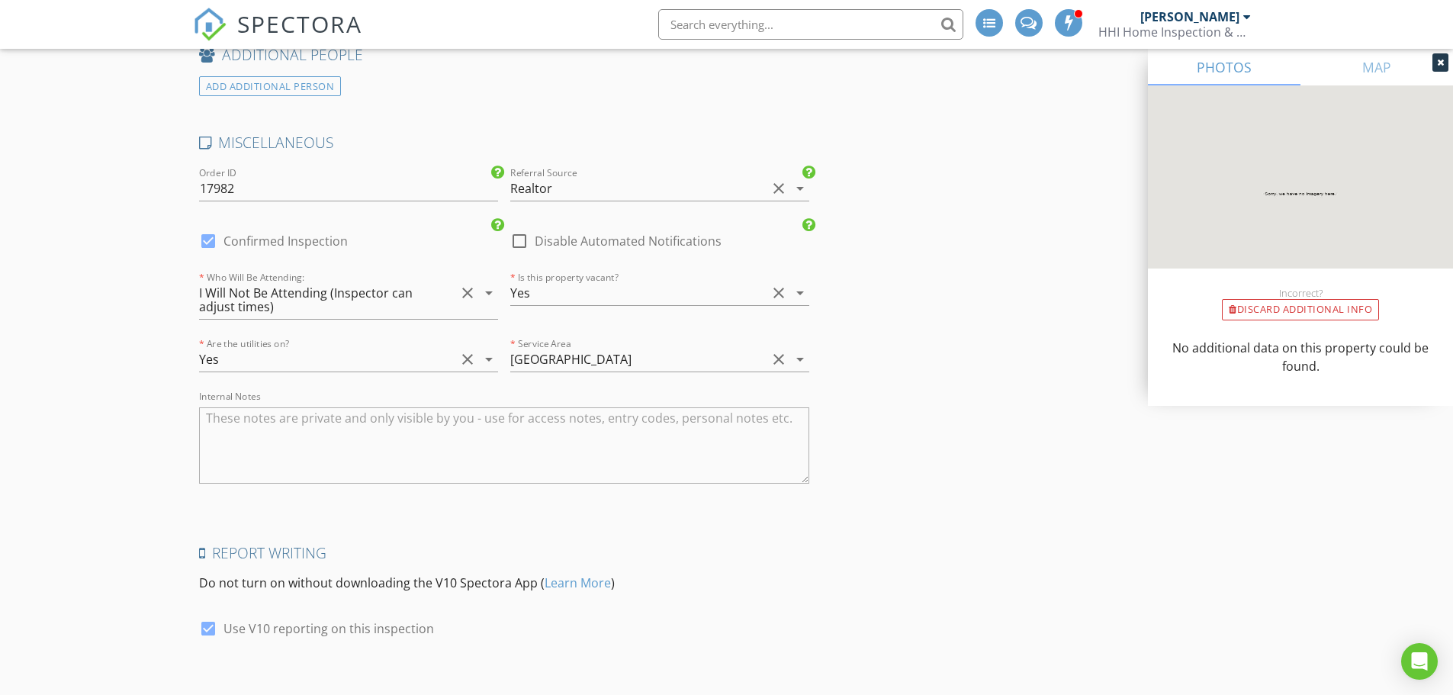
scroll to position [2845, 0]
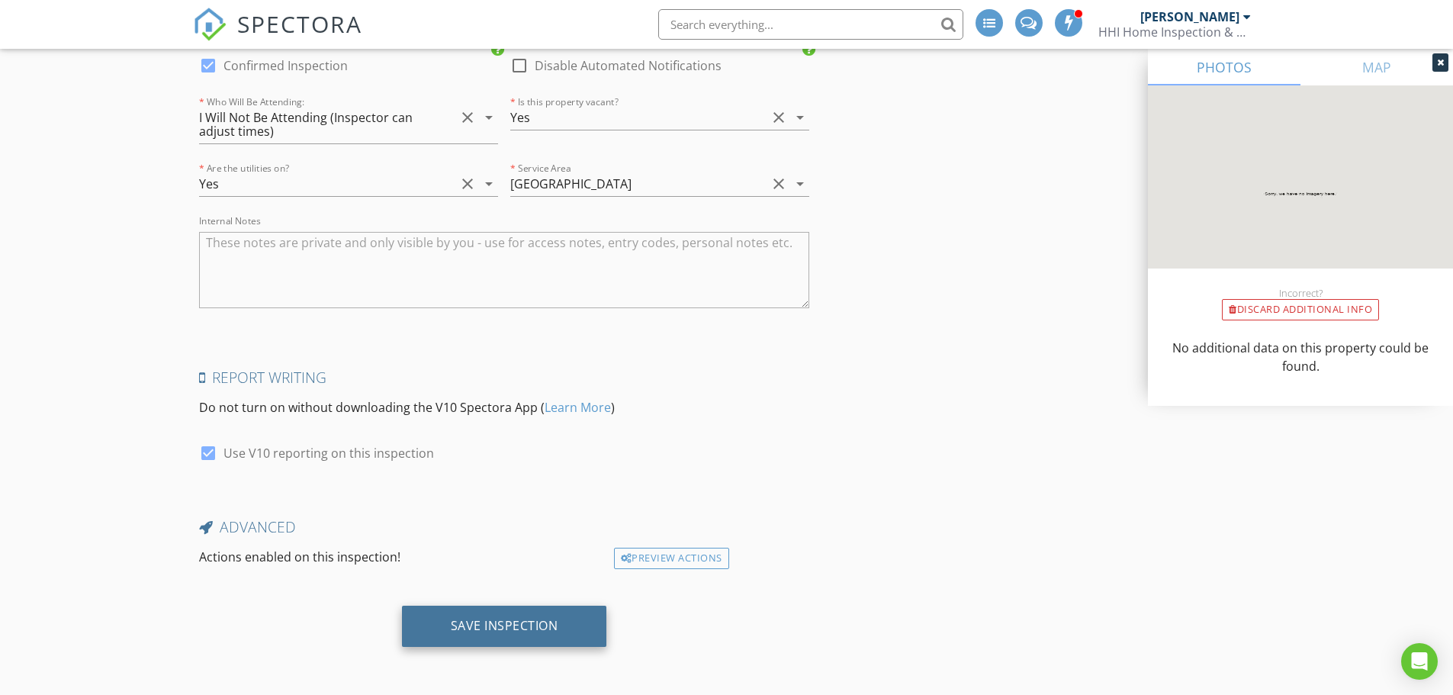
click at [510, 628] on div "Save Inspection" at bounding box center [505, 625] width 108 height 15
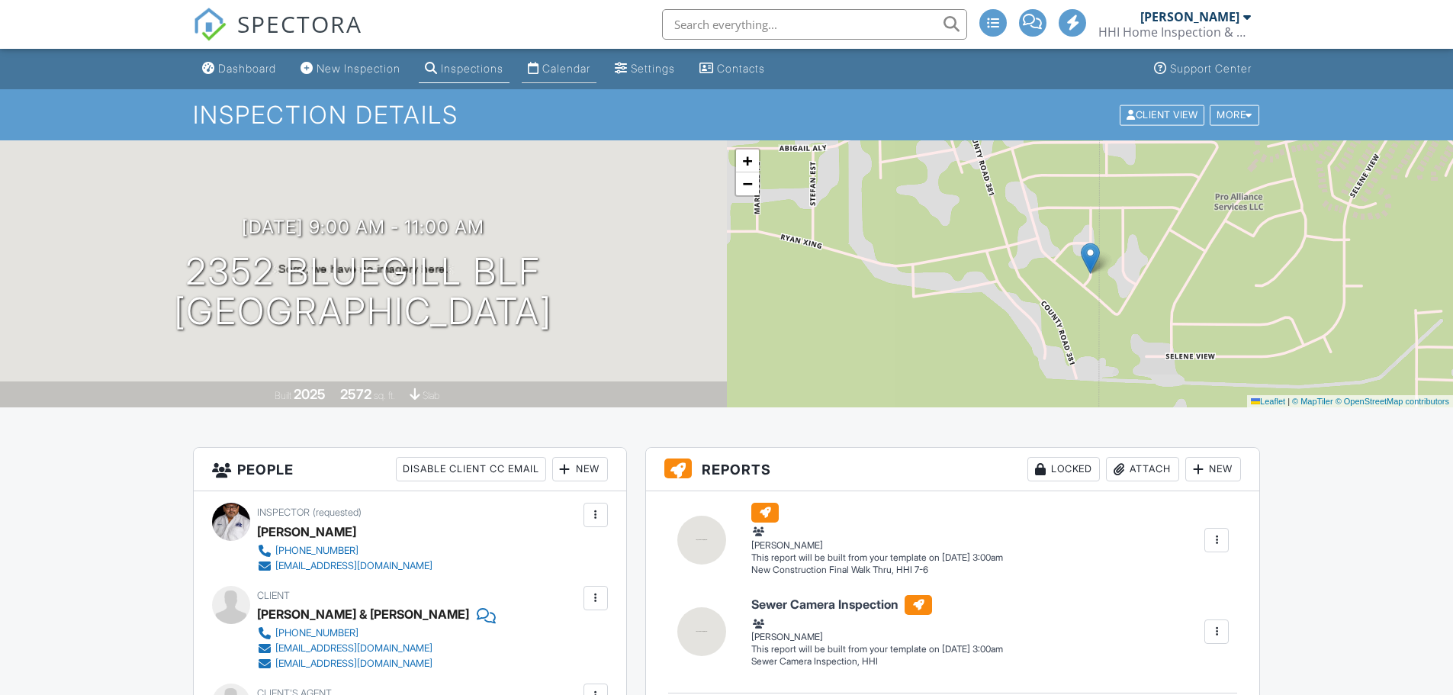
click at [583, 66] on div "Calendar" at bounding box center [566, 68] width 48 height 13
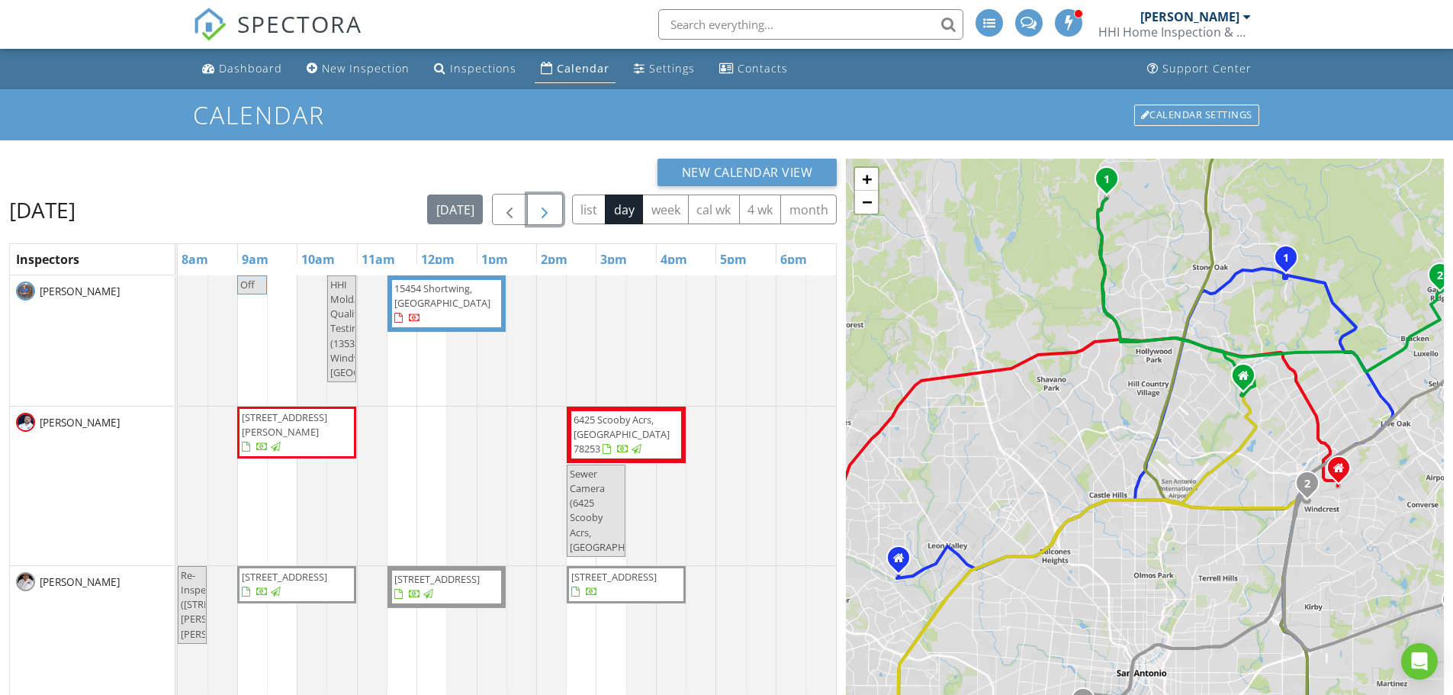
click at [546, 201] on span "button" at bounding box center [544, 210] width 18 height 18
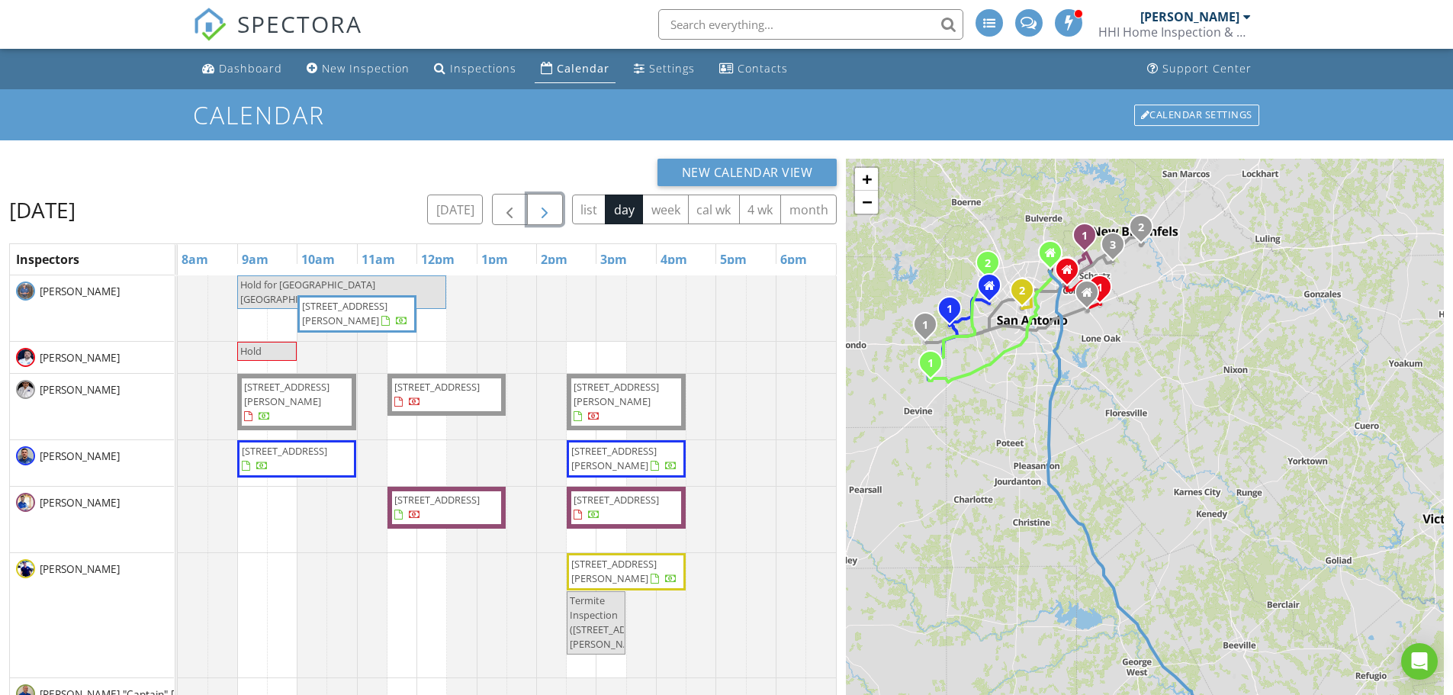
click at [338, 411] on span "[STREET_ADDRESS][PERSON_NAME]" at bounding box center [297, 402] width 108 height 45
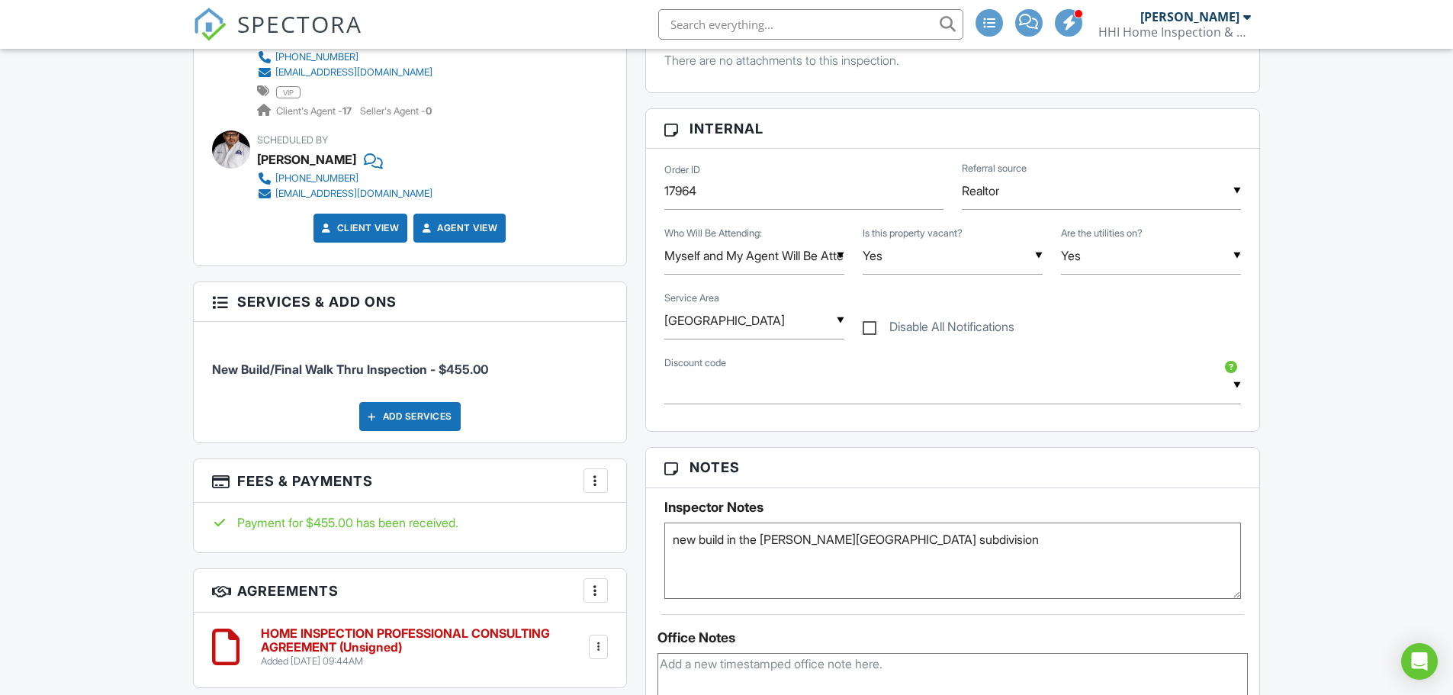
scroll to position [839, 0]
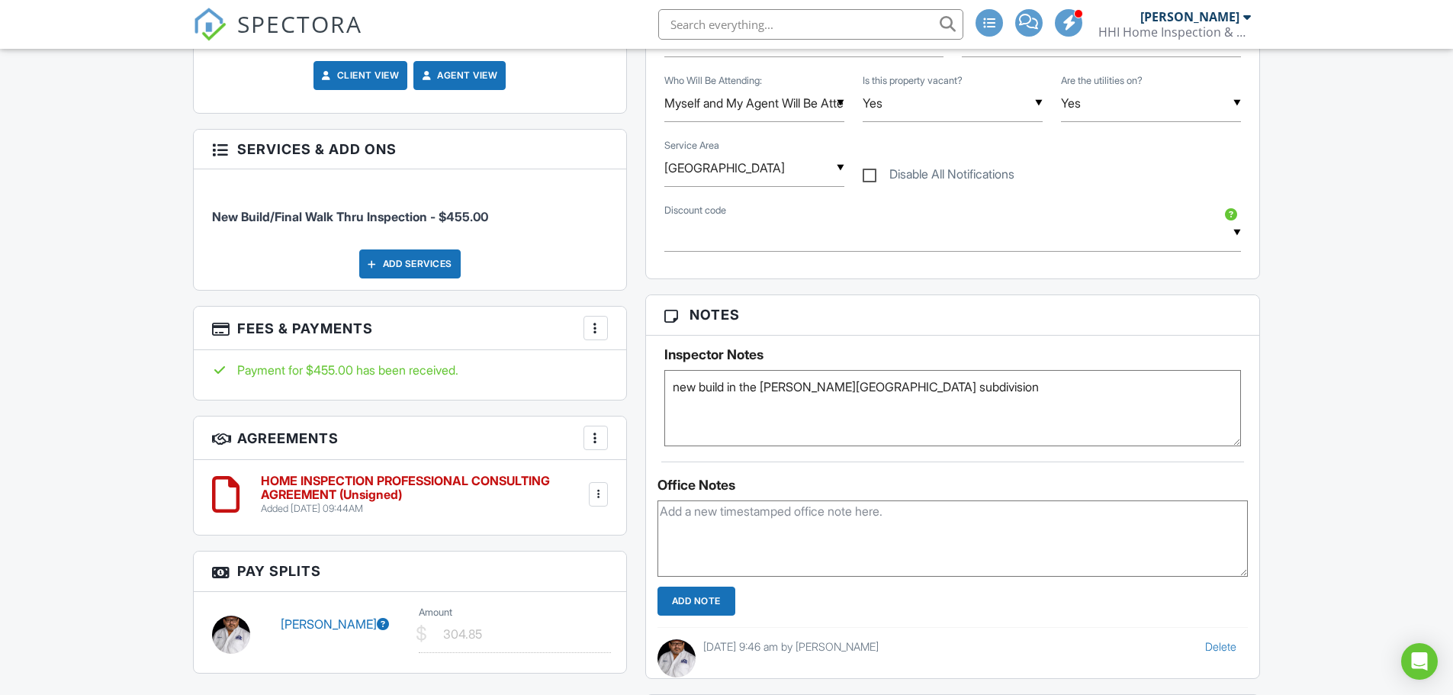
click at [964, 387] on textarea "new build in the Megan's Landing subdivision" at bounding box center [952, 408] width 577 height 76
type textarea "new build in the Megan's Landing subdivision door code 1109"
click at [713, 601] on input "Add Note" at bounding box center [696, 601] width 78 height 29
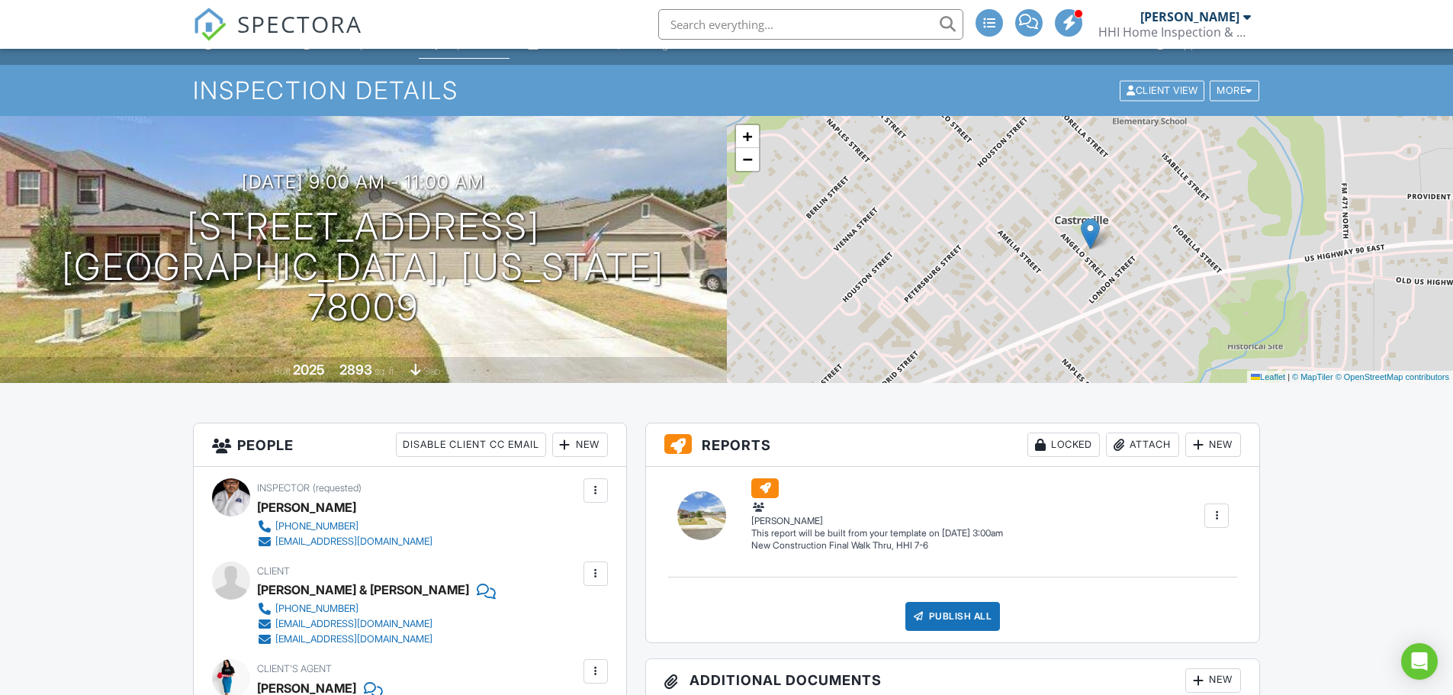
scroll to position [0, 0]
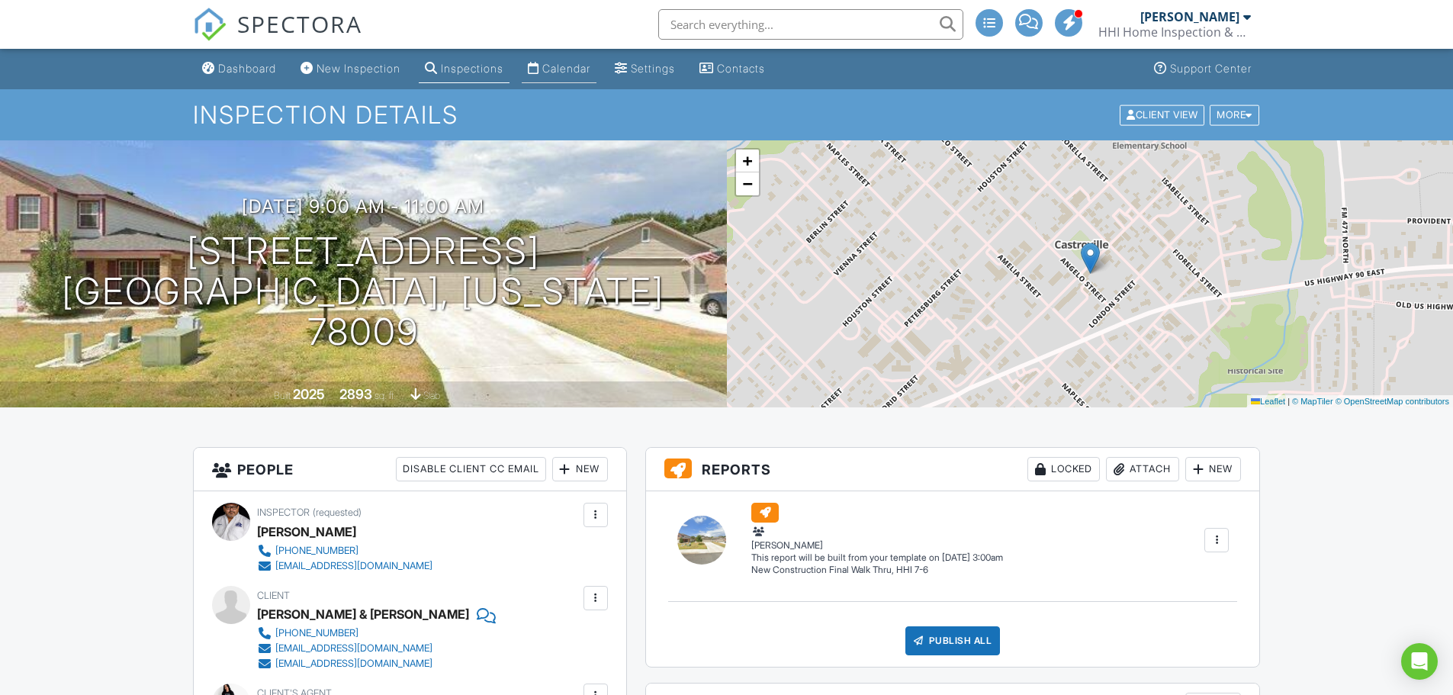
click at [590, 74] on div "Calendar" at bounding box center [566, 68] width 48 height 13
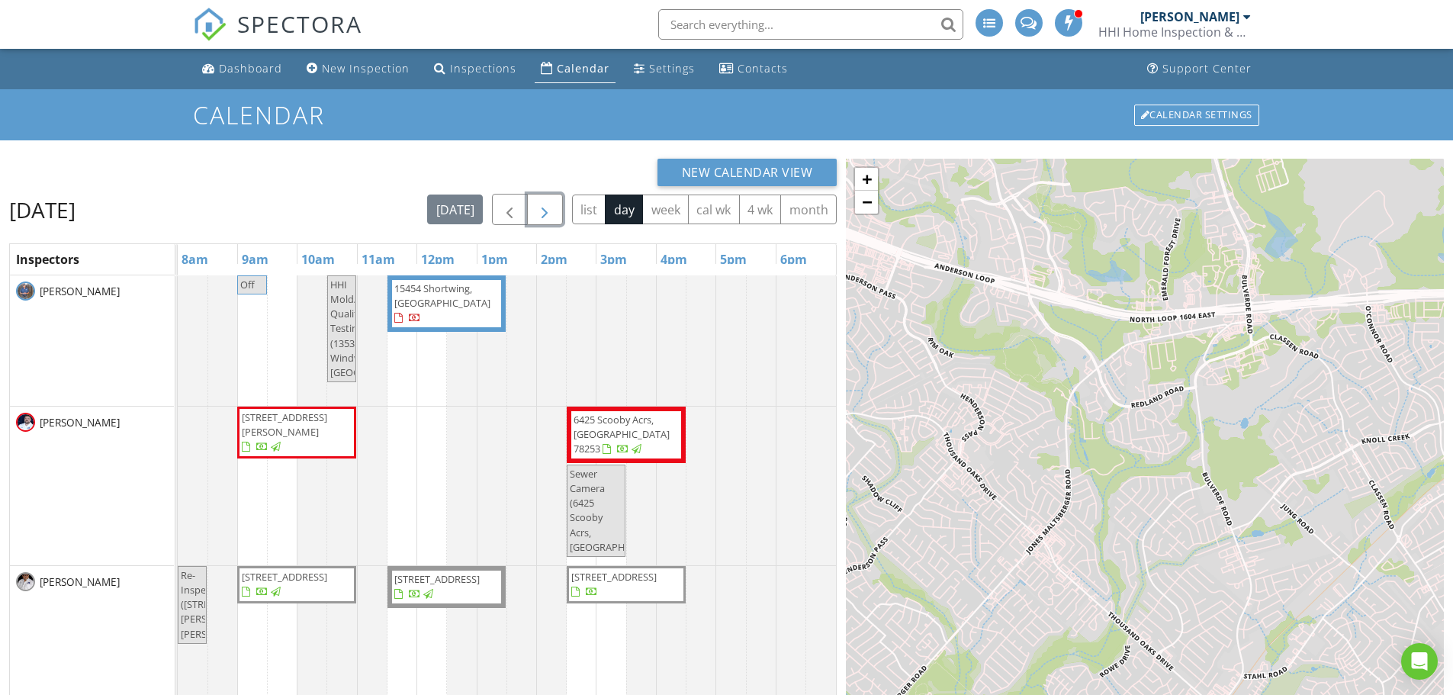
click at [545, 214] on span "button" at bounding box center [544, 210] width 18 height 18
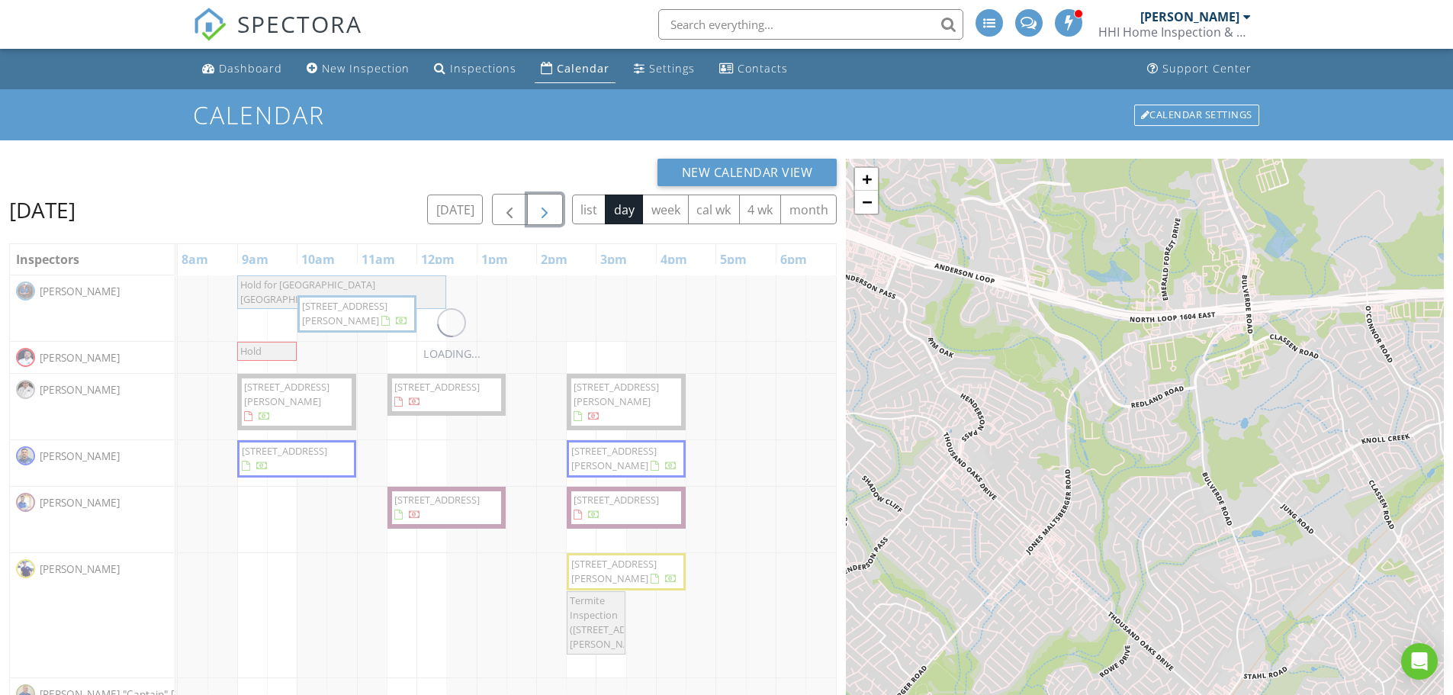
click at [545, 211] on span "button" at bounding box center [544, 210] width 18 height 18
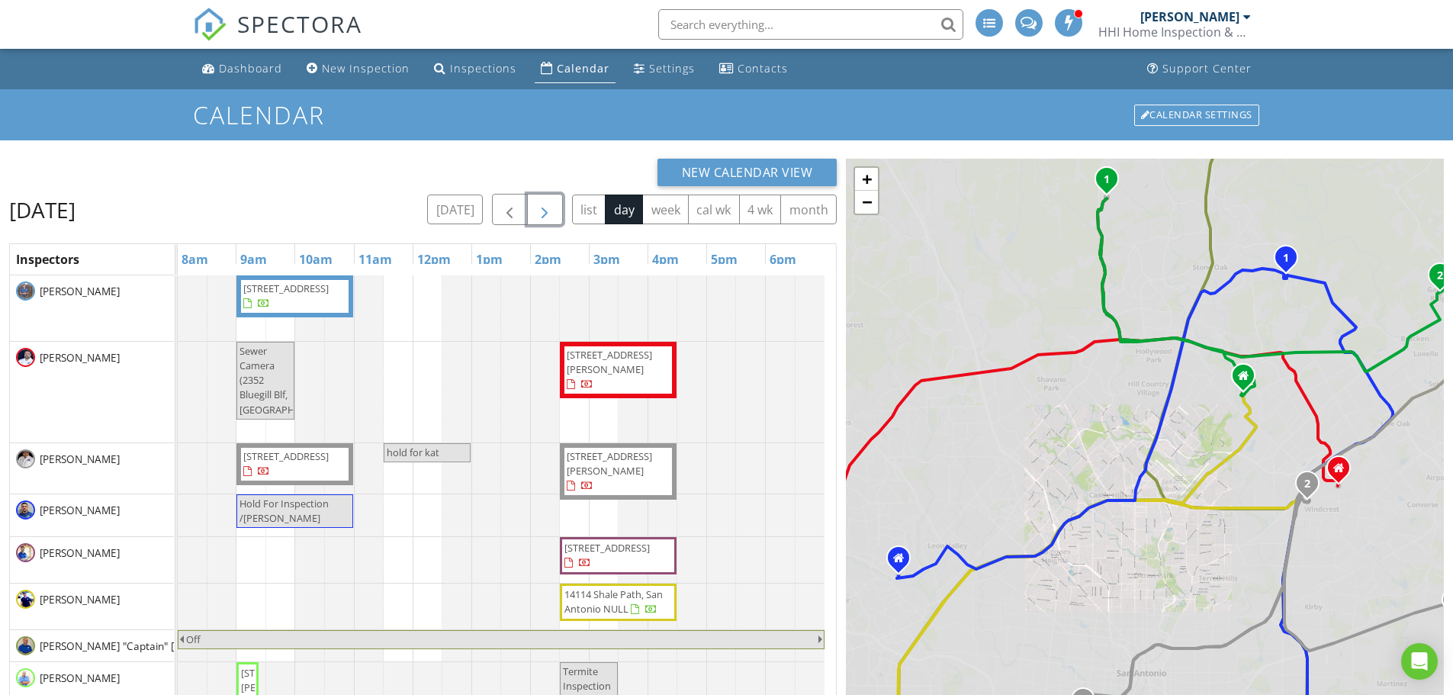
click at [546, 211] on span "button" at bounding box center [544, 210] width 18 height 18
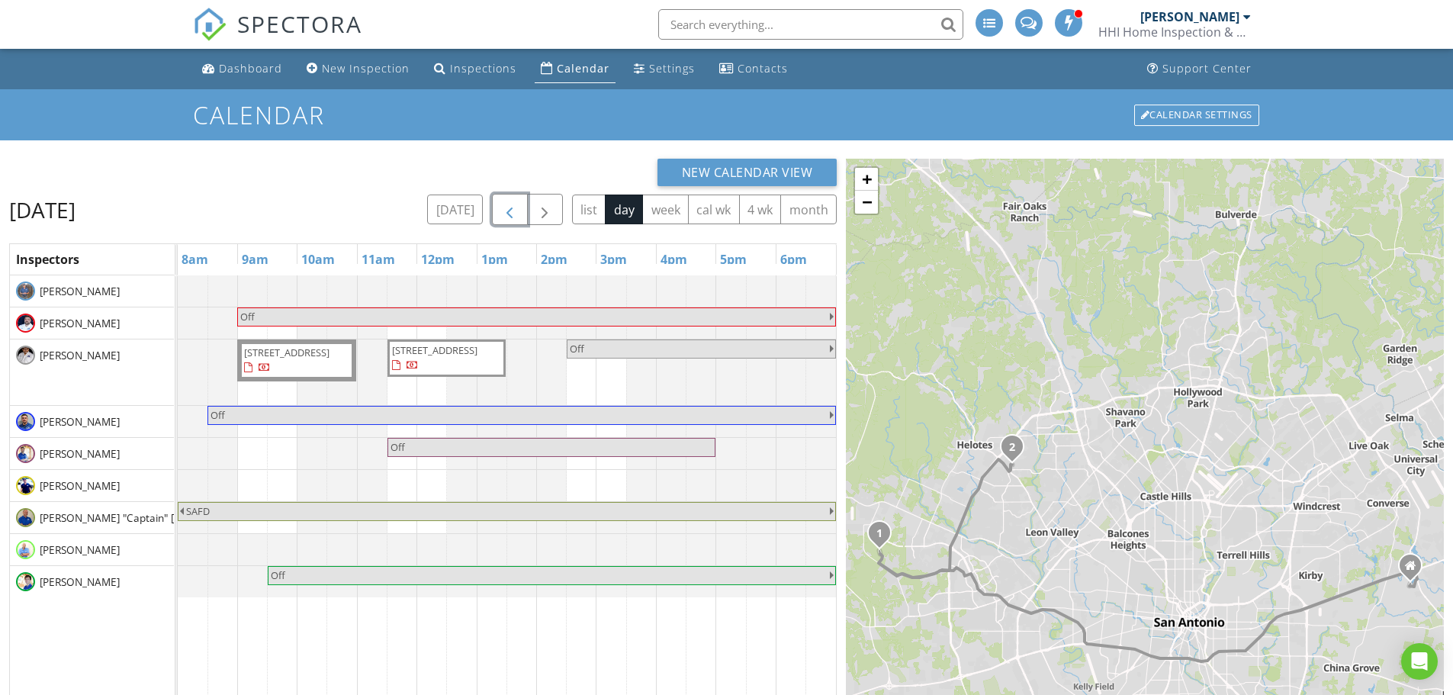
click at [511, 215] on span "button" at bounding box center [509, 210] width 18 height 18
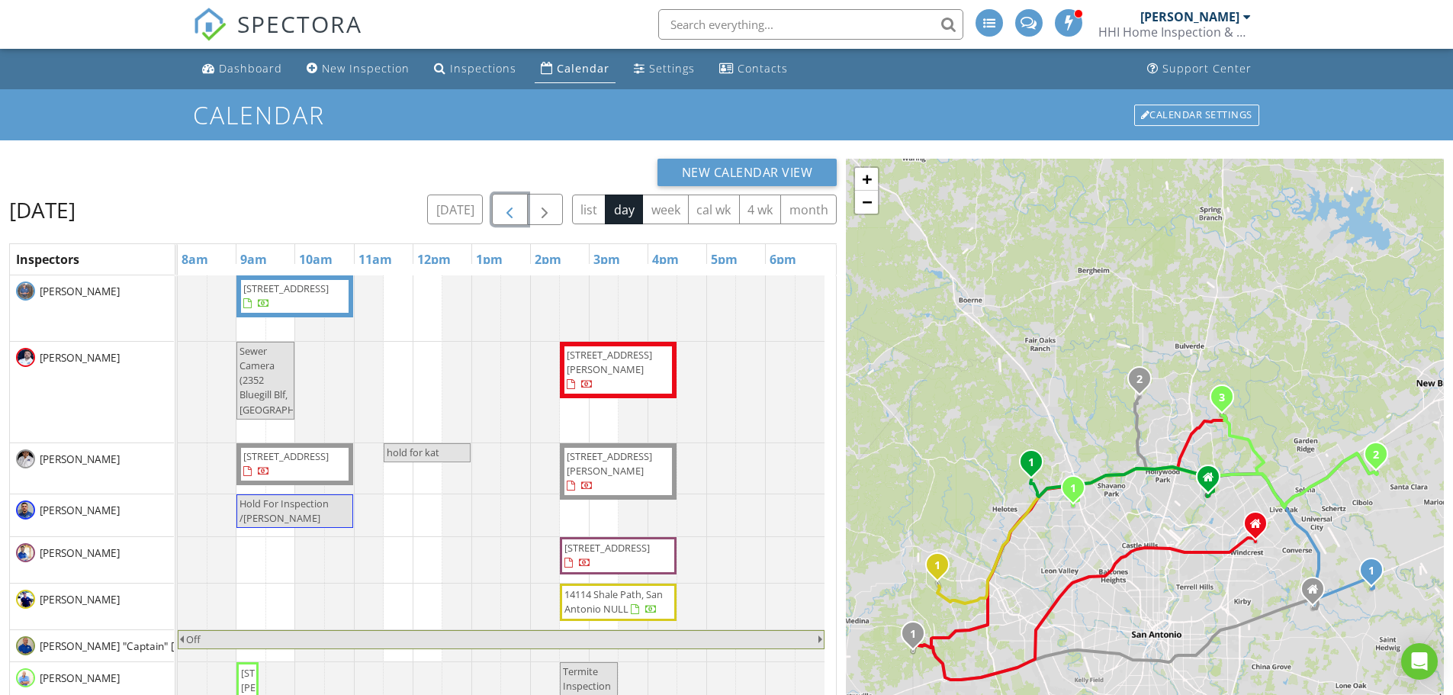
click at [511, 215] on span "button" at bounding box center [509, 210] width 18 height 18
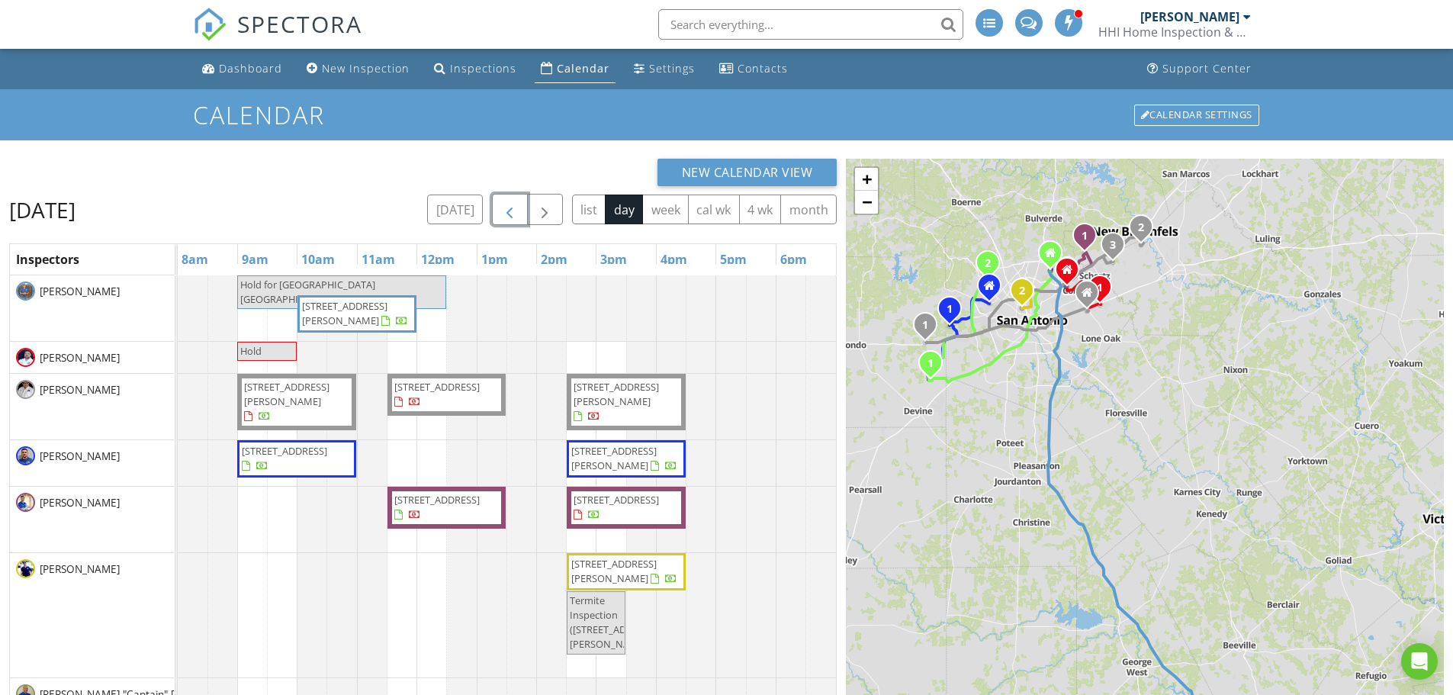
click at [511, 215] on span "button" at bounding box center [509, 210] width 18 height 18
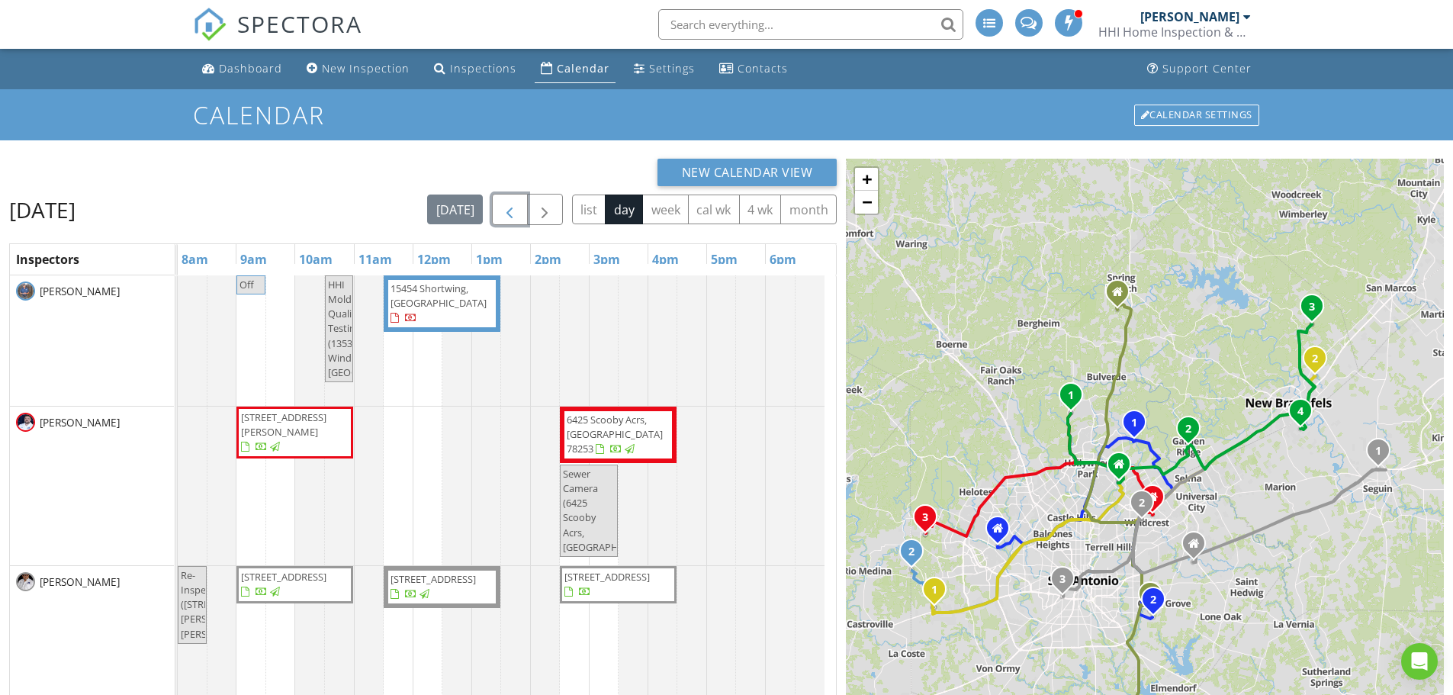
click at [511, 215] on span "button" at bounding box center [509, 210] width 18 height 18
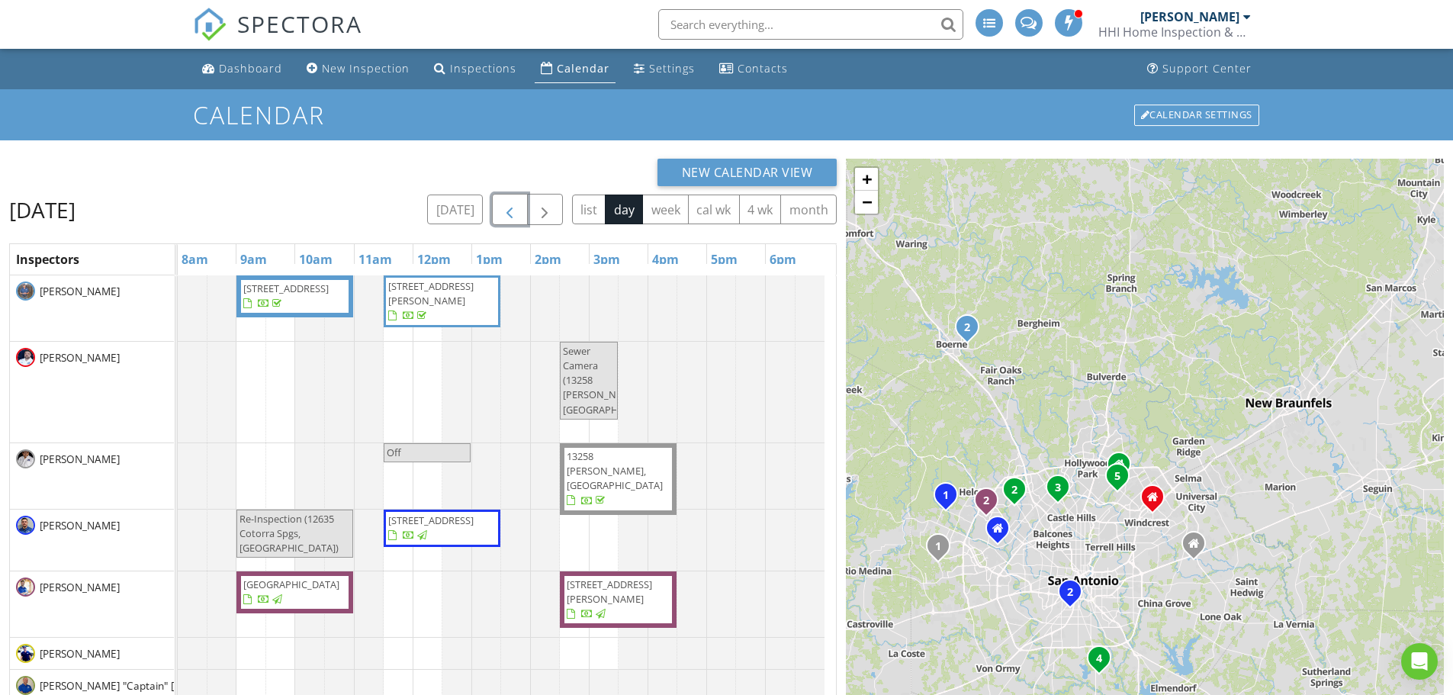
click at [511, 215] on span "button" at bounding box center [509, 210] width 18 height 18
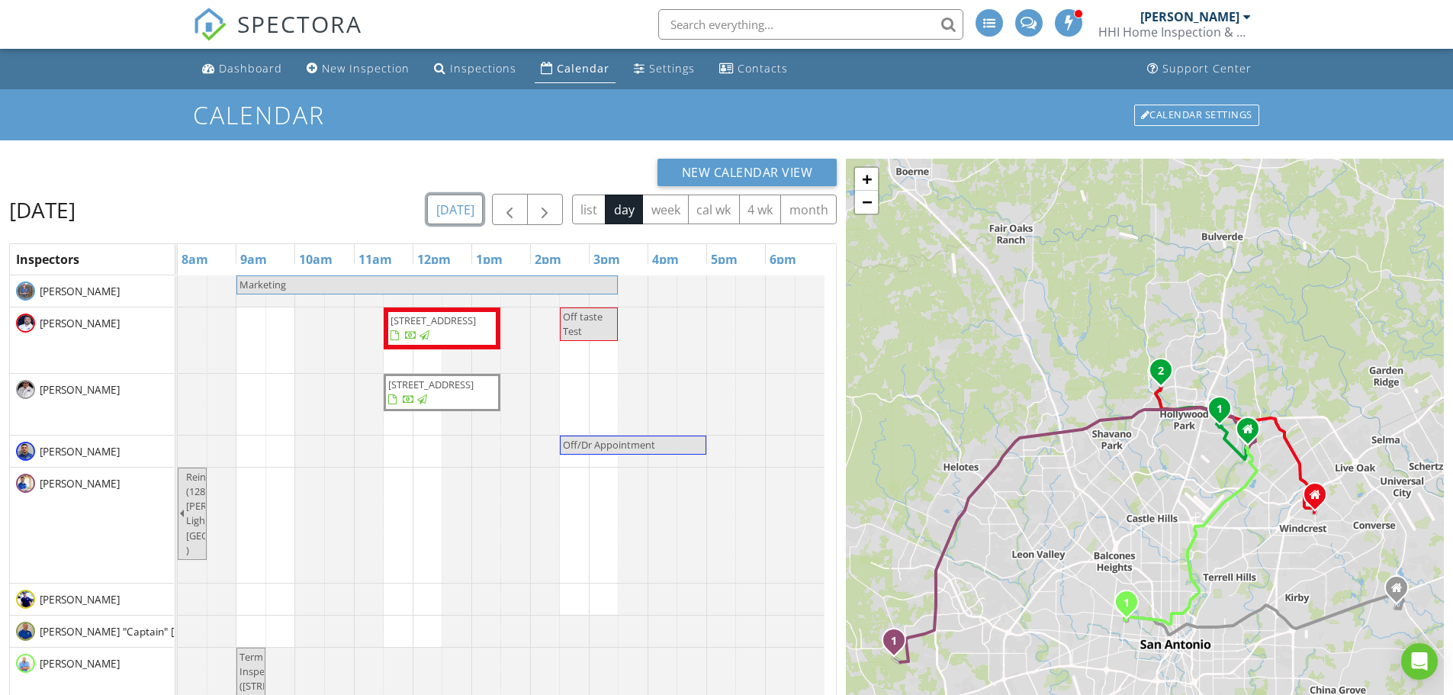
click at [458, 211] on button "[DATE]" at bounding box center [455, 209] width 56 height 30
